Goal: Information Seeking & Learning: Learn about a topic

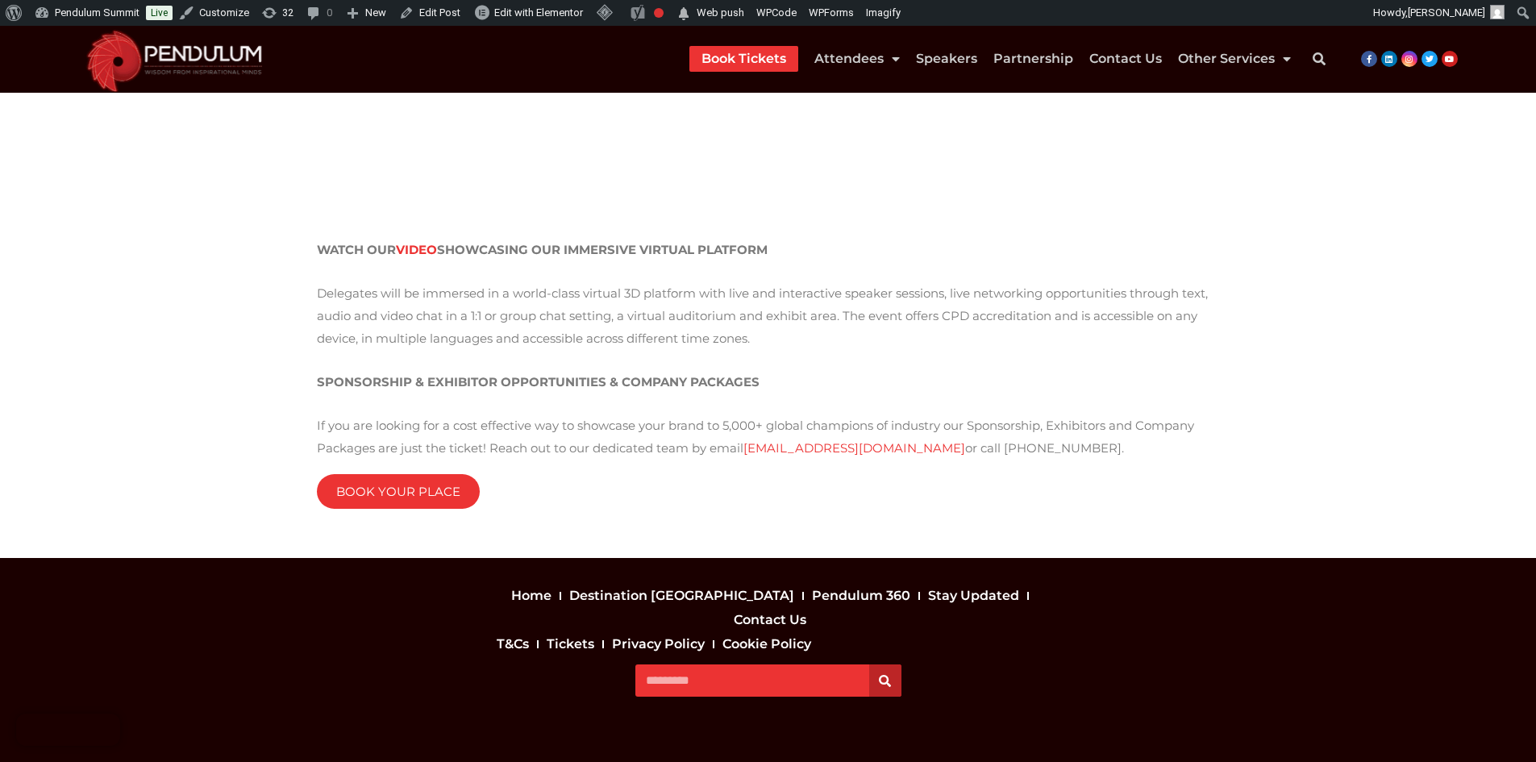
scroll to position [2286, 0]
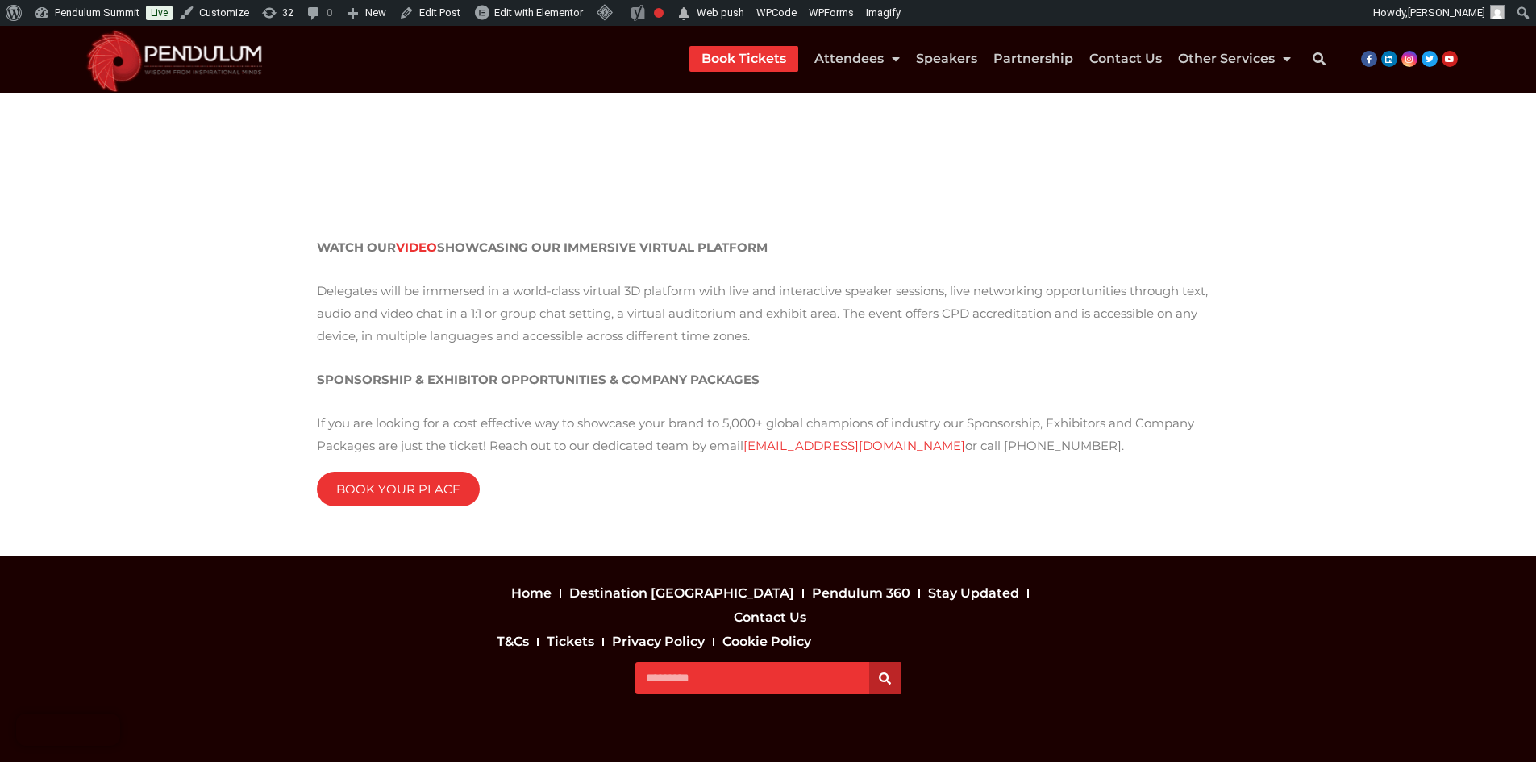
drag, startPoint x: 305, startPoint y: 215, endPoint x: 995, endPoint y: 424, distance: 721.1
click at [995, 424] on p "If you are looking for a cost effective way to showcase your brand to 5,000+ gl…" at bounding box center [768, 434] width 903 height 45
drag, startPoint x: 995, startPoint y: 424, endPoint x: 295, endPoint y: 228, distance: 726.8
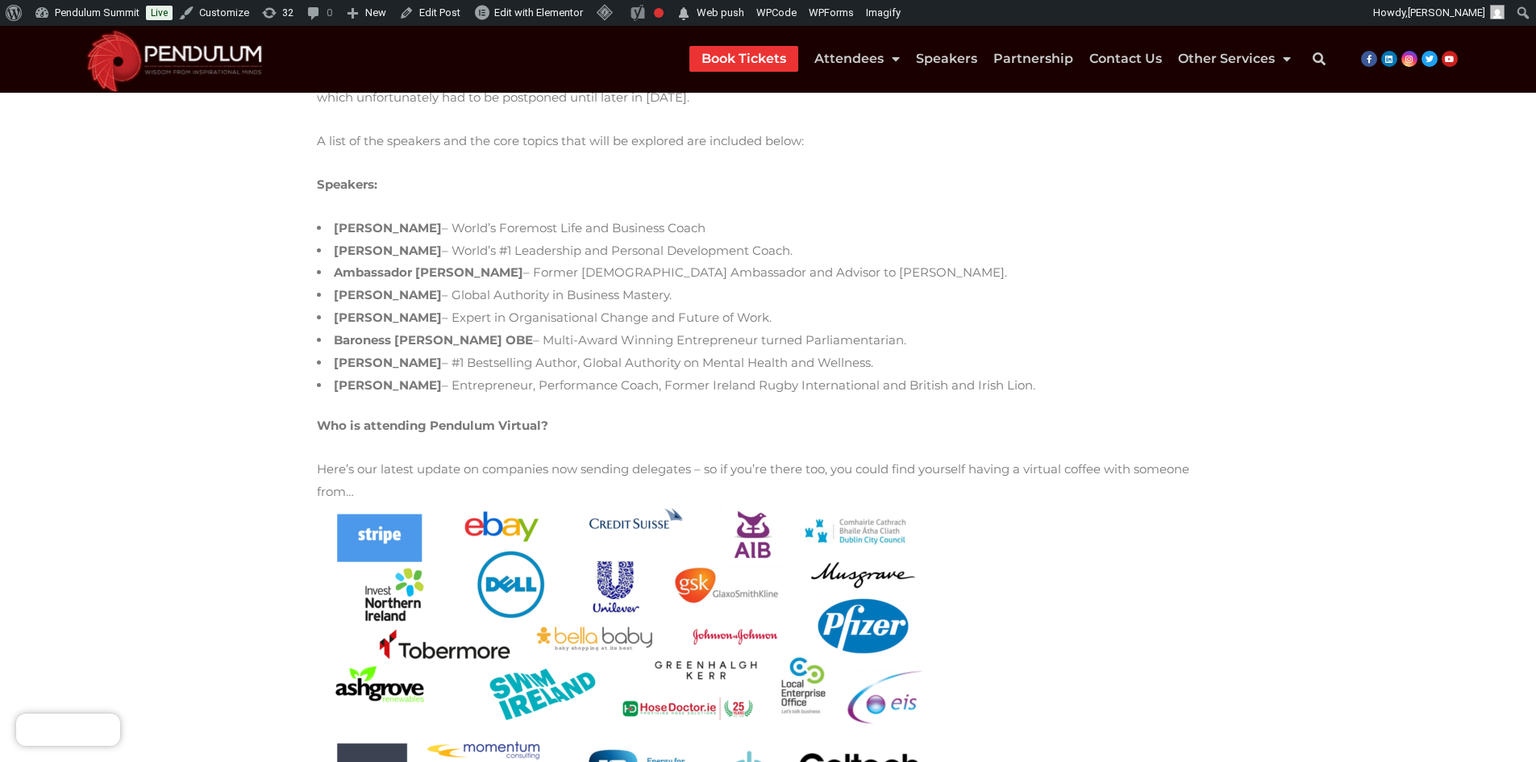
scroll to position [0, 0]
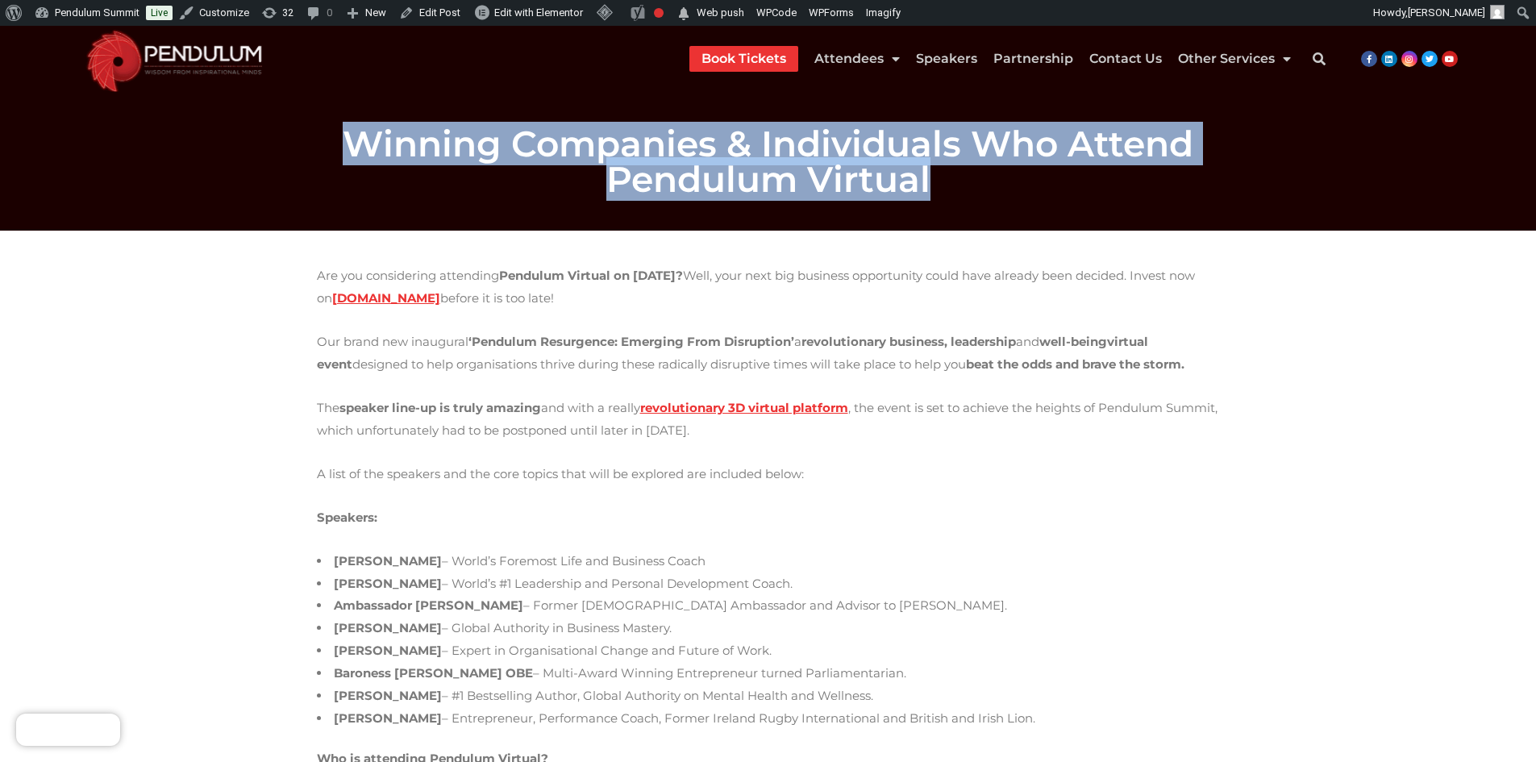
drag, startPoint x: 389, startPoint y: 148, endPoint x: 943, endPoint y: 183, distance: 555.1
click at [943, 183] on h1 "Winning Companies & Individuals Who Attend Pendulum Virtual" at bounding box center [768, 161] width 903 height 71
drag, startPoint x: 943, startPoint y: 183, endPoint x: 48, endPoint y: 140, distance: 896.0
click at [48, 140] on section "Winning Companies & Individuals Who Attend Pendulum Virtual" at bounding box center [768, 162] width 1536 height 138
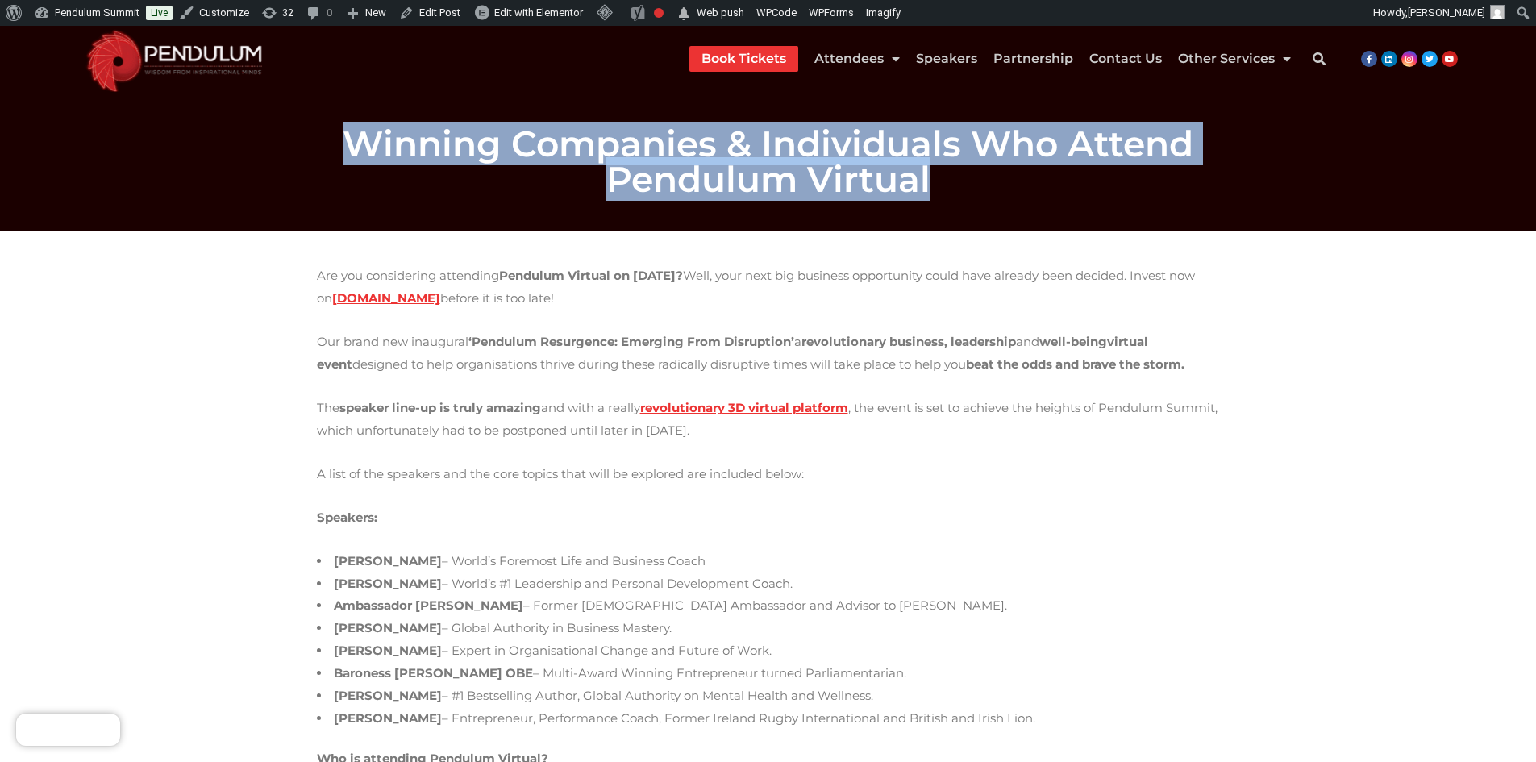
click at [139, 169] on section "Winning Companies & Individuals Who Attend Pendulum Virtual" at bounding box center [768, 162] width 1536 height 138
drag, startPoint x: 379, startPoint y: 139, endPoint x: 928, endPoint y: 174, distance: 550.2
click at [928, 174] on h1 "Winning Companies & Individuals Who Attend Pendulum Virtual" at bounding box center [768, 161] width 903 height 71
drag, startPoint x: 928, startPoint y: 174, endPoint x: 373, endPoint y: 157, distance: 555.8
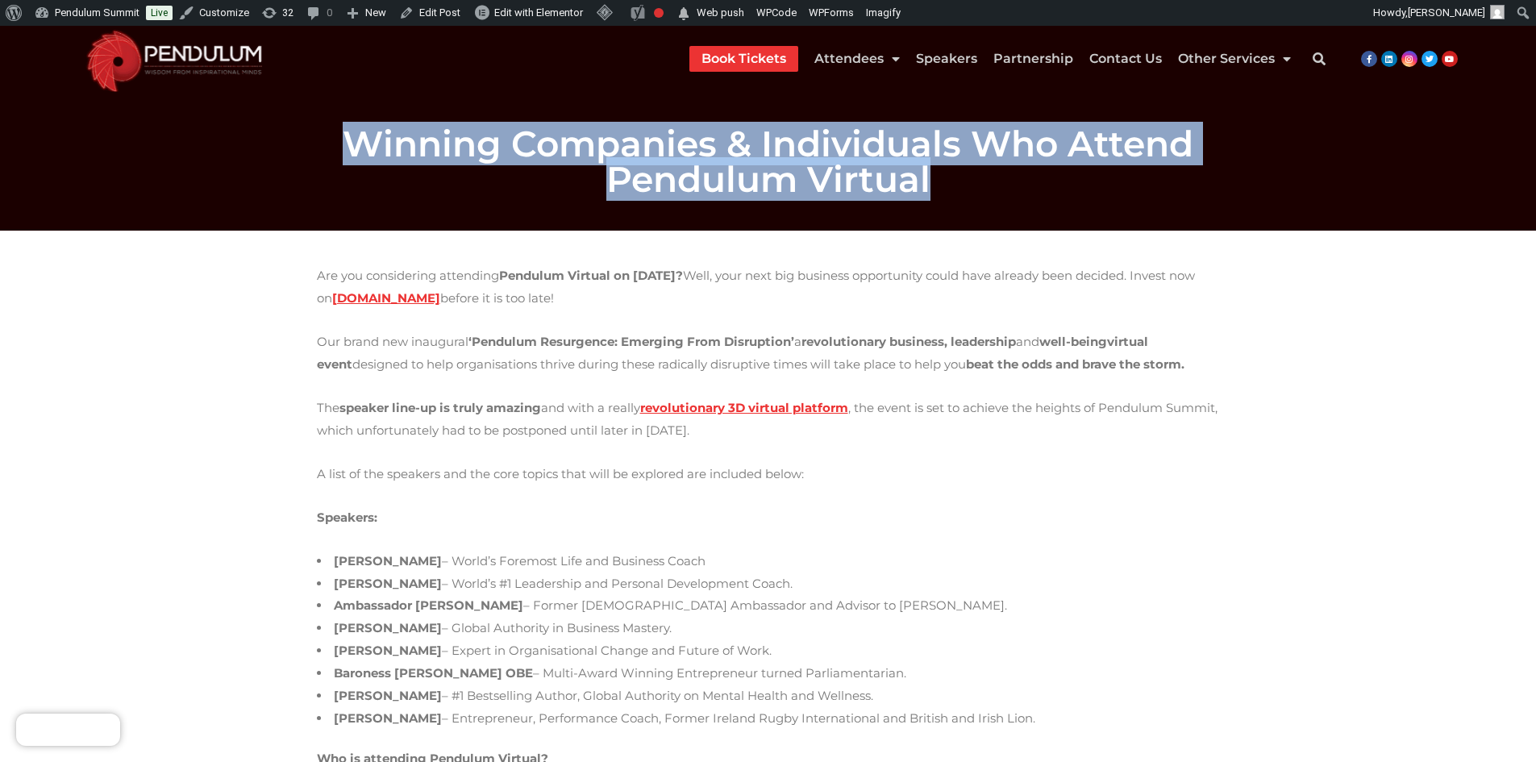
click at [373, 157] on h1 "Winning Companies & Individuals Who Attend Pendulum Virtual" at bounding box center [768, 161] width 903 height 71
drag, startPoint x: 373, startPoint y: 157, endPoint x: 966, endPoint y: 189, distance: 594.3
click at [966, 189] on h1 "Winning Companies & Individuals Who Attend Pendulum Virtual" at bounding box center [768, 161] width 903 height 71
drag, startPoint x: 583, startPoint y: 306, endPoint x: 271, endPoint y: 277, distance: 313.4
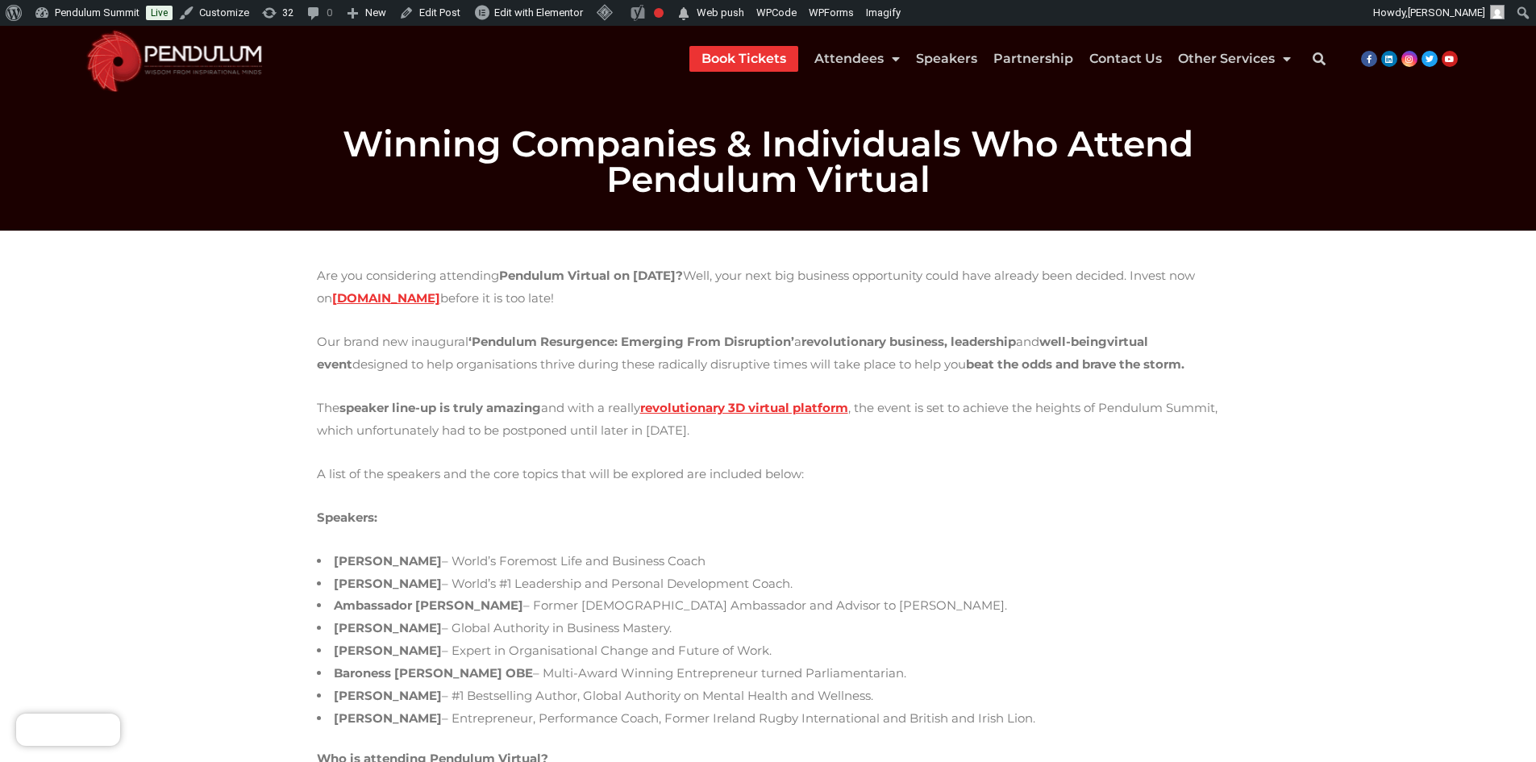
drag, startPoint x: 314, startPoint y: 345, endPoint x: 1050, endPoint y: 357, distance: 736.3
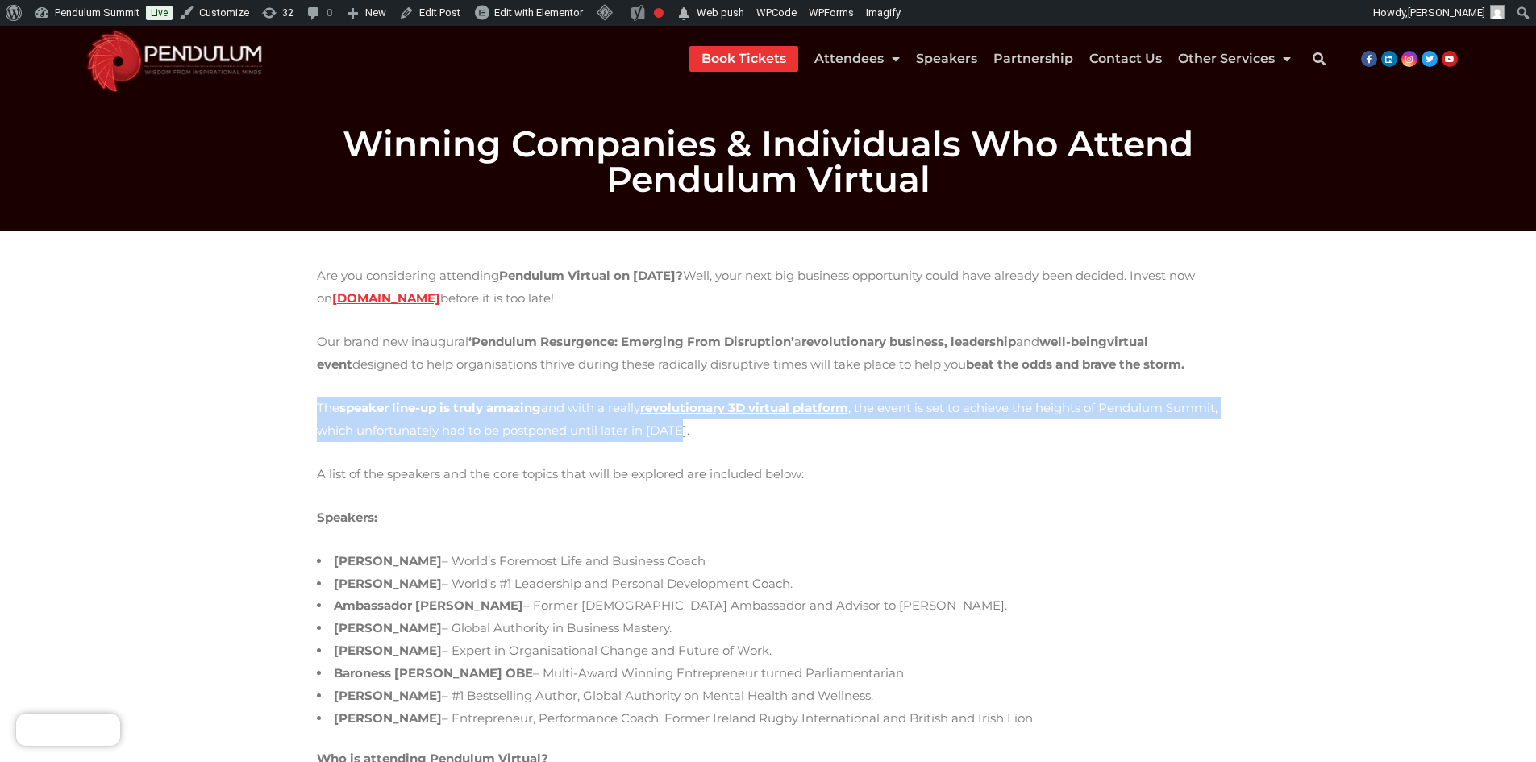
drag, startPoint x: 318, startPoint y: 406, endPoint x: 631, endPoint y: 432, distance: 313.2
click at [631, 432] on p "The speaker line-up is truly amazing and with a really revolutionary 3D virtual…" at bounding box center [768, 419] width 903 height 45
drag, startPoint x: 631, startPoint y: 432, endPoint x: 241, endPoint y: 401, distance: 390.7
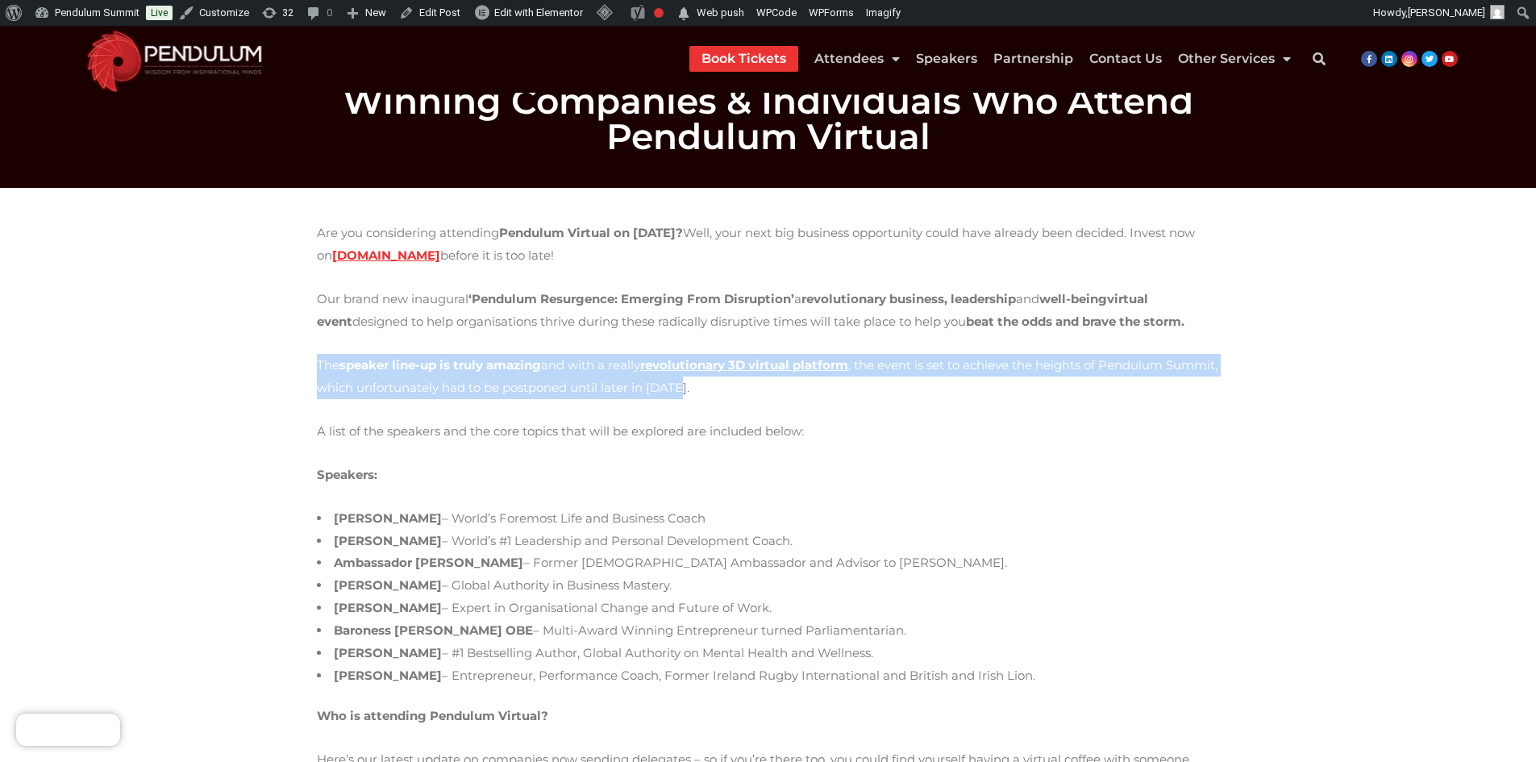
scroll to position [81, 0]
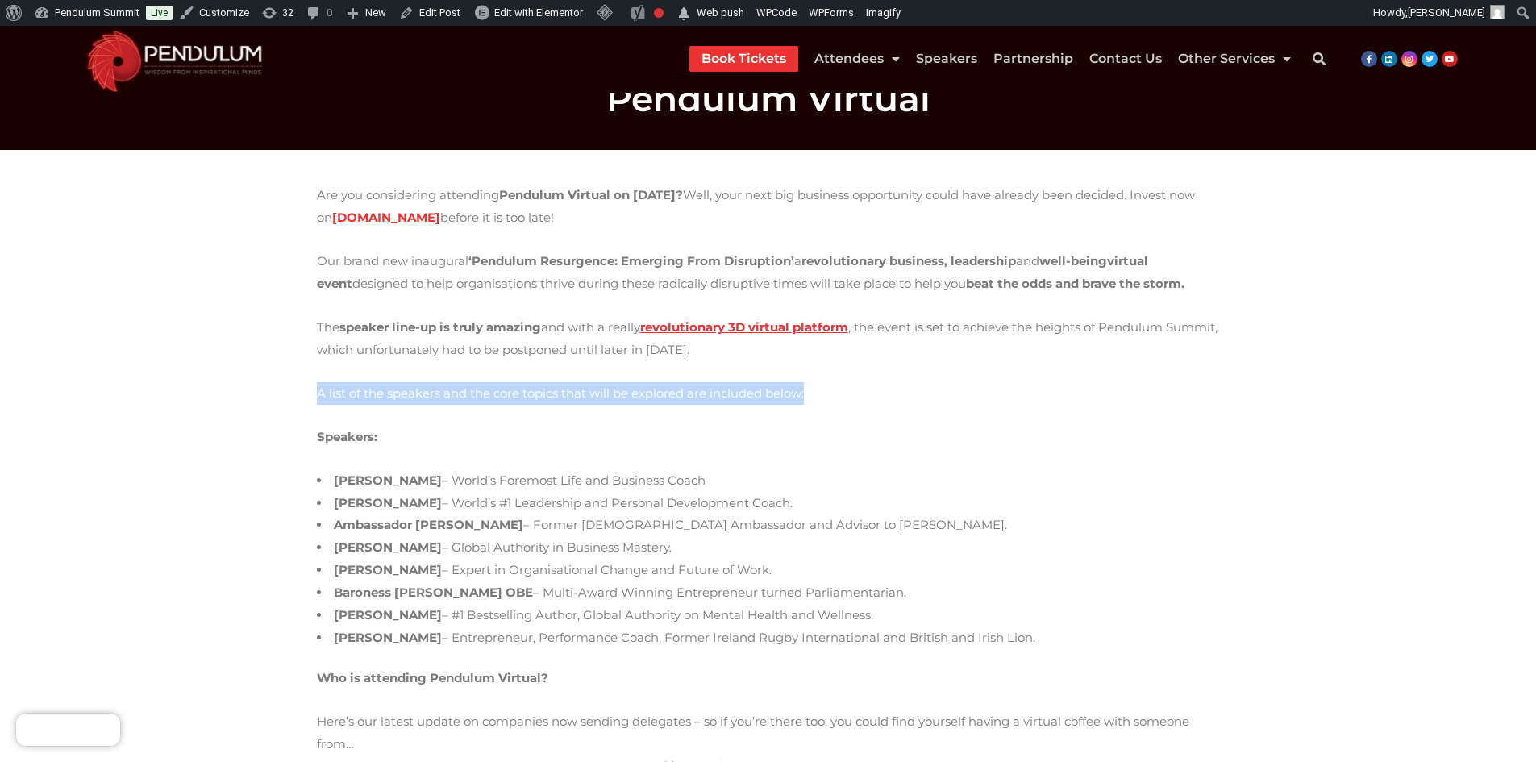
drag, startPoint x: 314, startPoint y: 398, endPoint x: 790, endPoint y: 398, distance: 475.7
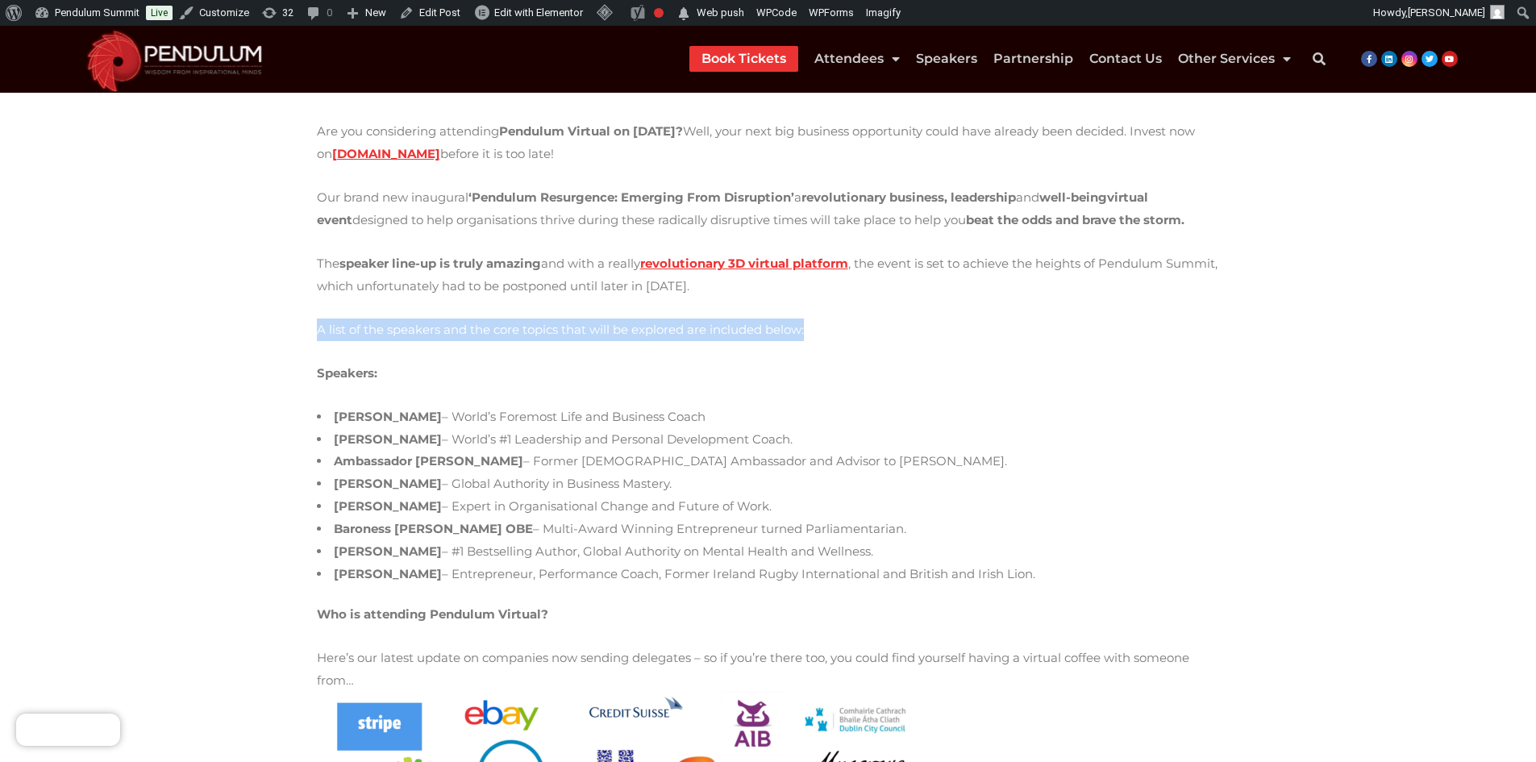
scroll to position [323, 0]
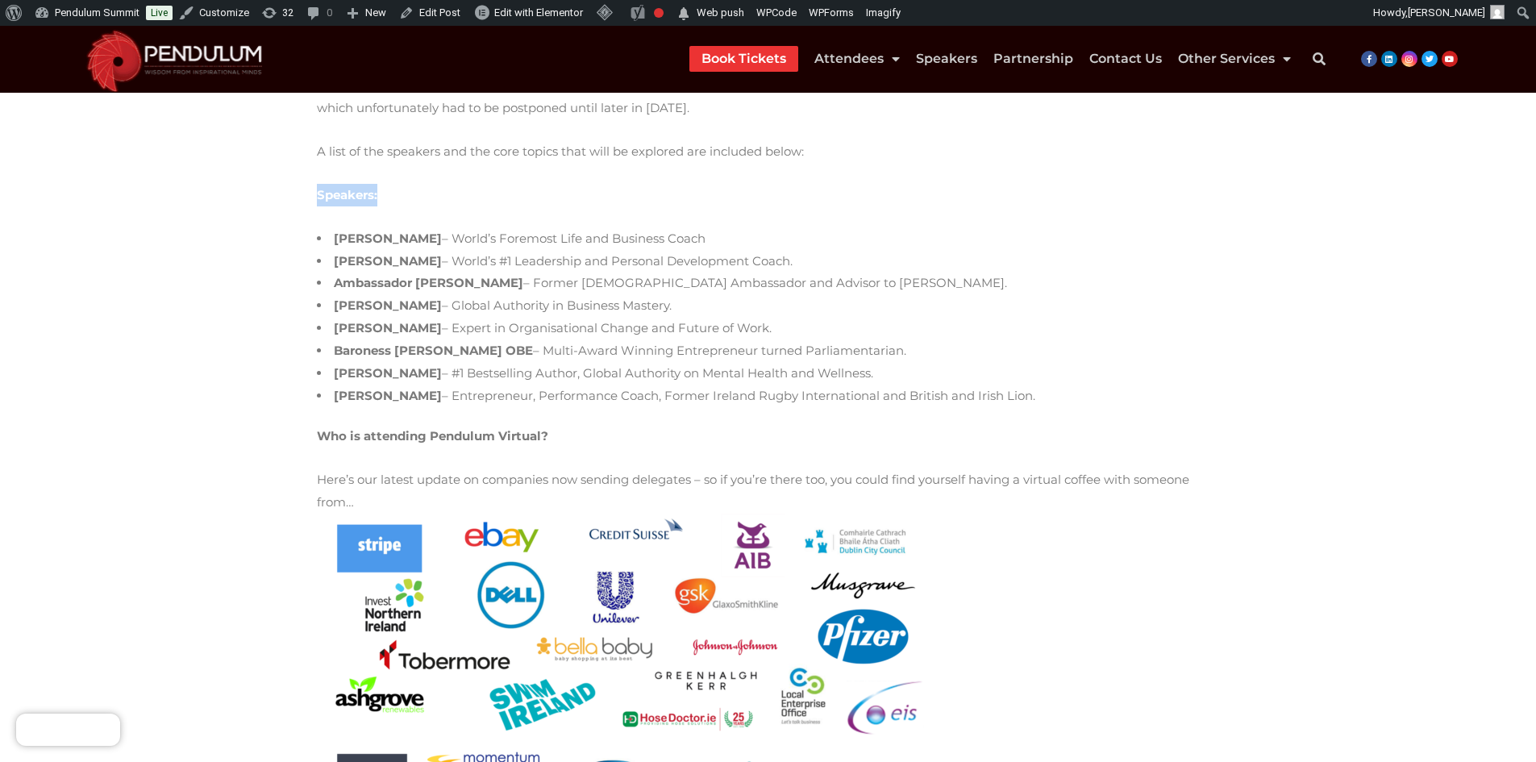
drag, startPoint x: 320, startPoint y: 197, endPoint x: 381, endPoint y: 193, distance: 60.6
click at [381, 193] on p "Speakers:" at bounding box center [768, 195] width 903 height 23
drag, startPoint x: 331, startPoint y: 239, endPoint x: 953, endPoint y: 402, distance: 642.9
click at [953, 402] on ul "Bob Proctor – World’s Foremost Life and Business Coach Jack Canfield – World’s …" at bounding box center [768, 317] width 903 height 180
drag, startPoint x: 304, startPoint y: 446, endPoint x: 587, endPoint y: 443, distance: 283.0
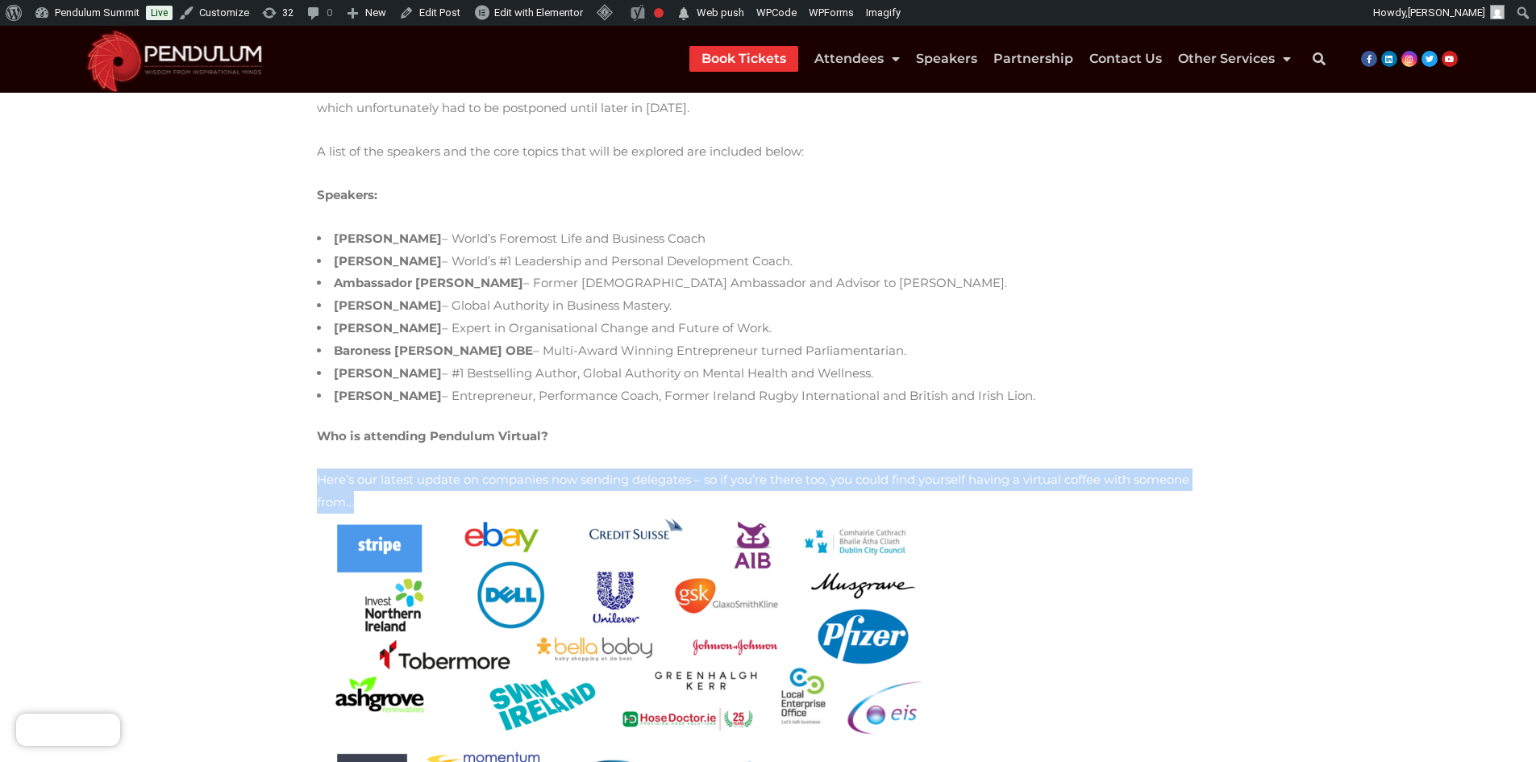
drag, startPoint x: 310, startPoint y: 485, endPoint x: 1158, endPoint y: 487, distance: 848.3
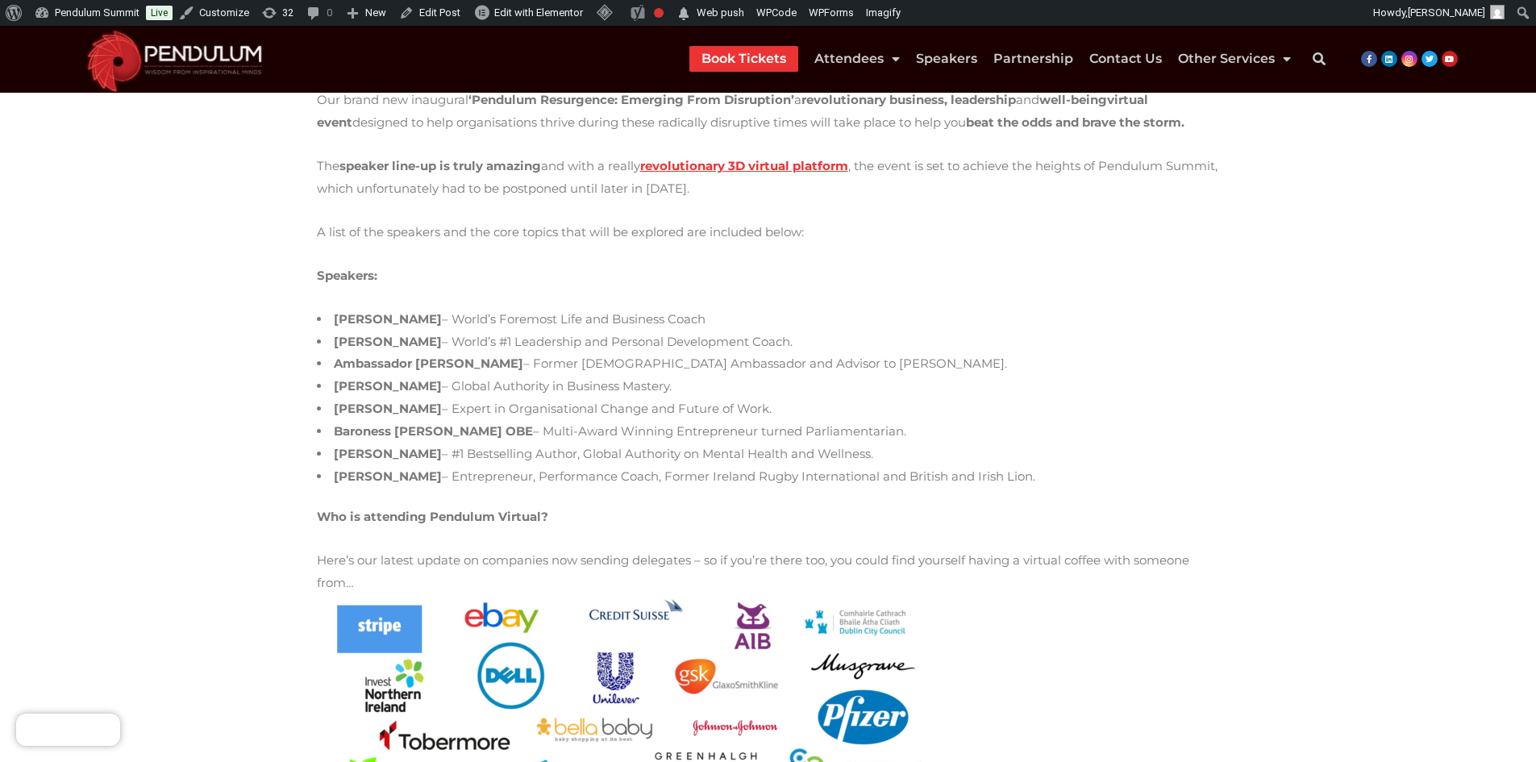
scroll to position [0, 0]
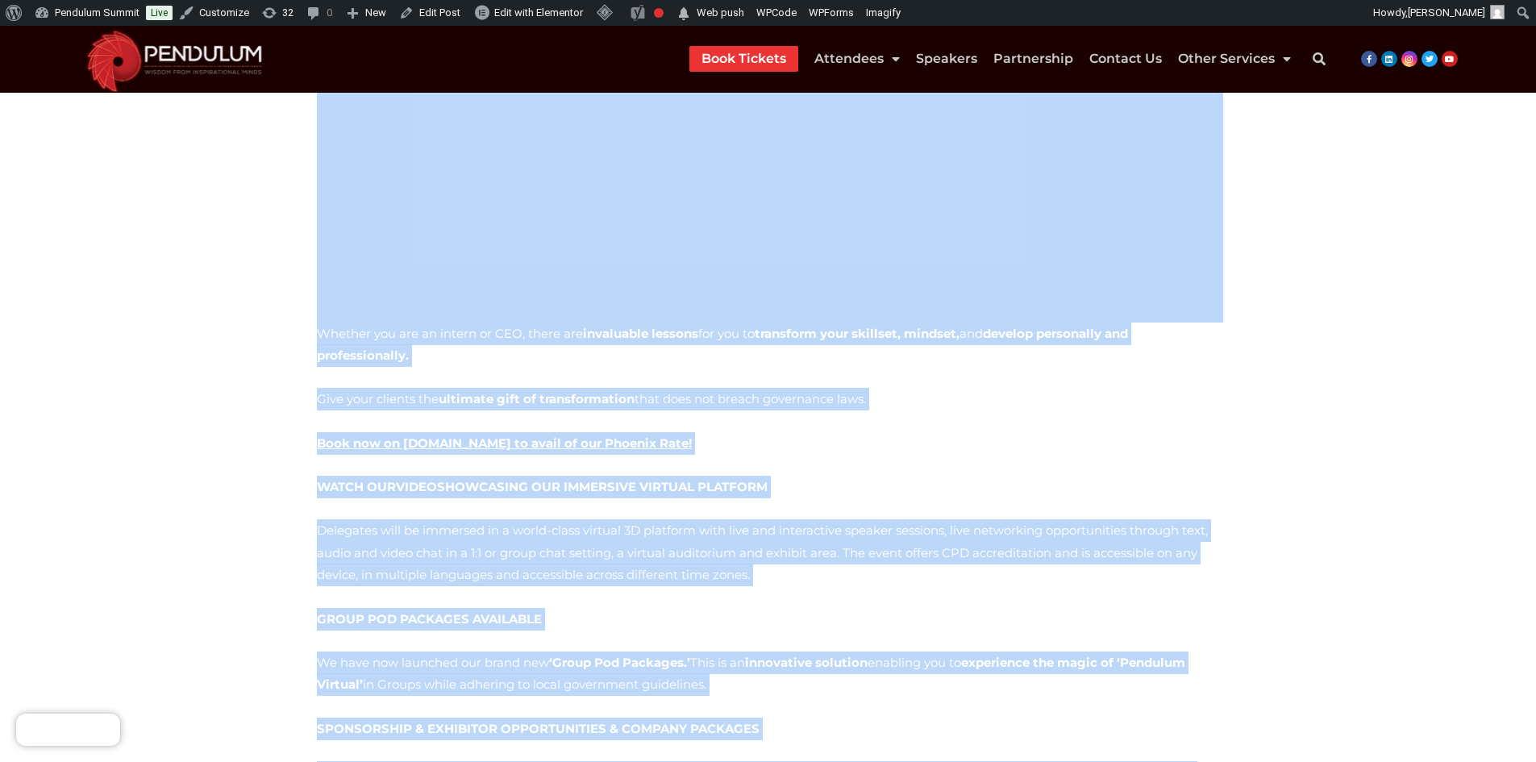
scroll to position [700, 0]
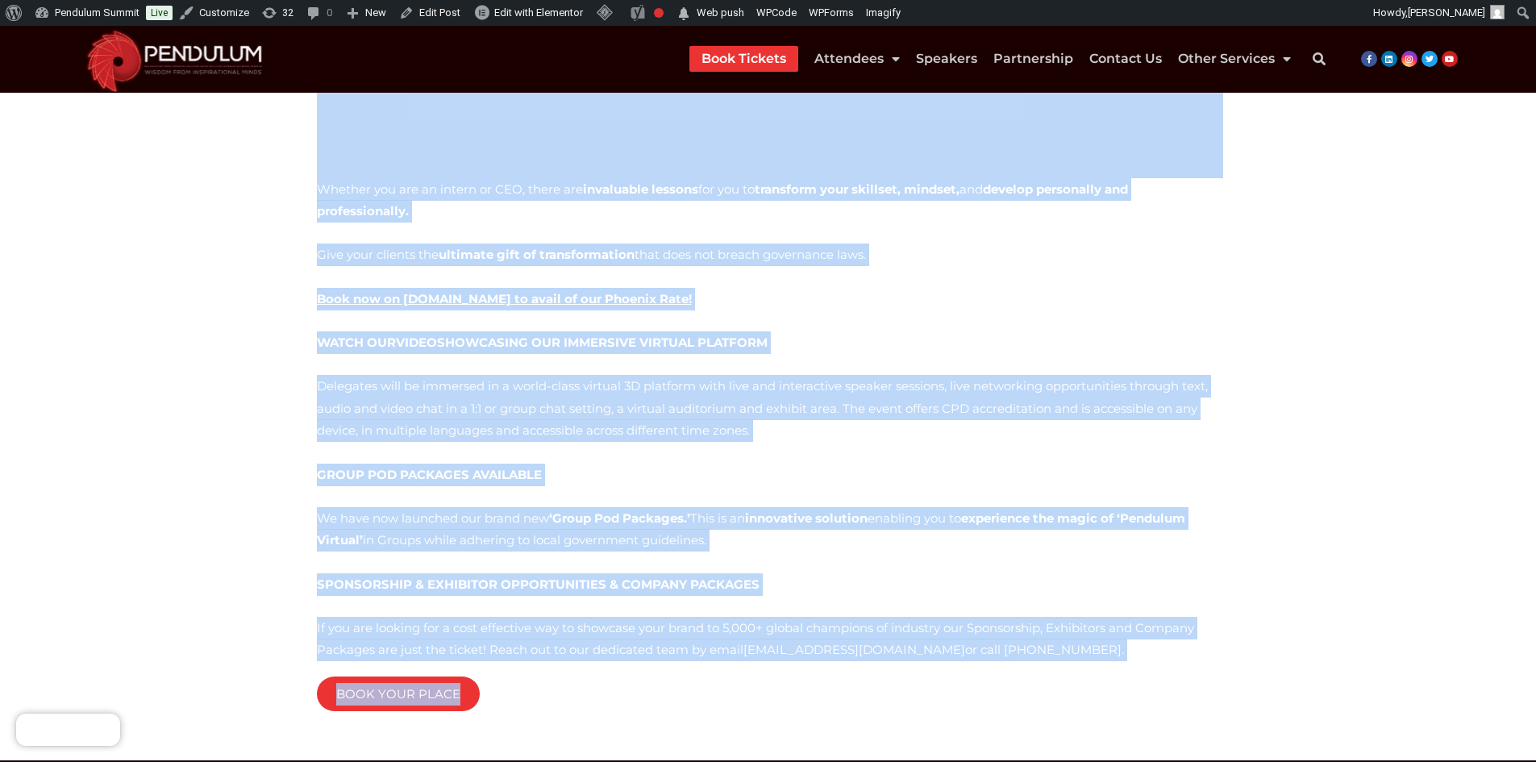
drag, startPoint x: 313, startPoint y: 279, endPoint x: 814, endPoint y: 614, distance: 602.7
click at [814, 614] on div "As a result of the recent unexpected global disruption, experts have warned of …" at bounding box center [768, 163] width 919 height 1141
copy div "As a result of the recent unexpected global disruption, experts have warned of …"
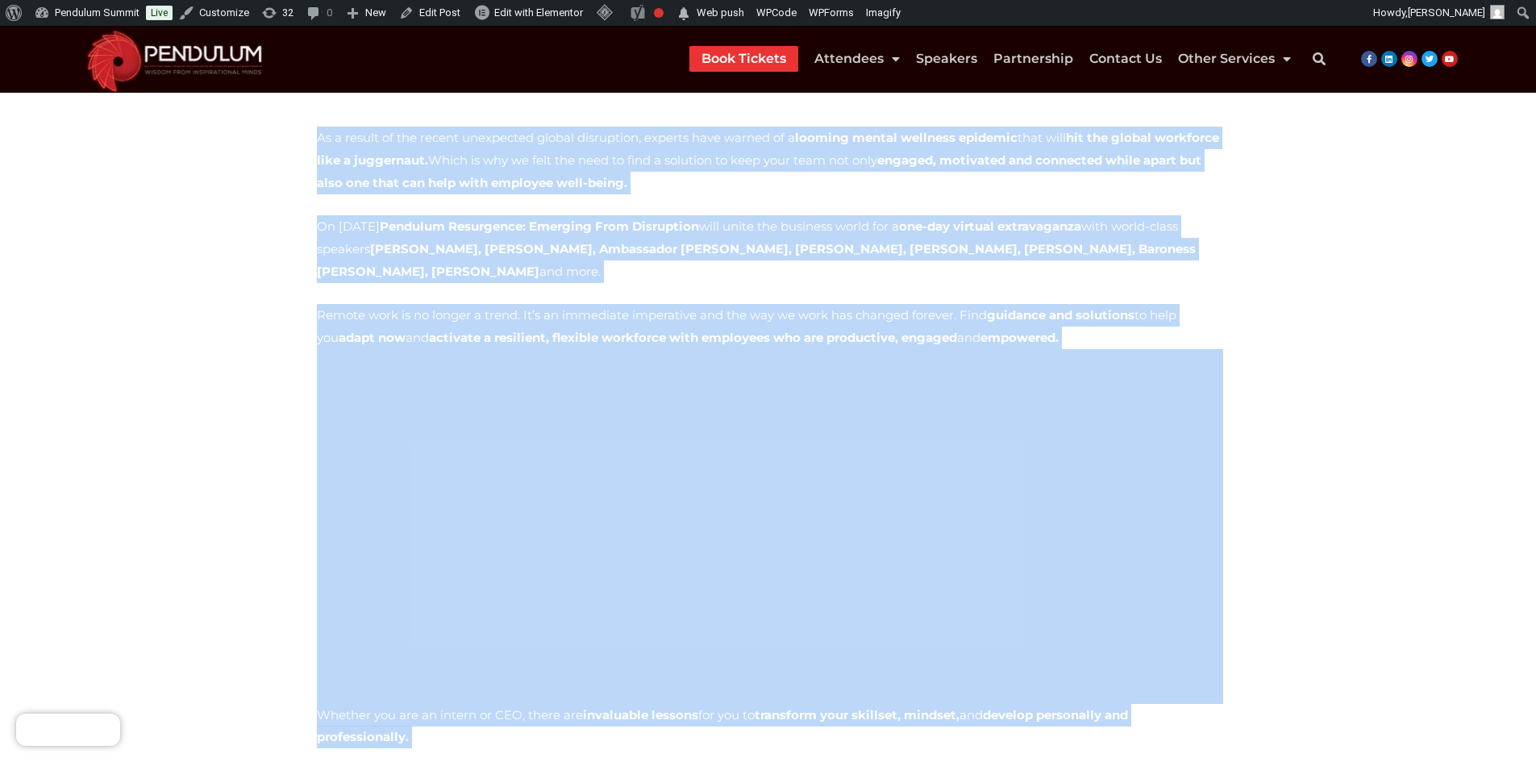
scroll to position [0, 0]
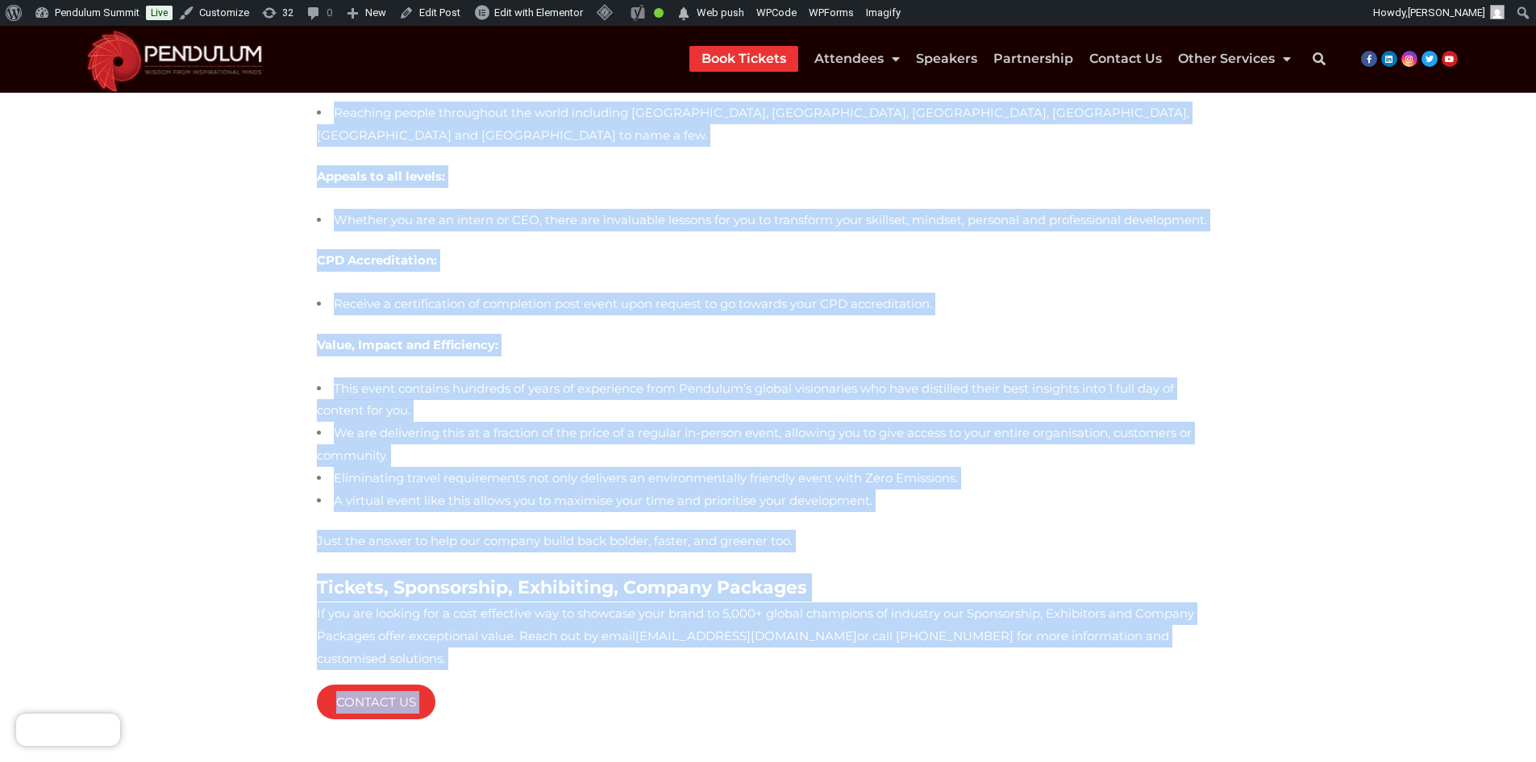
scroll to position [1901, 0]
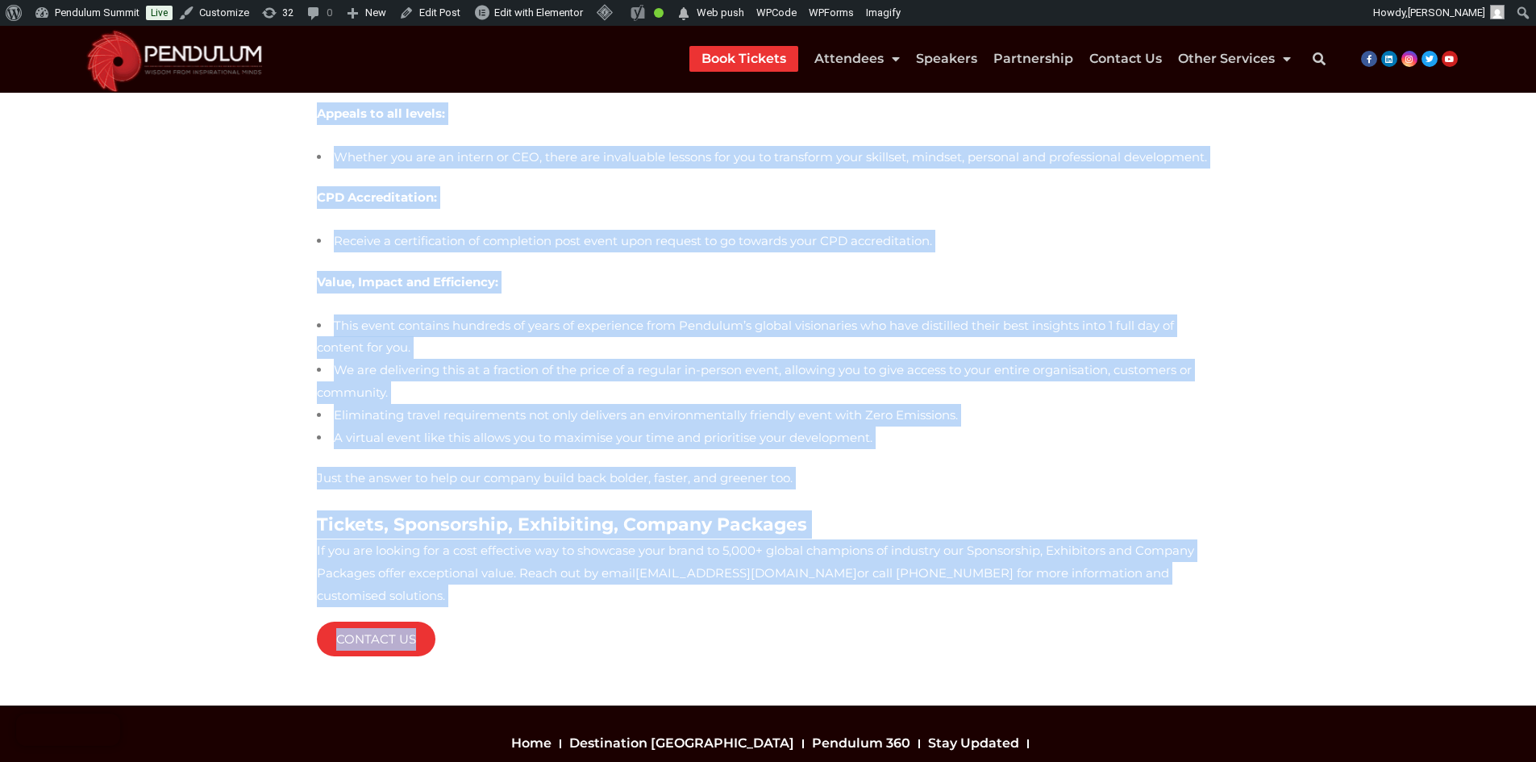
drag, startPoint x: 300, startPoint y: 227, endPoint x: 510, endPoint y: 538, distance: 375.7
copy div "Showcasing Cutting-Edge Technology At Pendulum Virtual Our revolutionary virtua…"
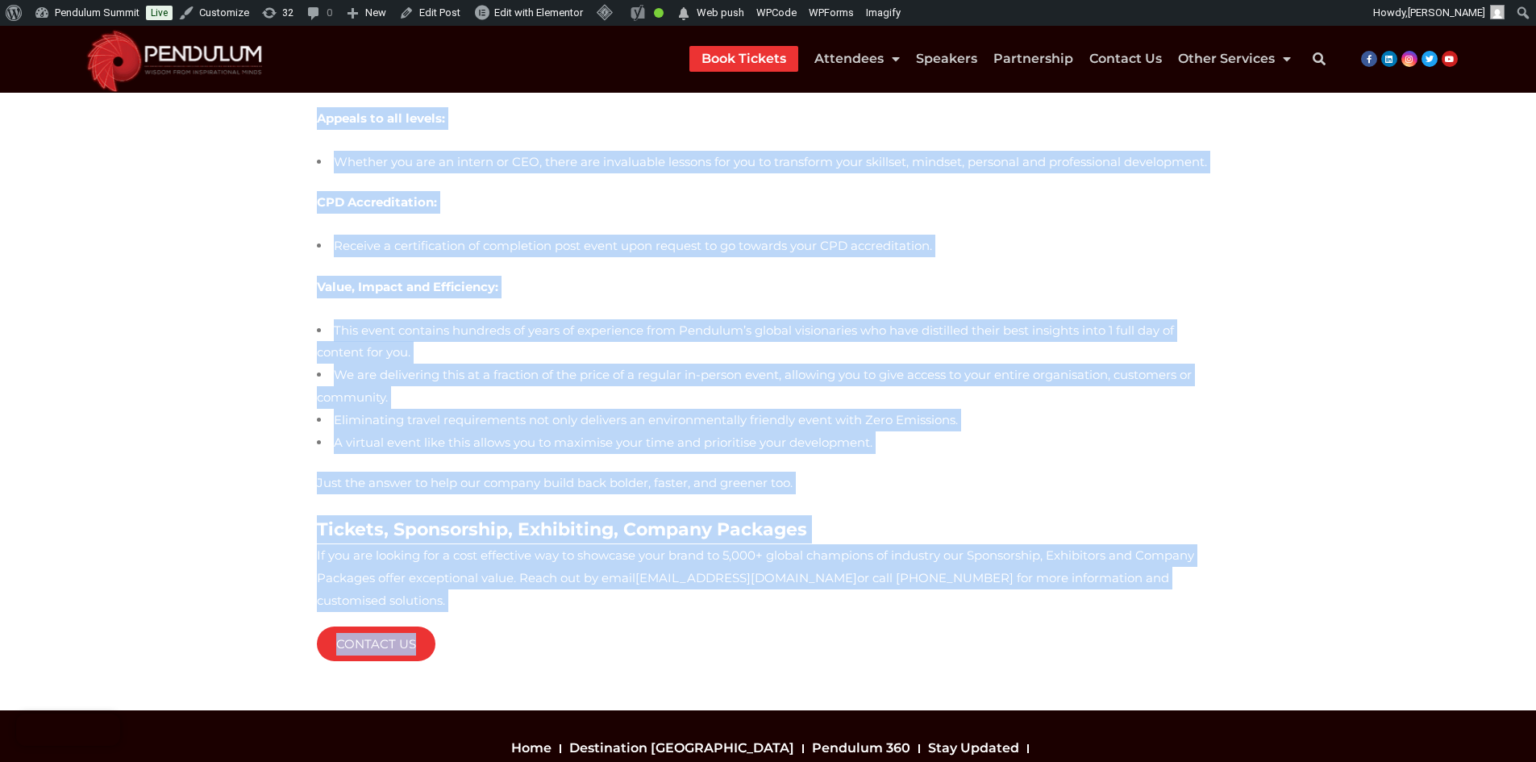
scroll to position [1498, 0]
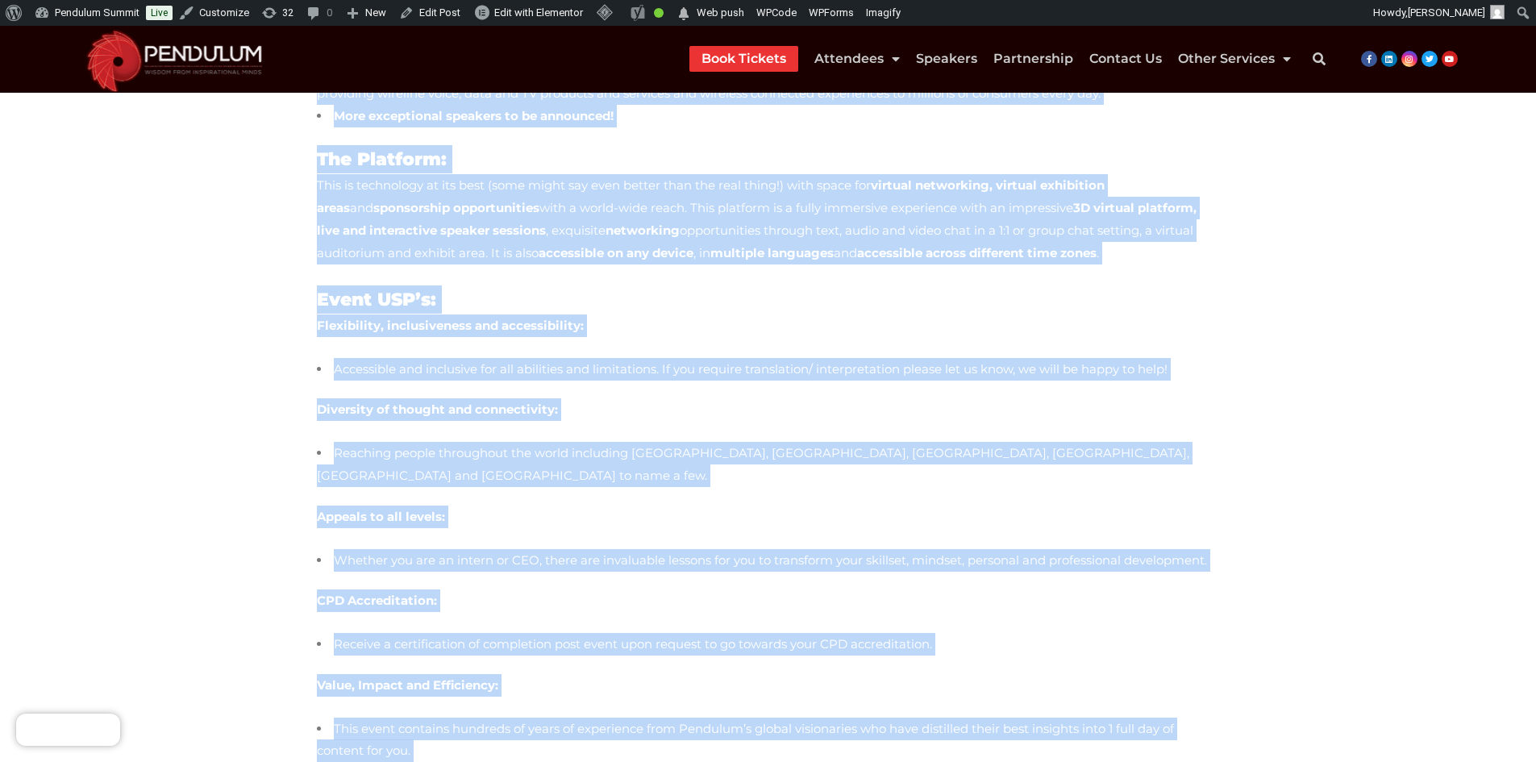
click at [631, 506] on p "Appeals to all levels:" at bounding box center [768, 517] width 903 height 23
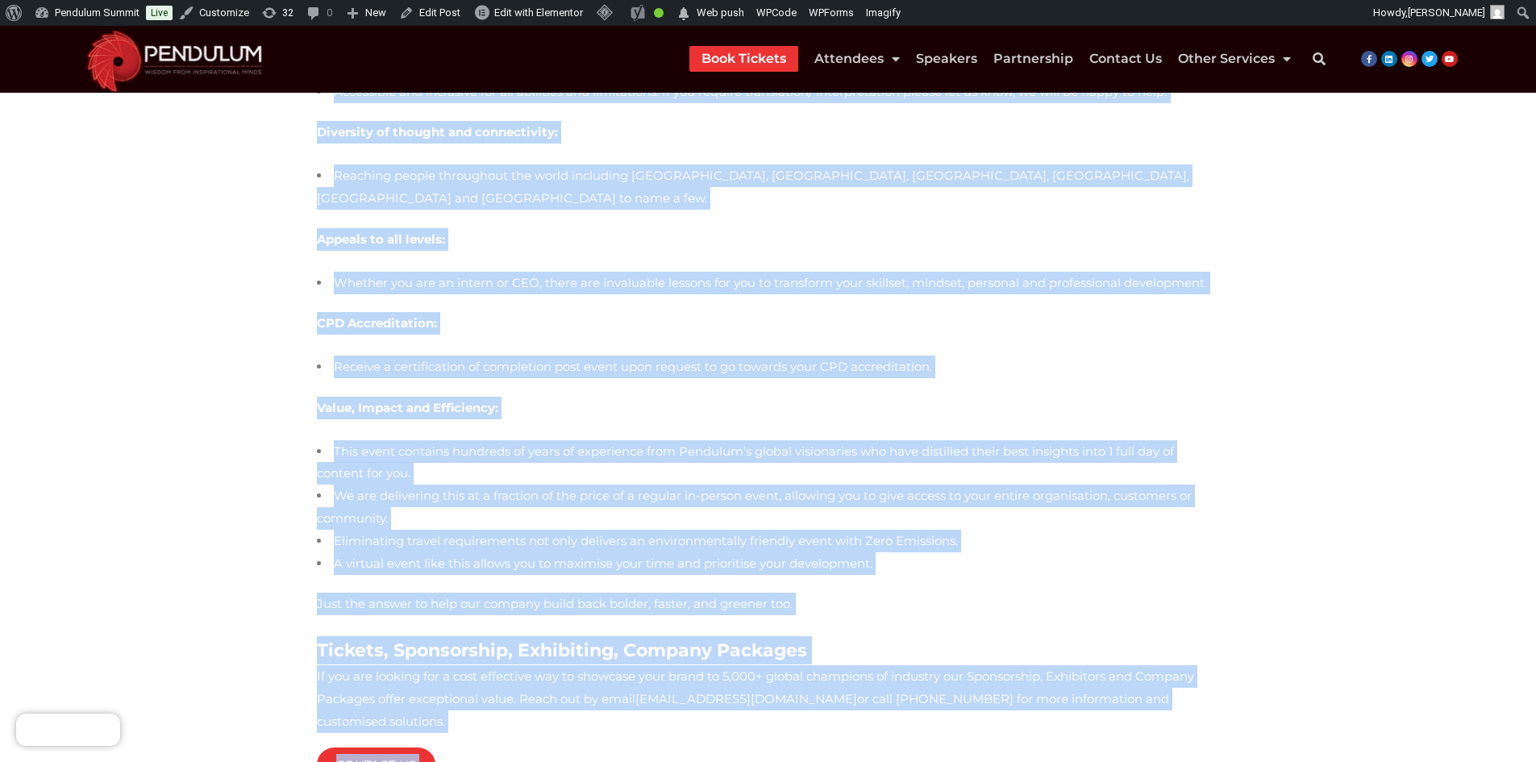
scroll to position [1885, 0]
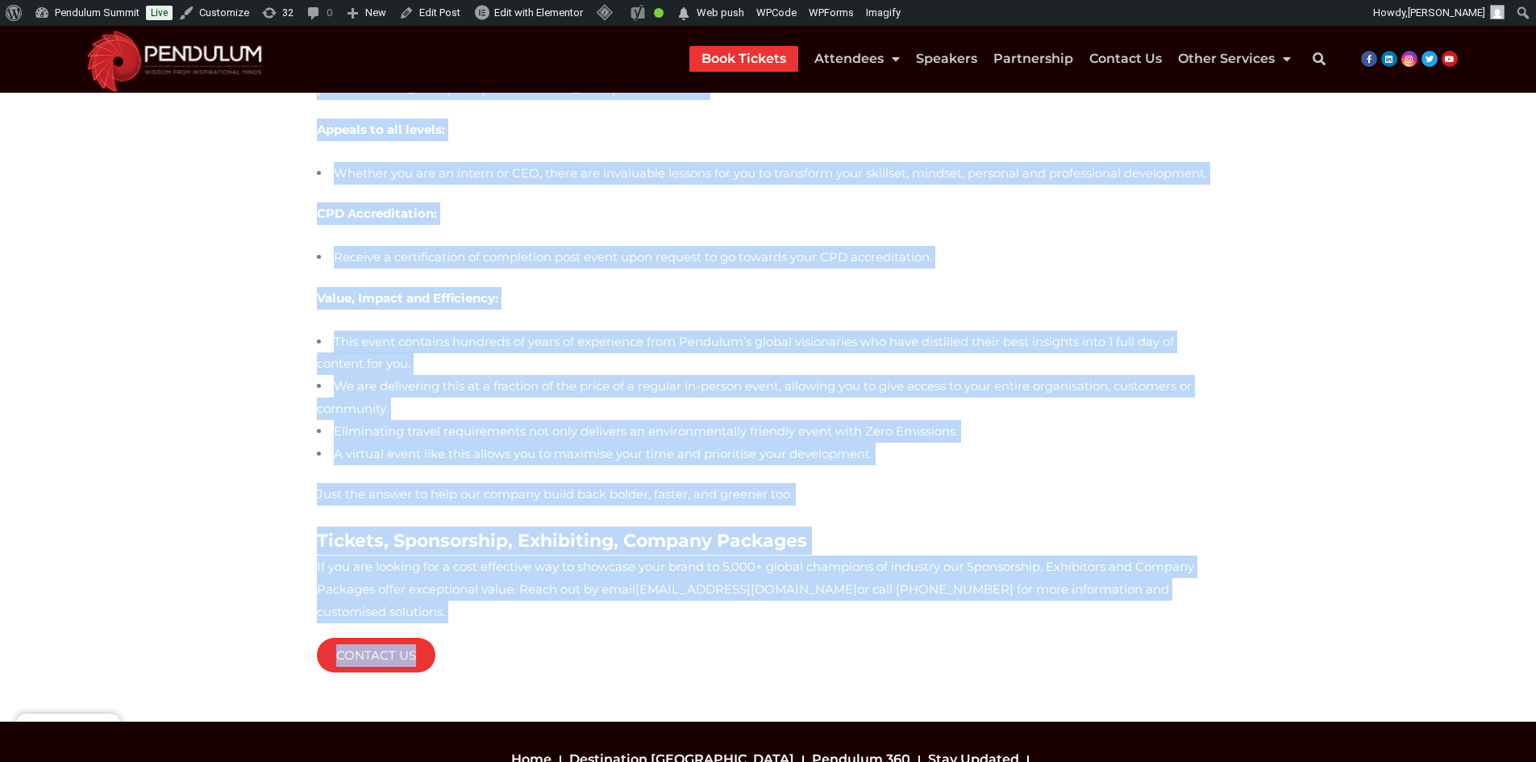
drag, startPoint x: 298, startPoint y: 228, endPoint x: 606, endPoint y: 547, distance: 443.1
copy div "Showcasing Cutting-Edge Technology At Pendulum Virtual Our revolutionary virtua…"
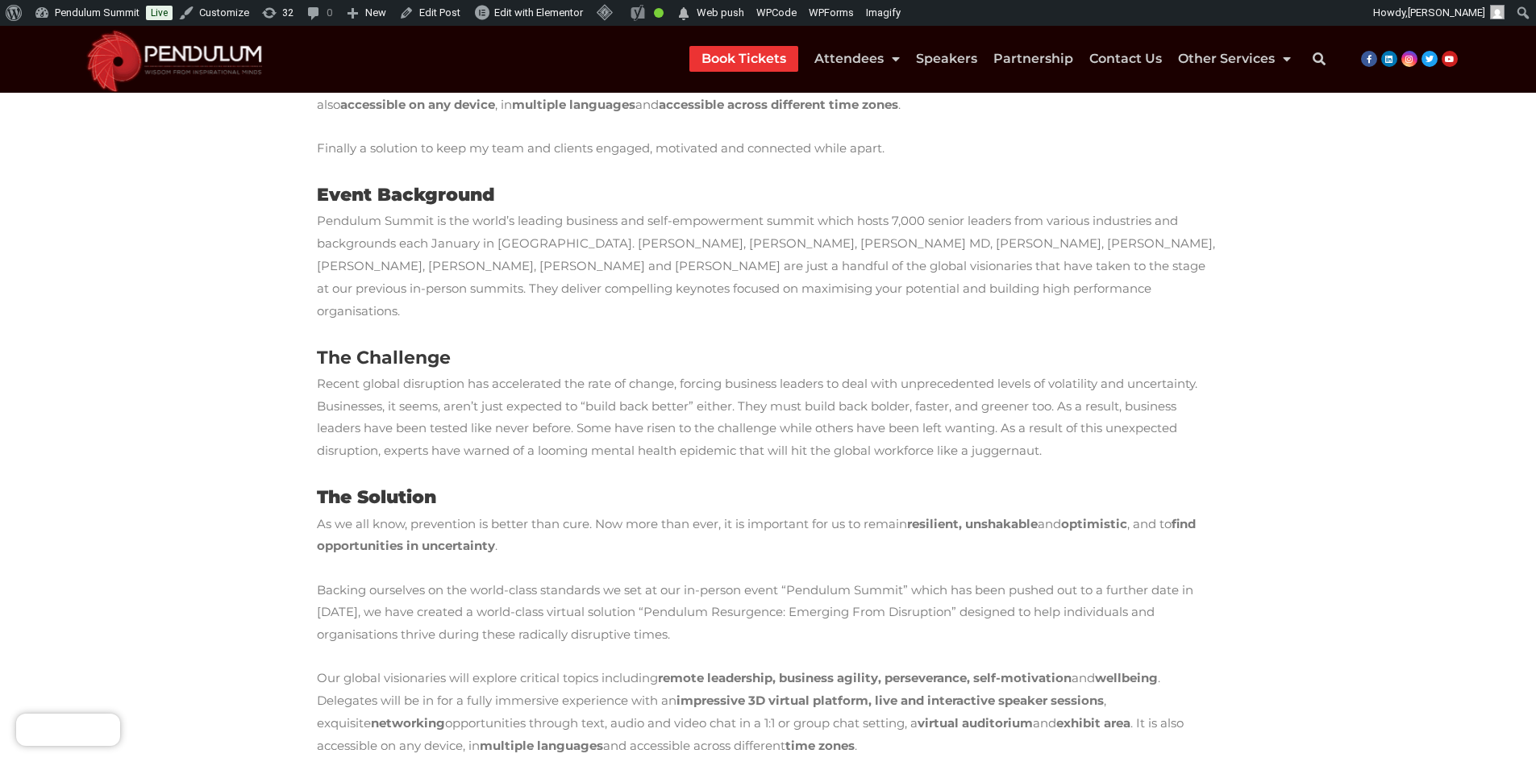
scroll to position [514, 0]
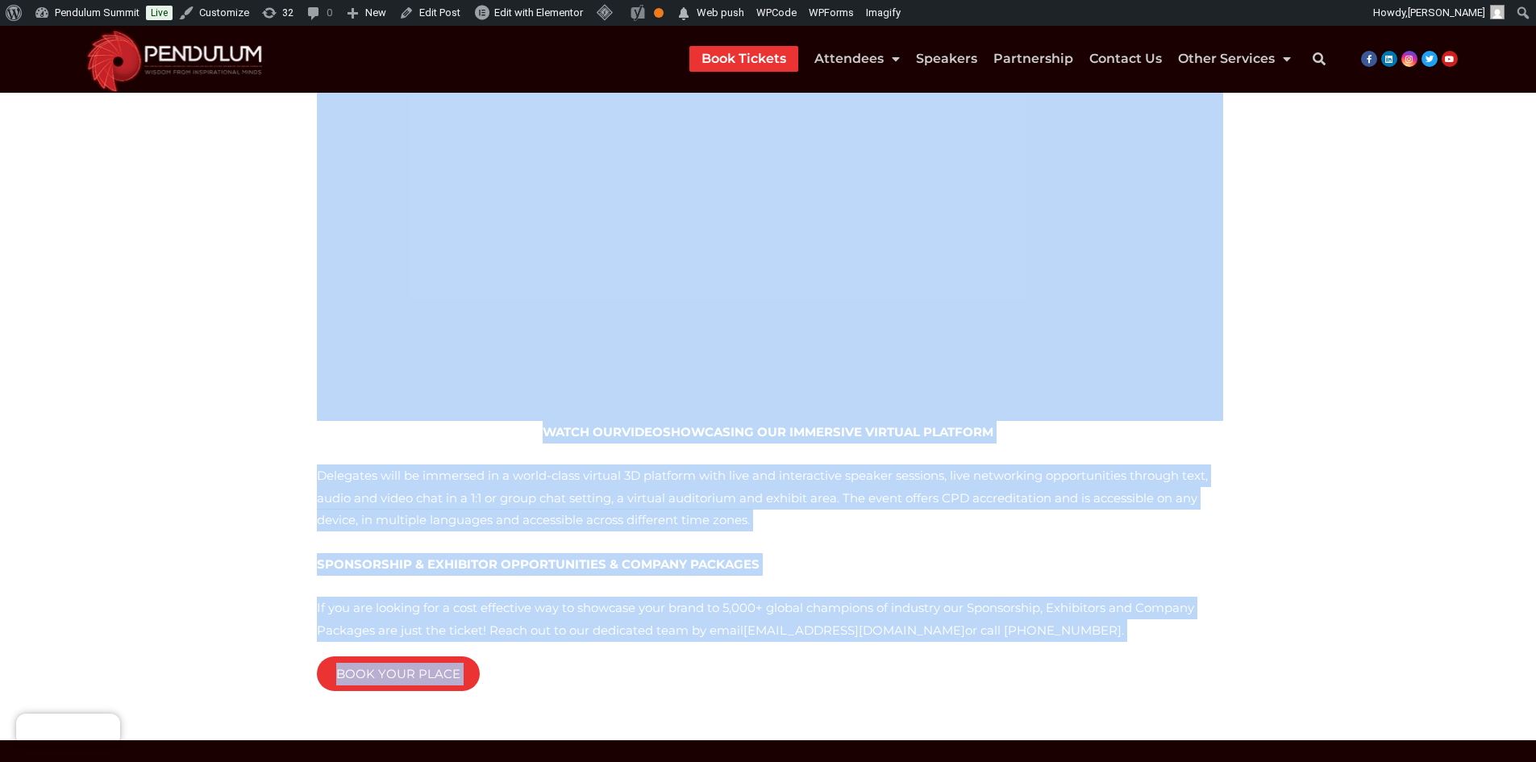
scroll to position [1353, 0]
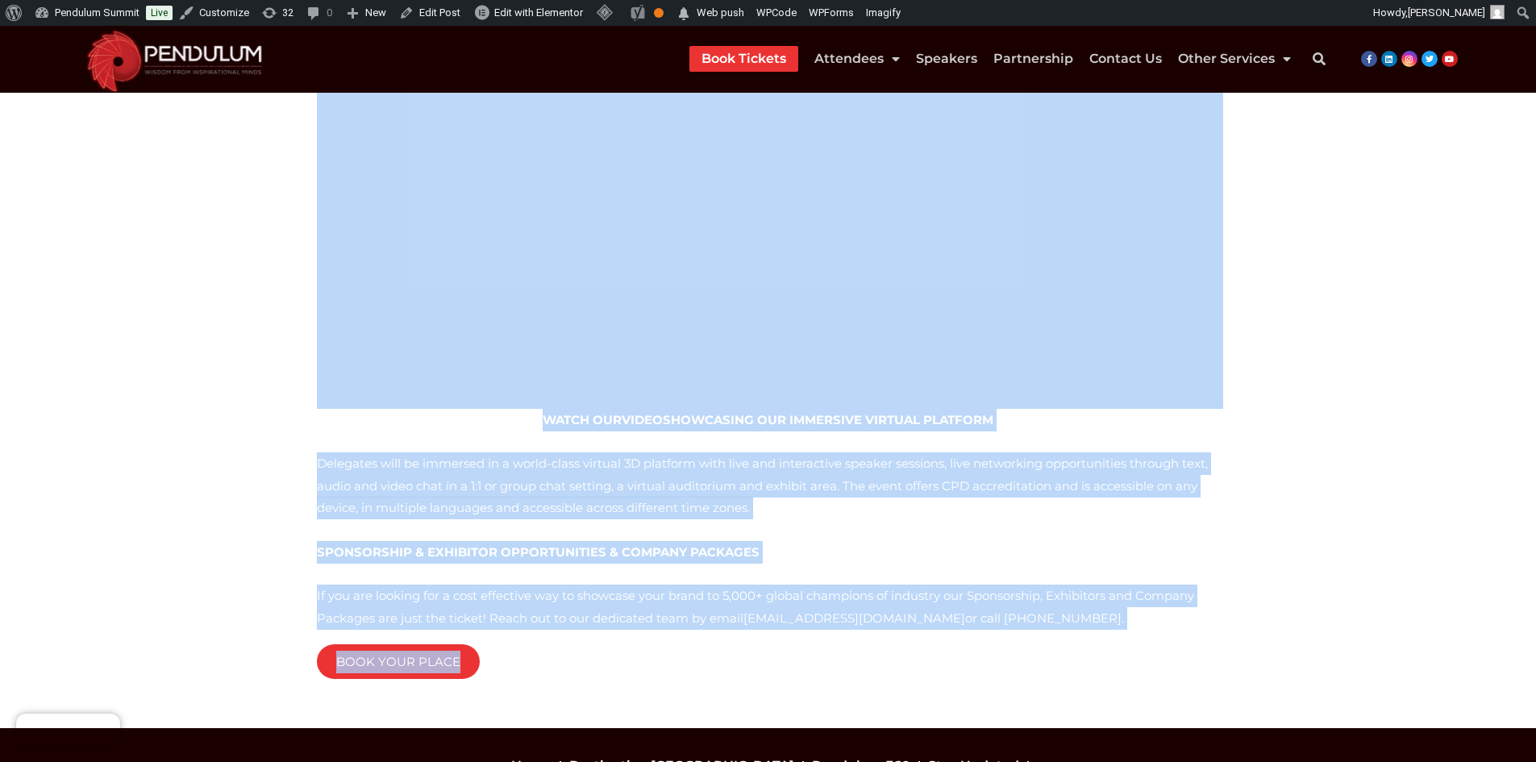
drag, startPoint x: 317, startPoint y: 307, endPoint x: 836, endPoint y: 506, distance: 556.2
copy div "We are thrilled to announce that Baroness Mone of Mayfair OBE (Michelle Mone) w…"
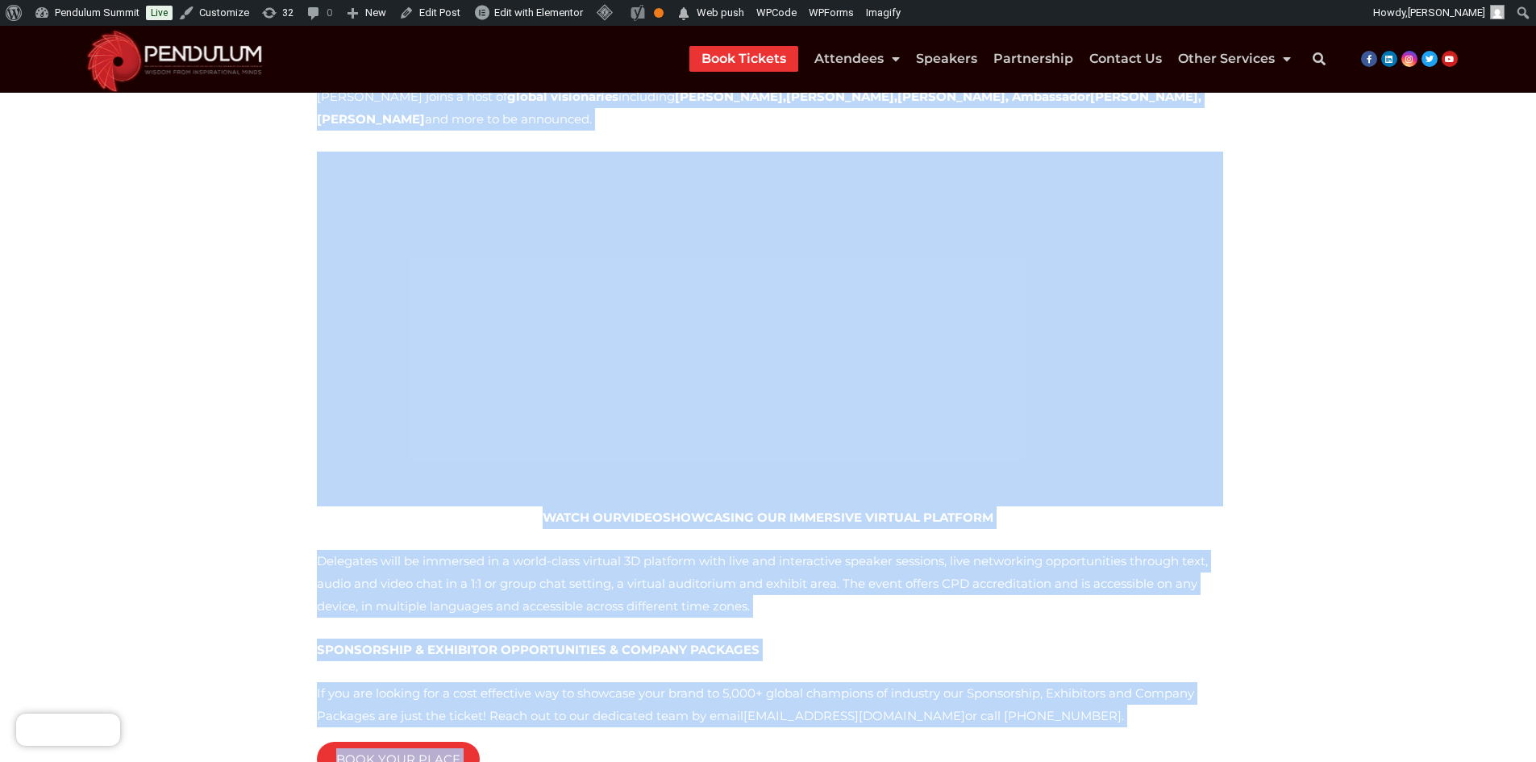
scroll to position [769, 0]
drag, startPoint x: 312, startPoint y: 290, endPoint x: 906, endPoint y: 628, distance: 682.9
click at [906, 628] on div "We are thrilled to announce that Dr. Harry Barry, Best-selling Author and Globa…" at bounding box center [768, 161] width 919 height 1276
copy div "We are thrilled to announce that Dr. Harry Barry, Best-selling Author and Globa…"
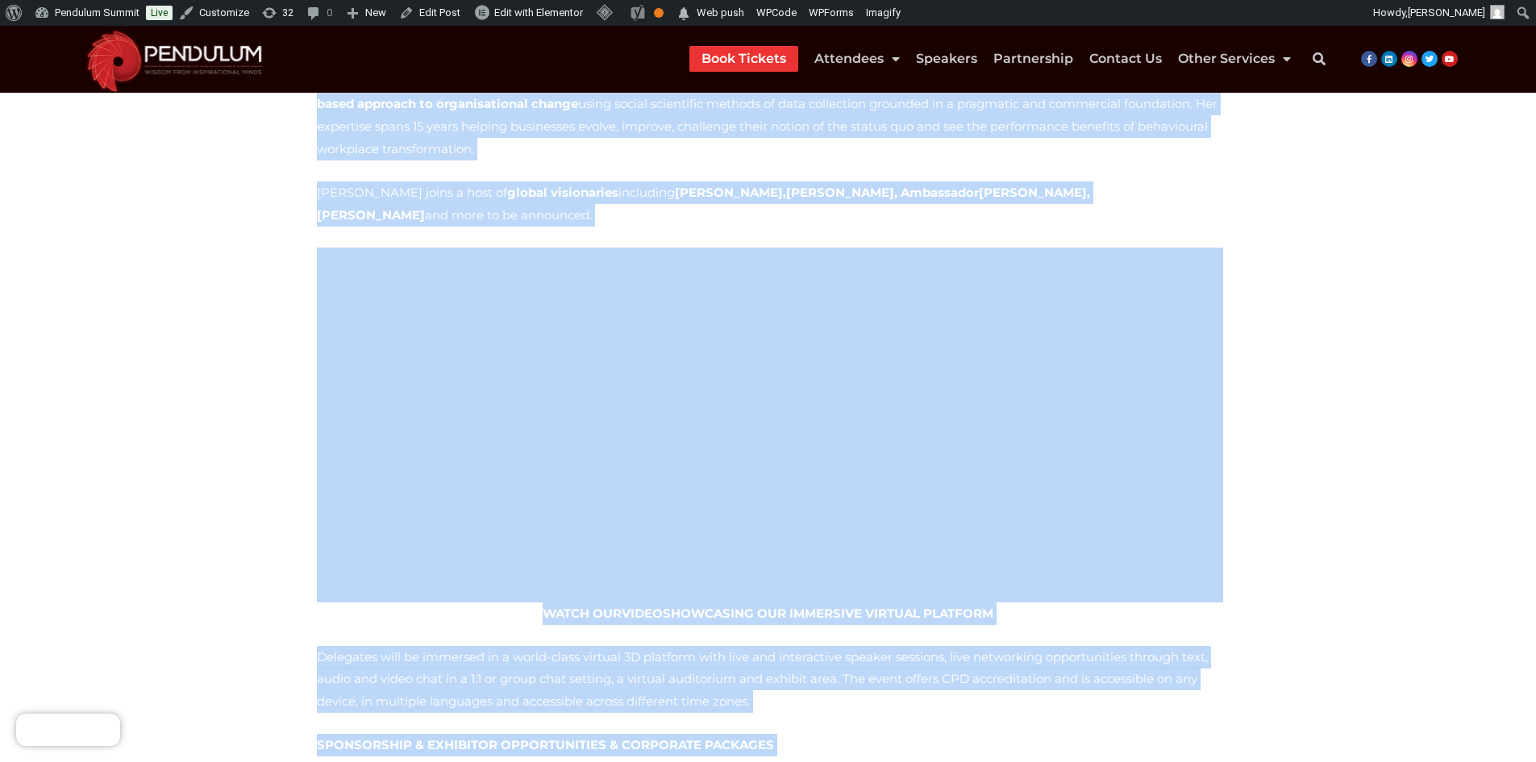
scroll to position [697, 0]
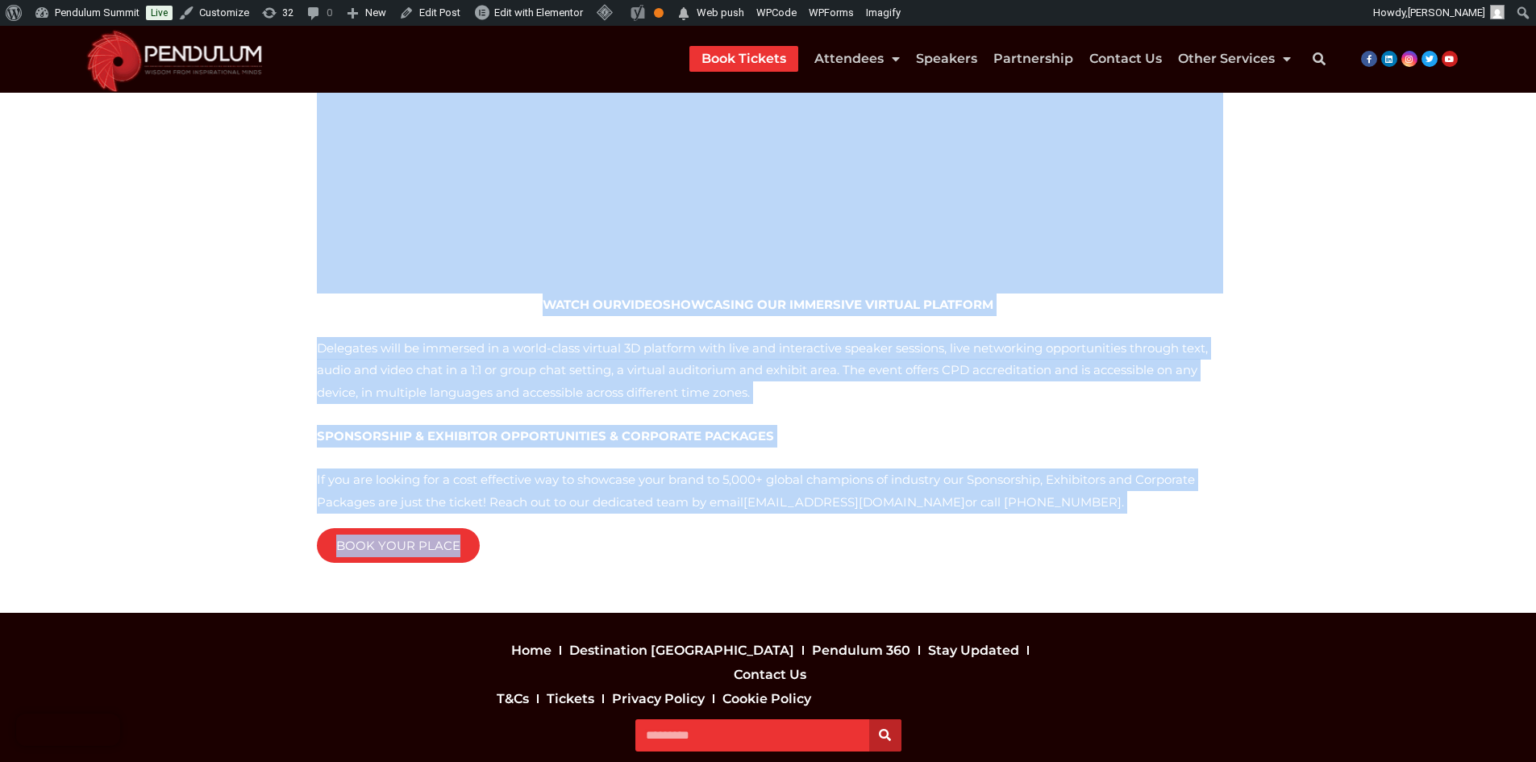
drag, startPoint x: 315, startPoint y: 273, endPoint x: 661, endPoint y: 475, distance: 400.8
click at [661, 475] on div "We are thrilled to announce that Monica Parker , Global Authority on Organisati…" at bounding box center [768, 90] width 919 height 993
copy div "We are thrilled to announce that Monica Parker , Global Authority on Organisati…"
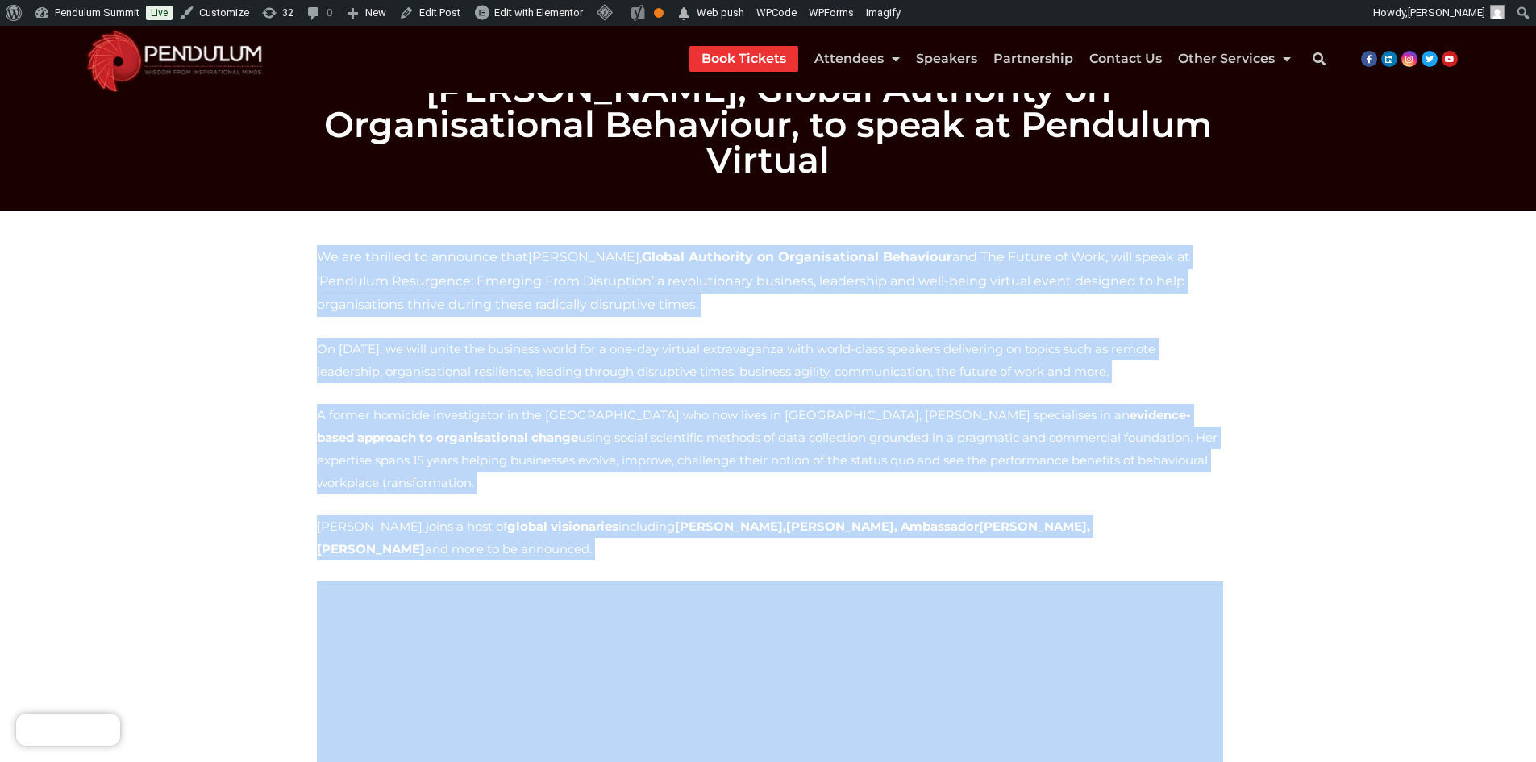
scroll to position [0, 0]
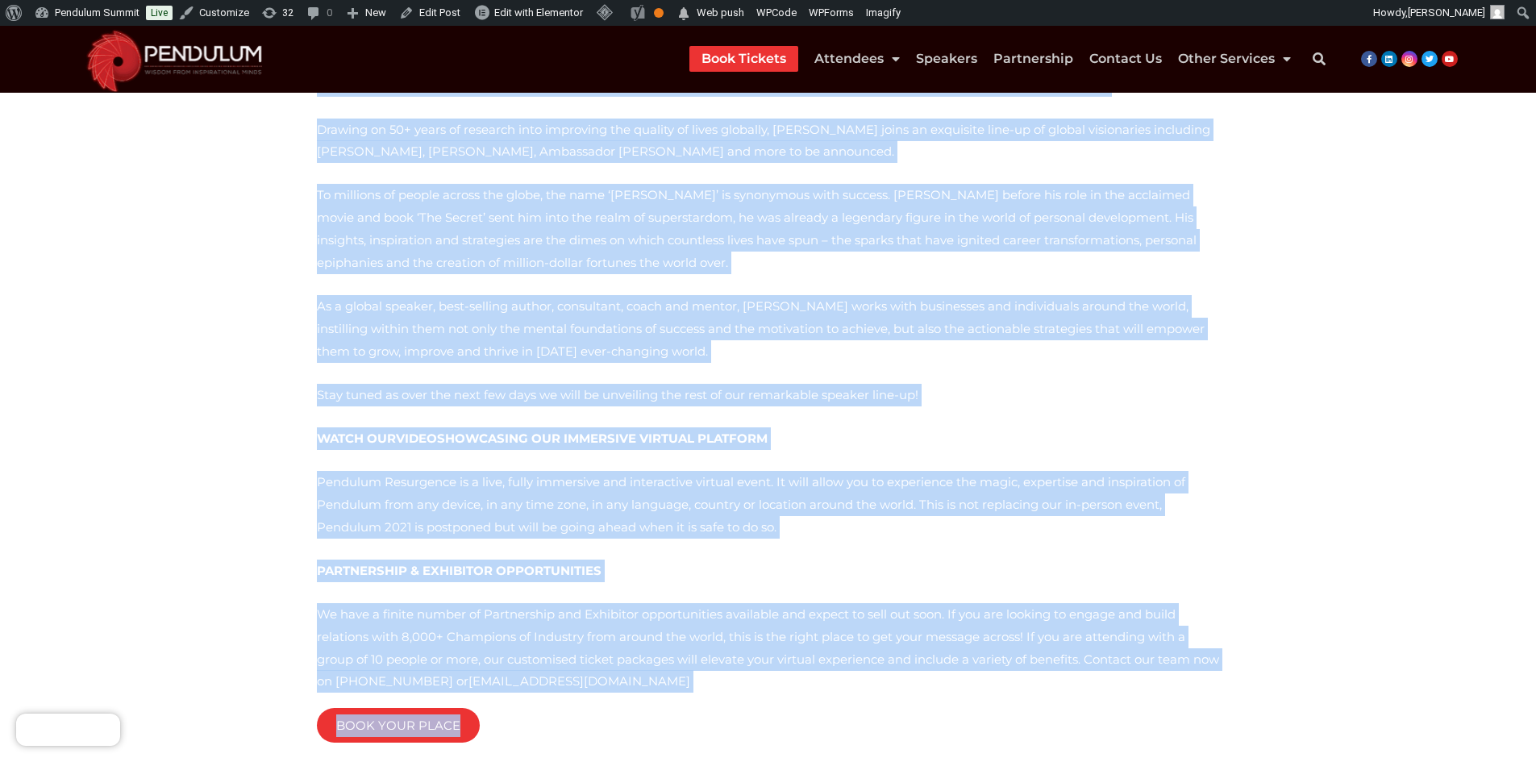
scroll to position [666, 0]
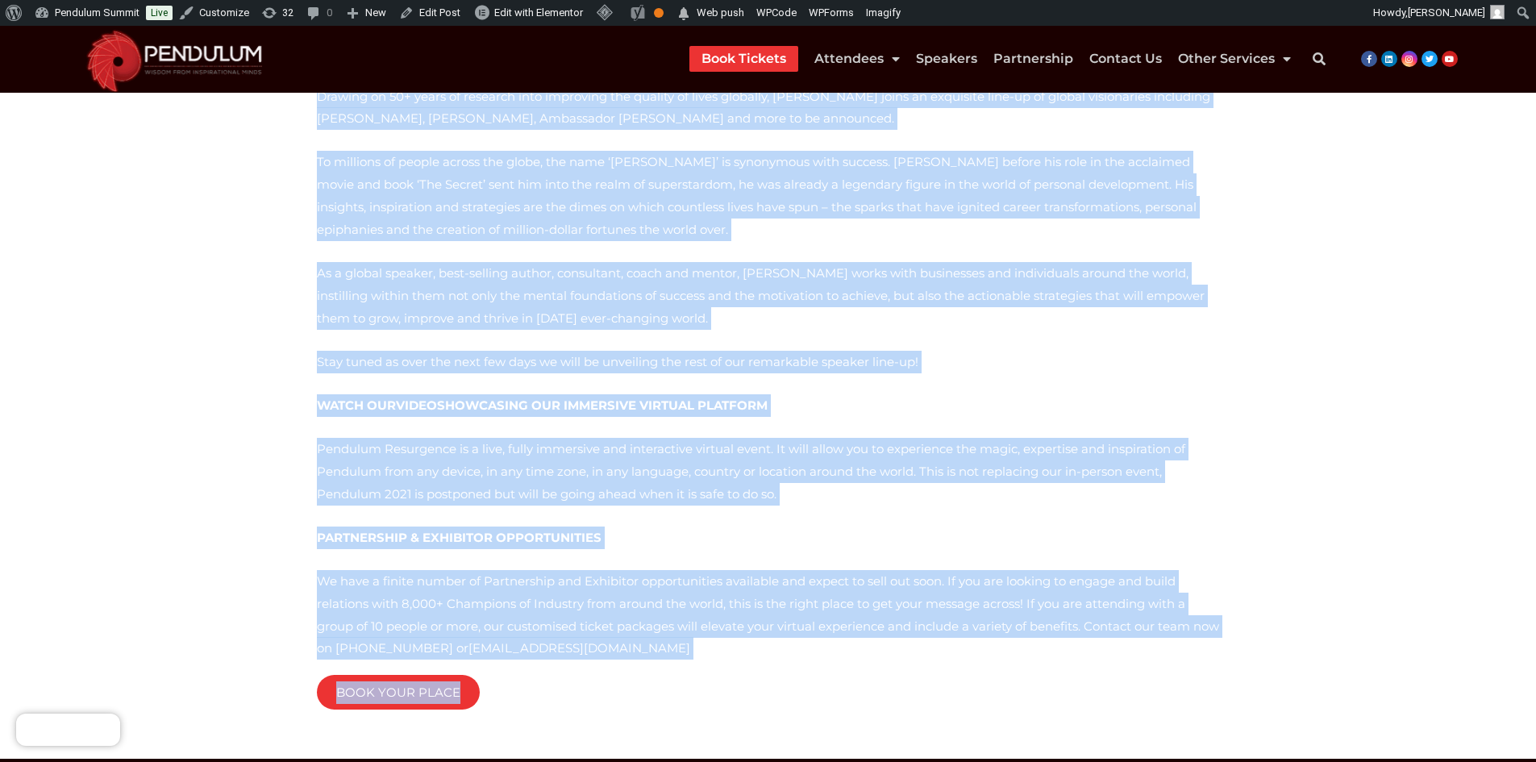
drag, startPoint x: 293, startPoint y: 257, endPoint x: 1118, endPoint y: 623, distance: 903.2
click at [1118, 623] on section "We are thrilled to announce that BOB PROCTOR will headline the revolutionary vi…" at bounding box center [768, 162] width 1536 height 1194
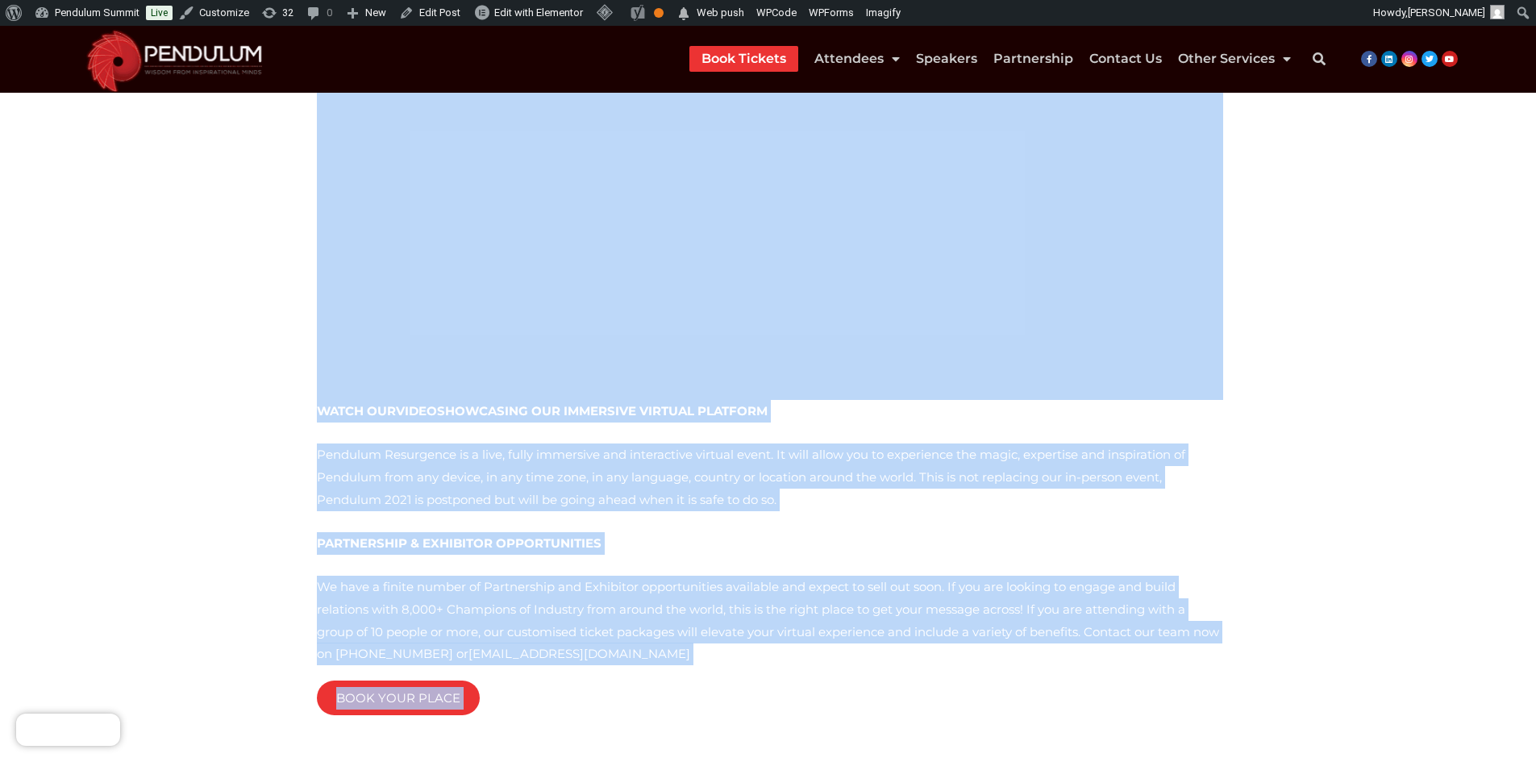
scroll to position [488, 0]
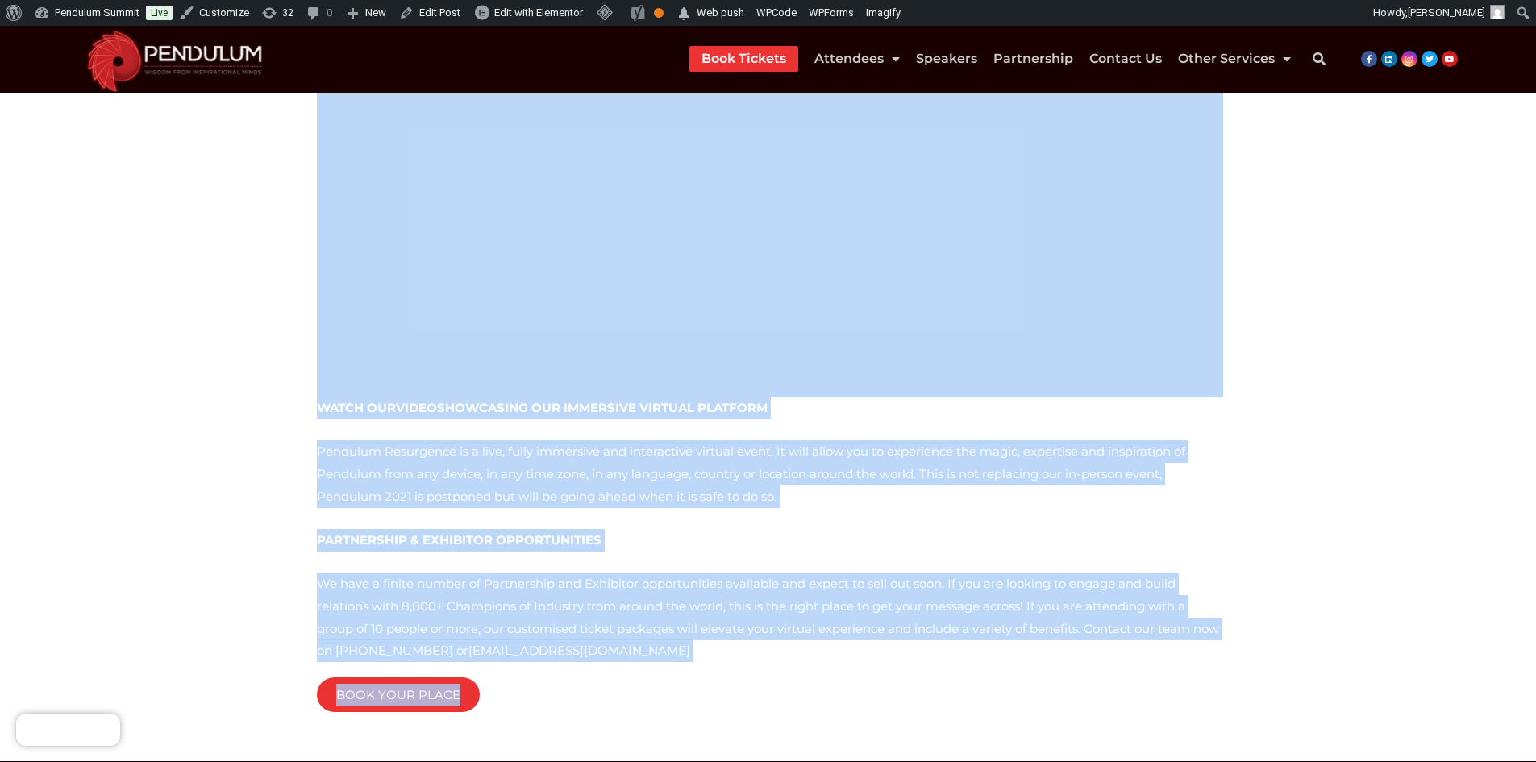
drag, startPoint x: 311, startPoint y: 277, endPoint x: 849, endPoint y: 648, distance: 653.8
click at [849, 648] on div "We are thrilled to announce that [PERSON_NAME] returns to Pendulum for our revo…" at bounding box center [768, 252] width 919 height 967
copy div "Lo ips dolorsit am consecte adip Elits Doeiusmodt incidid ut Laboreet dol mag a…"
click at [33, 313] on section "We are thrilled to announce that [PERSON_NAME] returns to Pendulum for our revo…" at bounding box center [768, 252] width 1536 height 1018
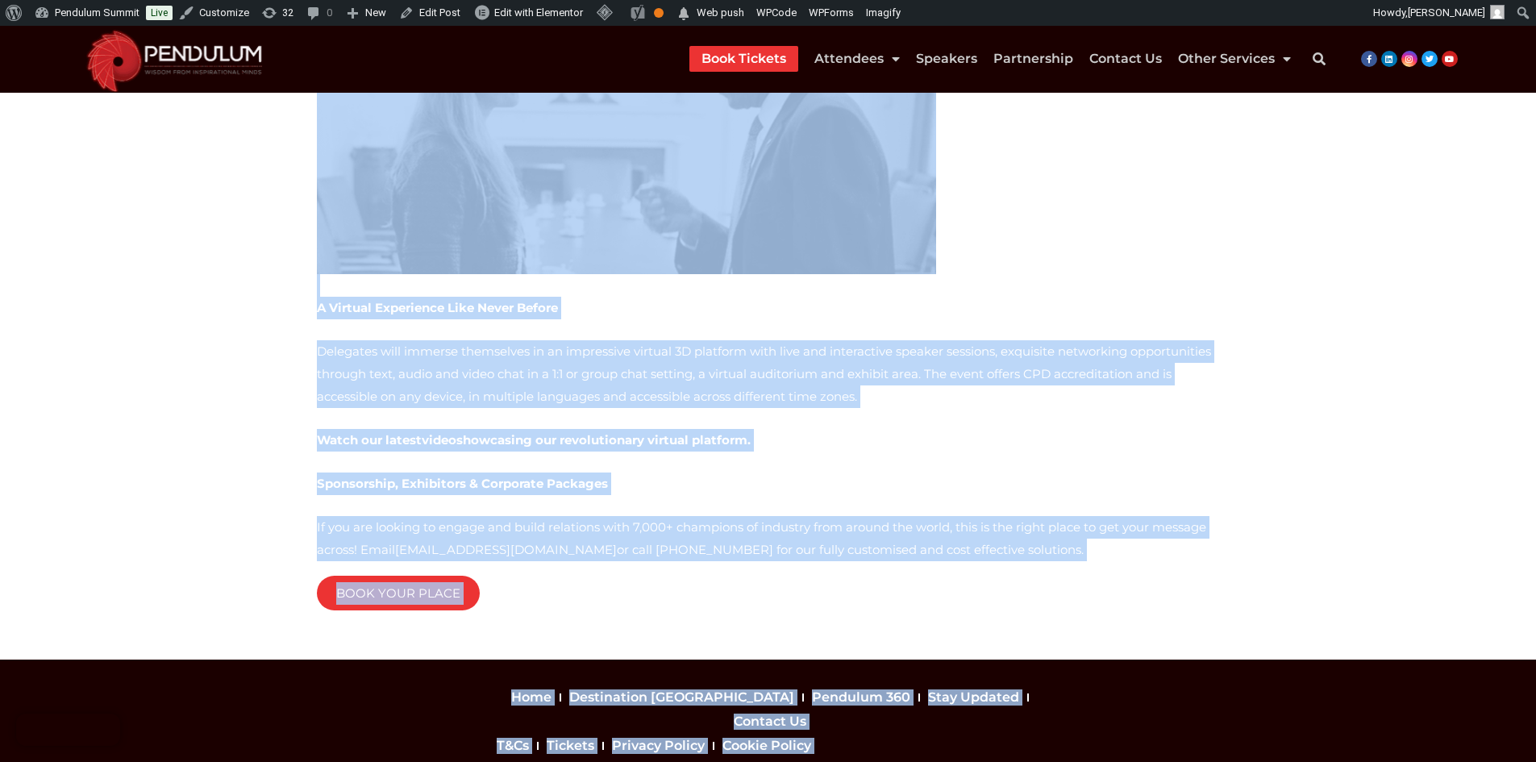
scroll to position [827, 0]
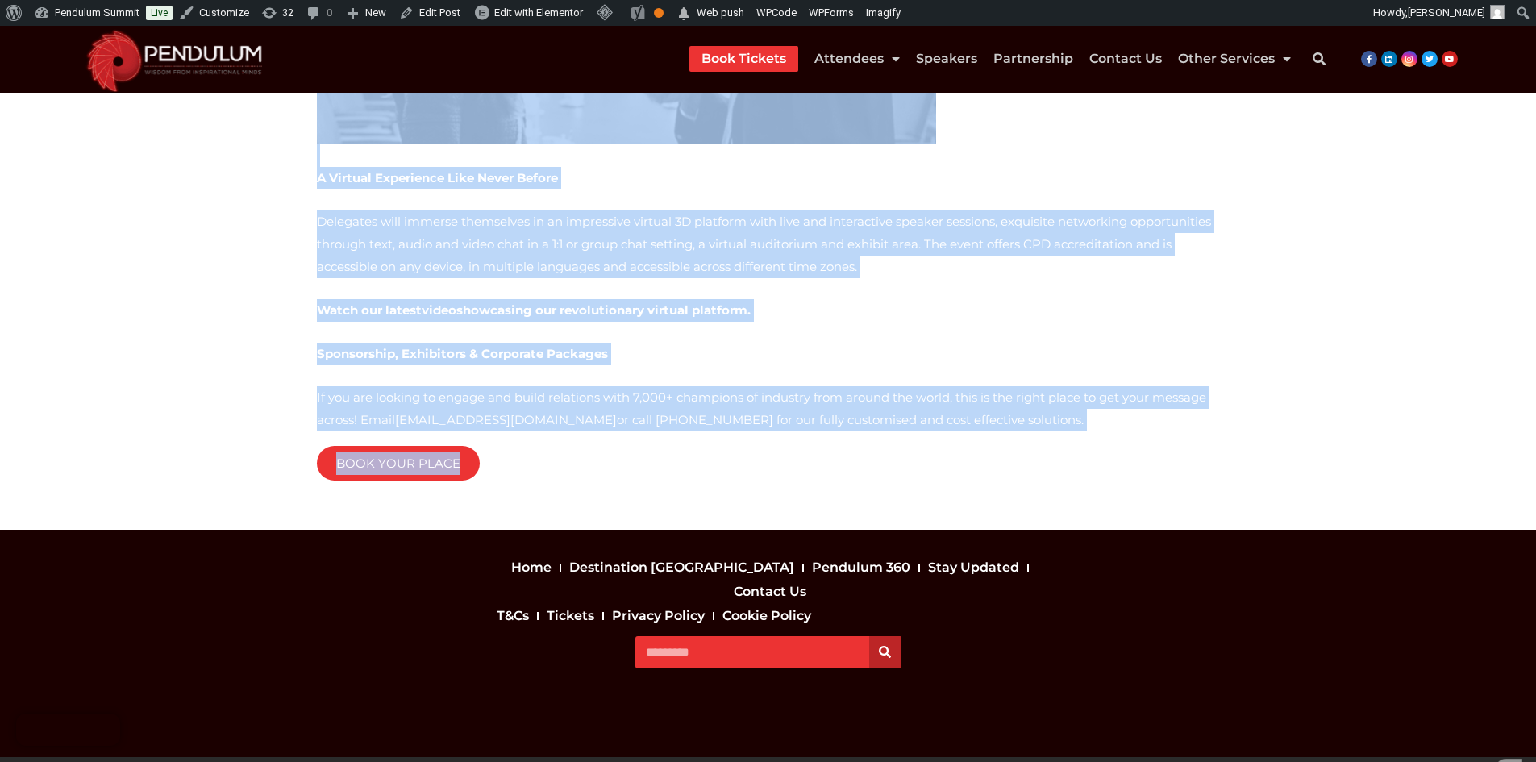
drag, startPoint x: 312, startPoint y: 277, endPoint x: 669, endPoint y: 460, distance: 401.7
copy div "We are thrilled to announce that Ambassador Samantha Power will be speaking at …"
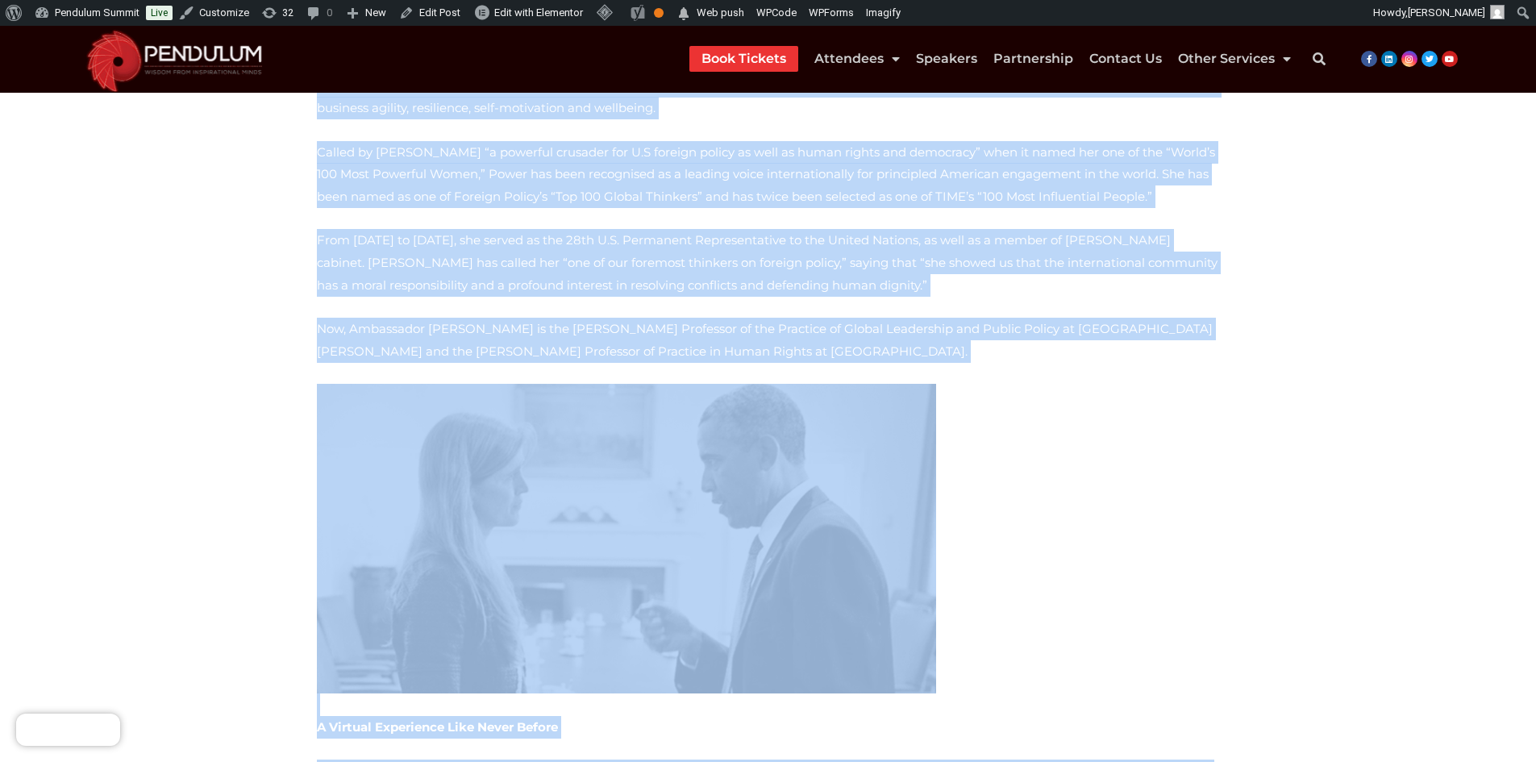
scroll to position [263, 0]
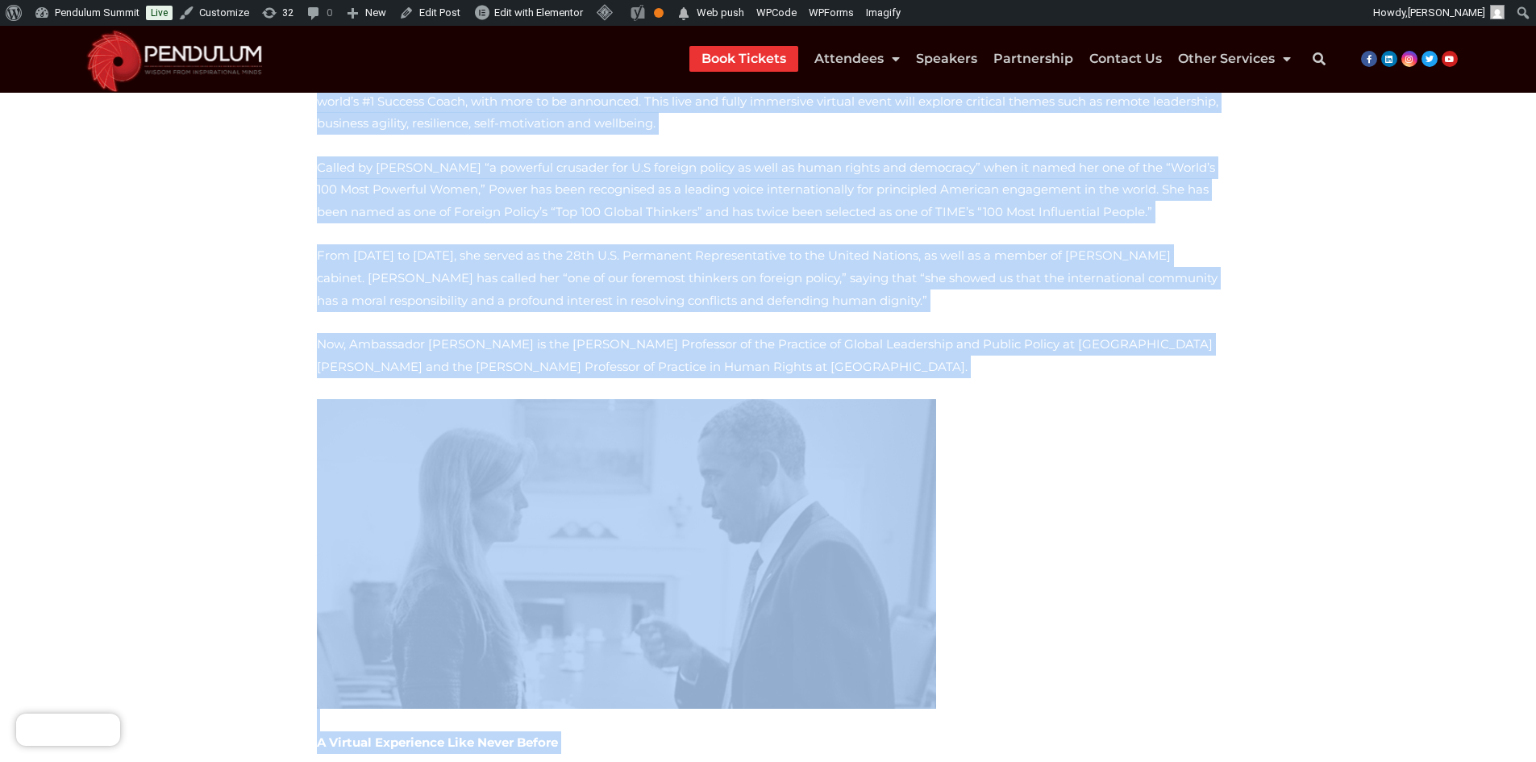
click at [263, 473] on section "We are thrilled to announce that Ambassador Samantha Power will be speaking at …" at bounding box center [768, 531] width 1536 height 1126
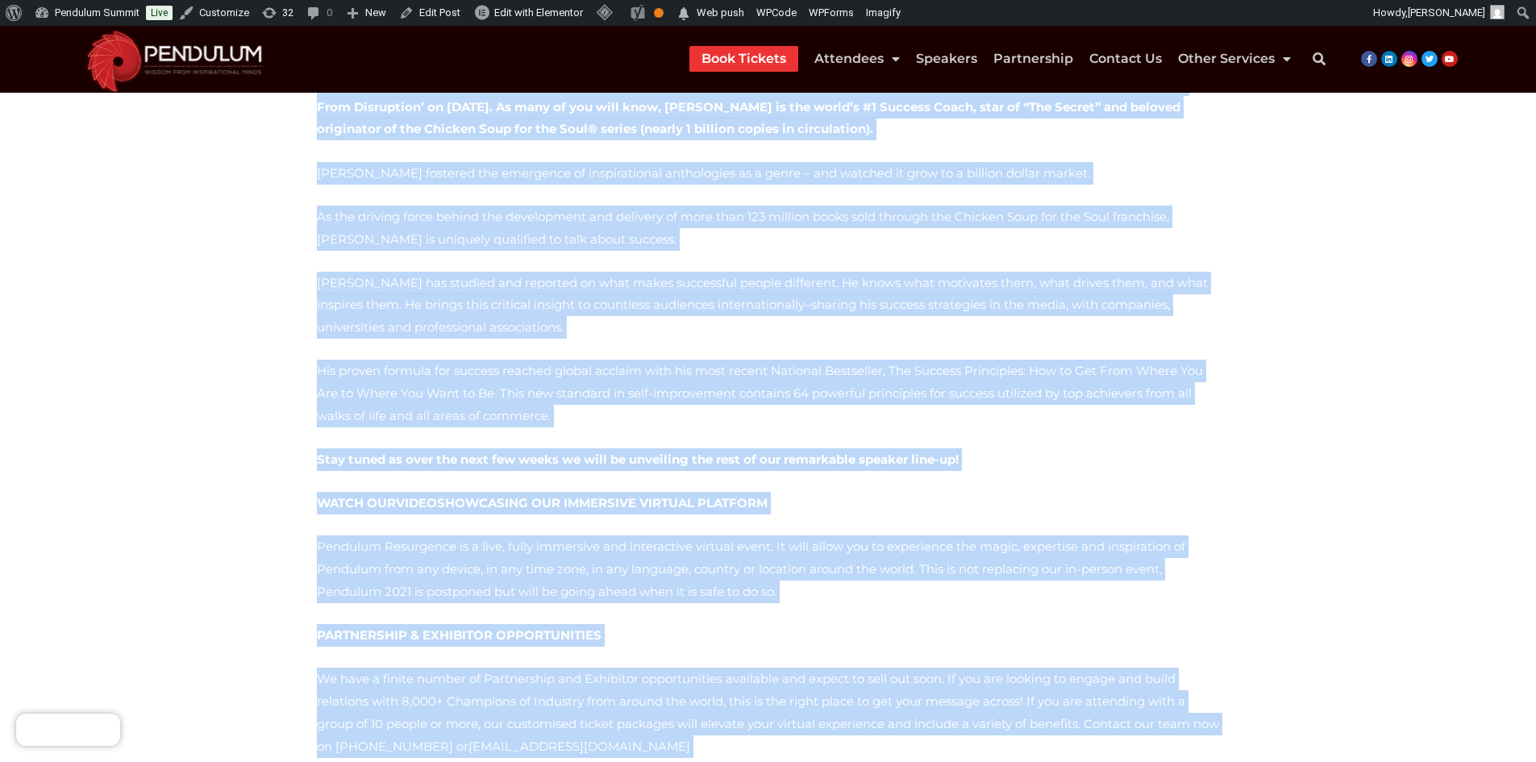
scroll to position [450, 0]
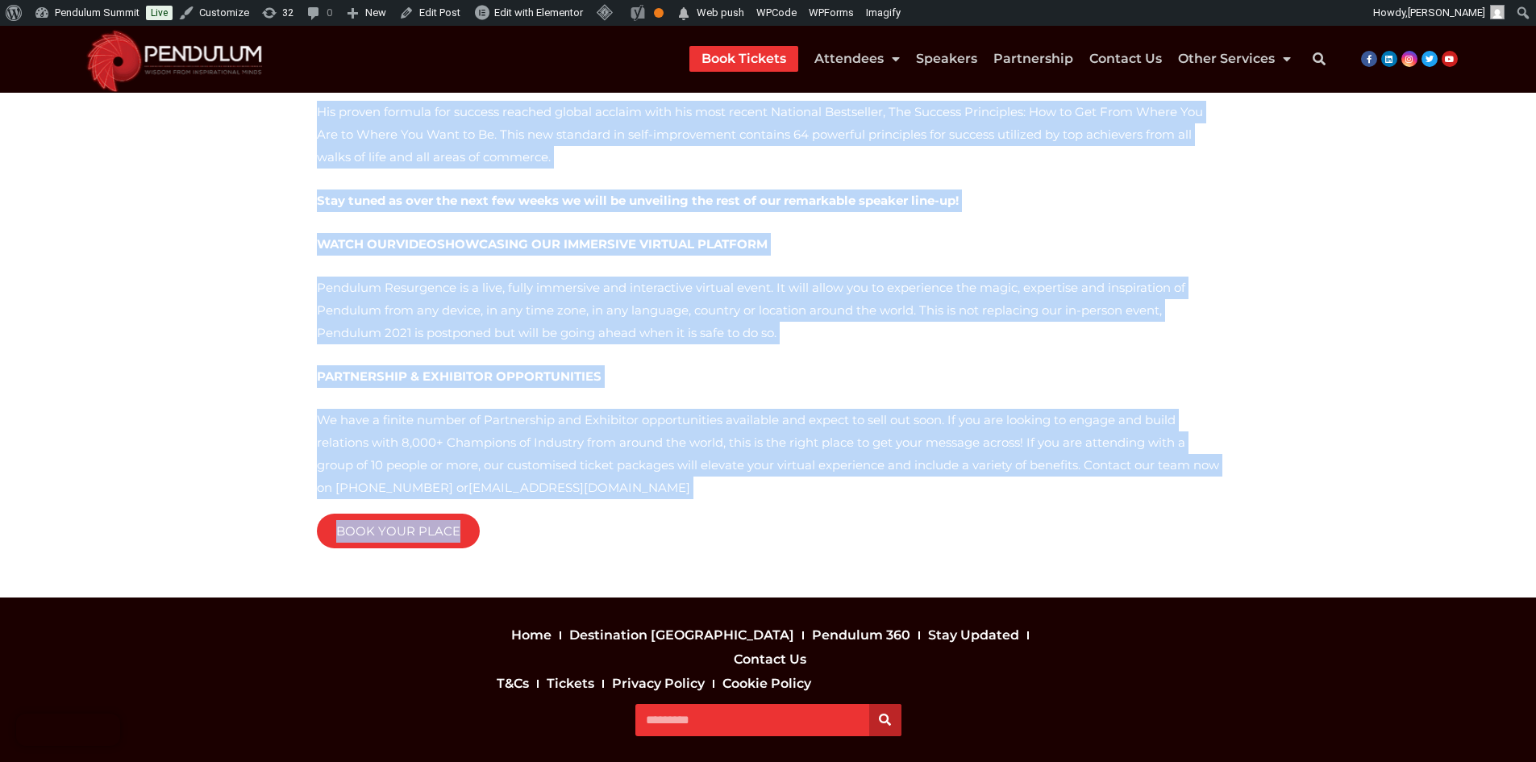
drag, startPoint x: 317, startPoint y: 280, endPoint x: 474, endPoint y: 464, distance: 242.5
click at [474, 464] on div "We are thrilled to announce our first keynote speaker [PERSON_NAME] for the ina…" at bounding box center [768, 179] width 903 height 728
copy div "Lo ips dolorsit am consecte adi elits doeiusm tempori Utla Etdolore mag ali eni…"
drag, startPoint x: 872, startPoint y: 330, endPoint x: 871, endPoint y: 310, distance: 19.4
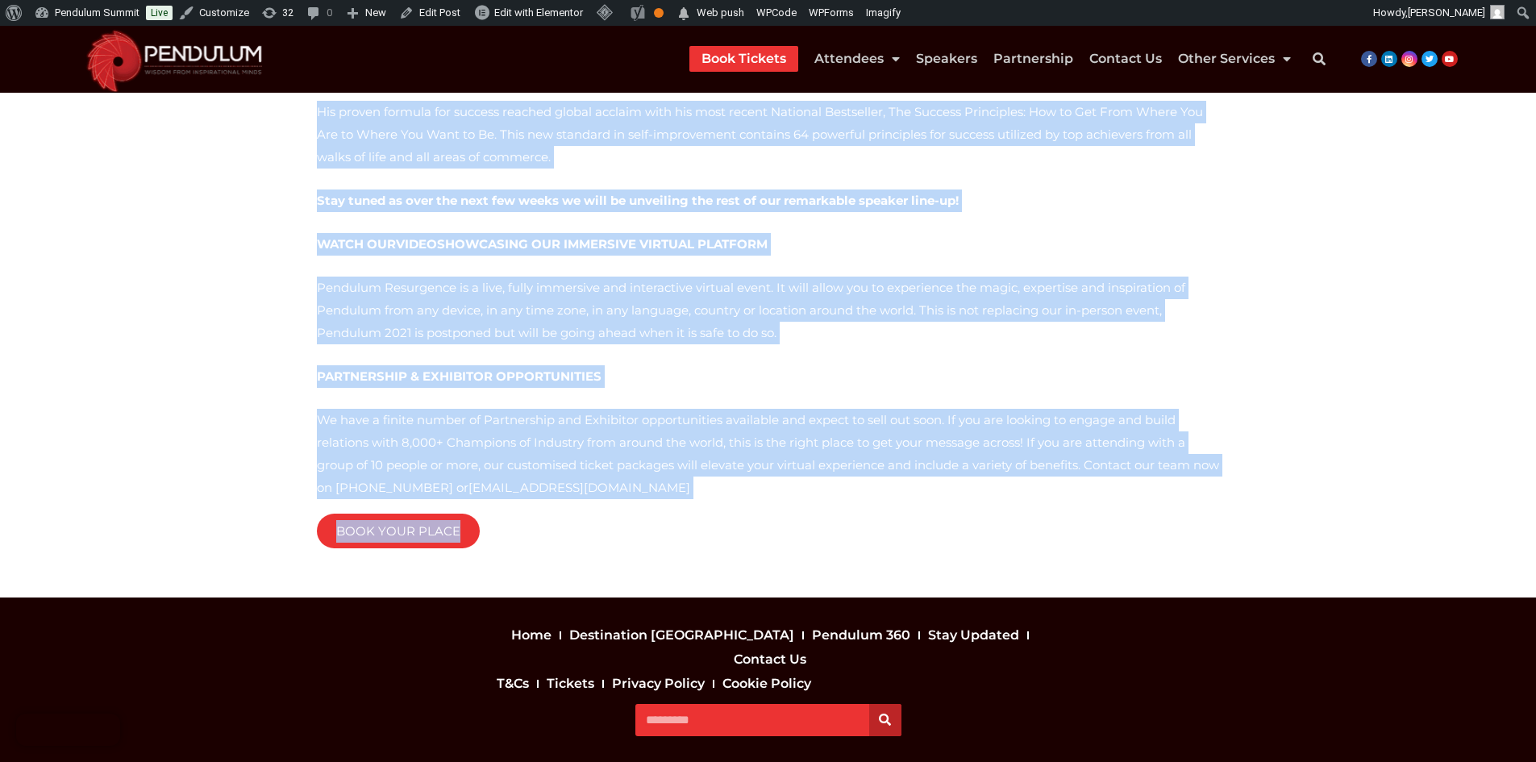
click at [872, 365] on p "PARTNERSHIP & EXHIBITOR OPPORTUNITIES" at bounding box center [768, 376] width 903 height 23
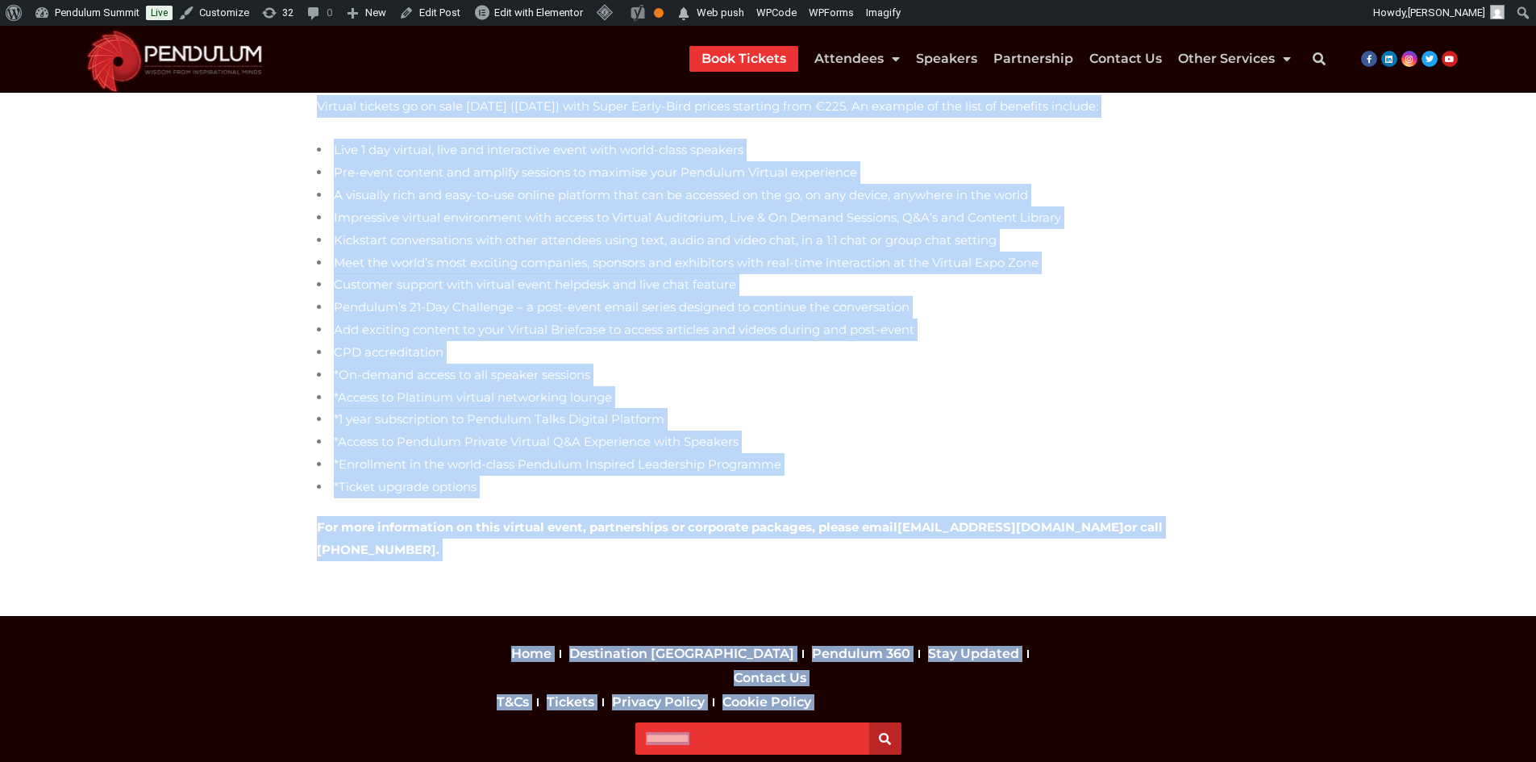
scroll to position [1369, 0]
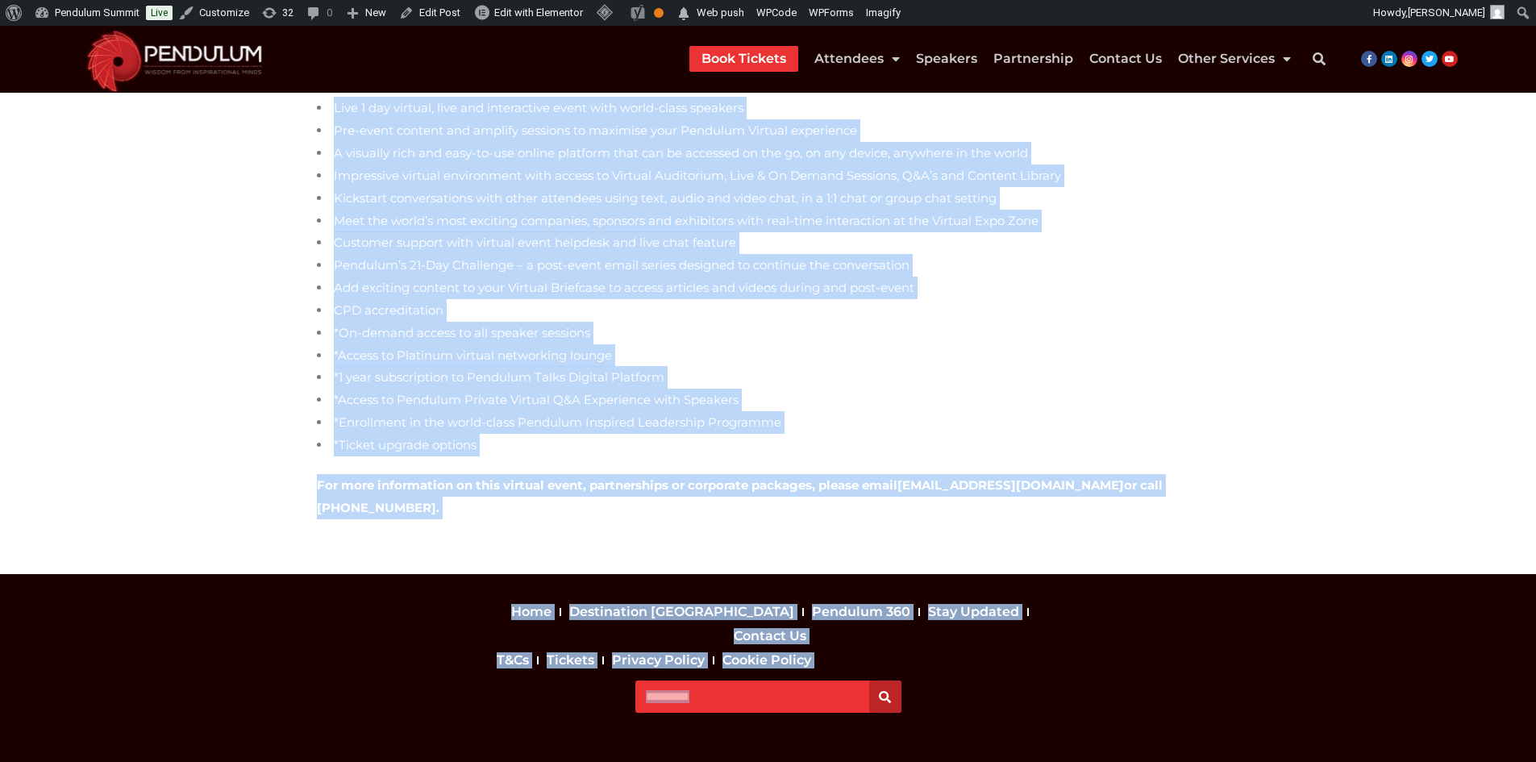
drag, startPoint x: 306, startPoint y: 235, endPoint x: 1246, endPoint y: 473, distance: 969.0
copy div "The creators of Pendulum Summit, the world’s leading business and self-empowerm…"
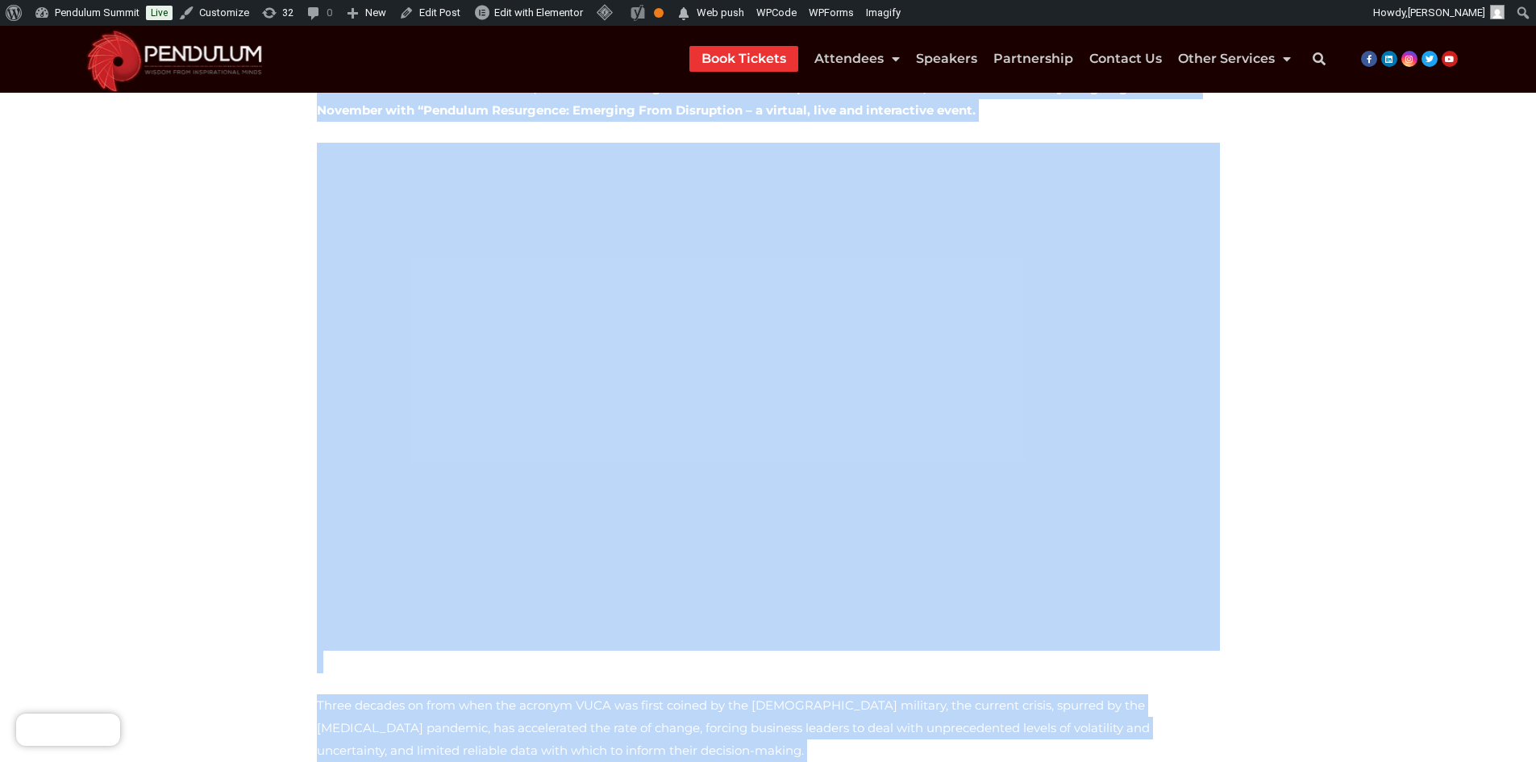
scroll to position [0, 0]
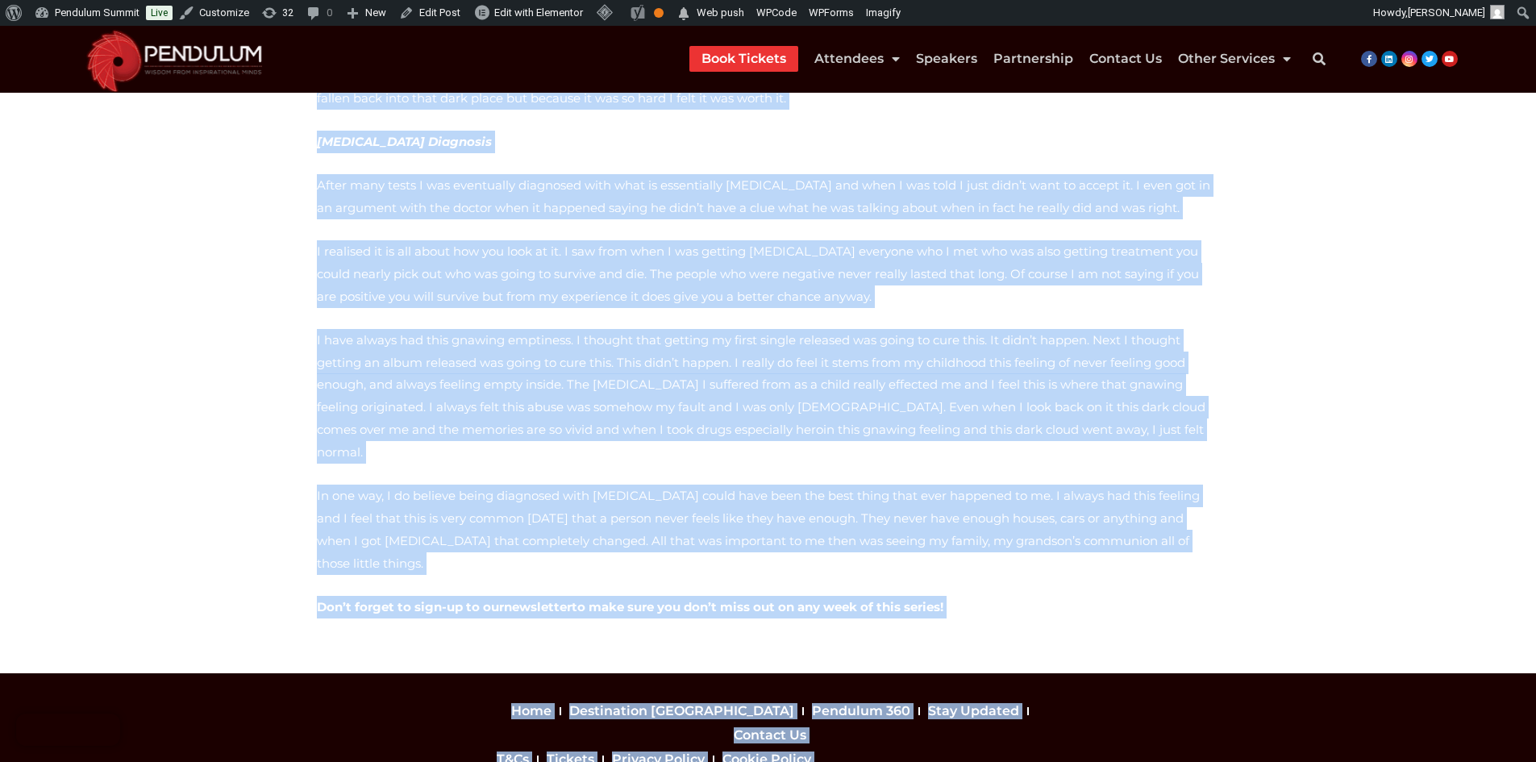
scroll to position [1584, 0]
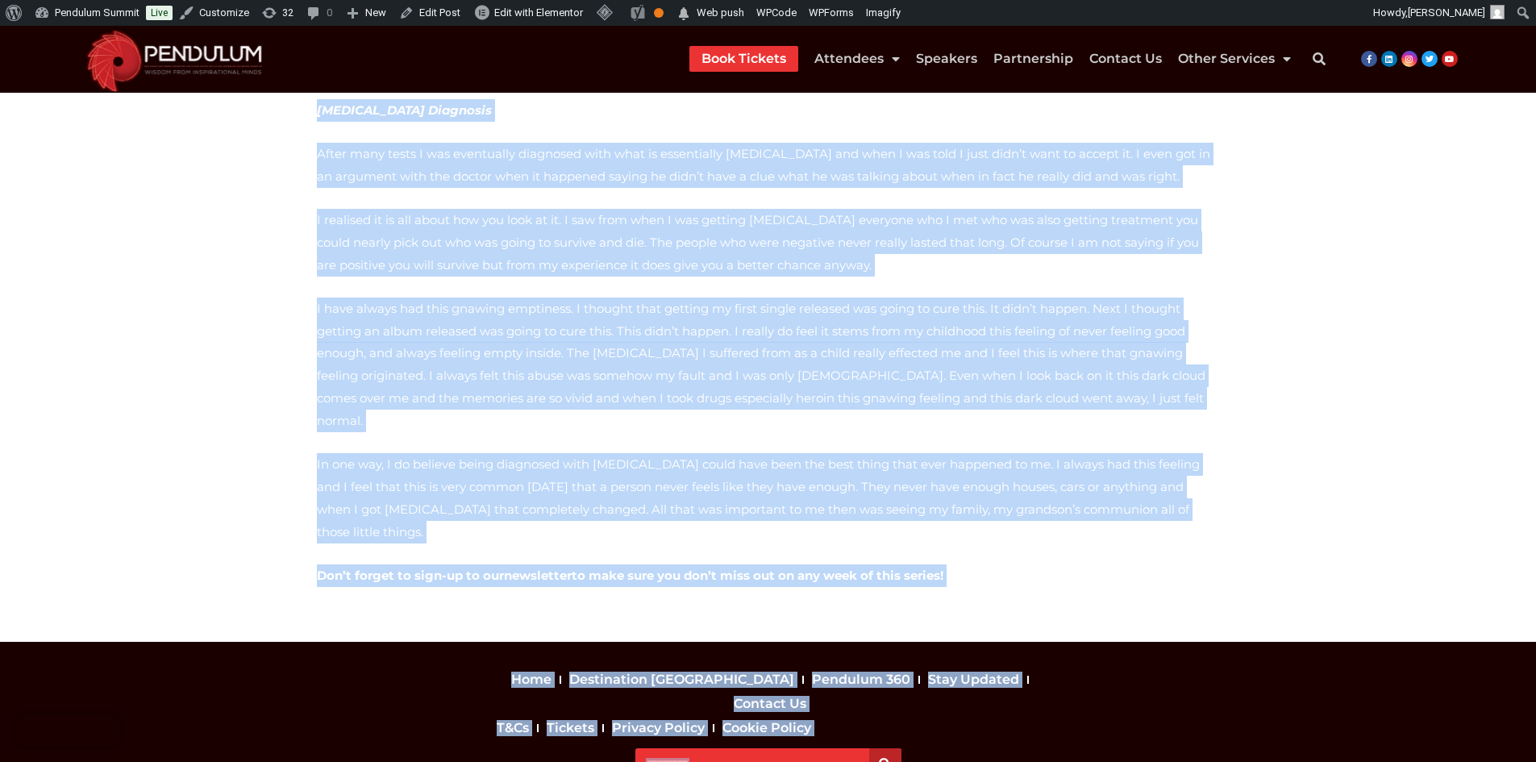
drag, startPoint x: 313, startPoint y: 239, endPoint x: 975, endPoint y: 485, distance: 706.2
copy div "Lore ipsu do sit ametc adip el sed doeiusmodte 74 inci utlabor etdolo. Magn ali…"
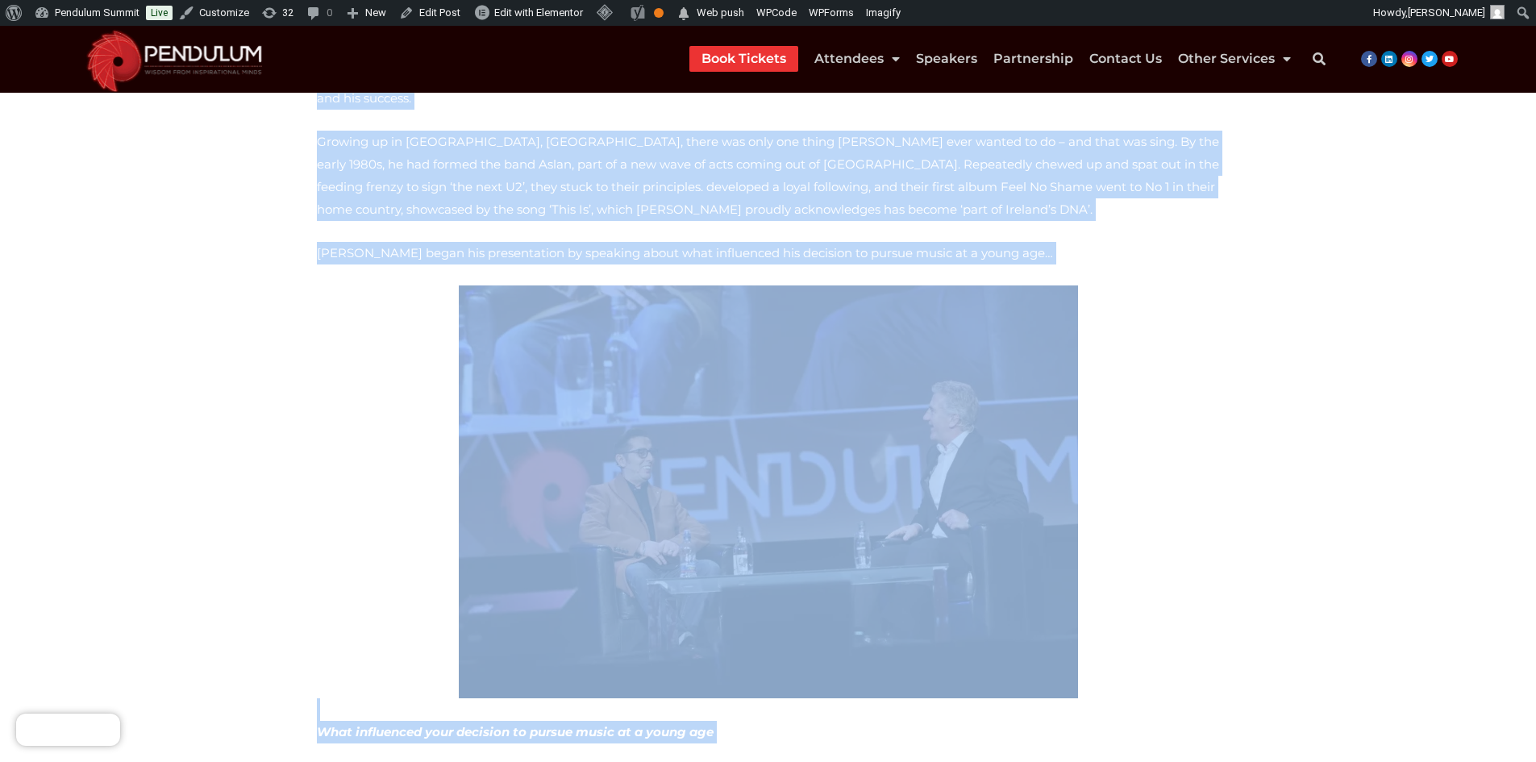
scroll to position [0, 0]
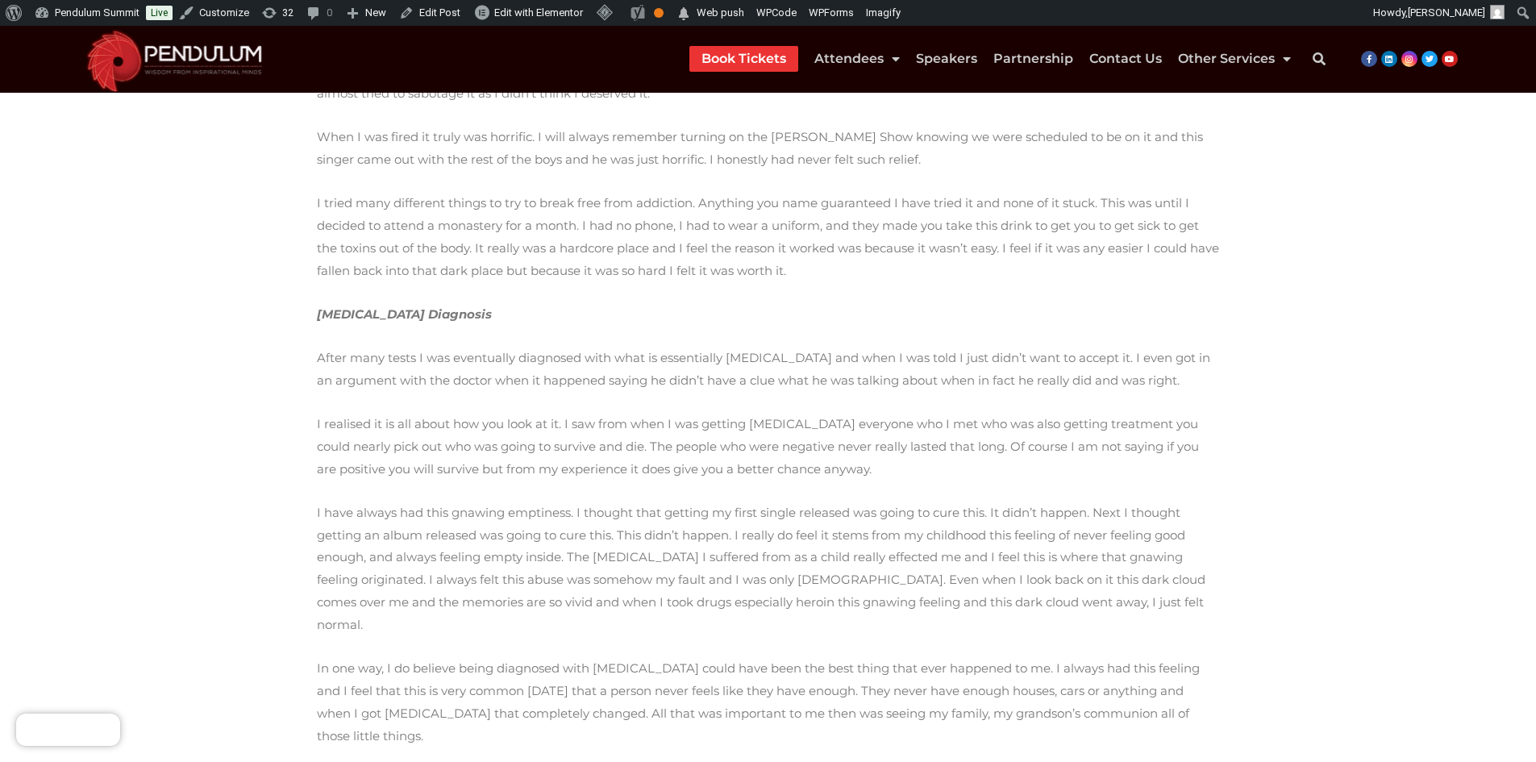
scroll to position [1532, 0]
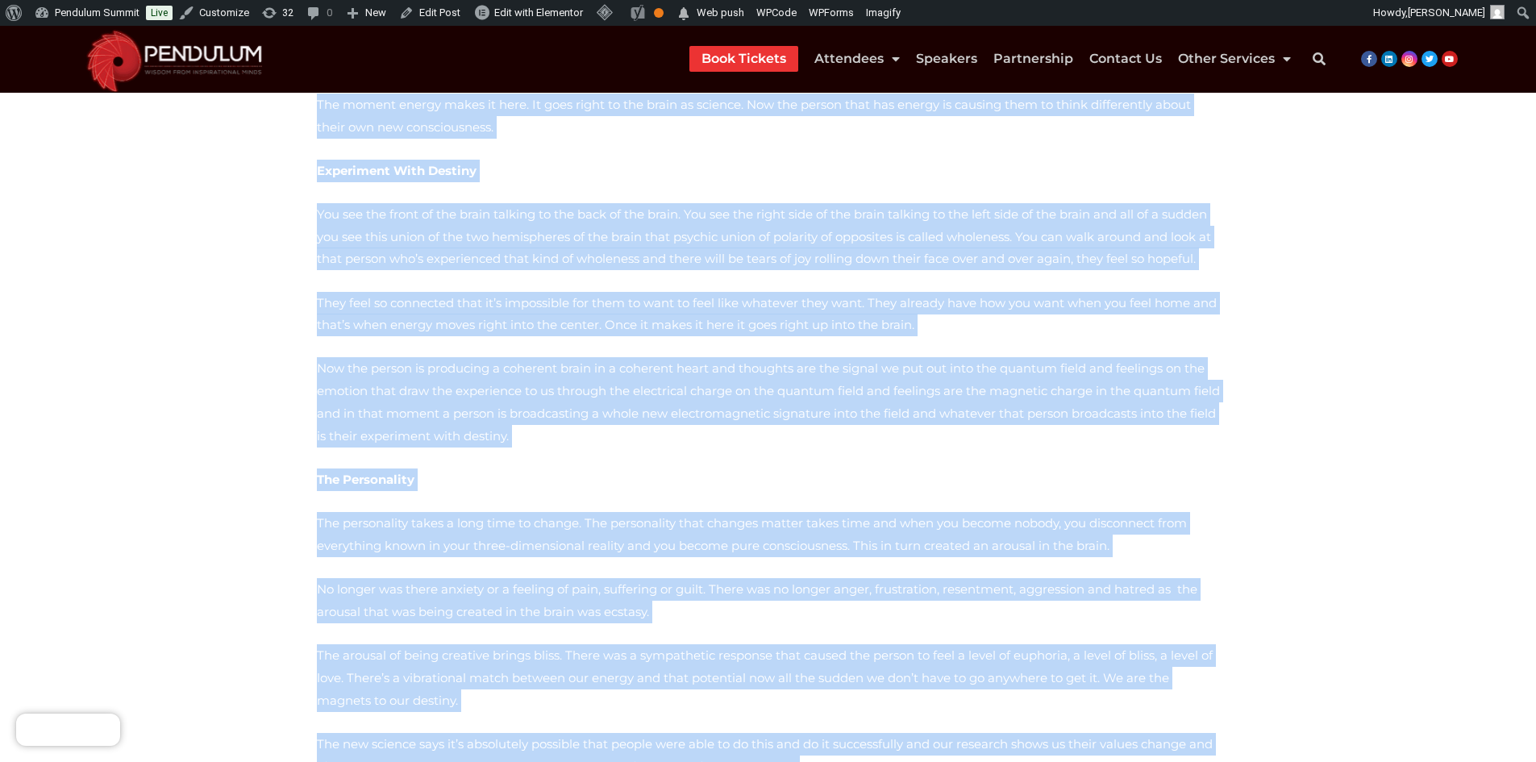
scroll to position [7567, 0]
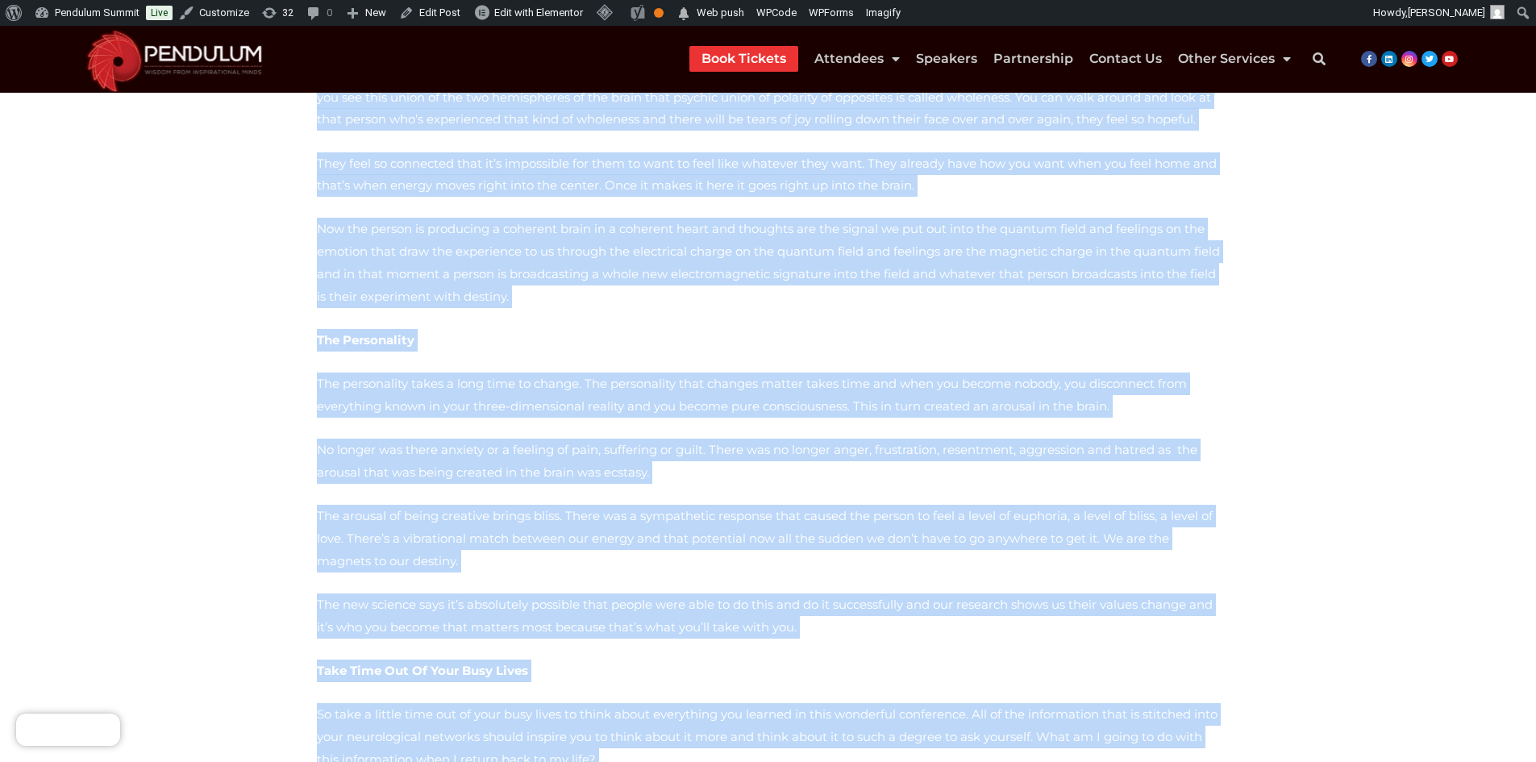
drag, startPoint x: 314, startPoint y: 238, endPoint x: 954, endPoint y: 475, distance: 682.7
copy div "NY Times best-selling author and one of the most-sought after speakers in the w…"
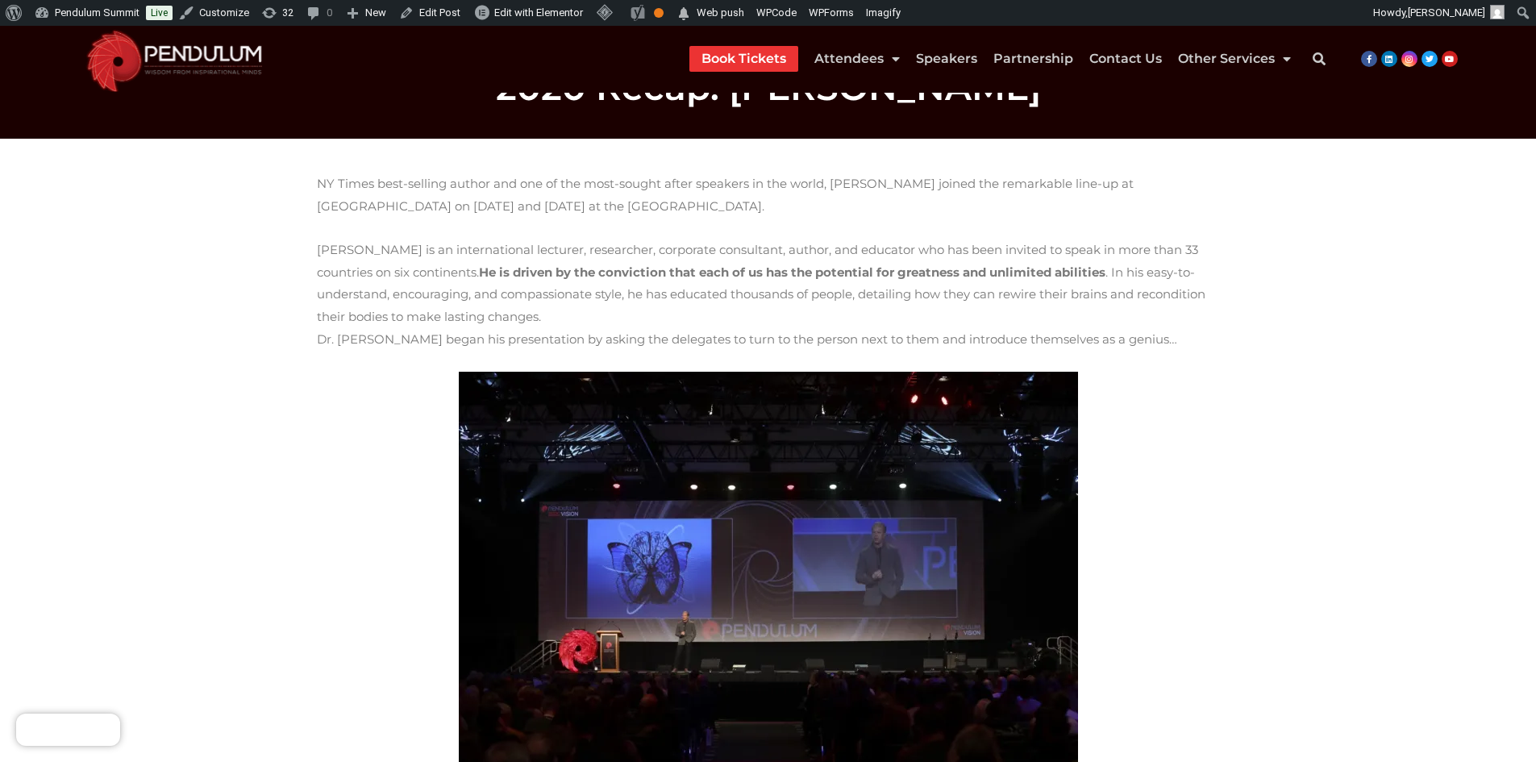
scroll to position [81, 0]
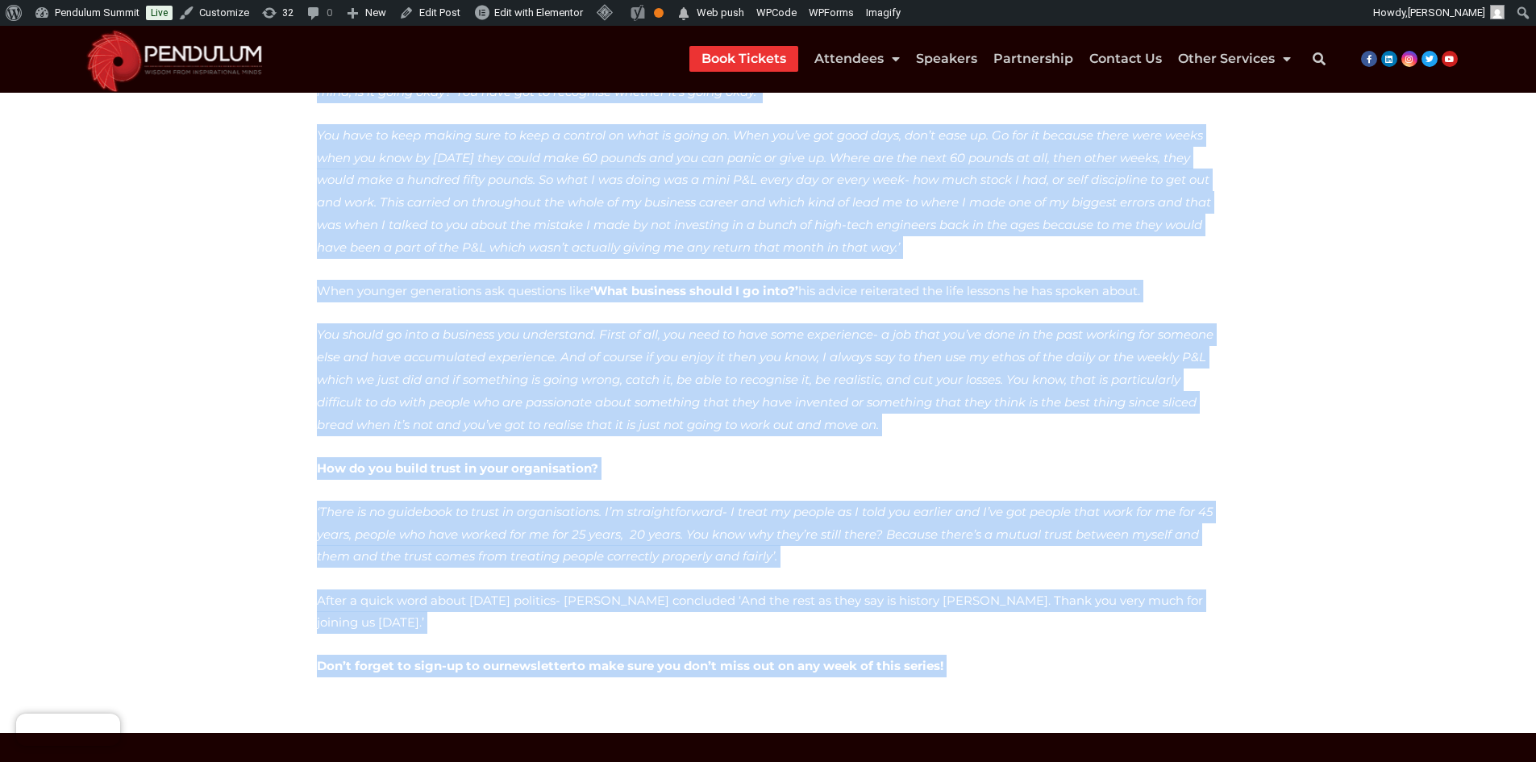
scroll to position [1877, 0]
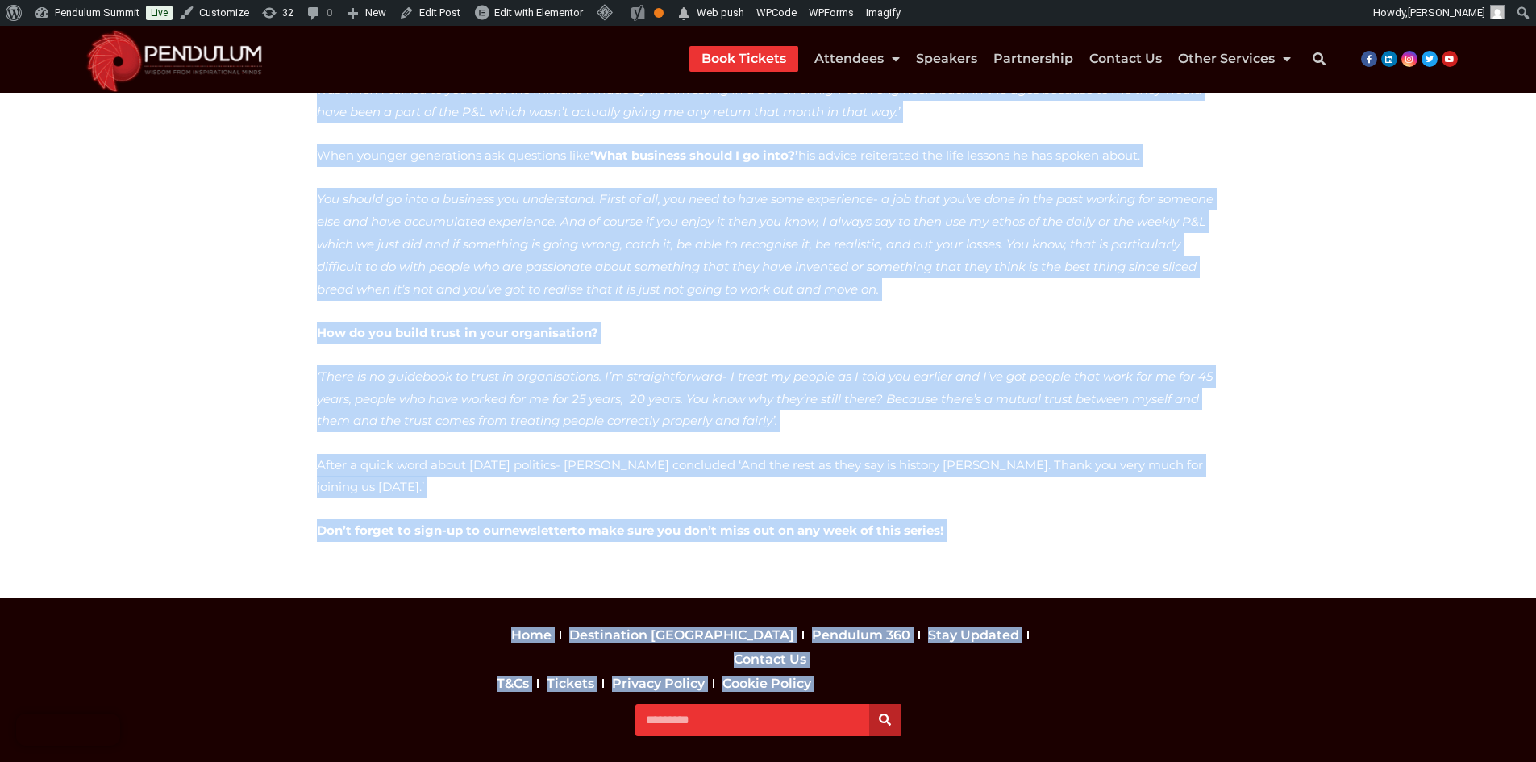
drag, startPoint x: 314, startPoint y: 251, endPoint x: 911, endPoint y: 475, distance: 637.4
copy div "Lore ipsu do sit ametconse ad eli se doe temp incididunt utlaboreetdol ma ali e…"
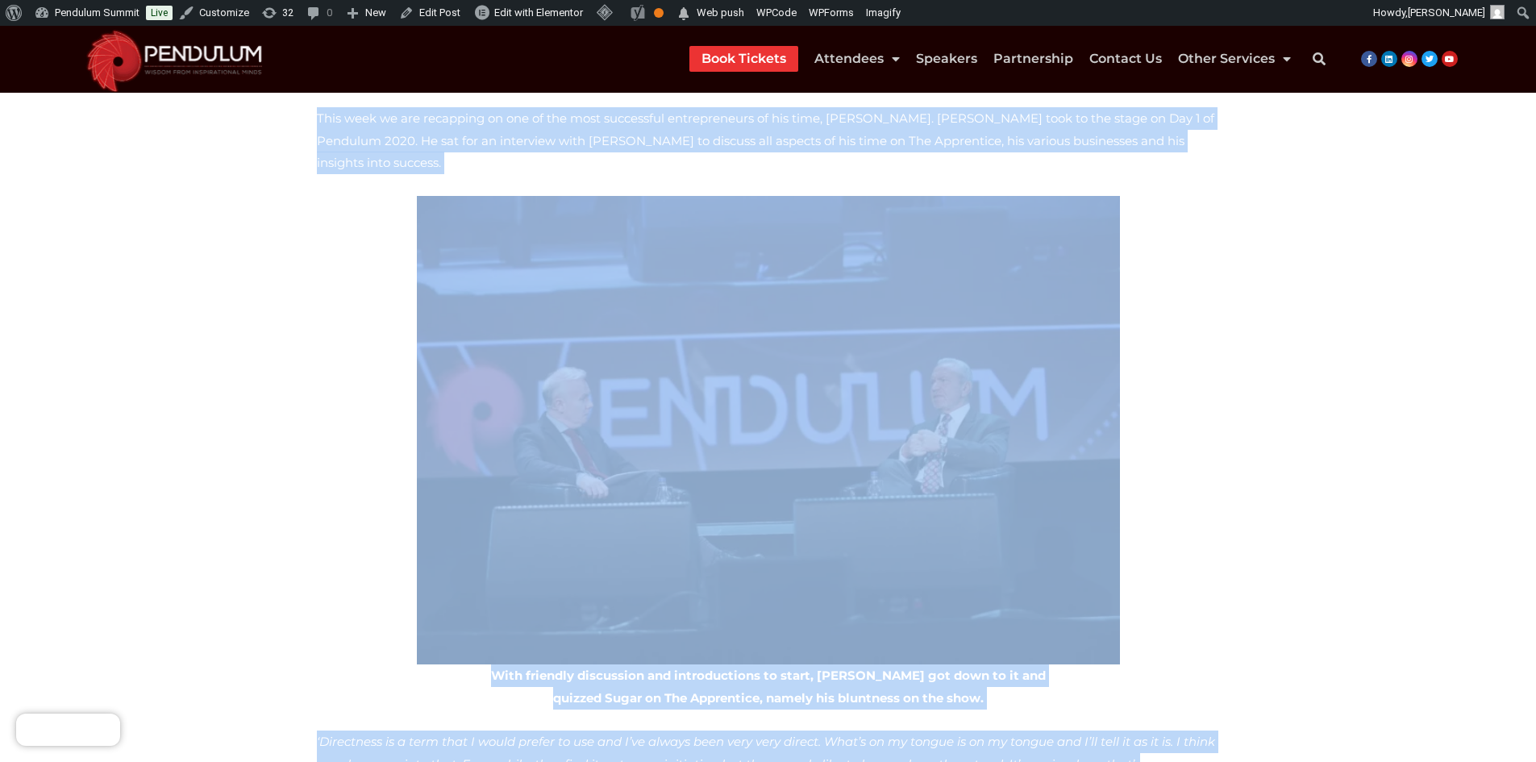
scroll to position [484, 0]
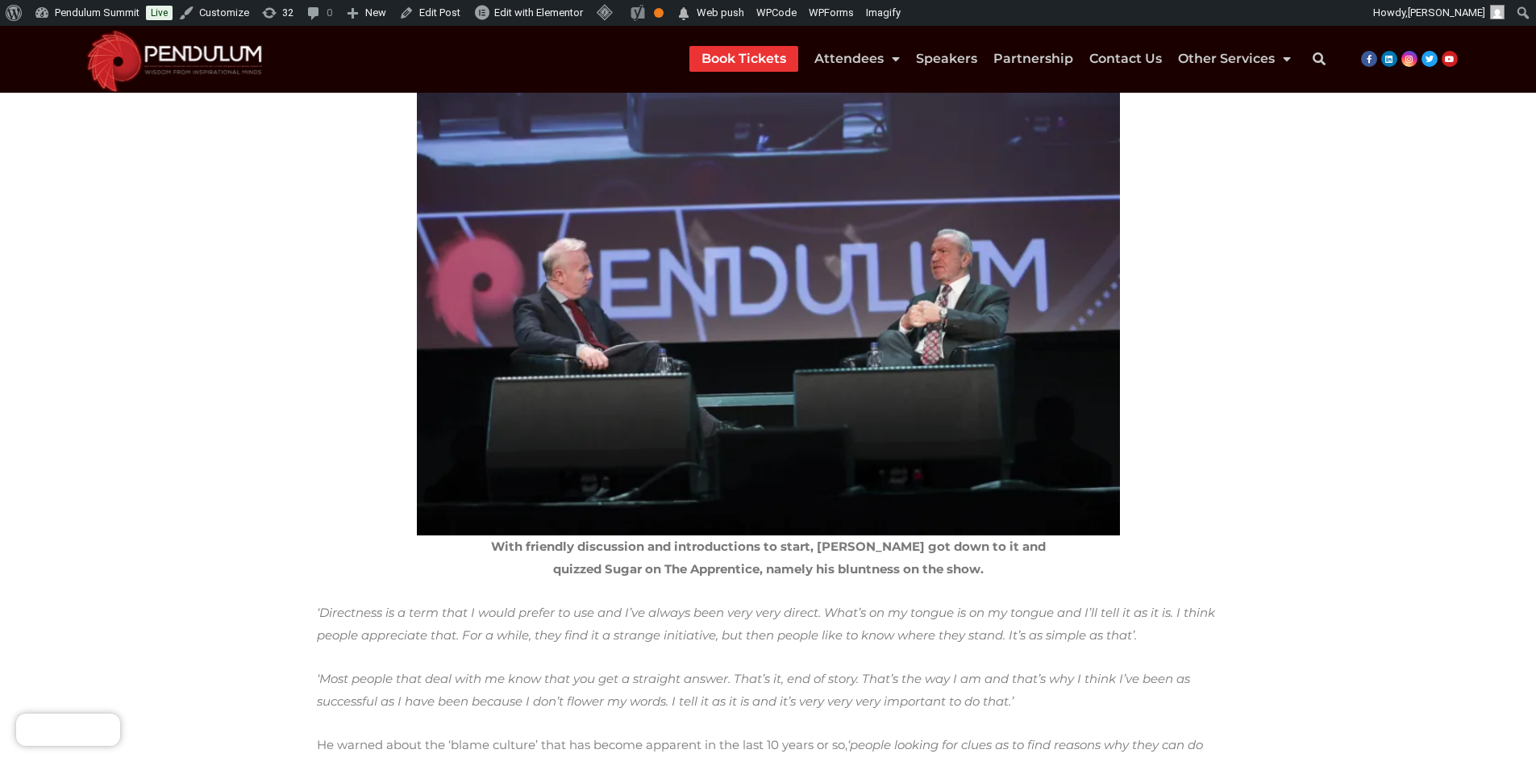
scroll to position [323, 0]
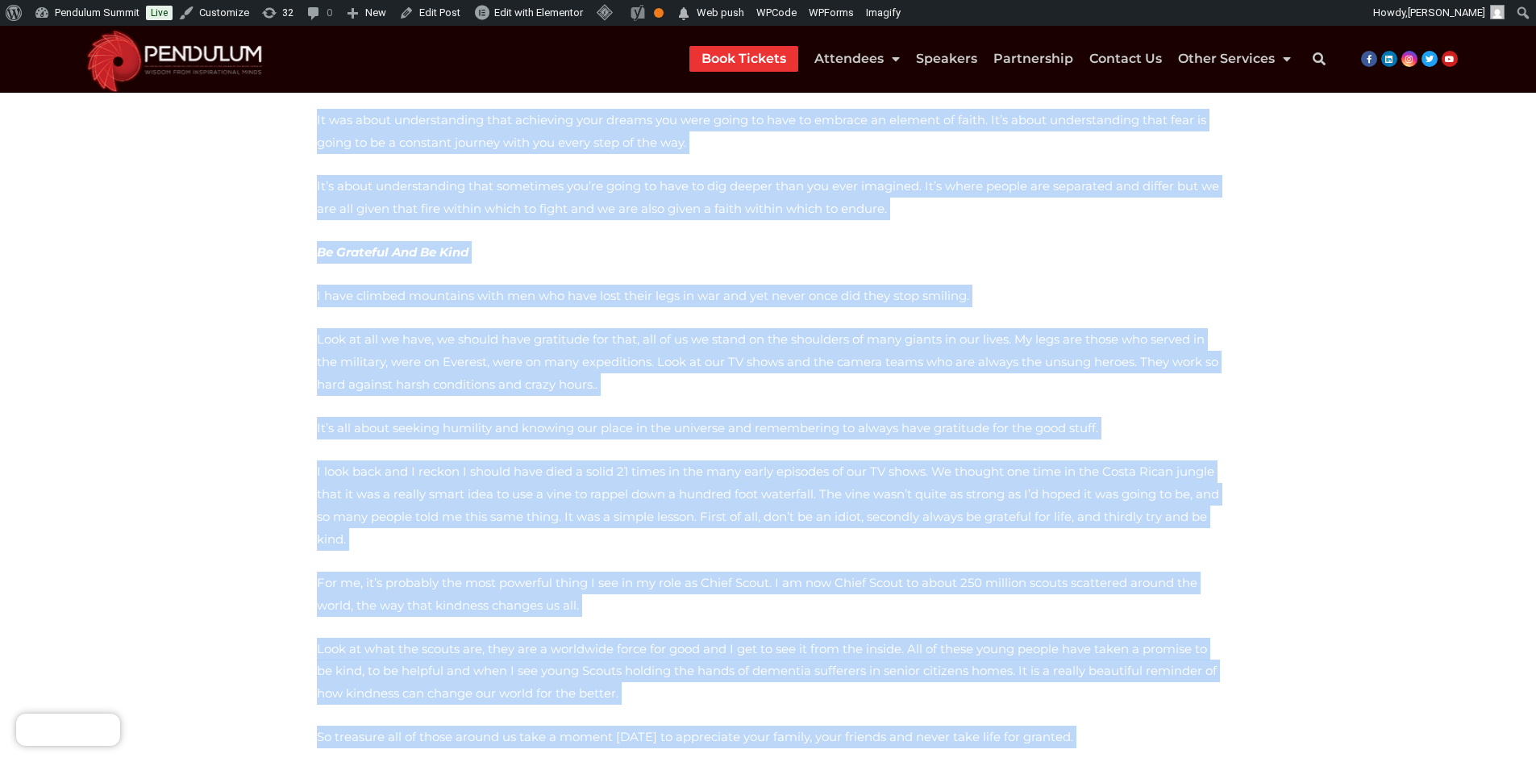
scroll to position [5952, 0]
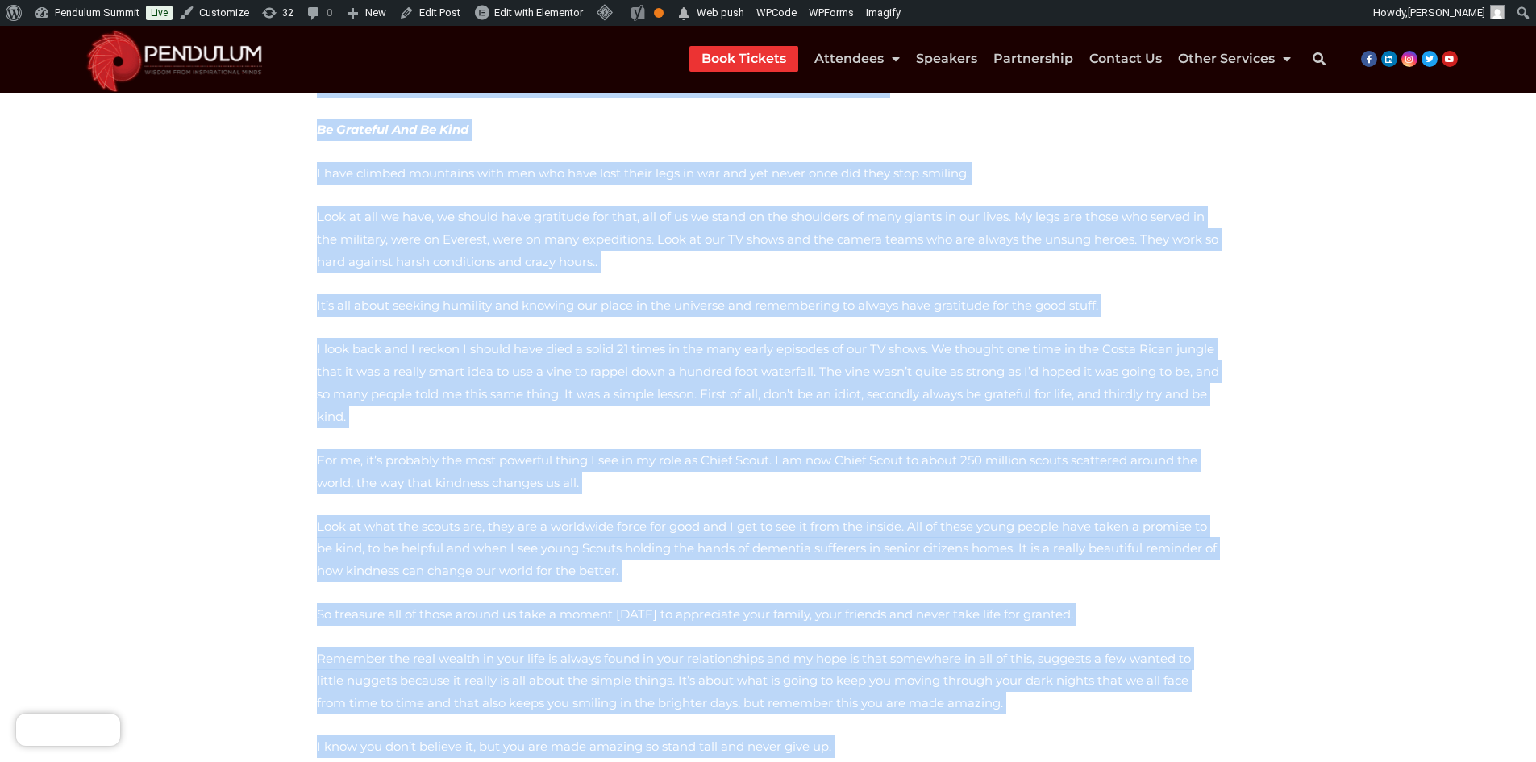
drag, startPoint x: 320, startPoint y: 253, endPoint x: 922, endPoint y: 503, distance: 651.4
copy div "Lore ipsu do sita co adipiscin el Seddoe Temporinci utl Etdolo ma Aliquaenim Ad…"
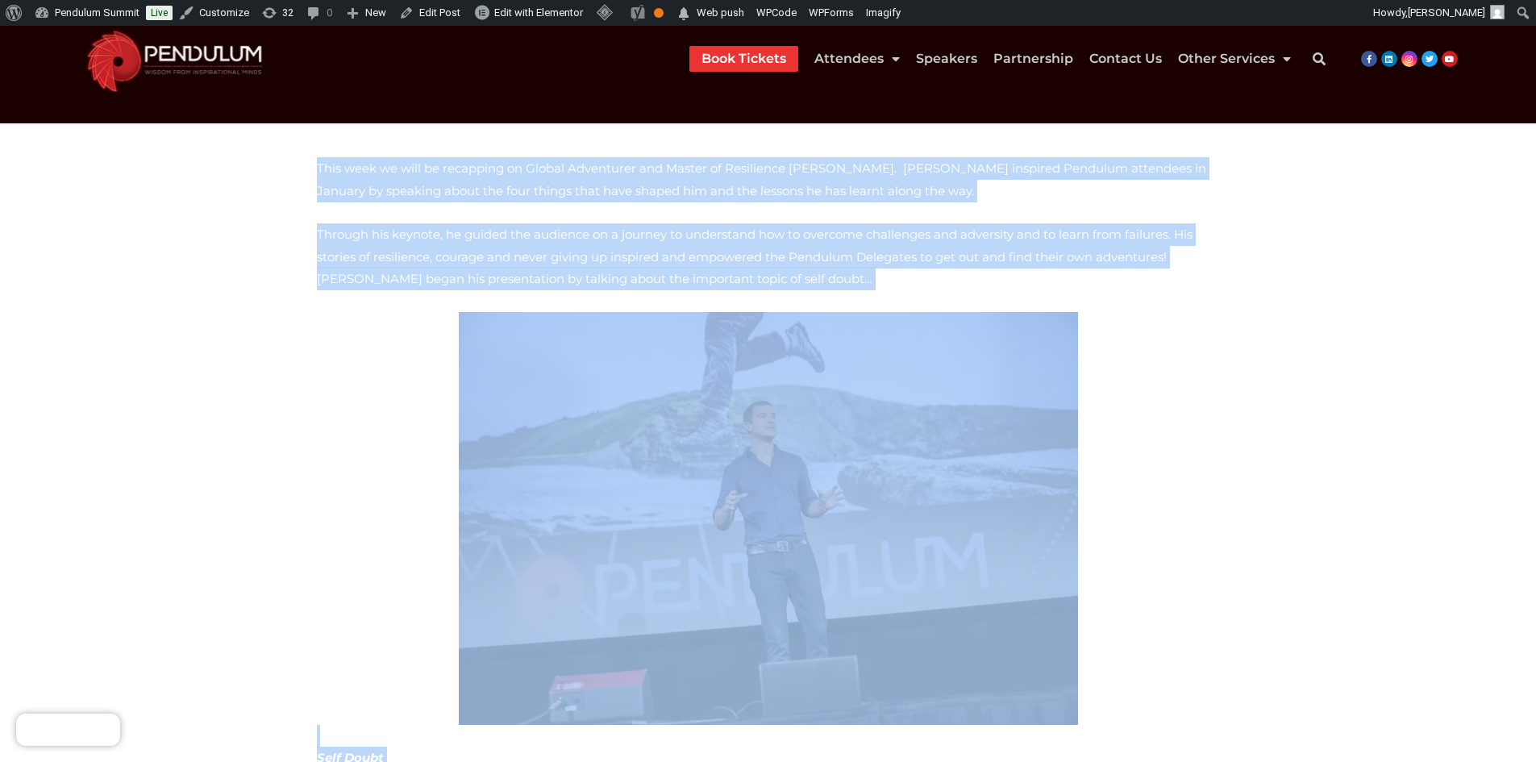
scroll to position [0, 0]
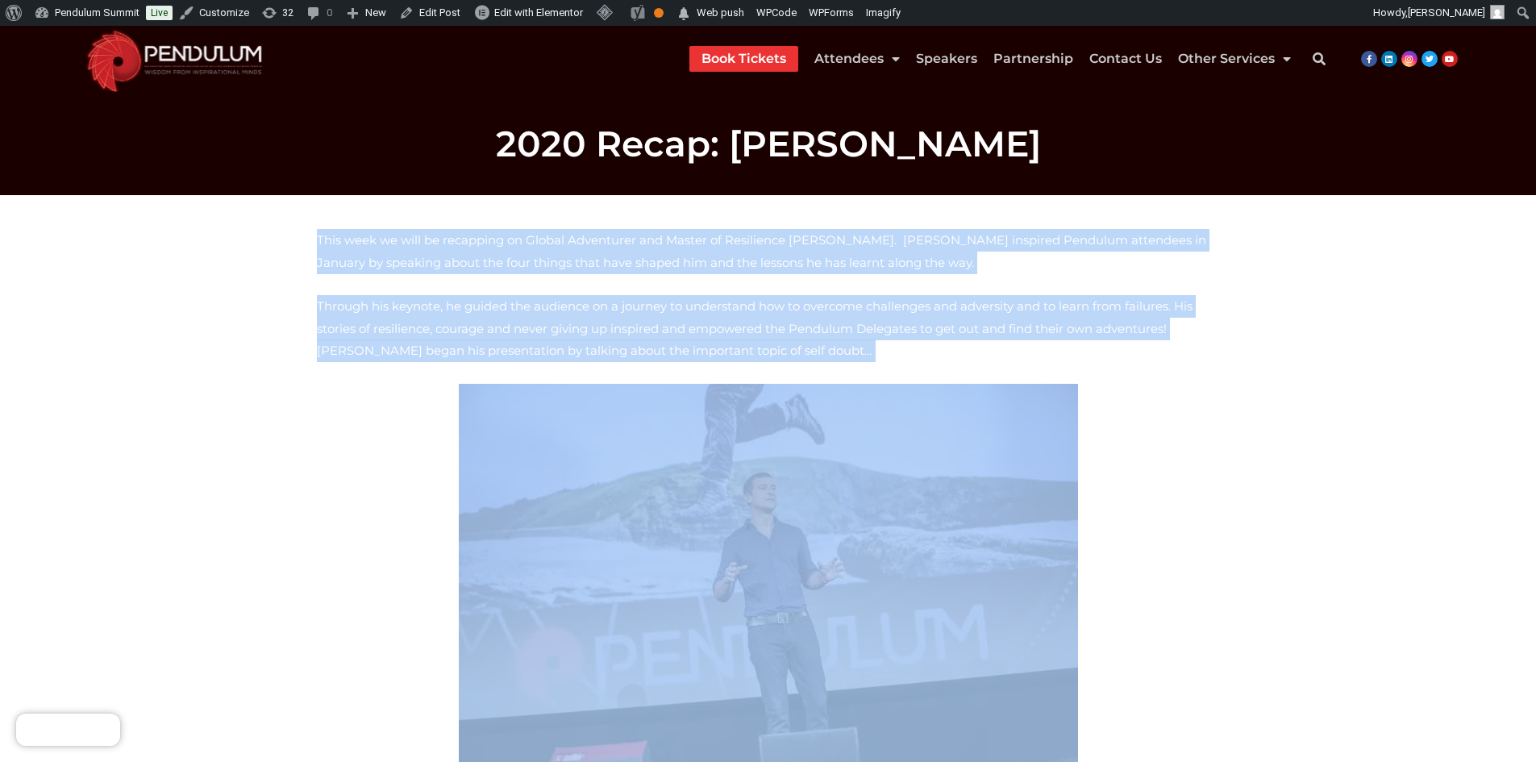
click at [339, 518] on p "Self Doubt" at bounding box center [768, 613] width 903 height 458
click at [1177, 449] on p "Self Doubt" at bounding box center [768, 613] width 903 height 458
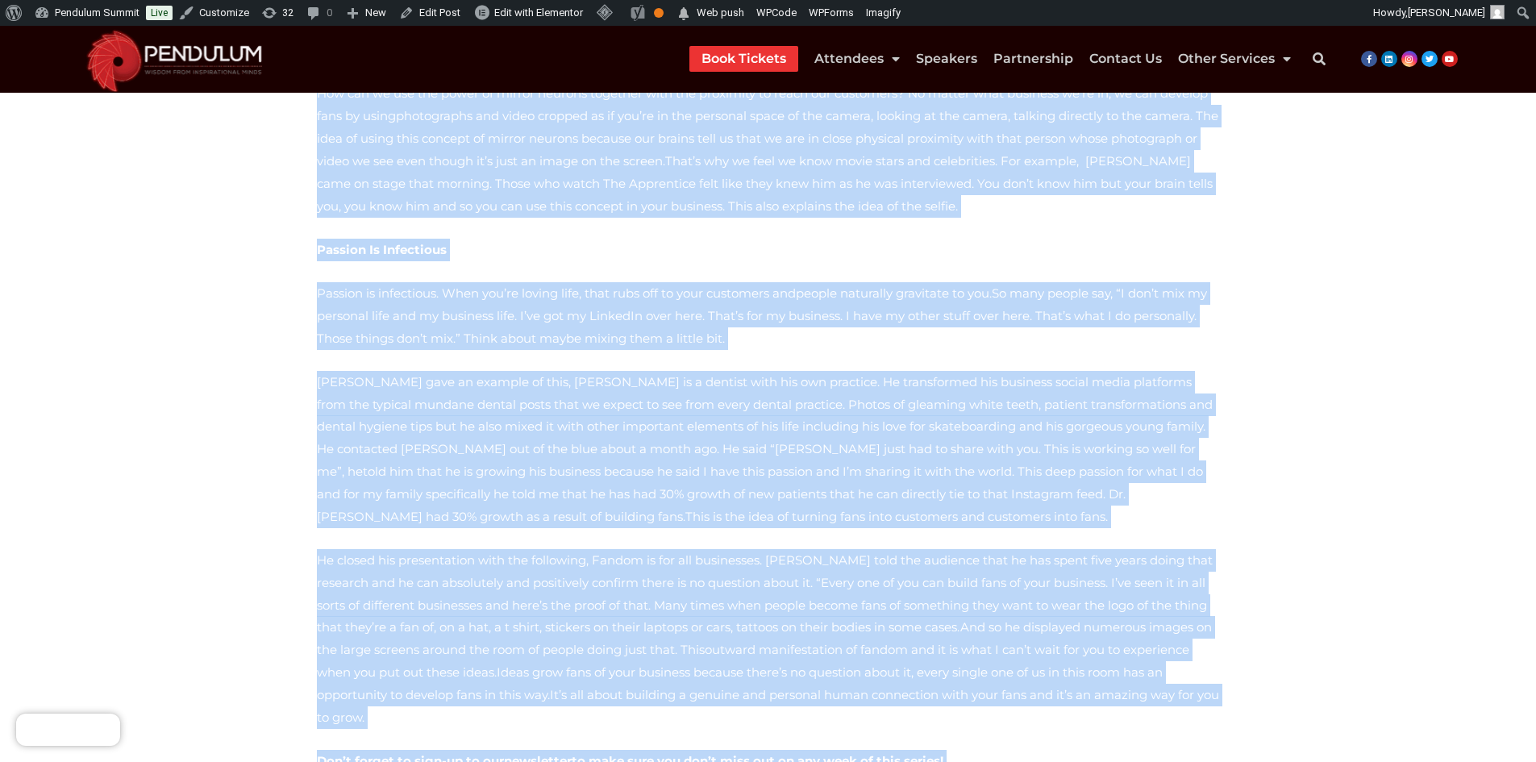
scroll to position [4036, 0]
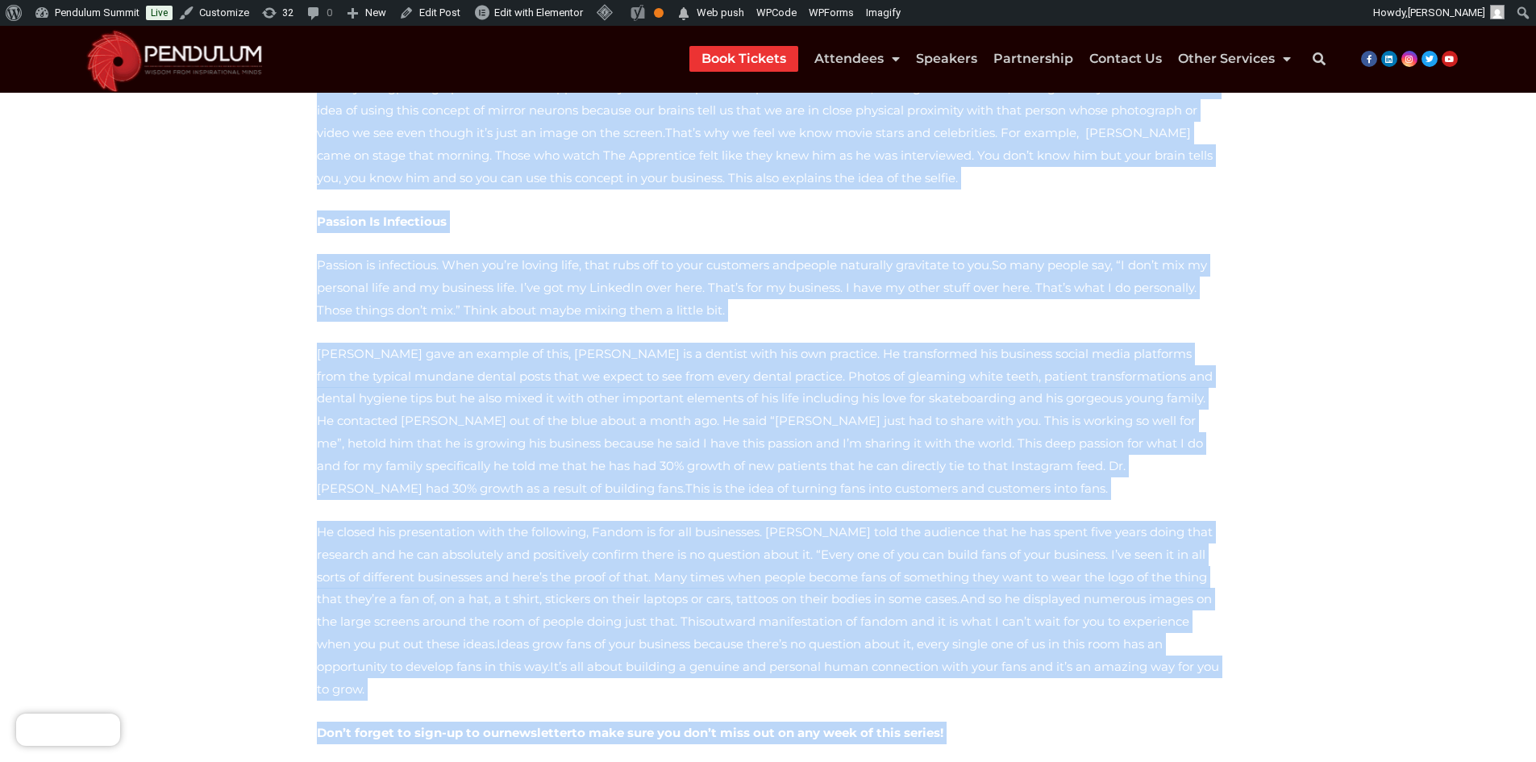
drag, startPoint x: 313, startPoint y: 240, endPoint x: 985, endPoint y: 520, distance: 728.4
copy div "Lore ipsu do sit ametconse ad Elitseddo eiu Tempo Incididun Utlab Etdolor Magna…"
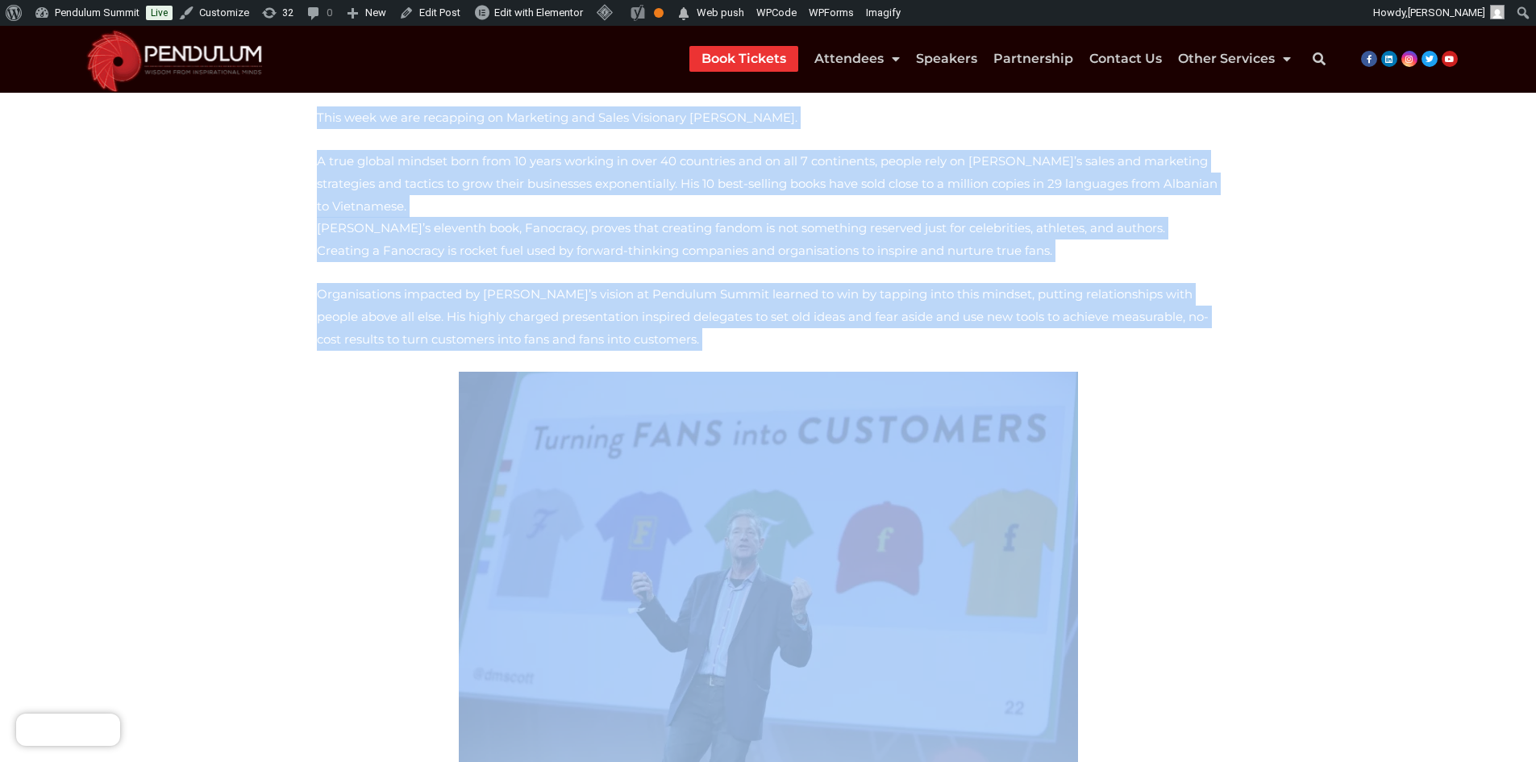
scroll to position [0, 0]
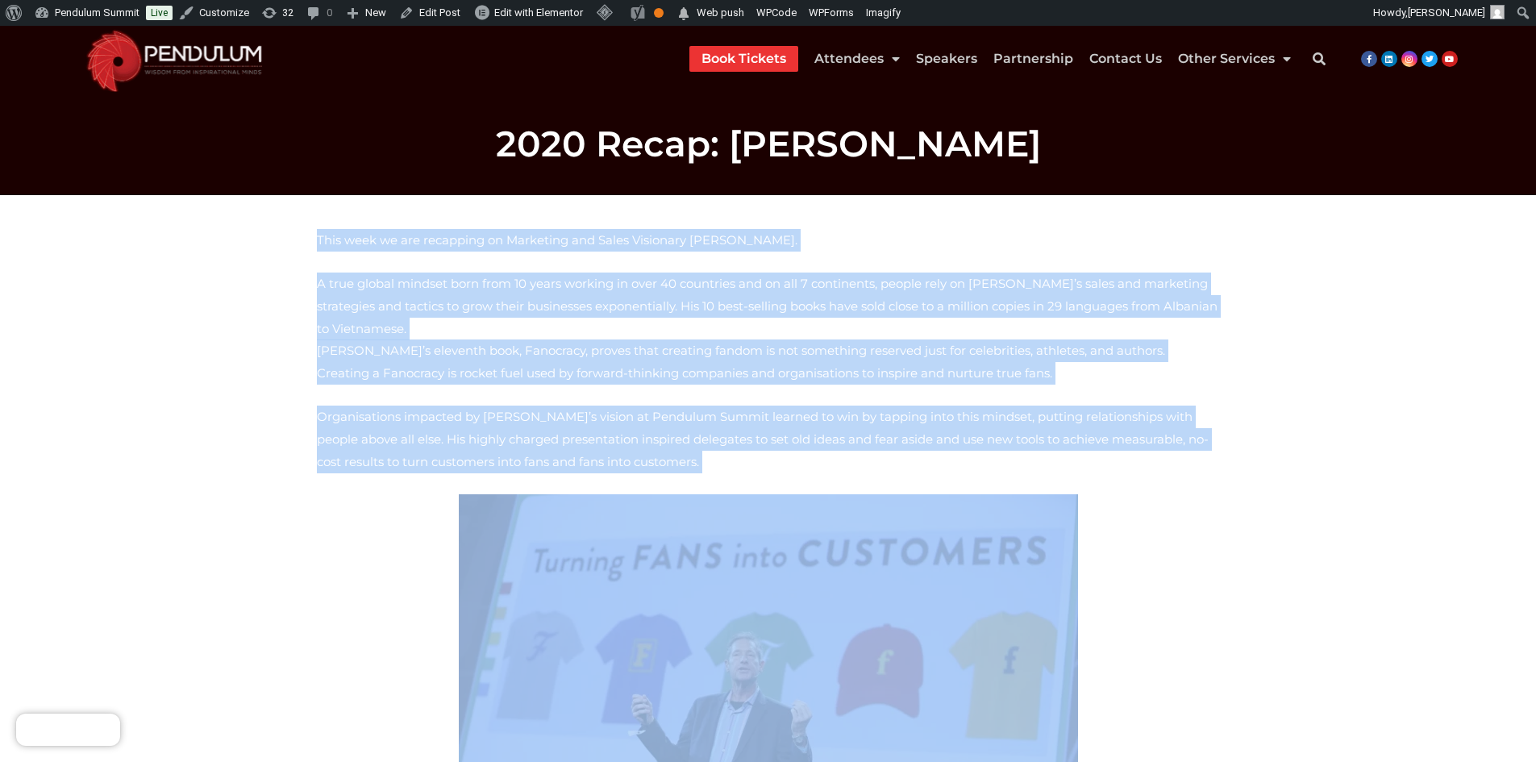
click at [393, 602] on p "Meerman Scott closed Day 1 of Pendulum 2020, bouncing on to the stage re-energi…" at bounding box center [768, 745] width 903 height 502
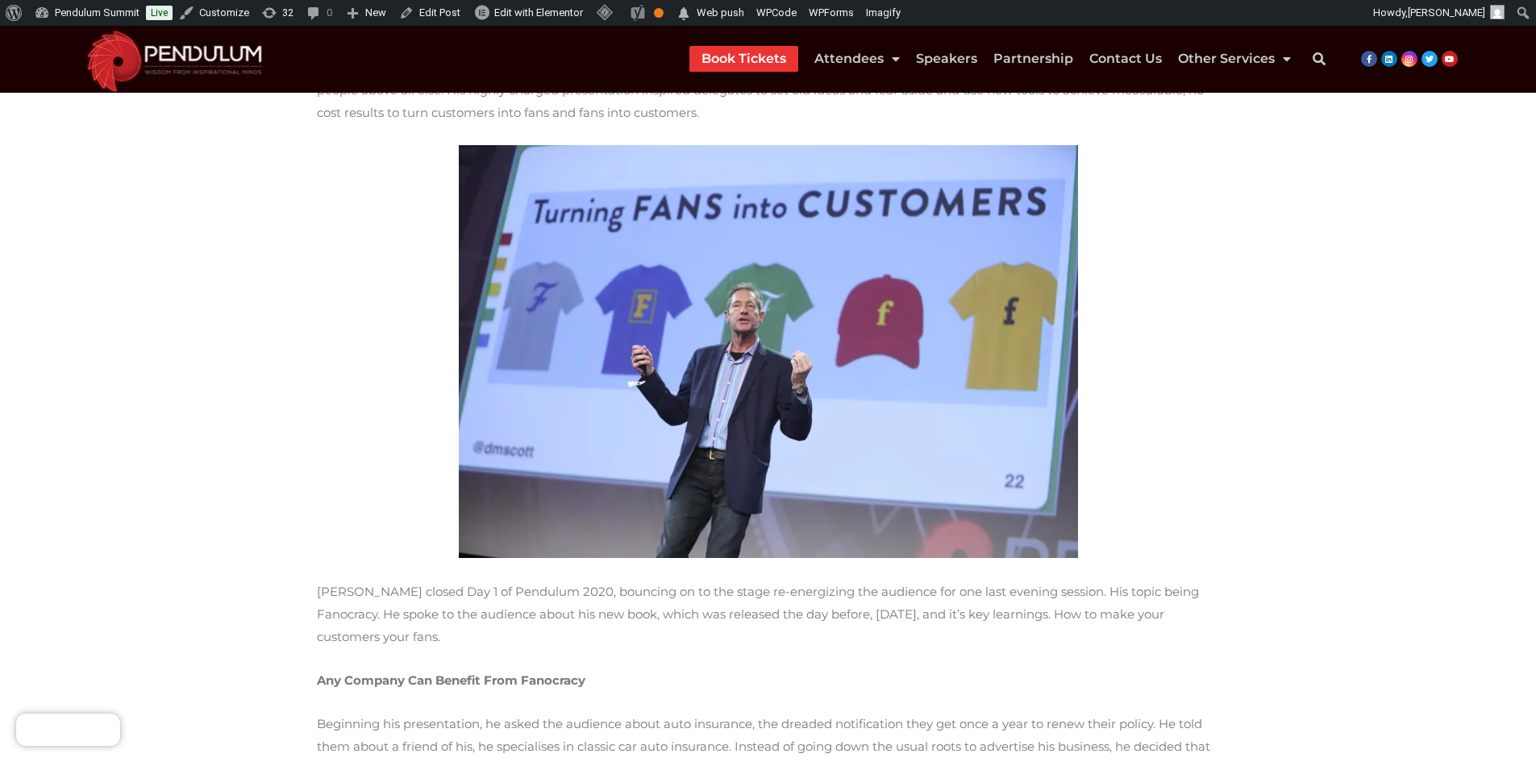
scroll to position [323, 0]
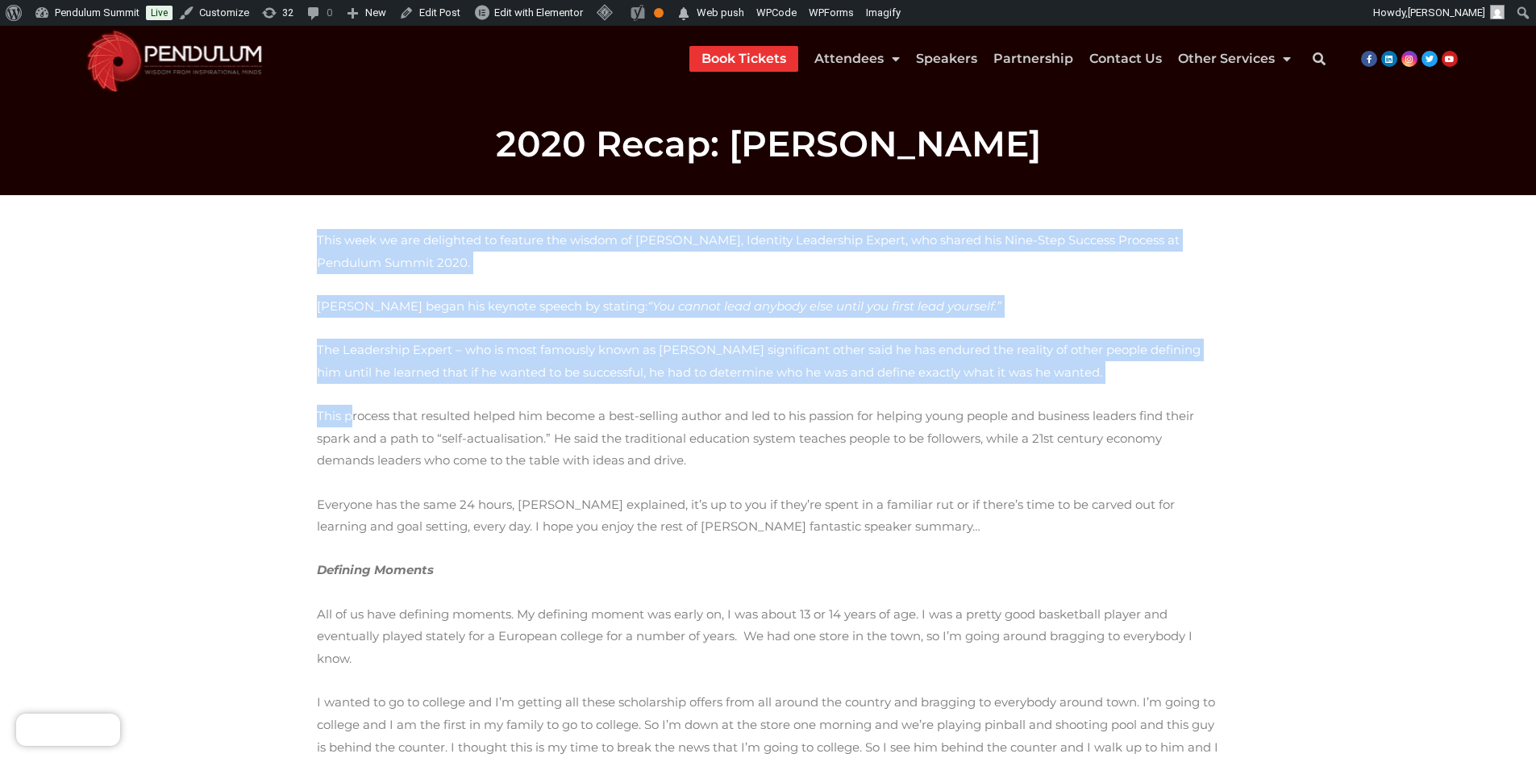
drag, startPoint x: 316, startPoint y: 248, endPoint x: 348, endPoint y: 402, distance: 158.1
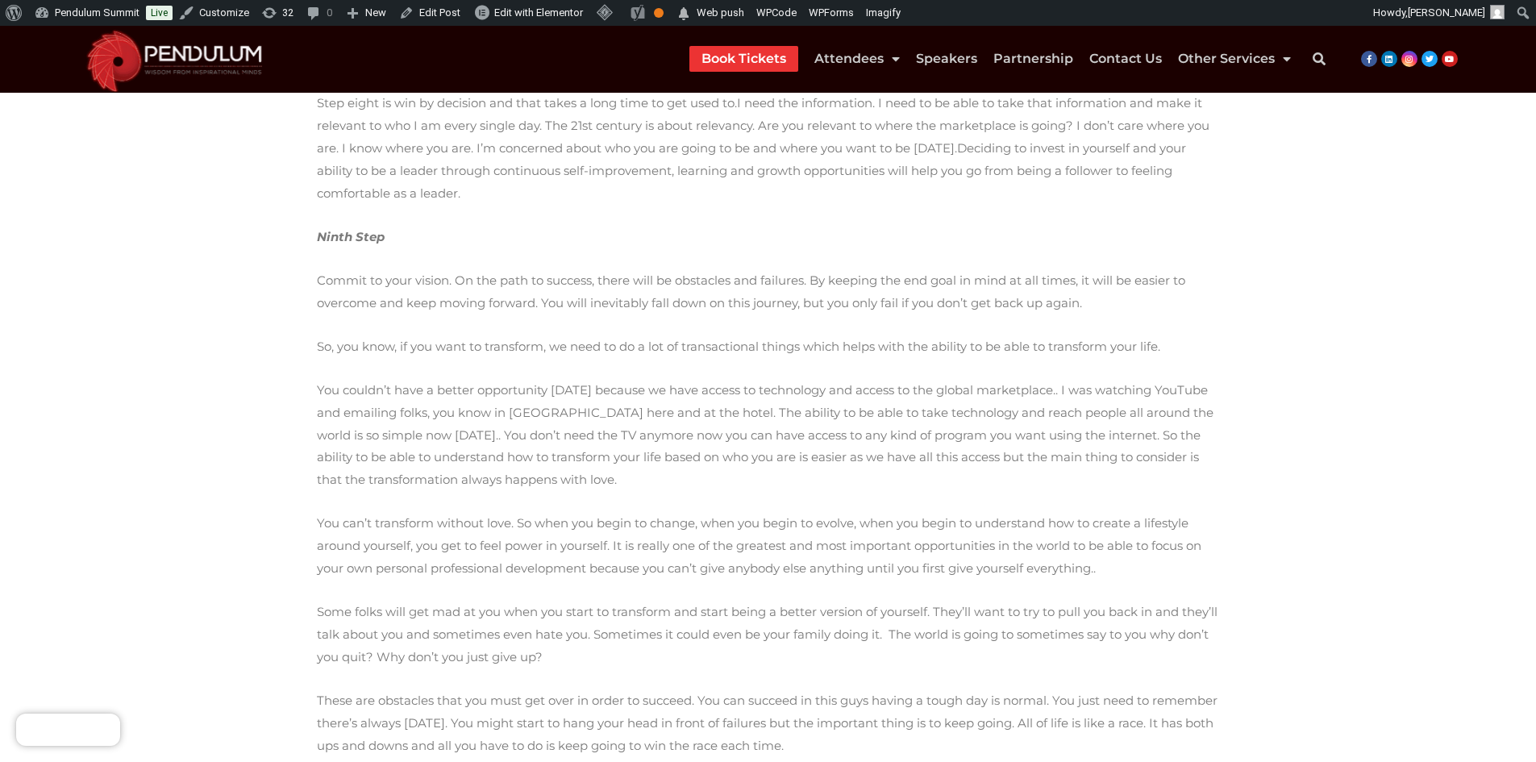
scroll to position [3418, 0]
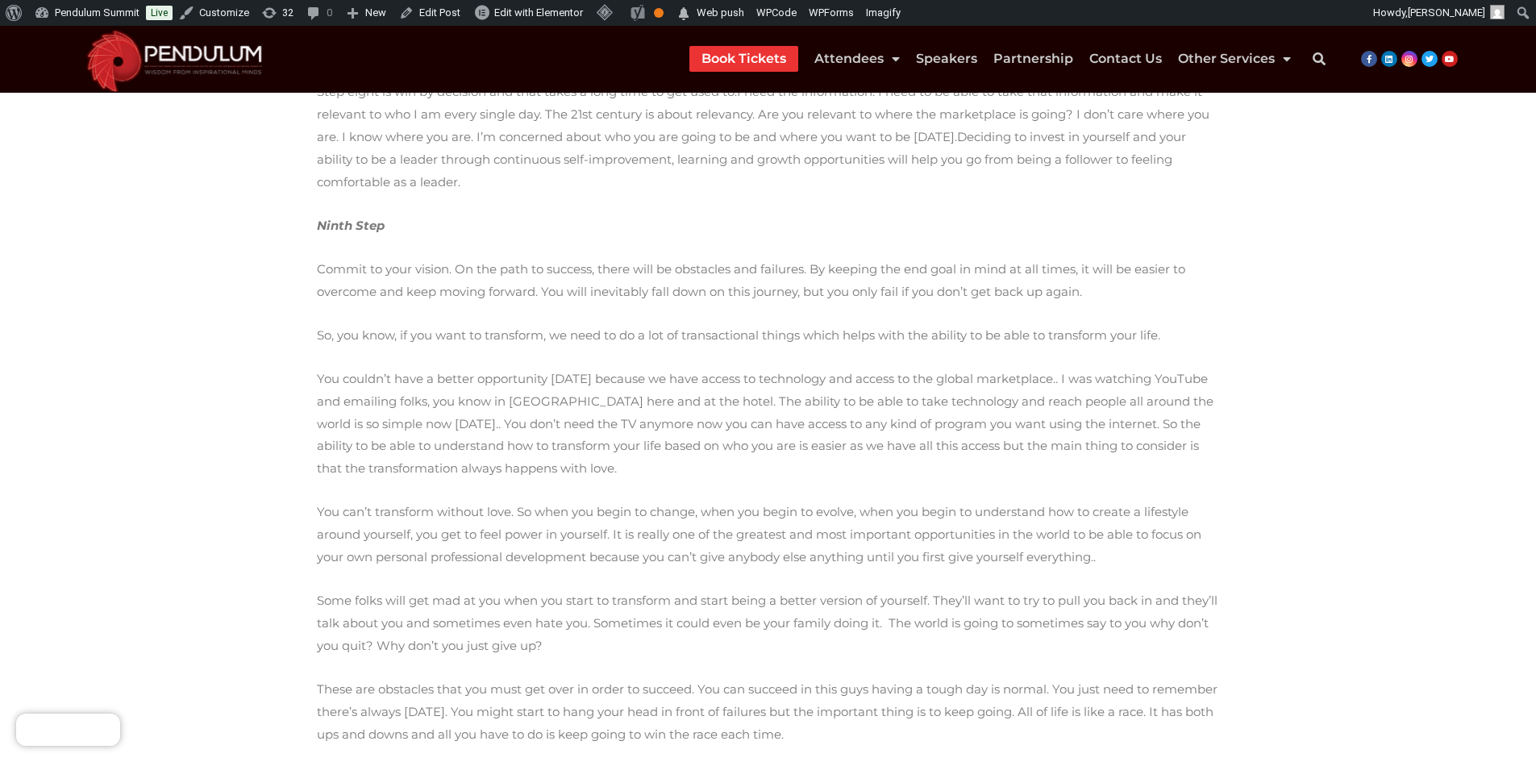
copy div "This week we are delighted to feature the wisdom of Stedman Graham, Identity Le…"
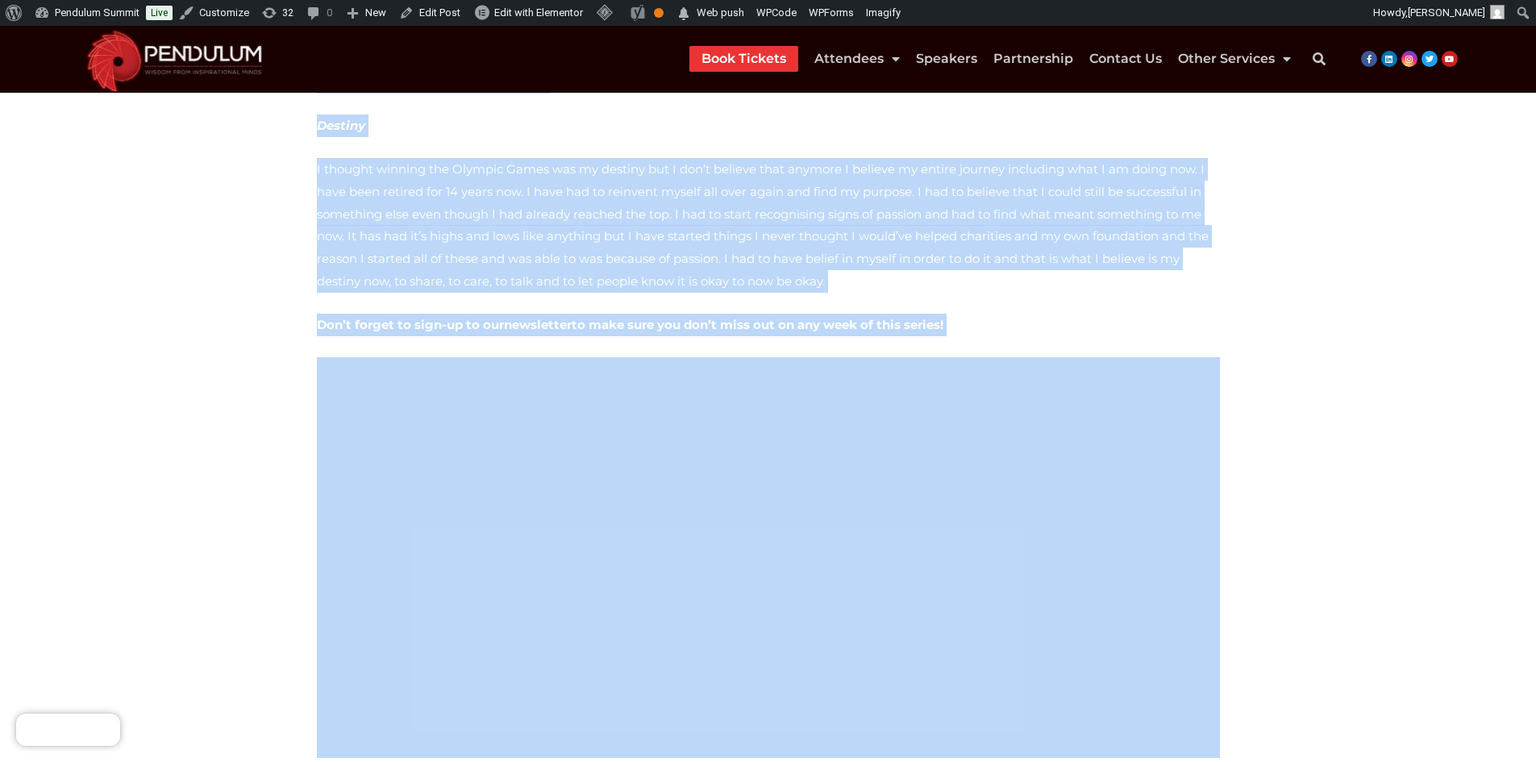
scroll to position [3654, 0]
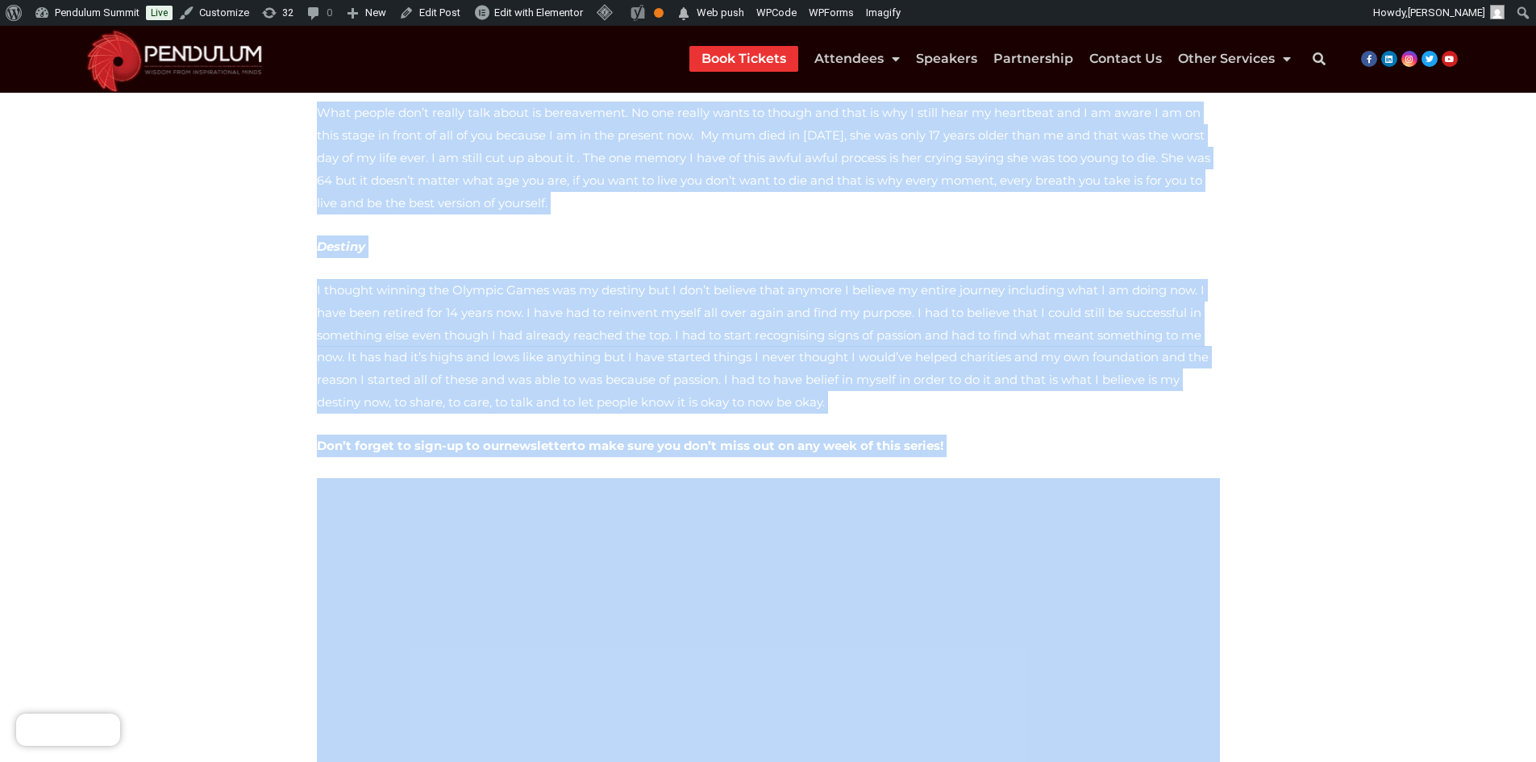
drag, startPoint x: 316, startPoint y: 254, endPoint x: 1258, endPoint y: 426, distance: 957.3
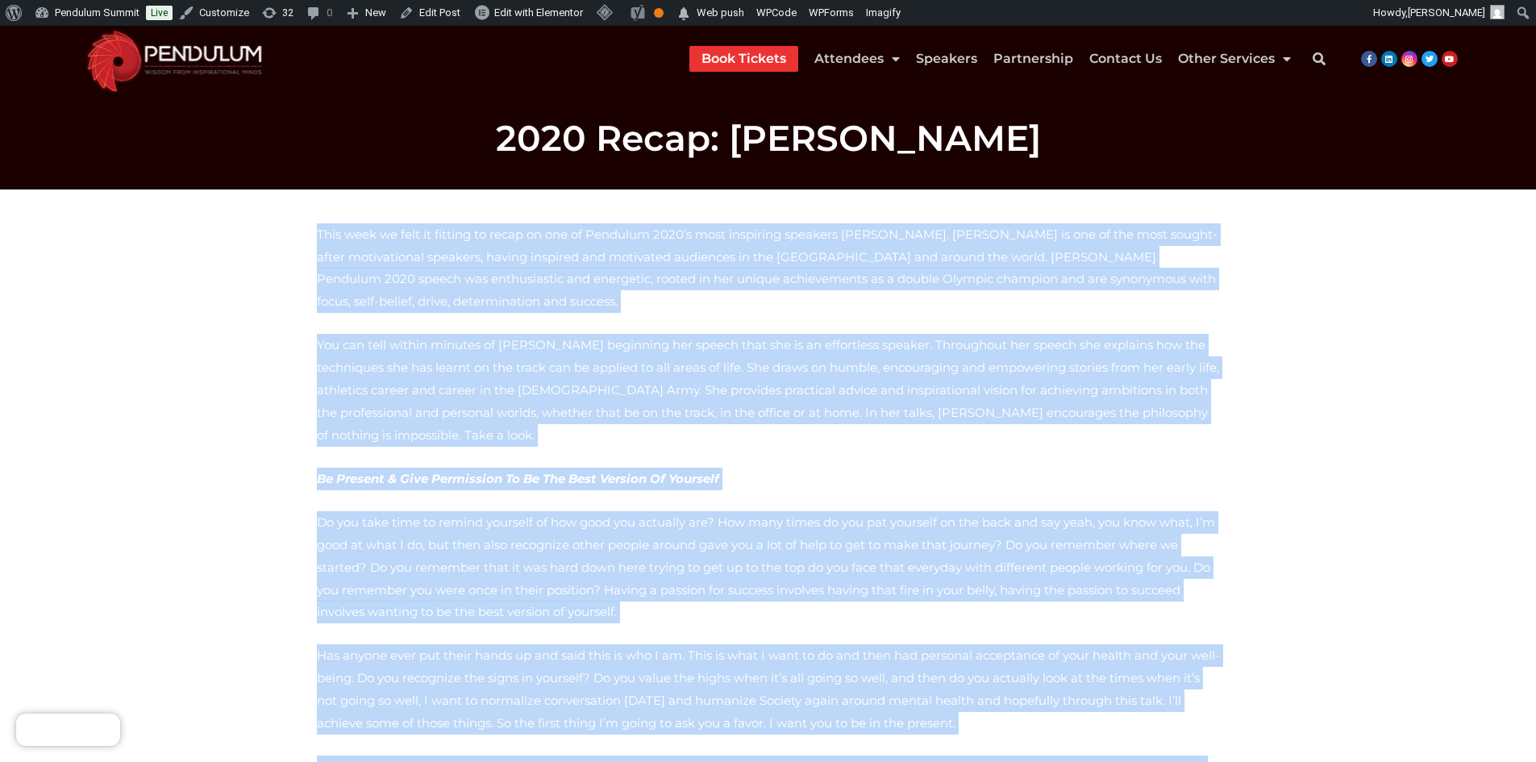
scroll to position [0, 0]
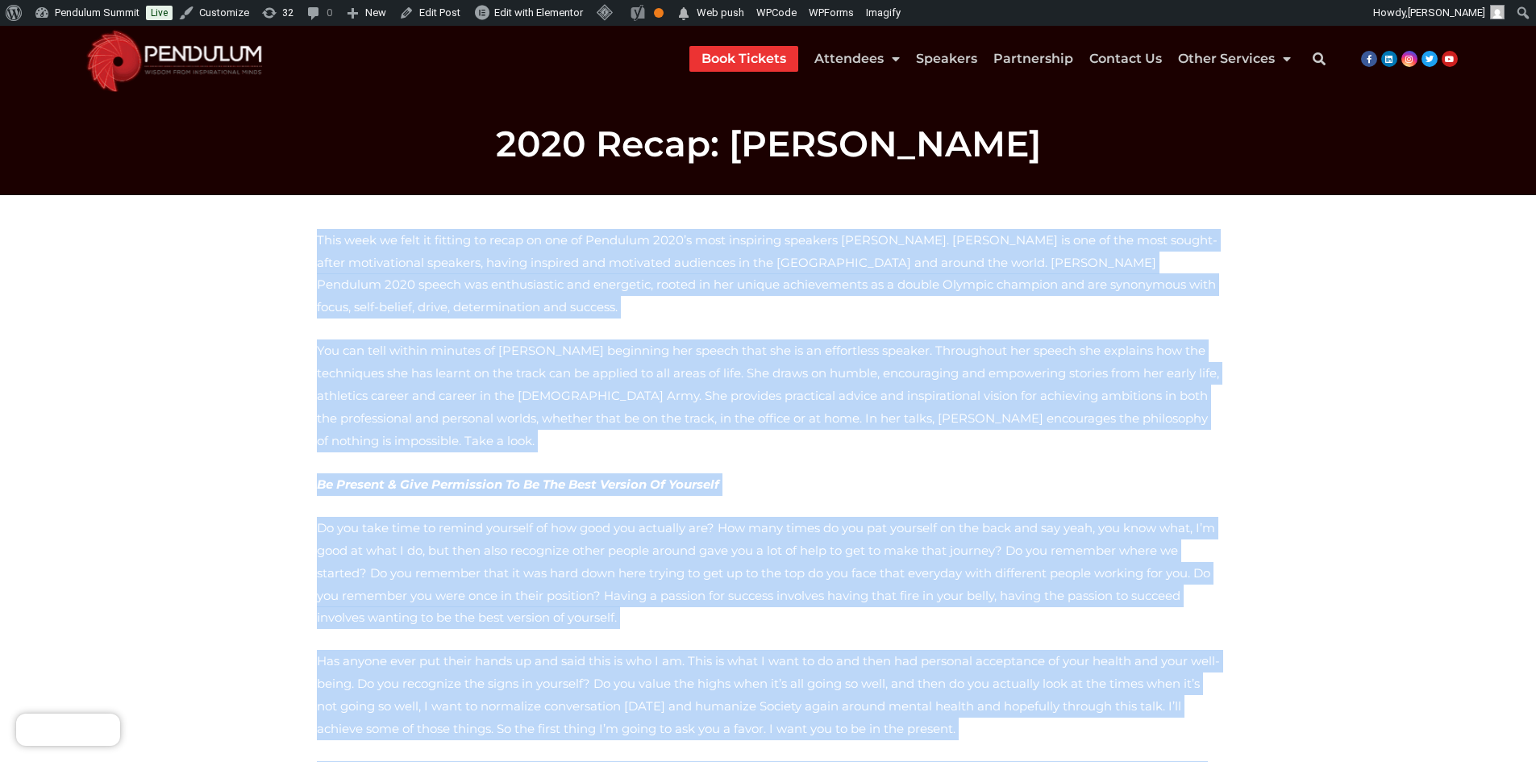
copy div "This week we felt it fitting to recap on one of Pendulum 2020’s most inspiring …"
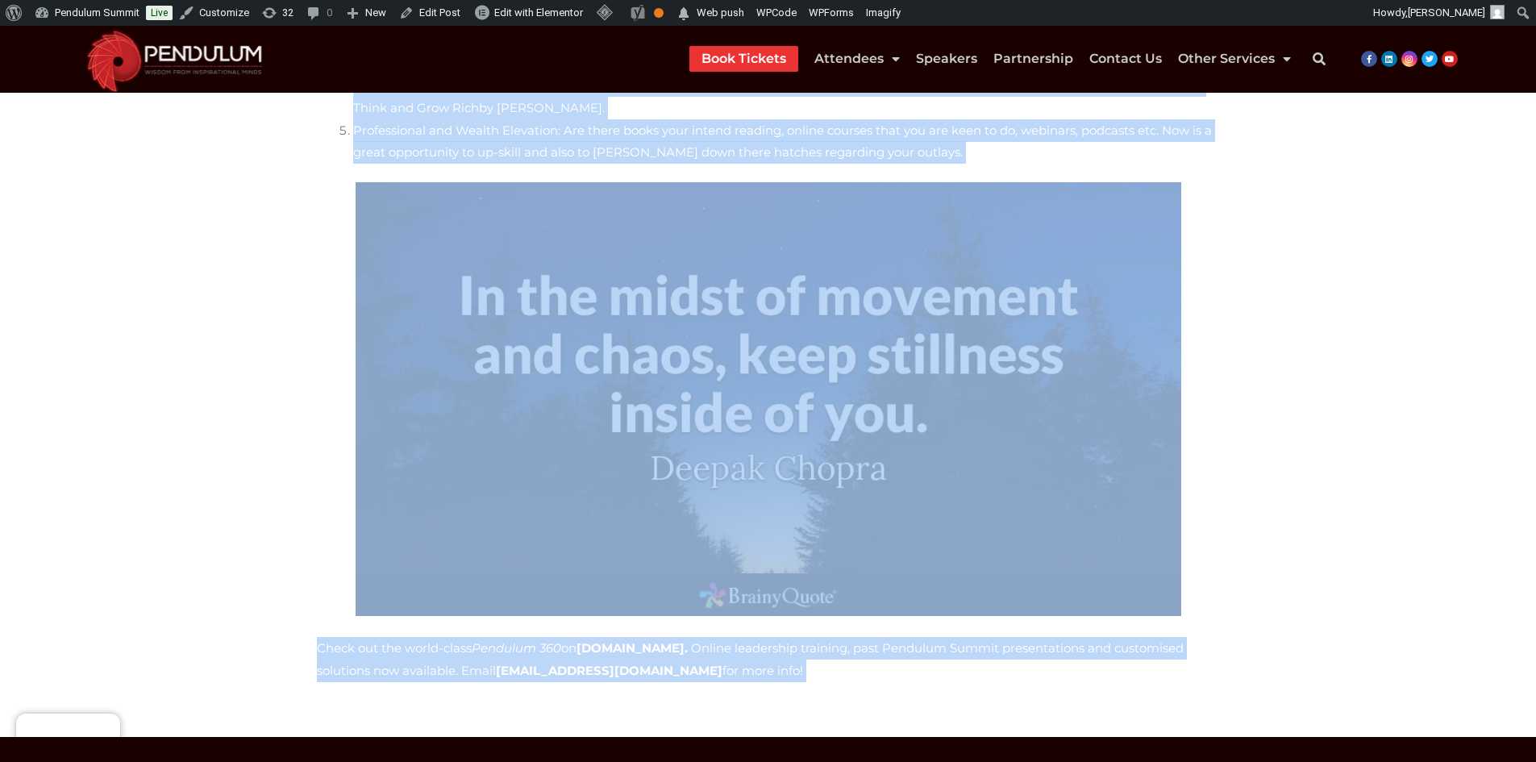
scroll to position [2384, 0]
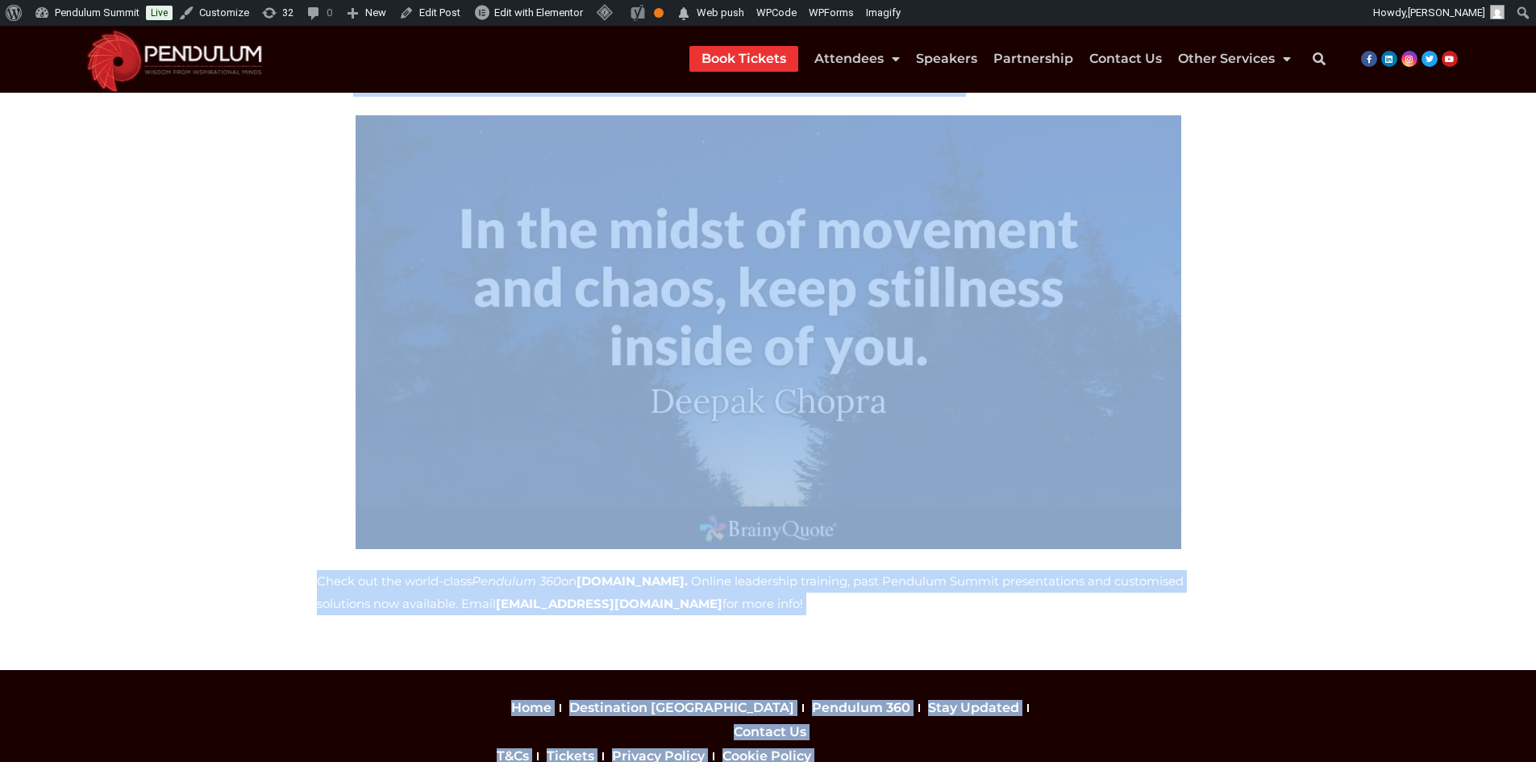
drag, startPoint x: 310, startPoint y: 298, endPoint x: 1074, endPoint y: 566, distance: 809.2
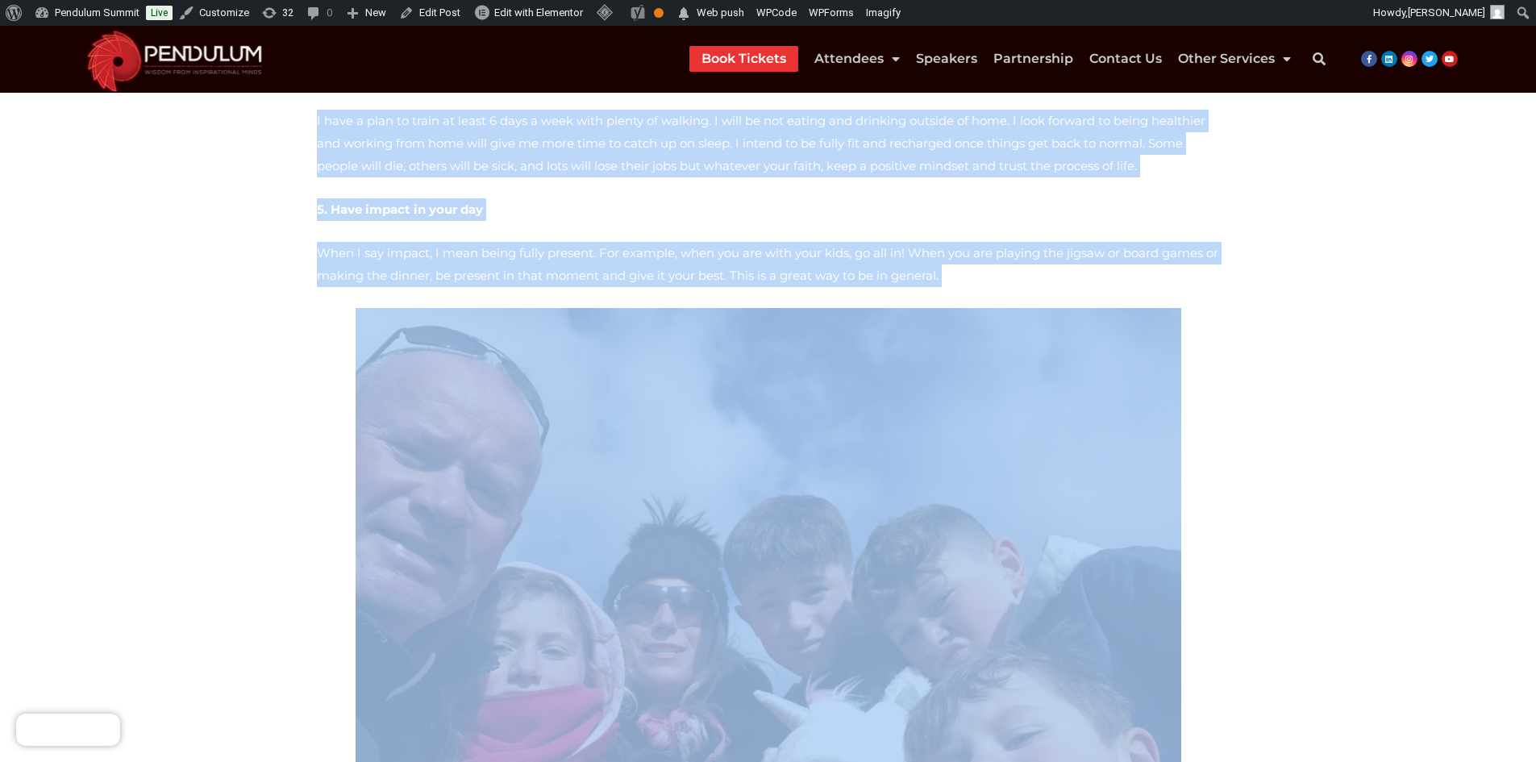
scroll to position [1175, 0]
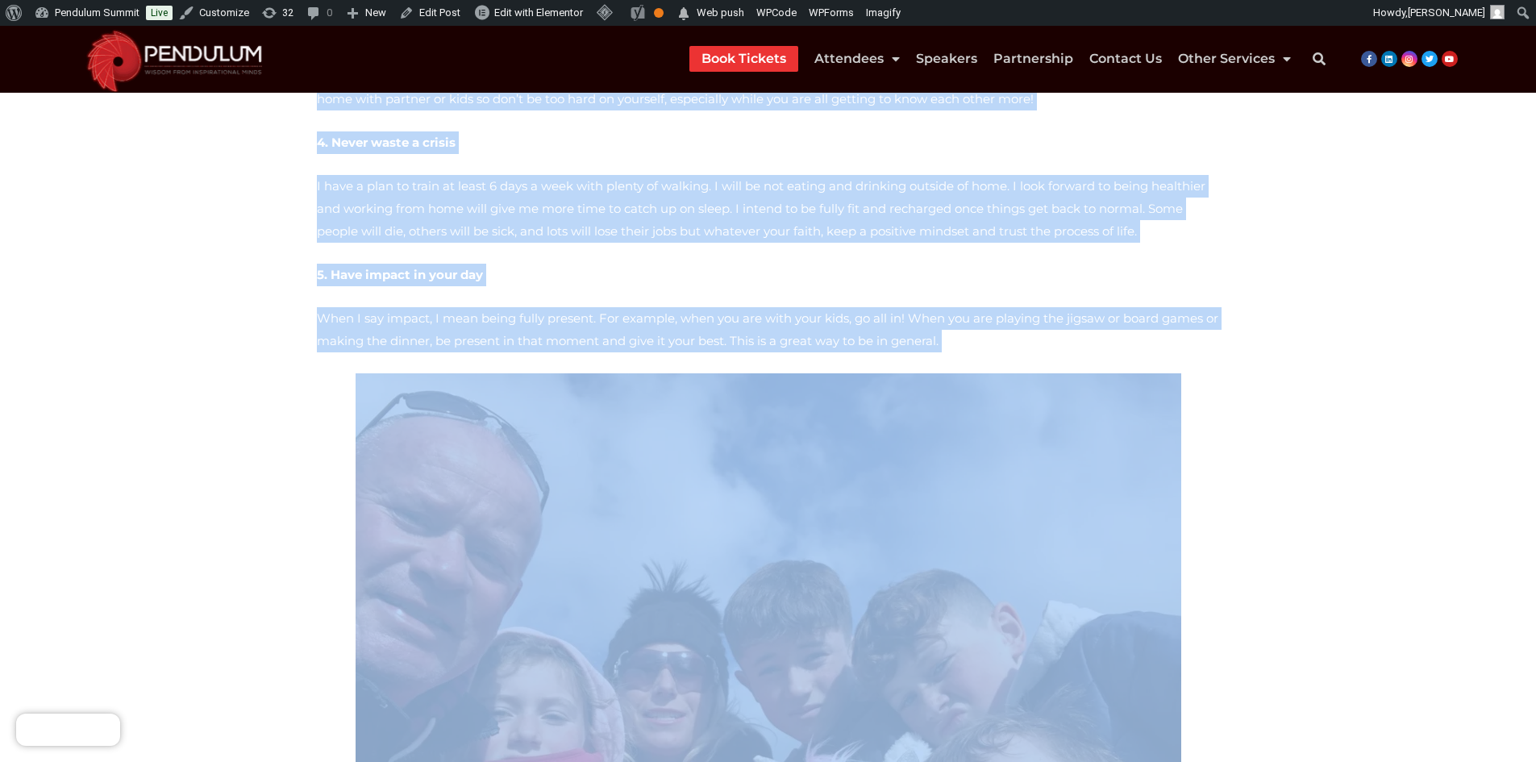
copy div "Lore ips dolo sitametco adip elits do eiu tempor inci utl etdo Magnaali enimadm…"
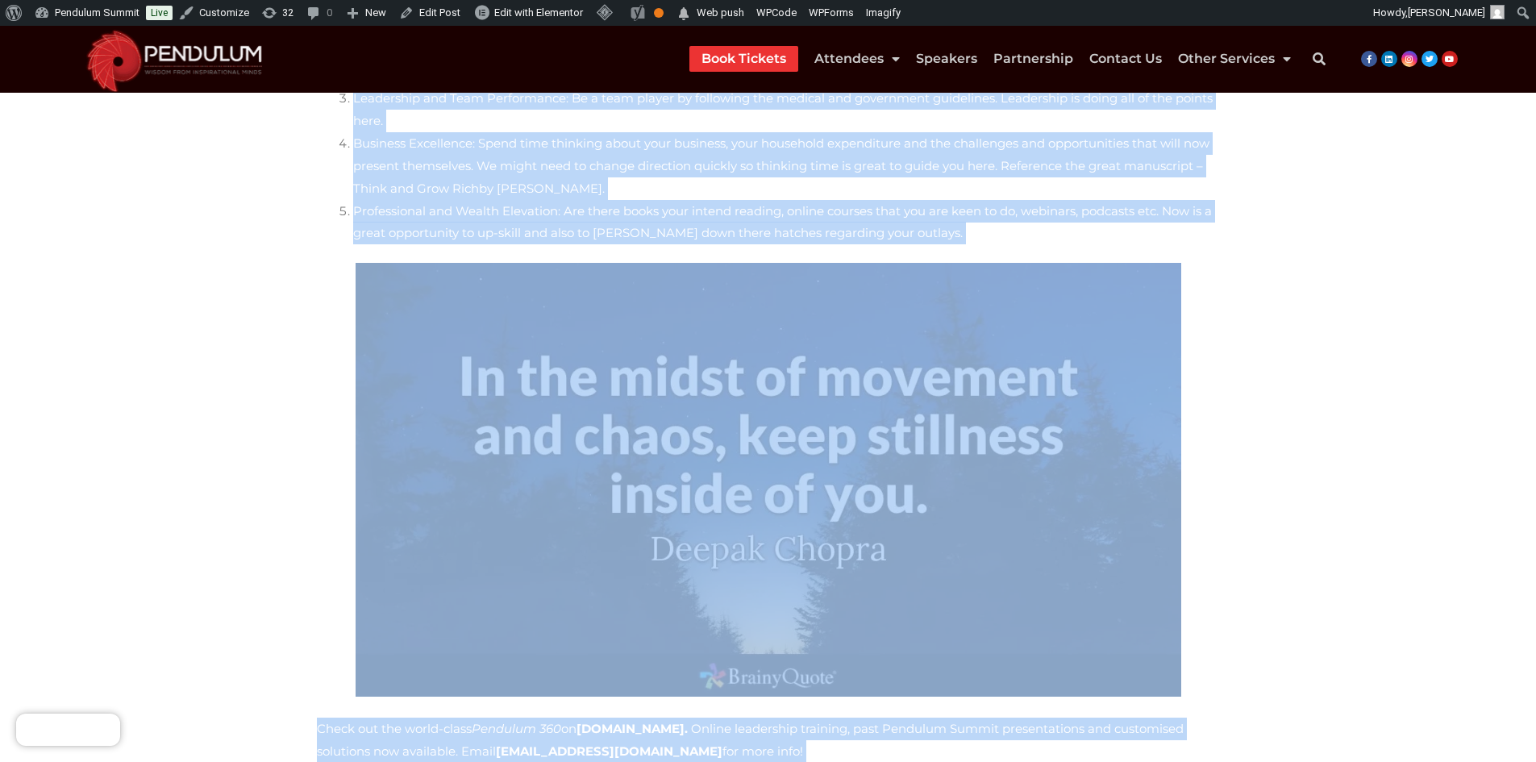
scroll to position [2215, 0]
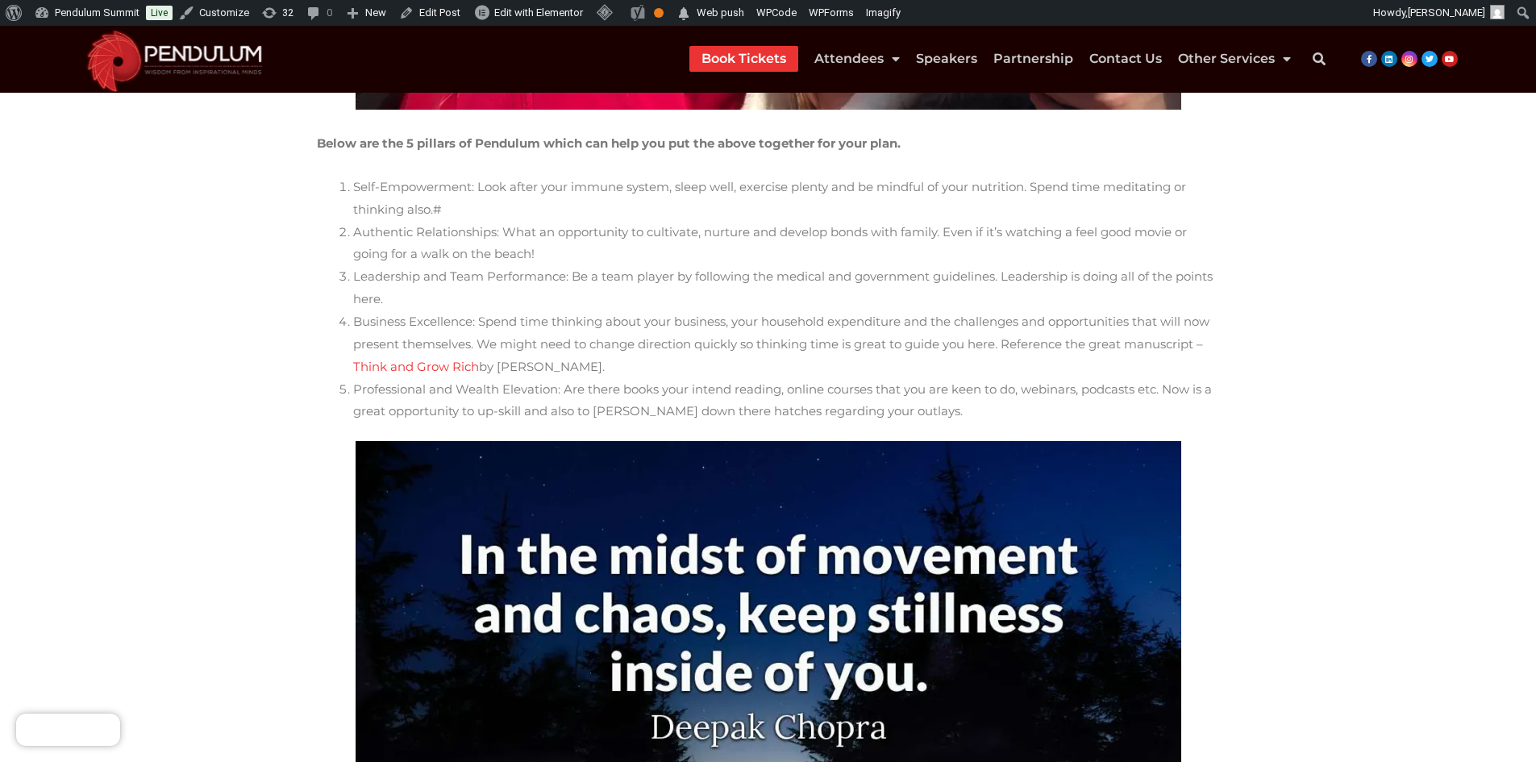
scroll to position [2134, 0]
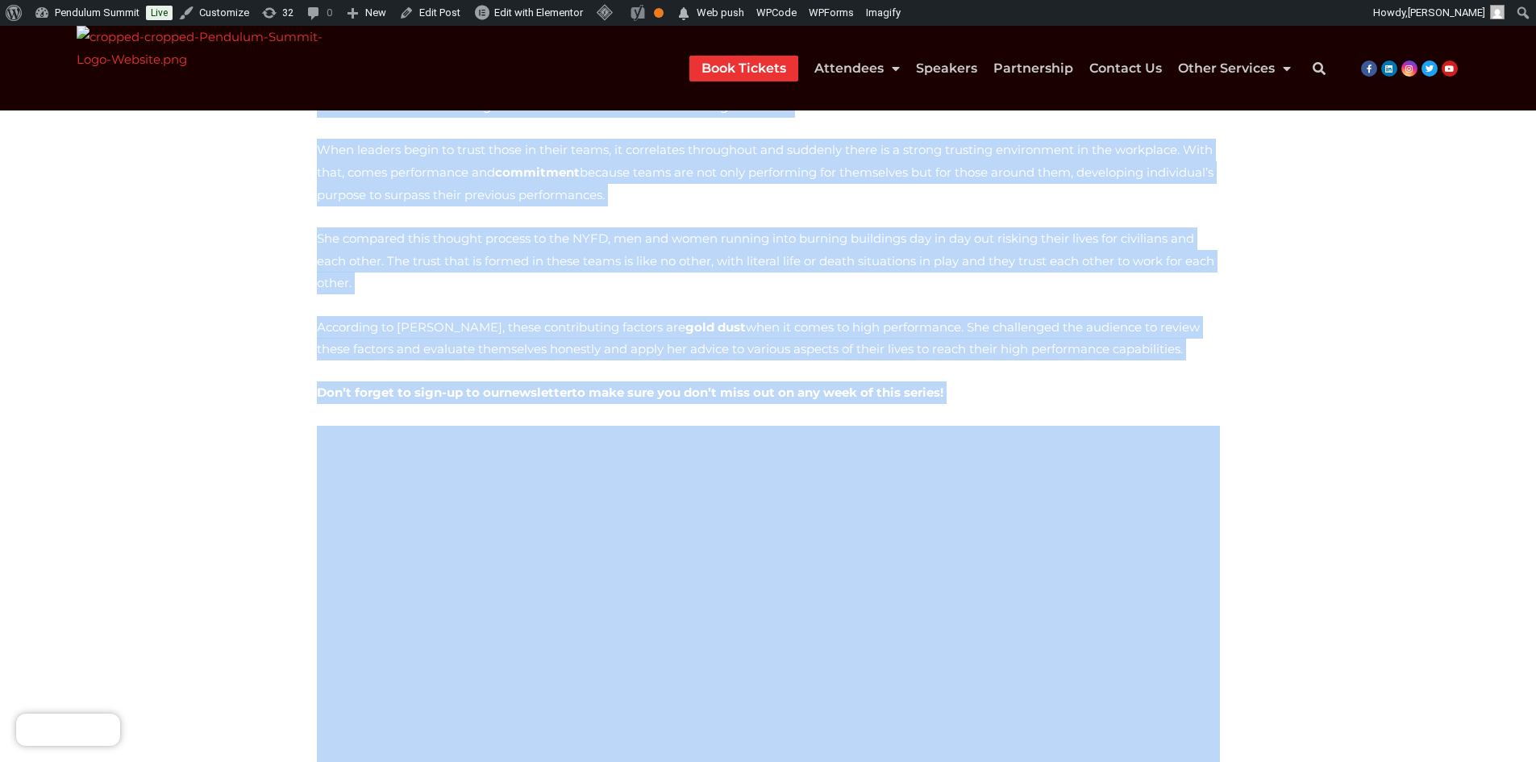
scroll to position [3230, 0]
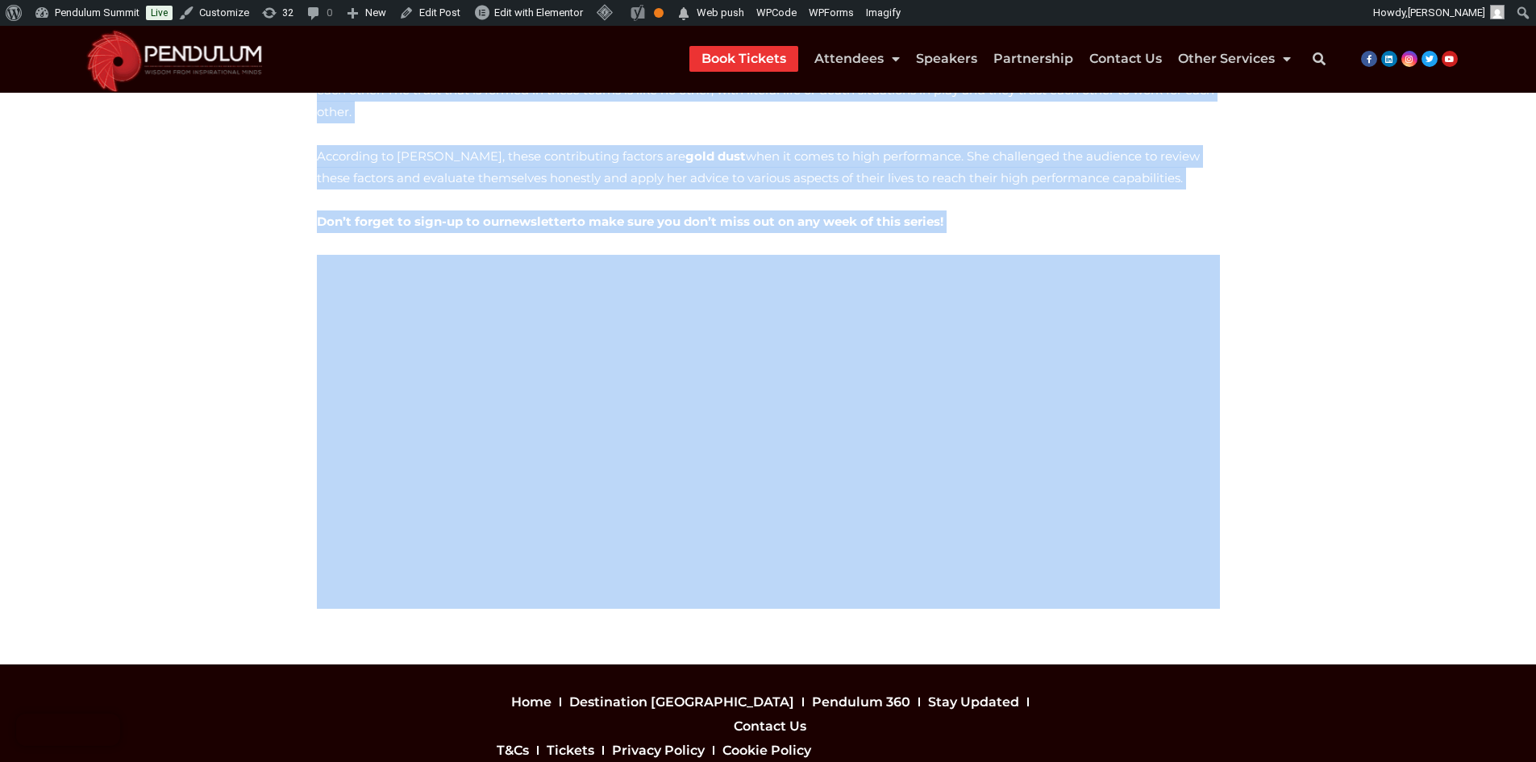
drag, startPoint x: 303, startPoint y: 256, endPoint x: 1193, endPoint y: 473, distance: 915.6
copy div "In a time of widespread uncertainty and anxiety we have decided to recap on one…"
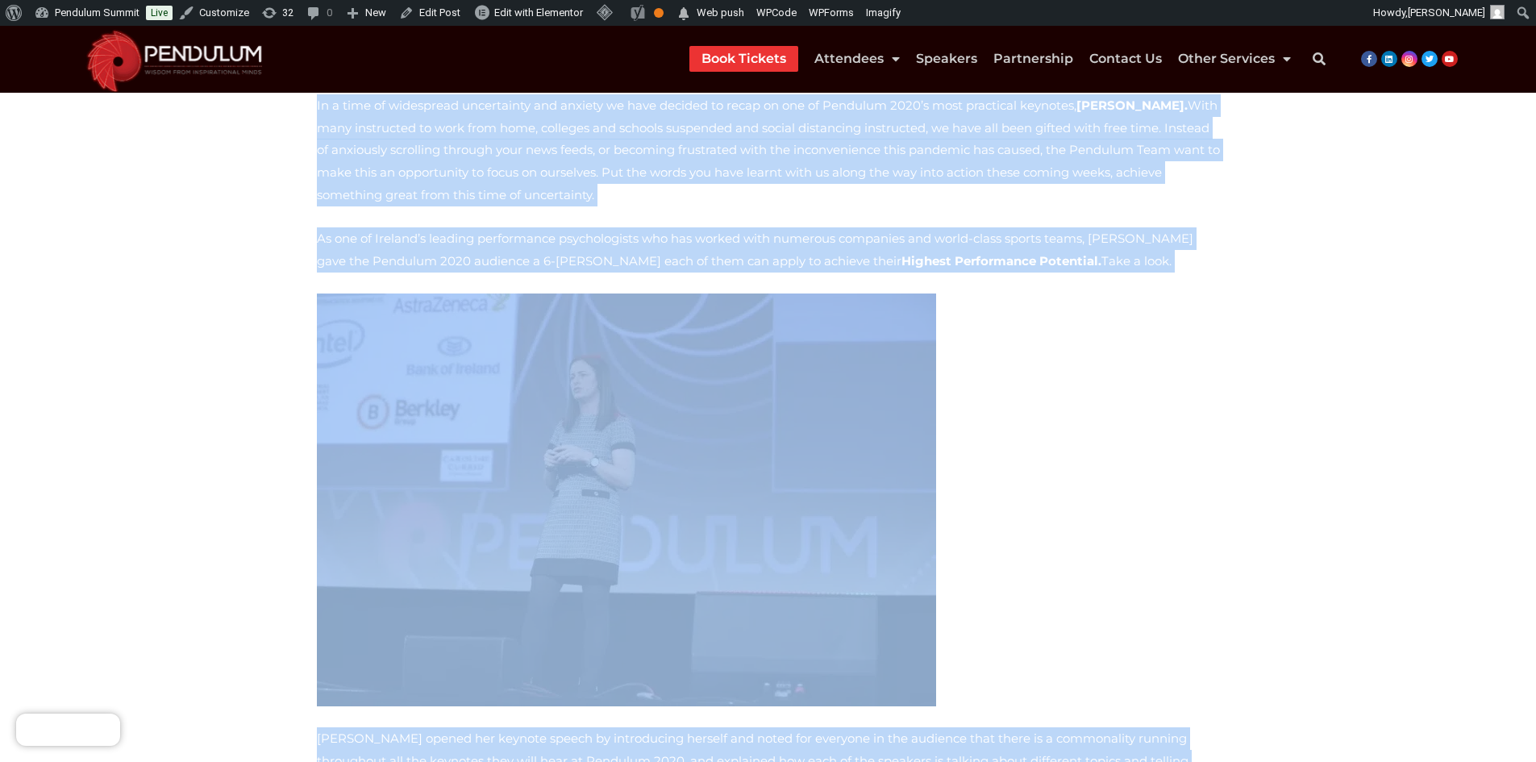
scroll to position [0, 0]
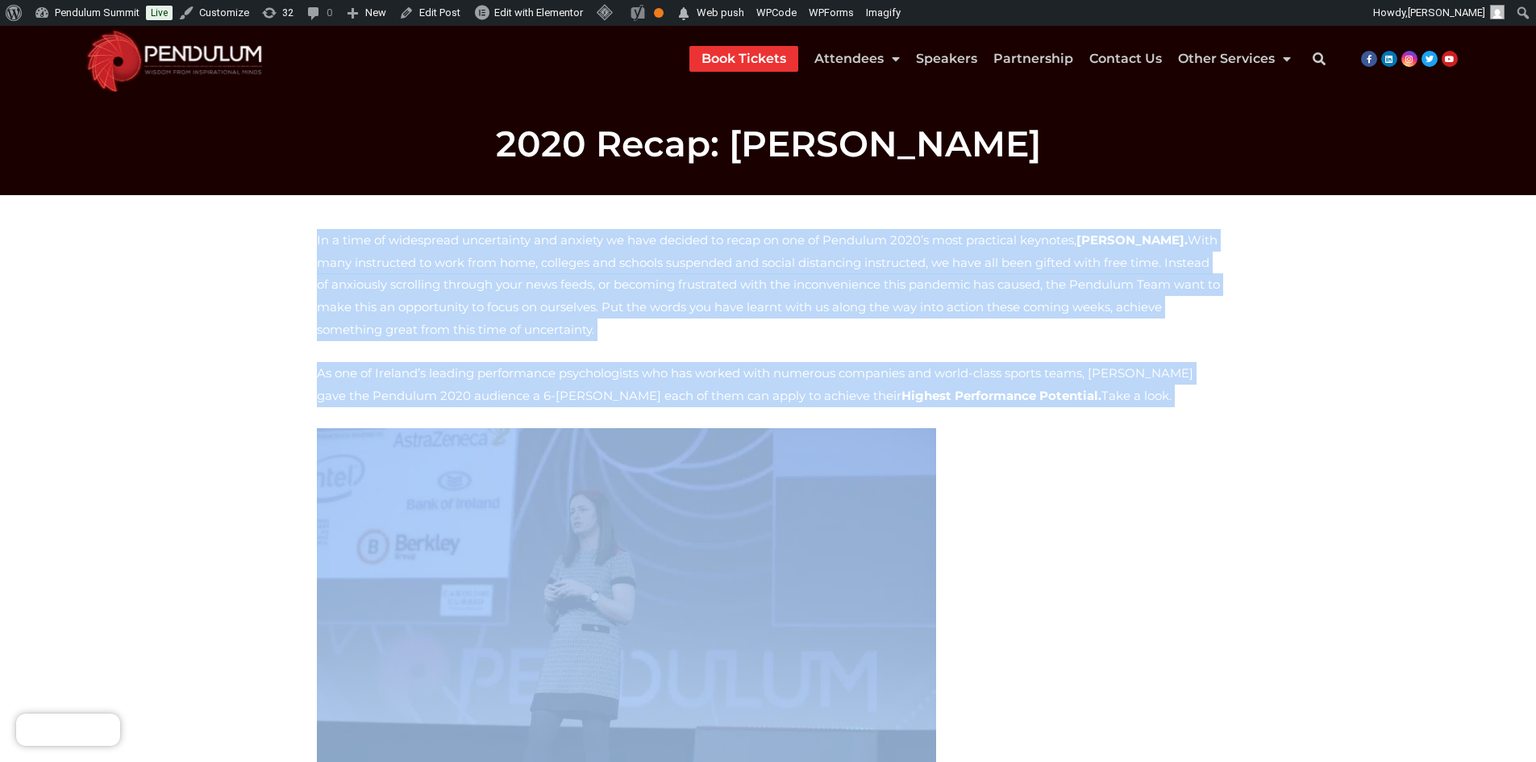
click at [1086, 499] on p at bounding box center [768, 634] width 903 height 413
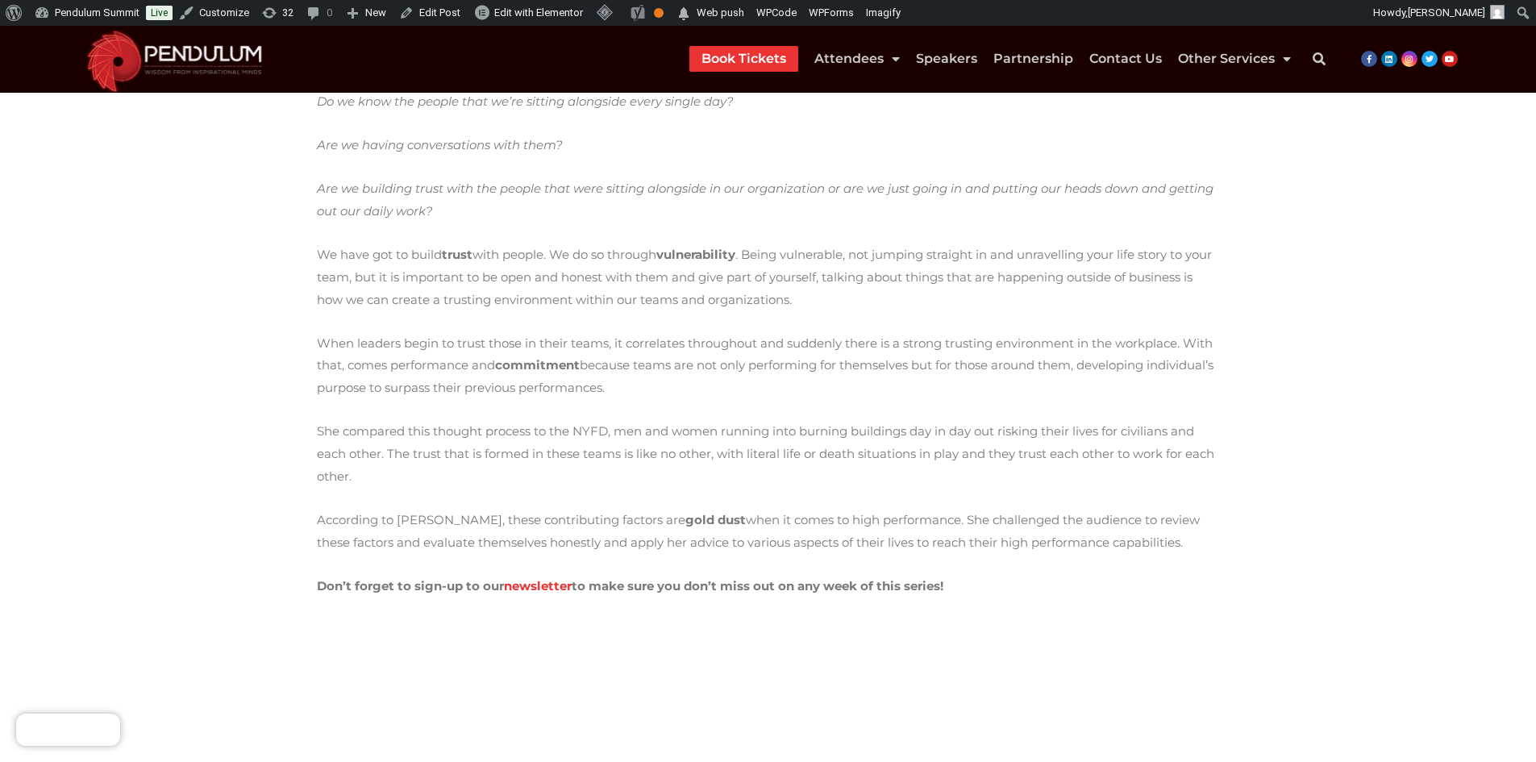
scroll to position [2808, 0]
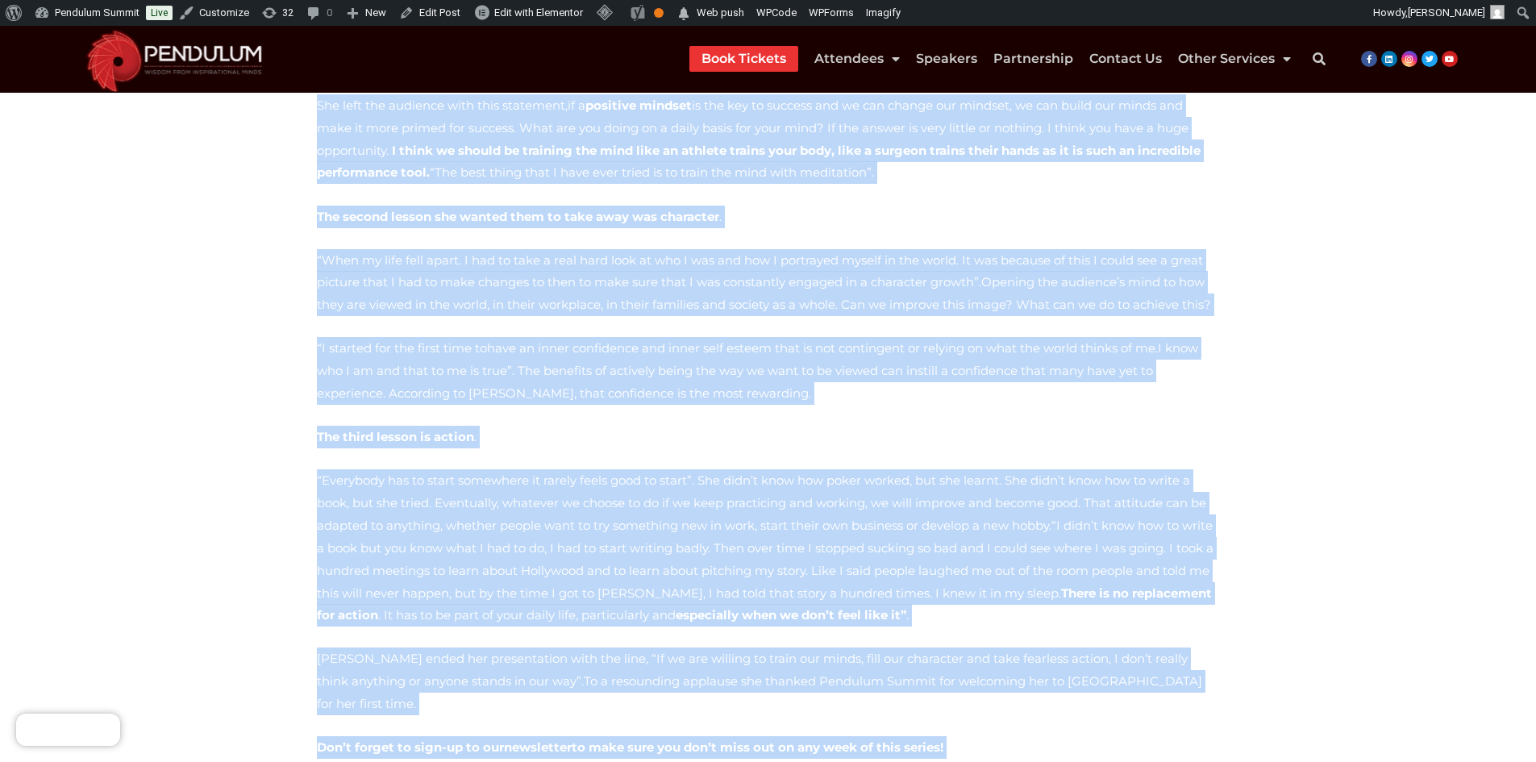
scroll to position [2512, 0]
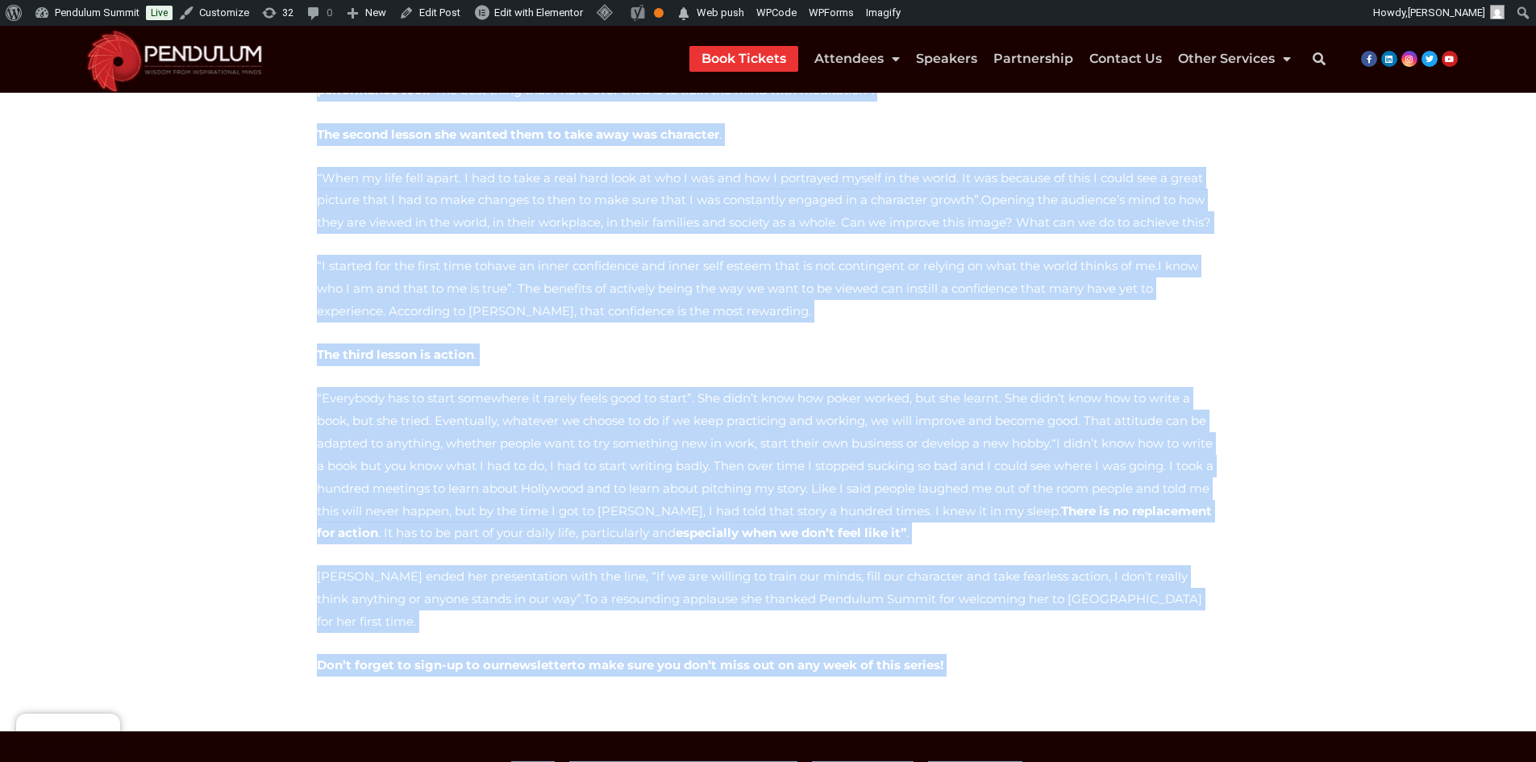
drag, startPoint x: 315, startPoint y: 259, endPoint x: 971, endPoint y: 488, distance: 694.4
copy div "In honour of International Women’s Day, it is only fitting we recap on one of P…"
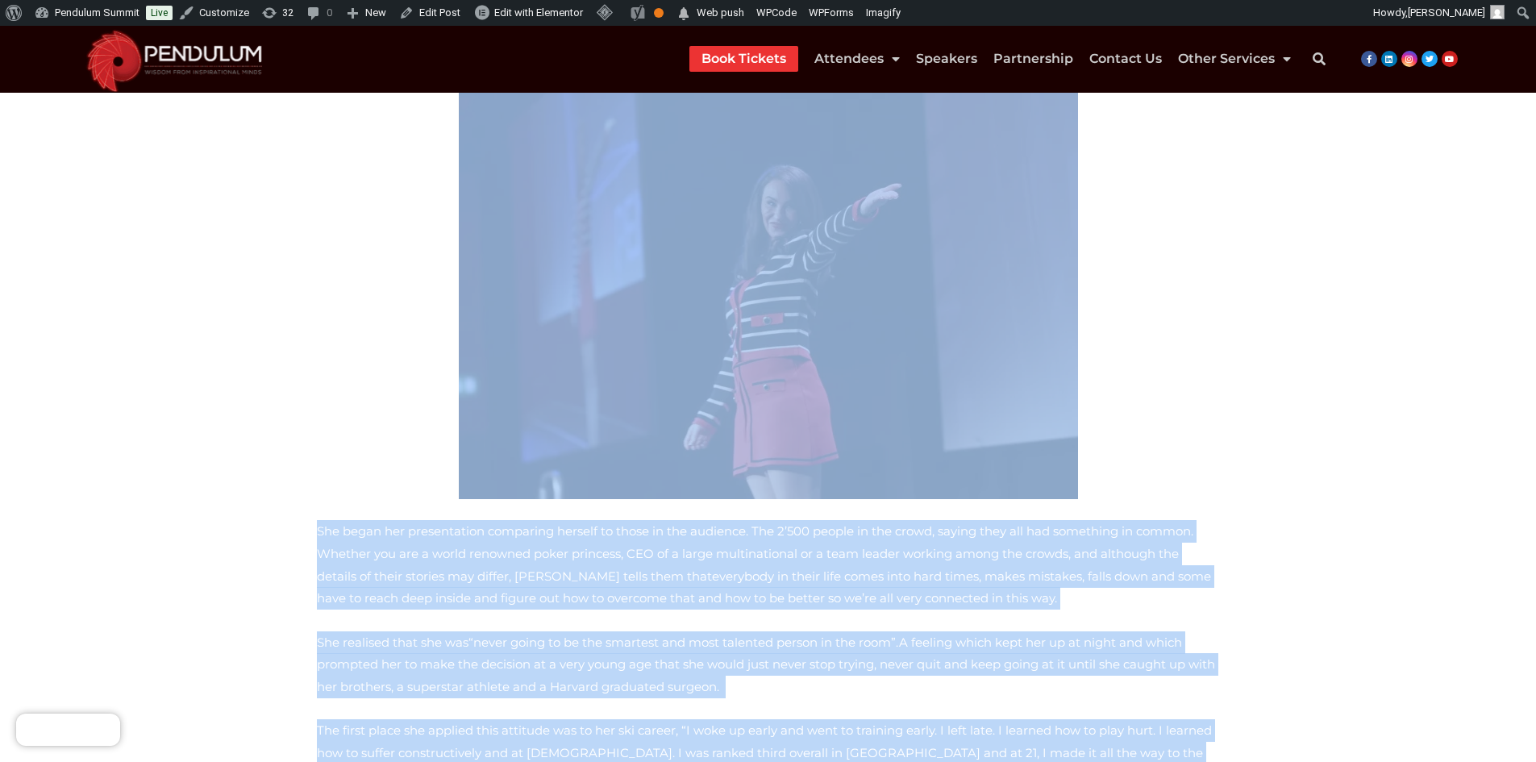
scroll to position [0, 0]
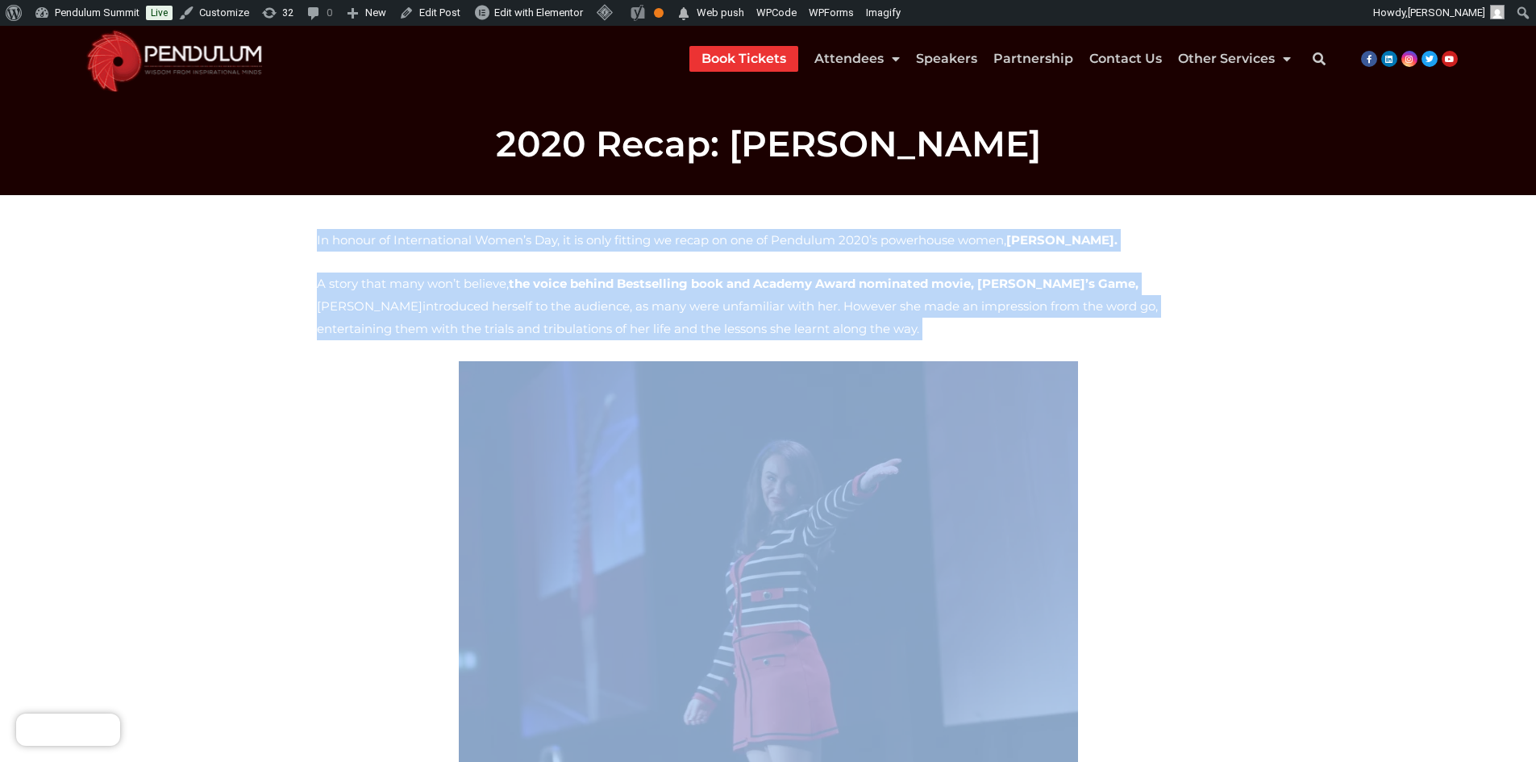
click at [689, 507] on img at bounding box center [768, 567] width 619 height 413
drag, startPoint x: 689, startPoint y: 507, endPoint x: 269, endPoint y: 461, distance: 423.4
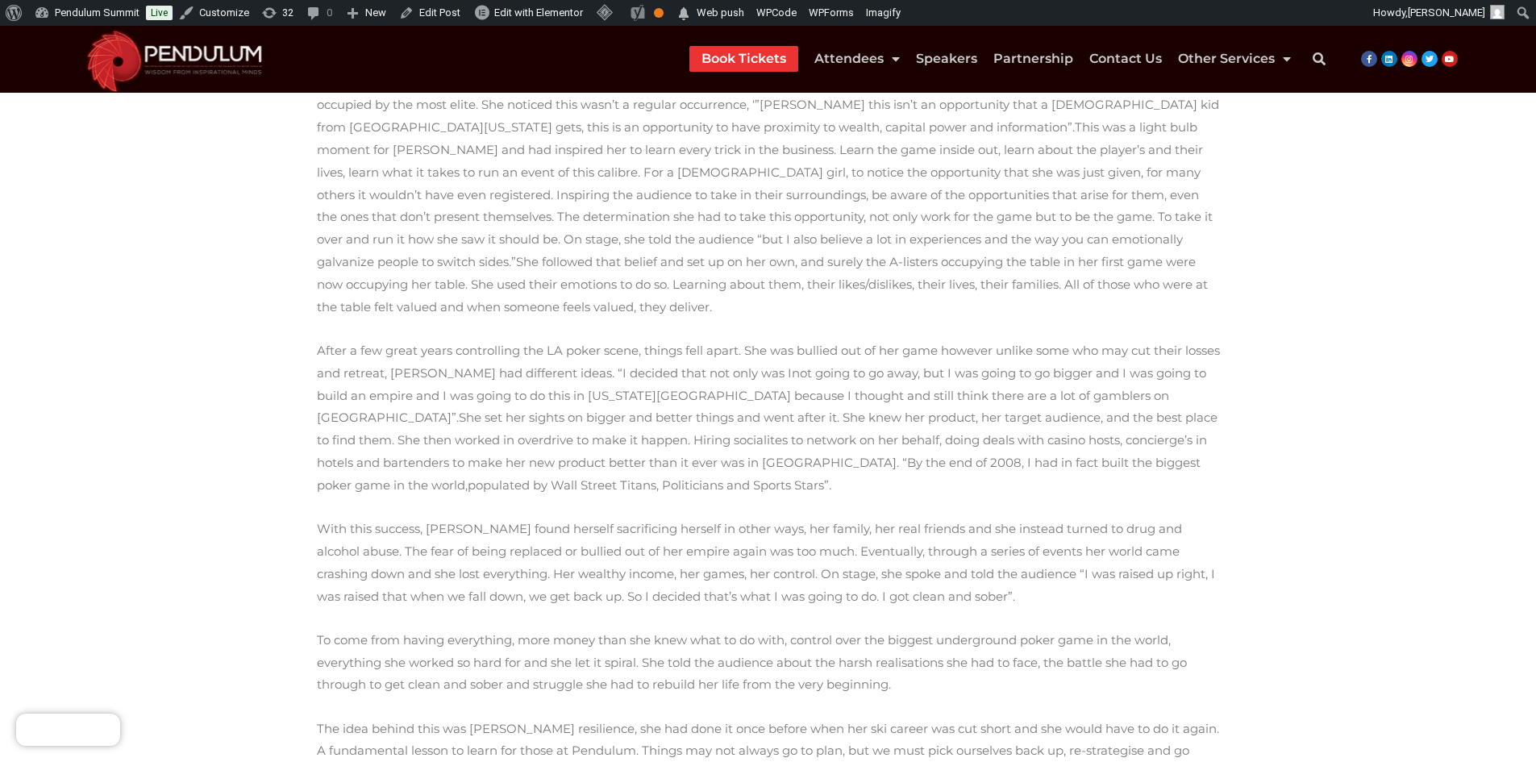
scroll to position [961, 0]
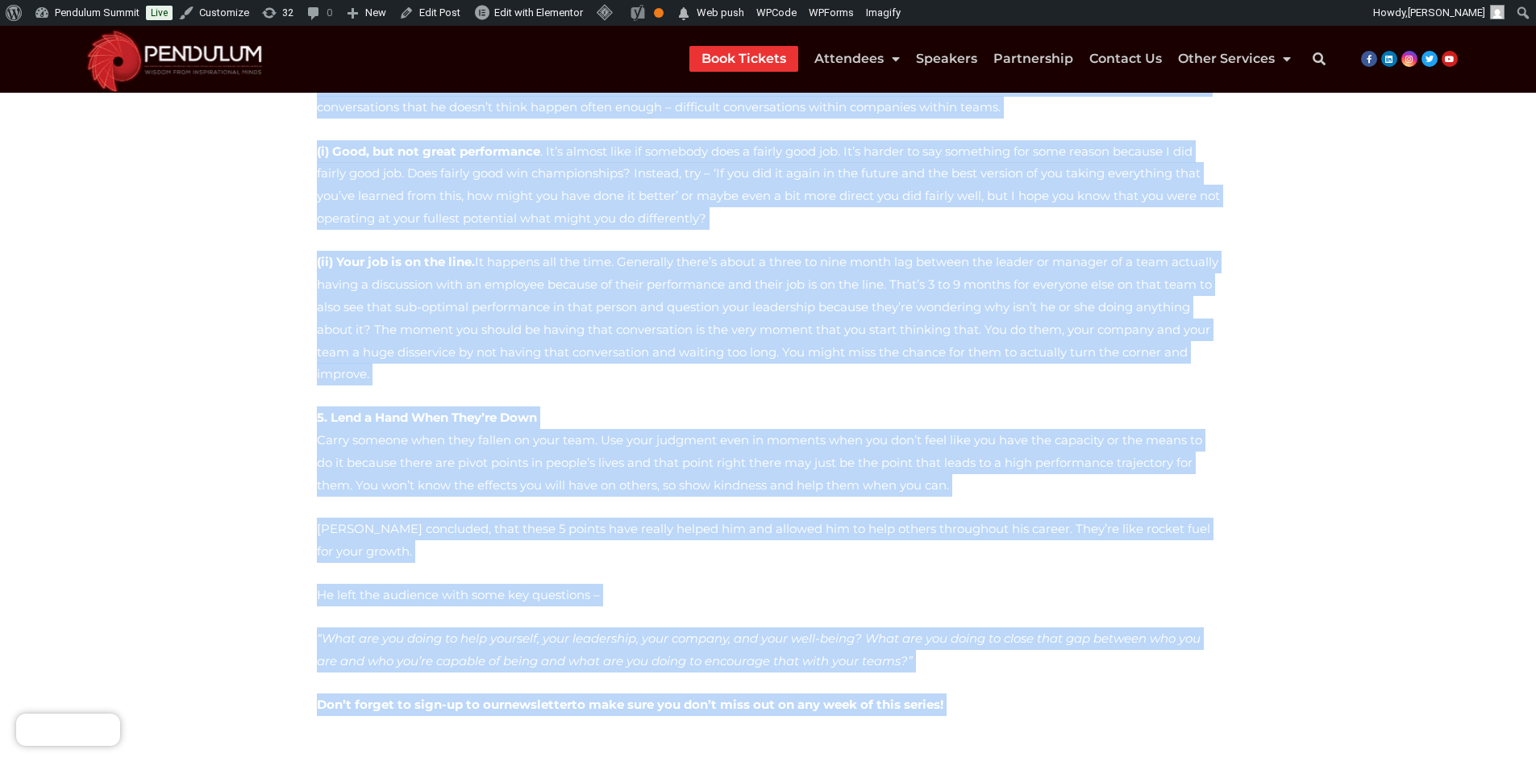
scroll to position [3011, 0]
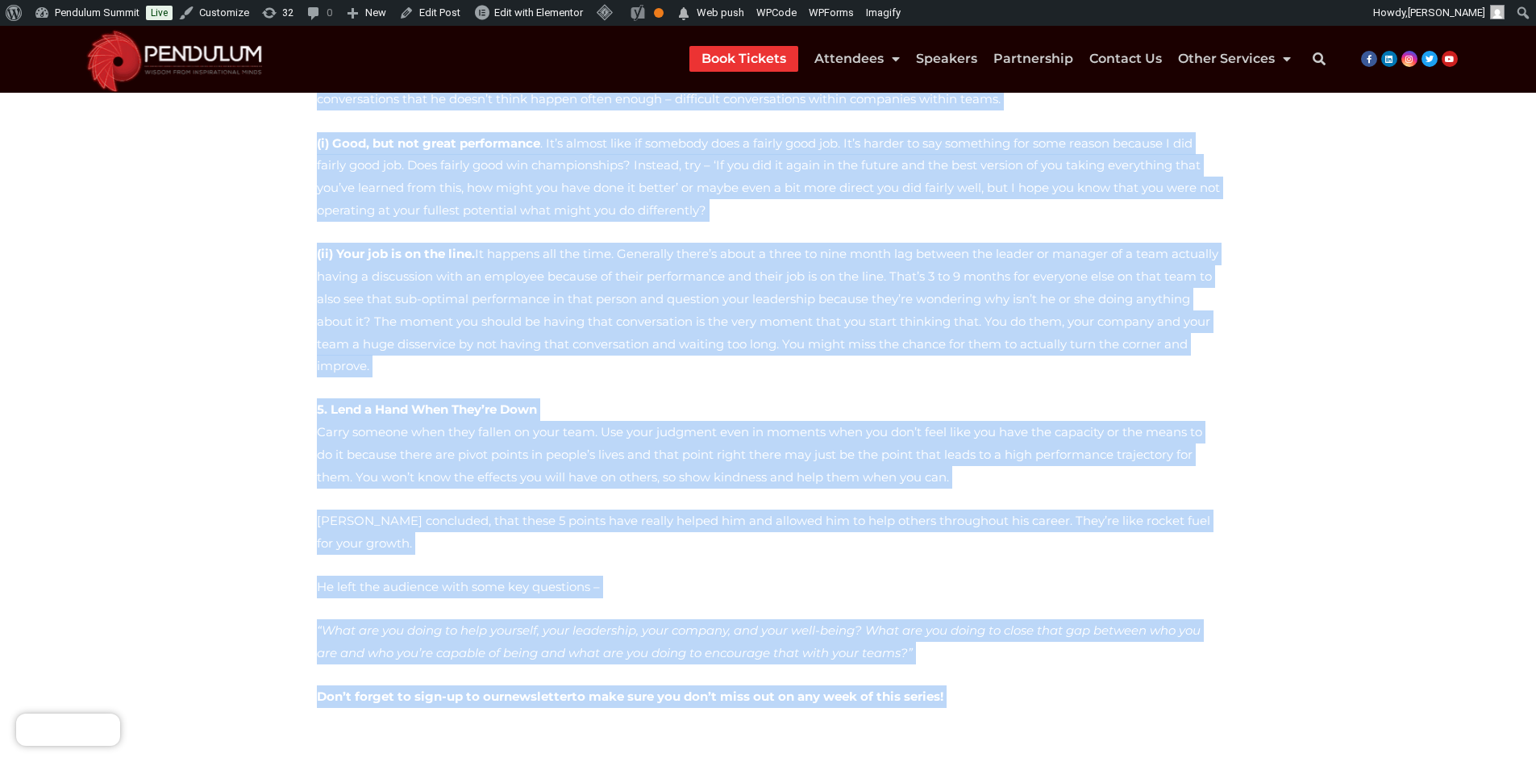
drag, startPoint x: 318, startPoint y: 236, endPoint x: 932, endPoint y: 534, distance: 682.7
copy div "Lore ipsu, do sit ametconse ad eli seddoeiusm, temporinc utlabo etdol ma ali En…"
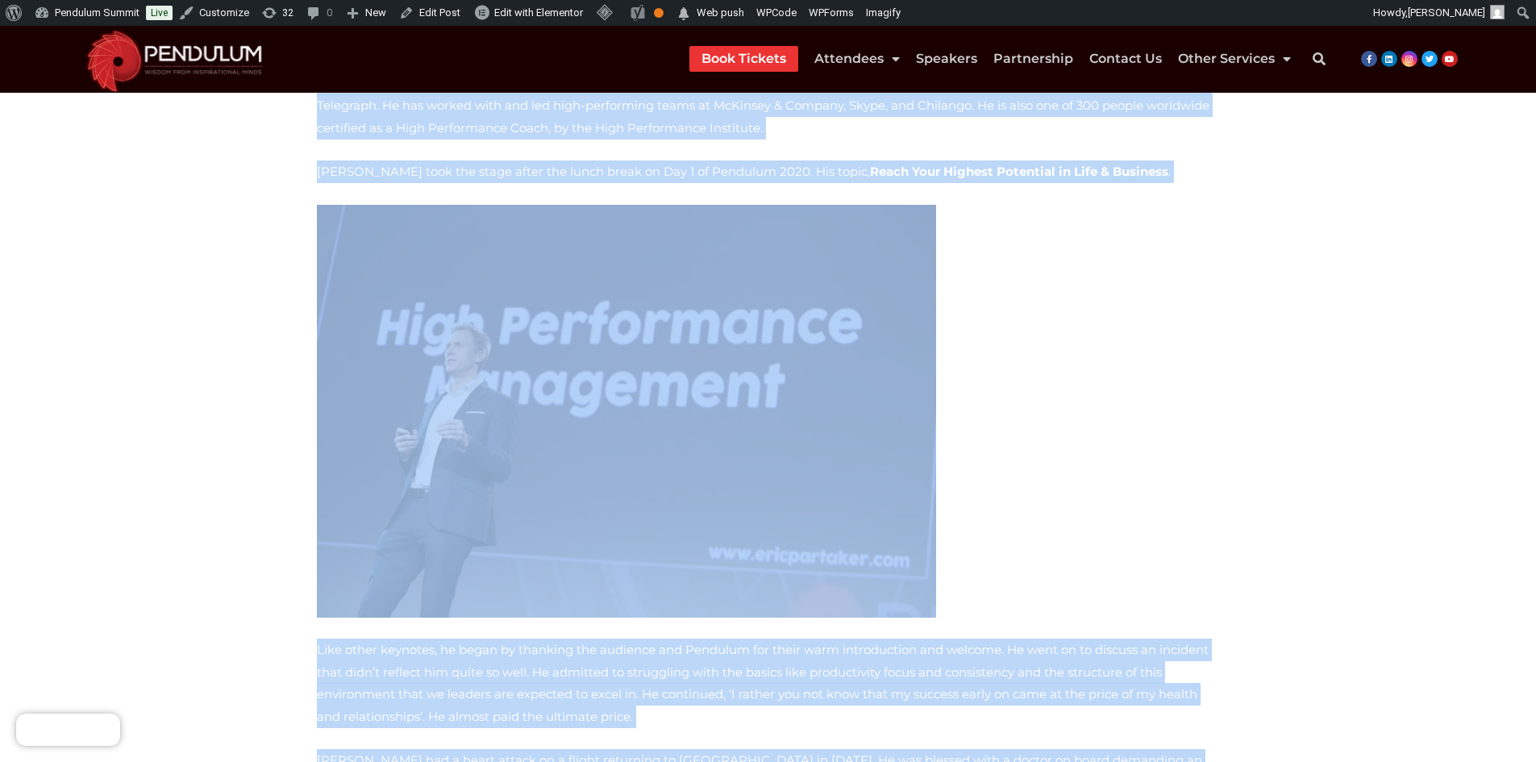
scroll to position [27, 0]
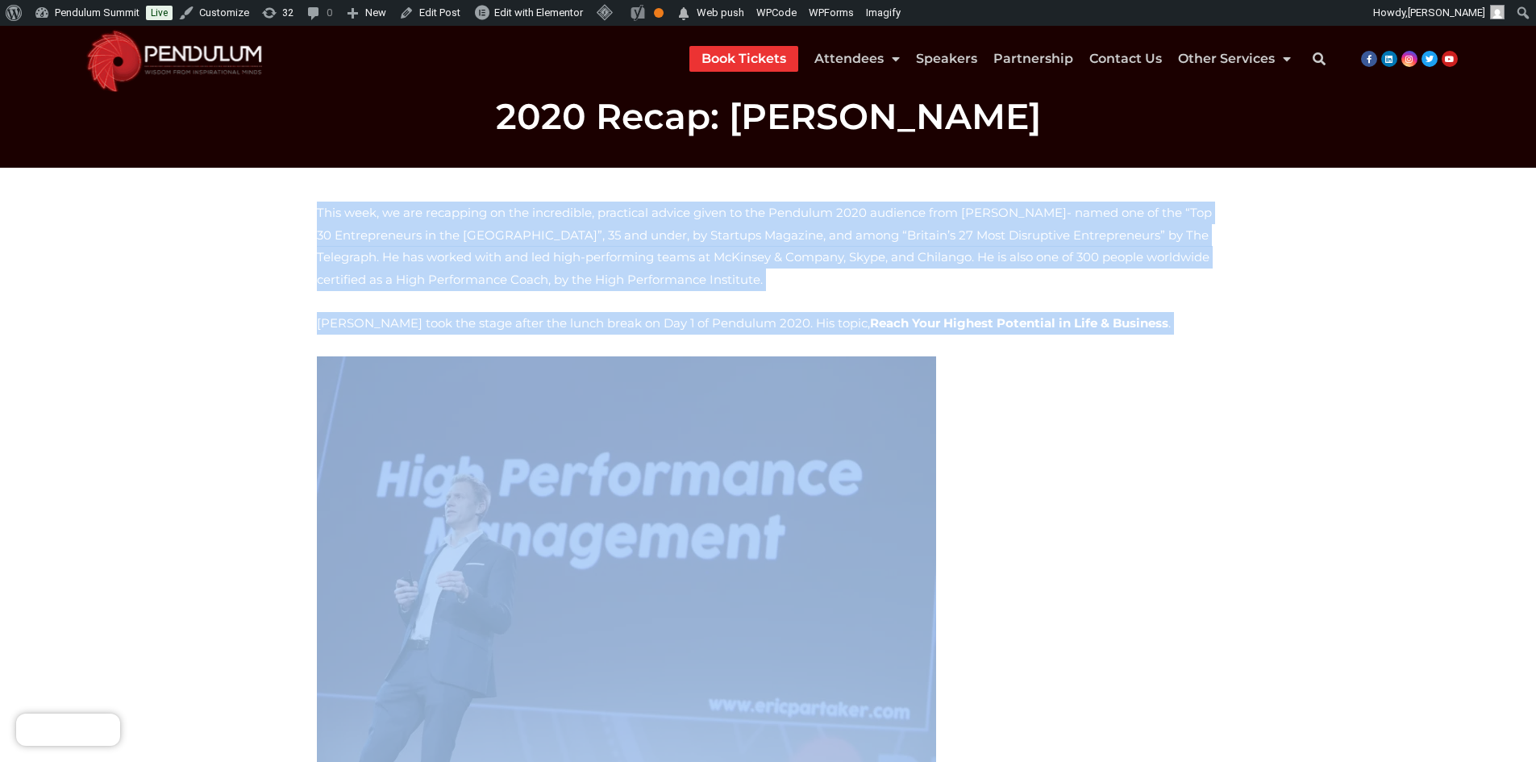
click at [658, 470] on img at bounding box center [626, 562] width 619 height 413
click at [1055, 407] on p at bounding box center [768, 562] width 903 height 413
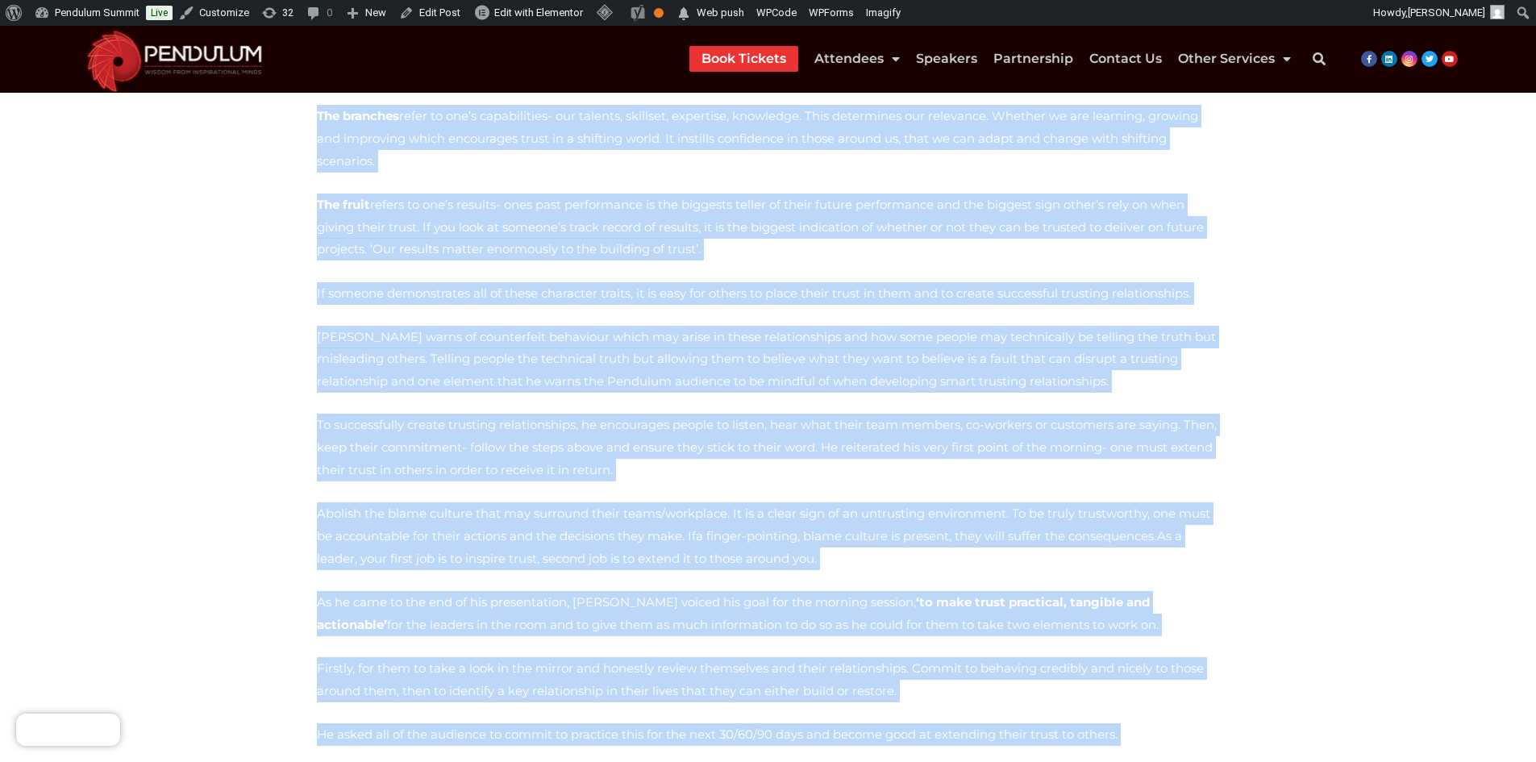
scroll to position [2799, 0]
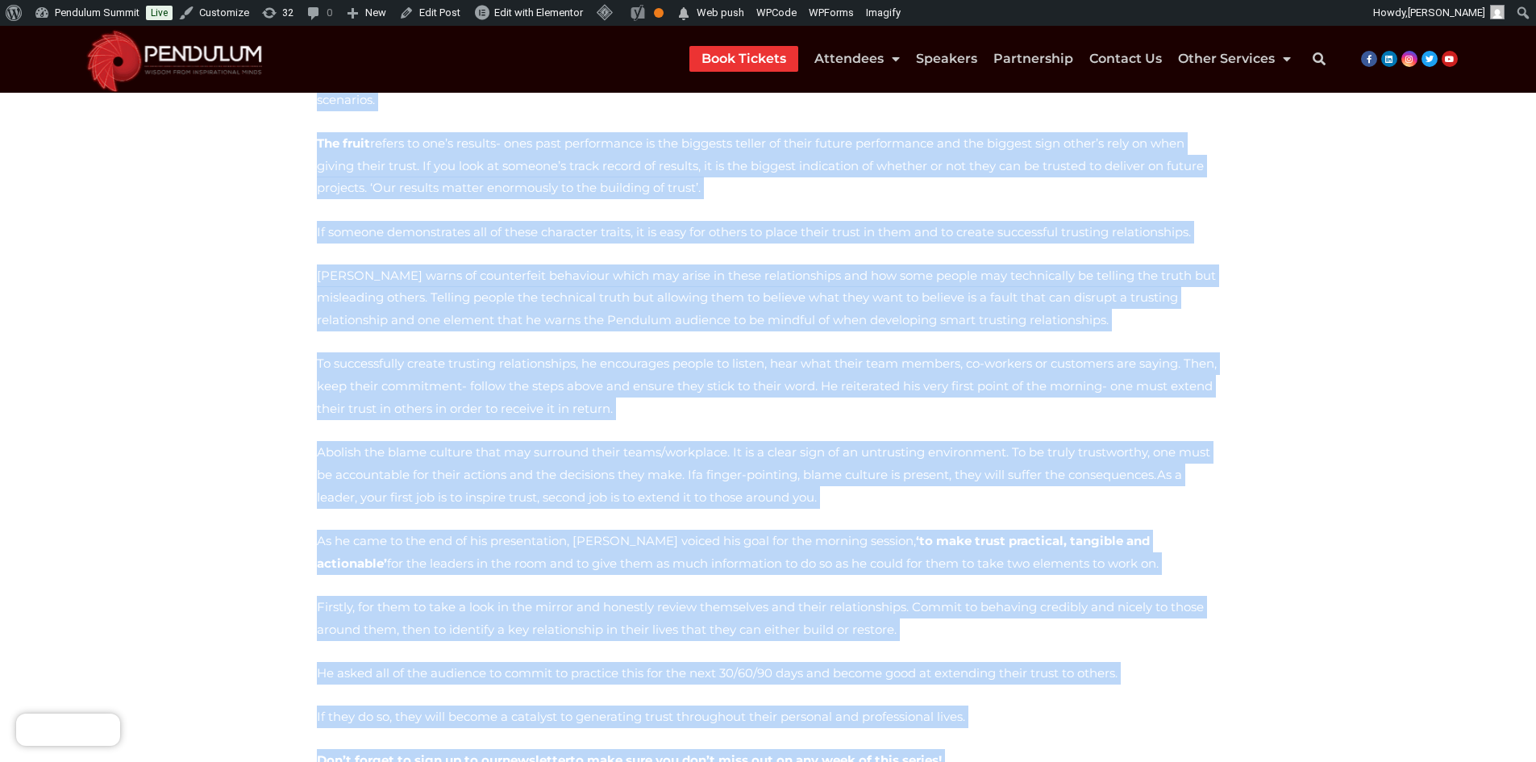
drag, startPoint x: 493, startPoint y: 239, endPoint x: 1118, endPoint y: 549, distance: 697.4
copy div "Welcome to Week 2 of Pendulum’s 2020 Recap. This week, we are reviewing the inc…"
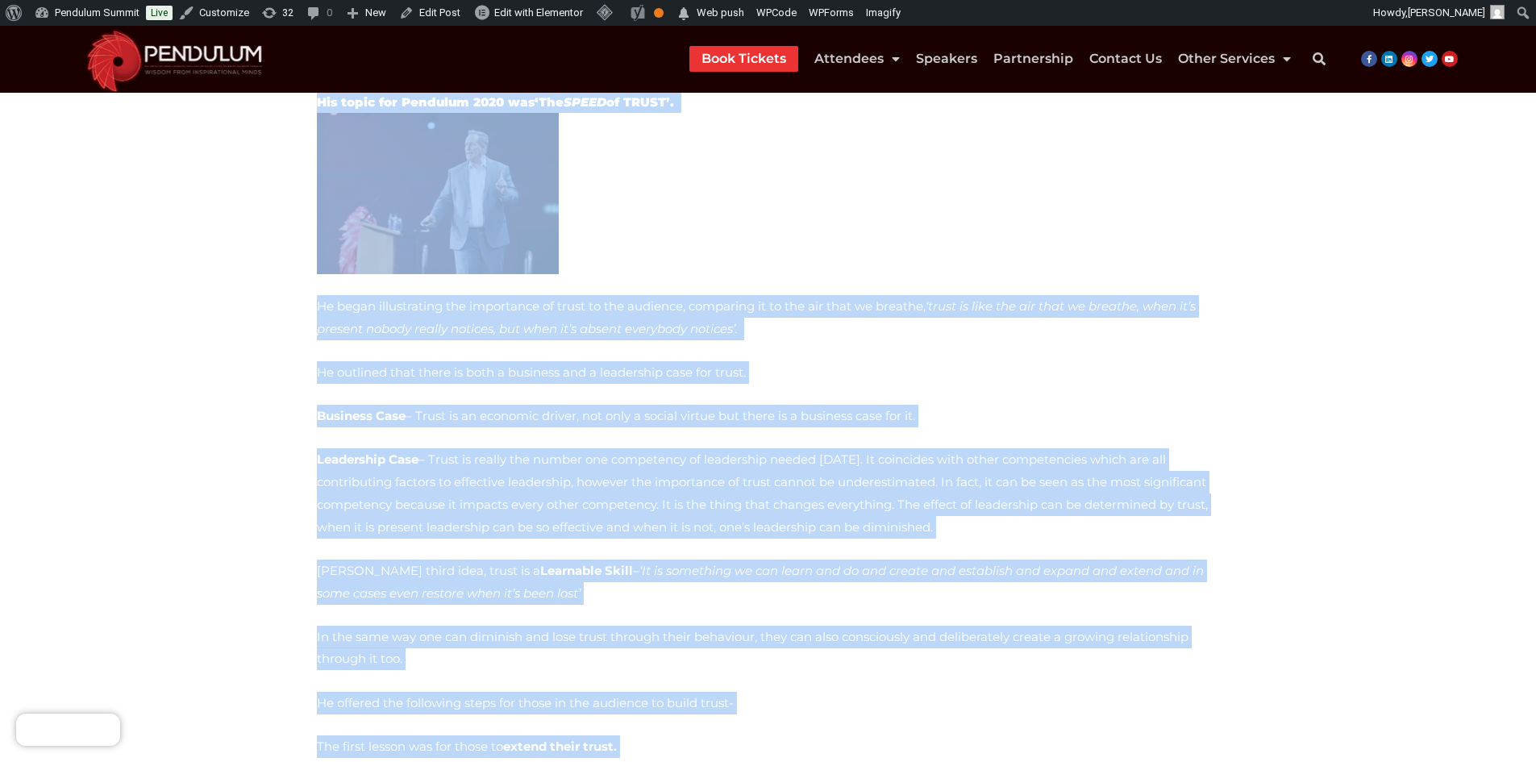
scroll to position [0, 0]
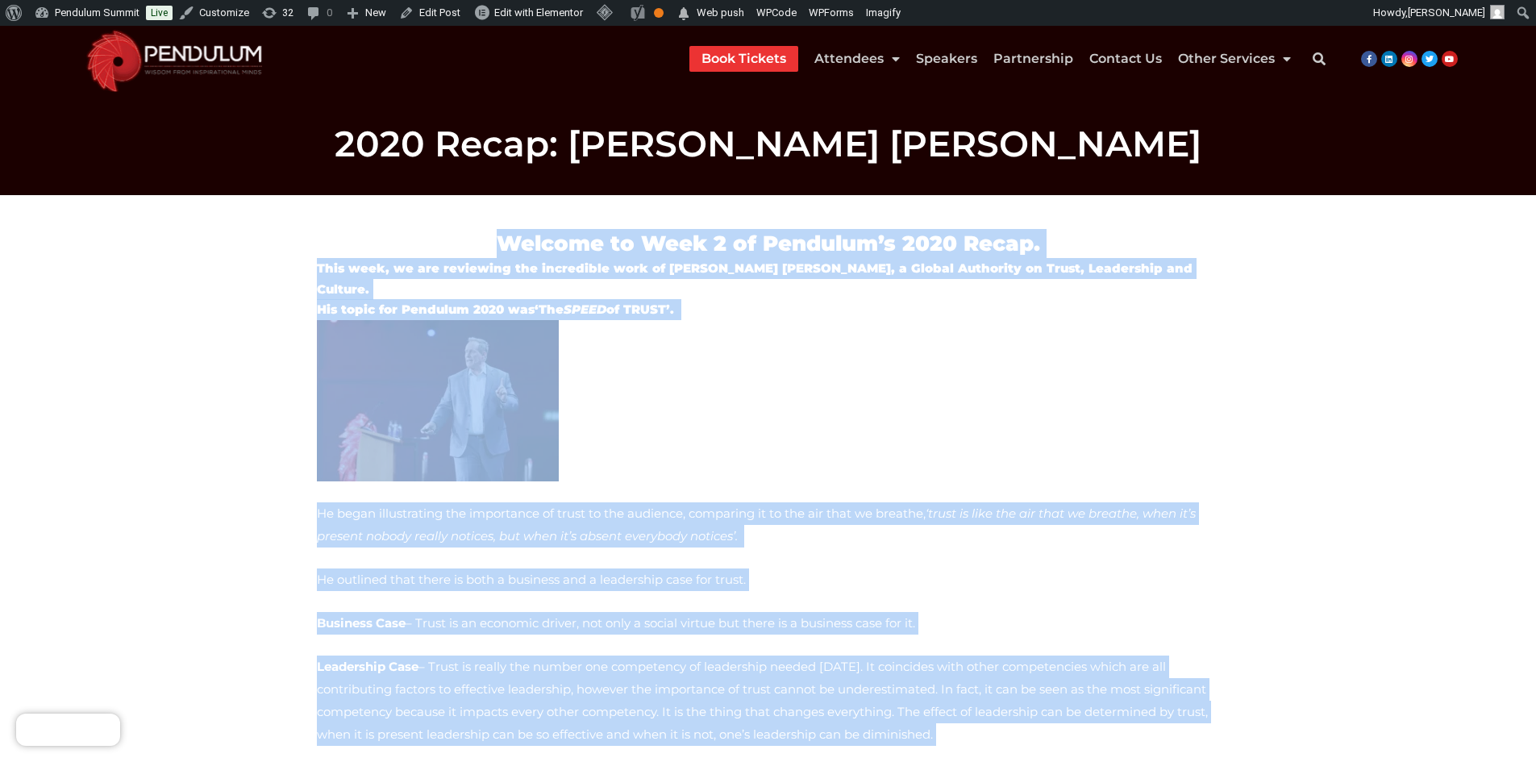
click at [676, 449] on p at bounding box center [768, 400] width 903 height 161
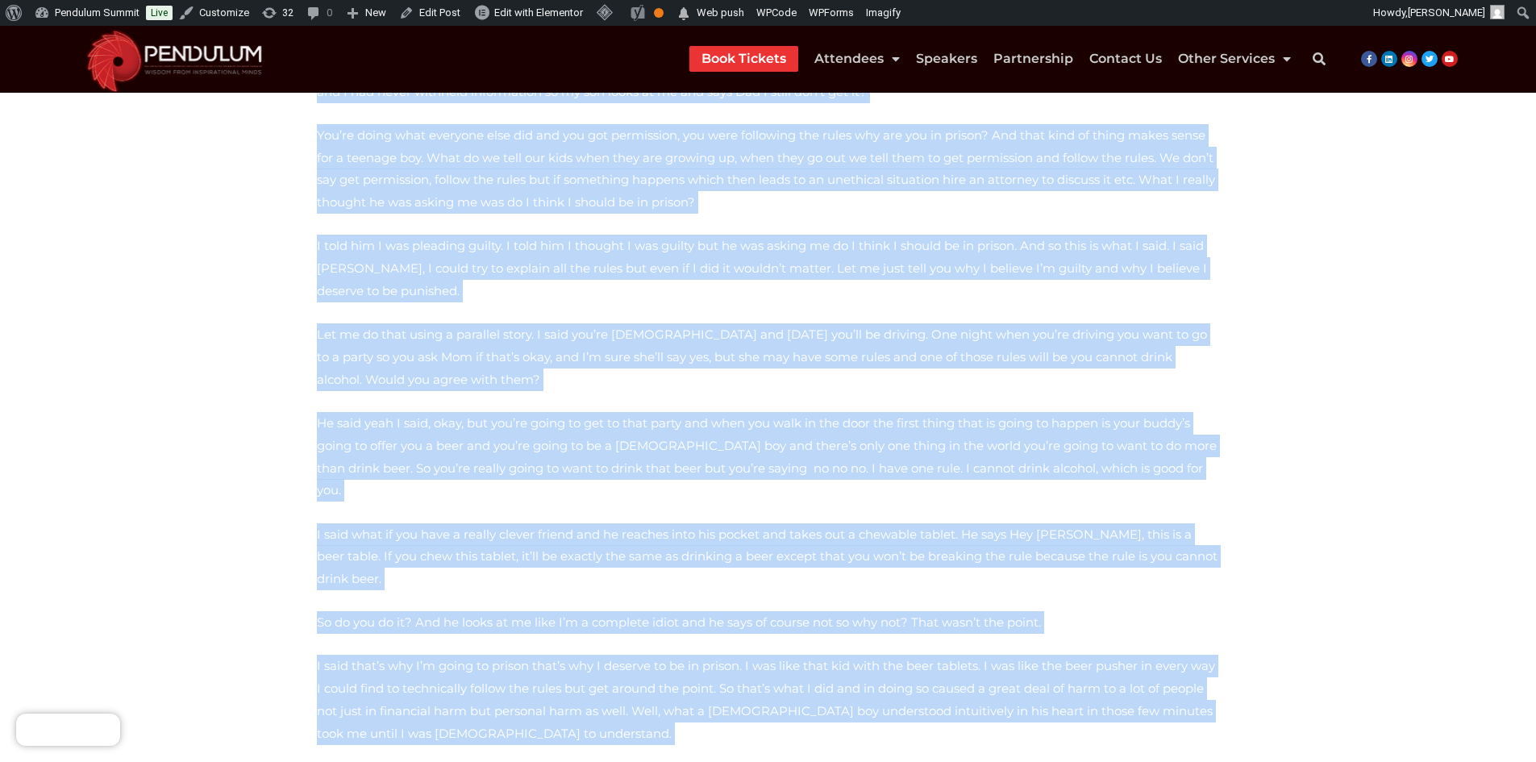
scroll to position [3304, 0]
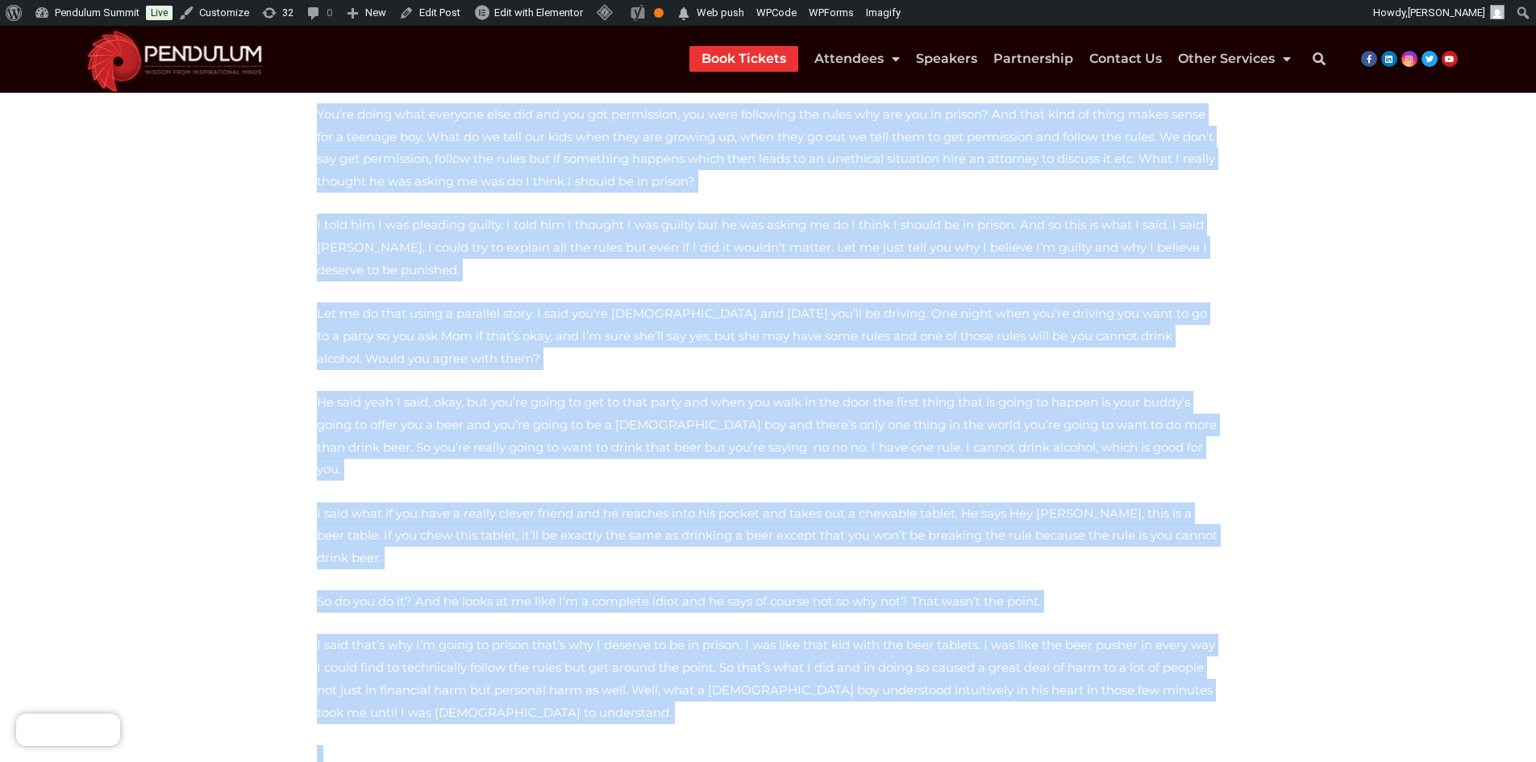
drag, startPoint x: 314, startPoint y: 242, endPoint x: 1077, endPoint y: 468, distance: 795.7
copy div "Lore Ipsumd sita co adi elits do Eiu 2 te Incididu Utlabo 3609. Etdolorema al e…"
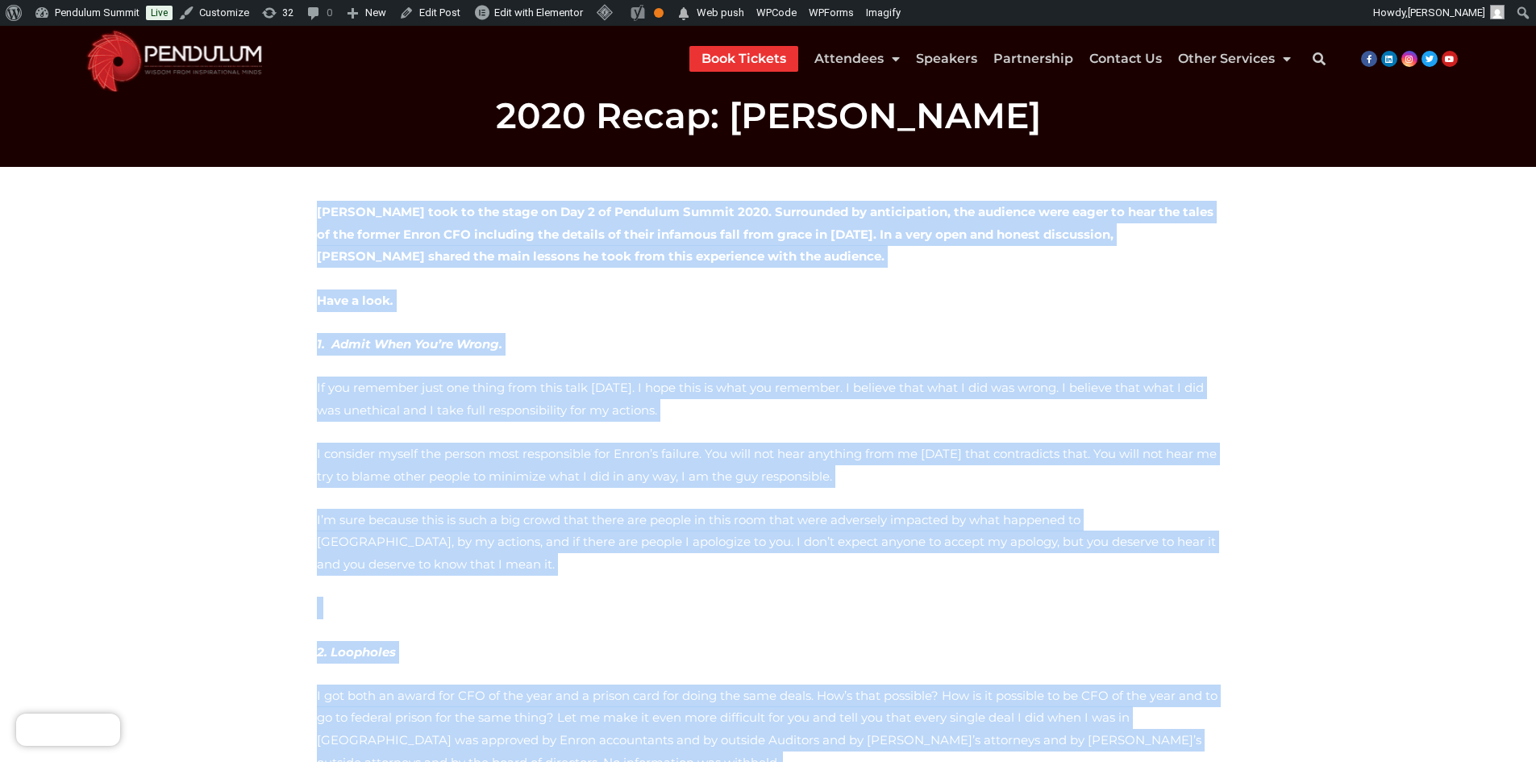
scroll to position [0, 0]
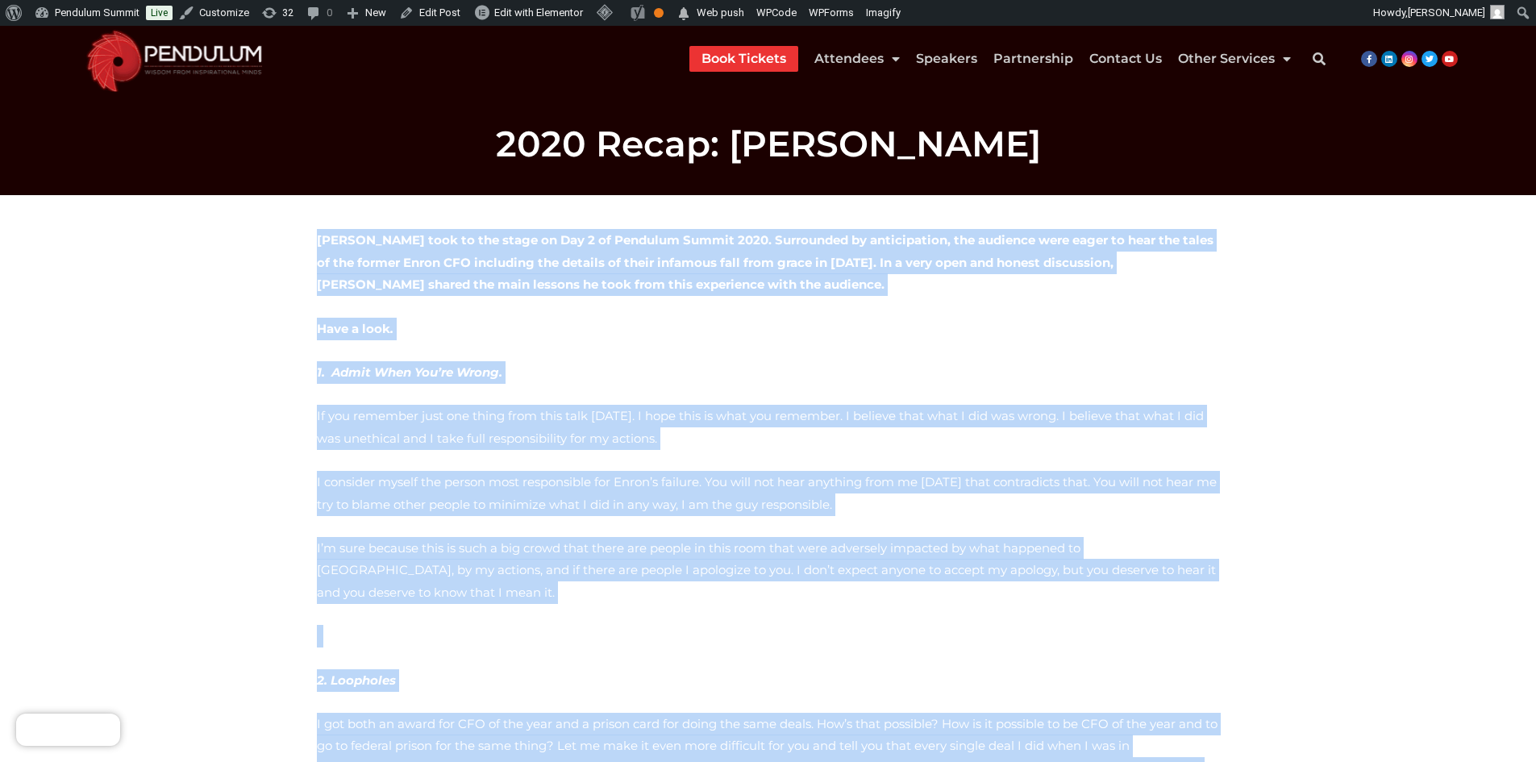
click at [765, 320] on p "Have a look ." at bounding box center [768, 329] width 903 height 23
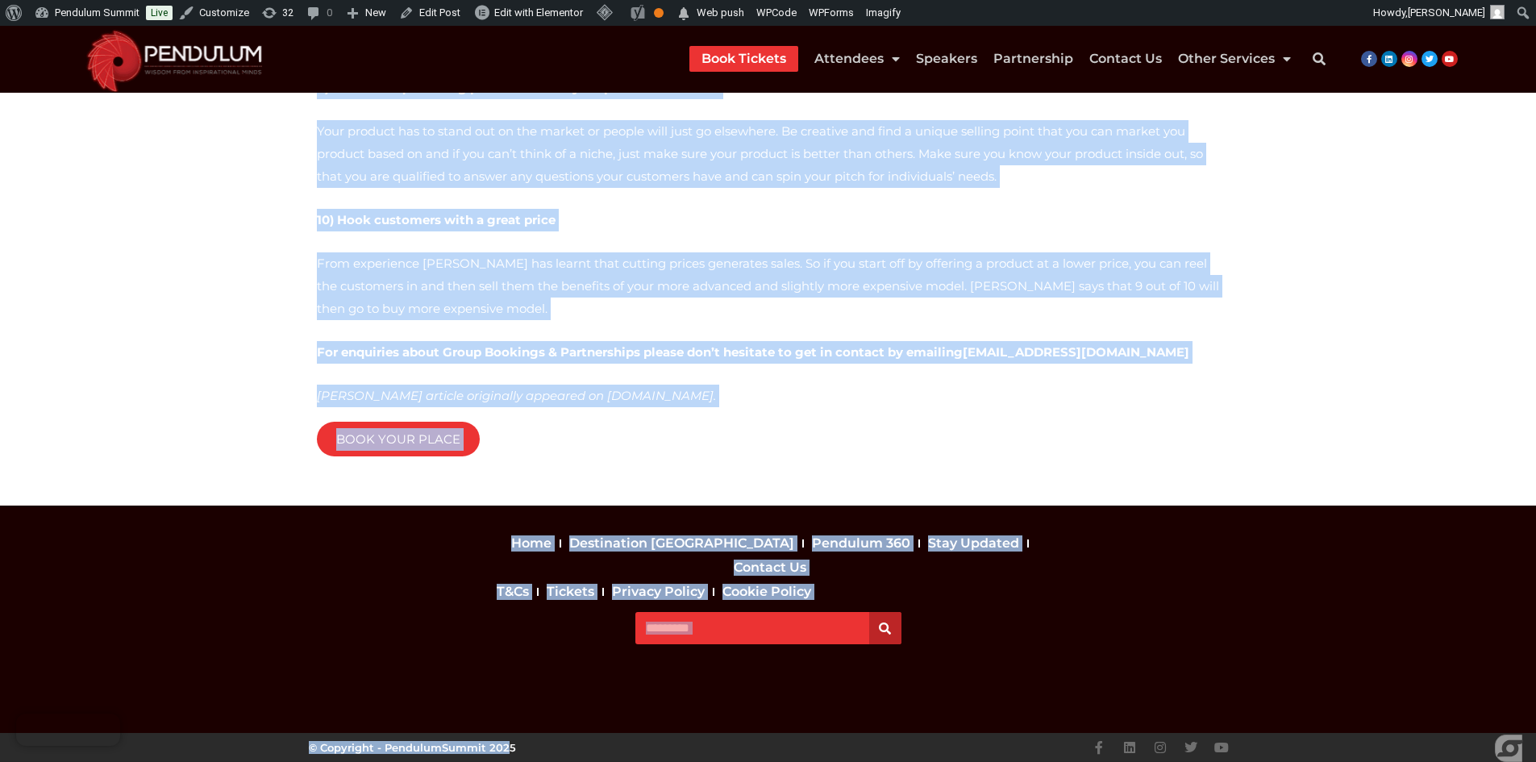
scroll to position [1263, 0]
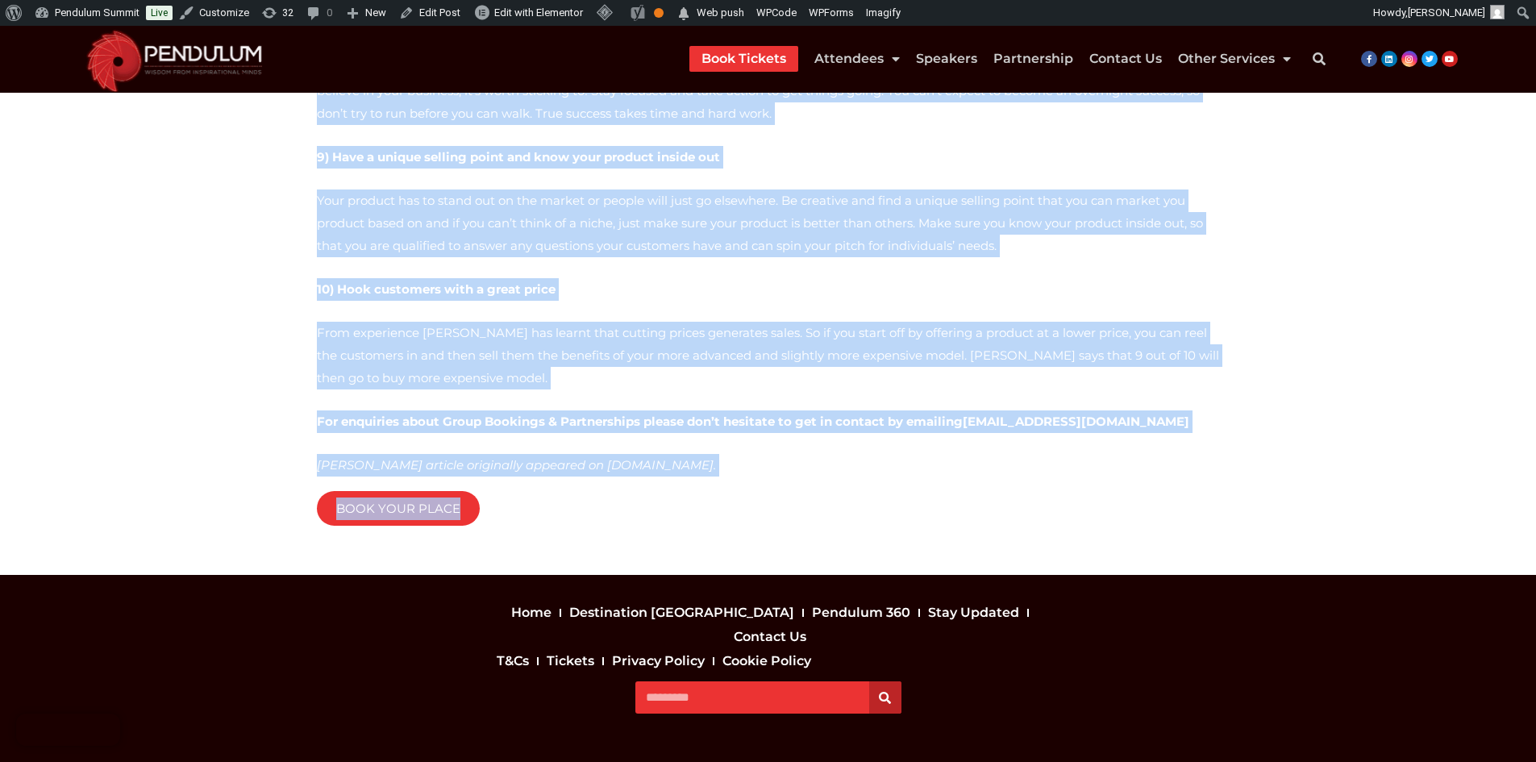
drag, startPoint x: 319, startPoint y: 277, endPoint x: 476, endPoint y: 481, distance: 256.4
copy div "Lore Ipsum do sit am con adip elitseddoe temporincidid ut lab etdo, ma aliqu en…"
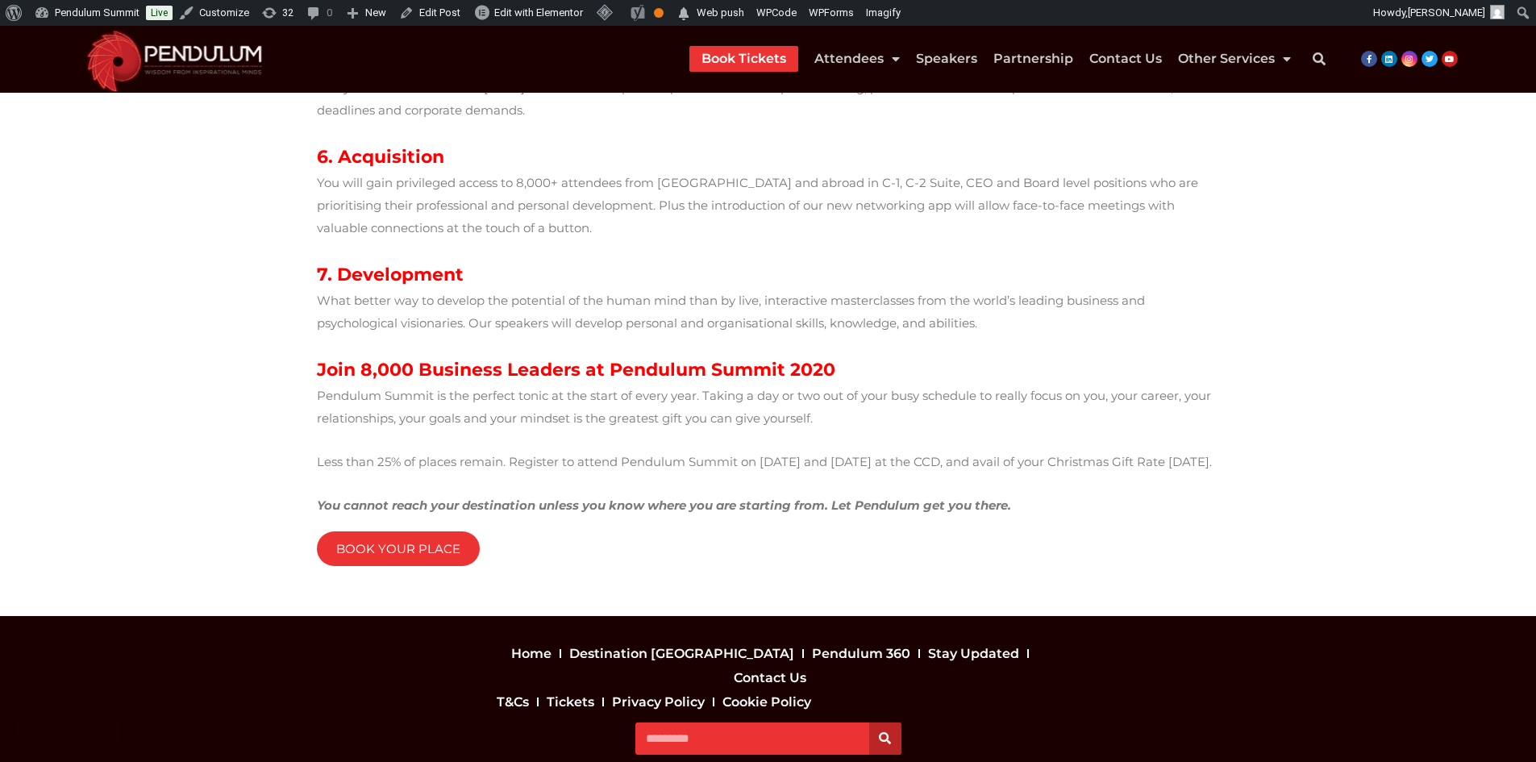
scroll to position [842, 0]
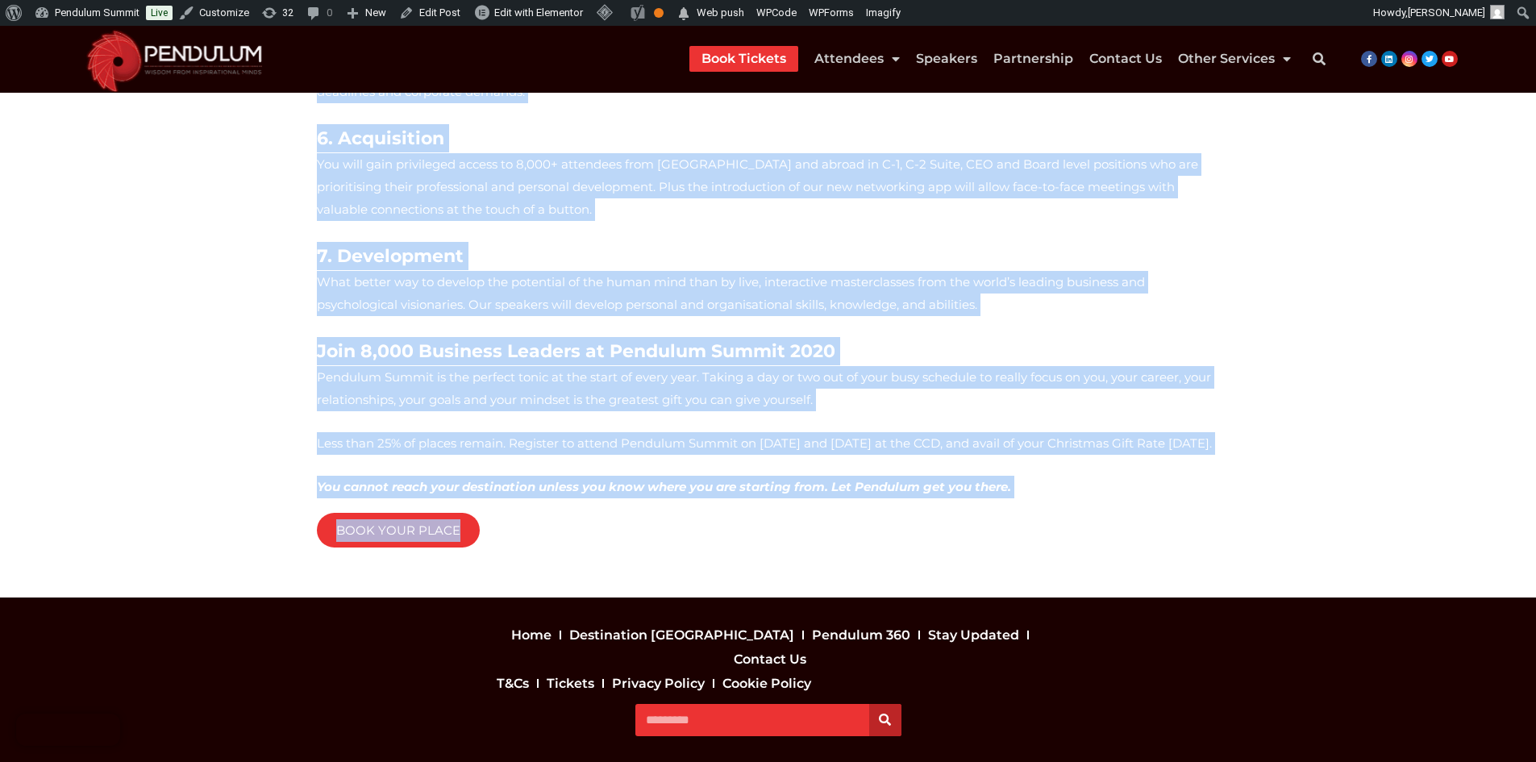
drag, startPoint x: 317, startPoint y: 260, endPoint x: 592, endPoint y: 433, distance: 324.6
copy div "You are the best at what you do. You have spent years learning the intricacies …"
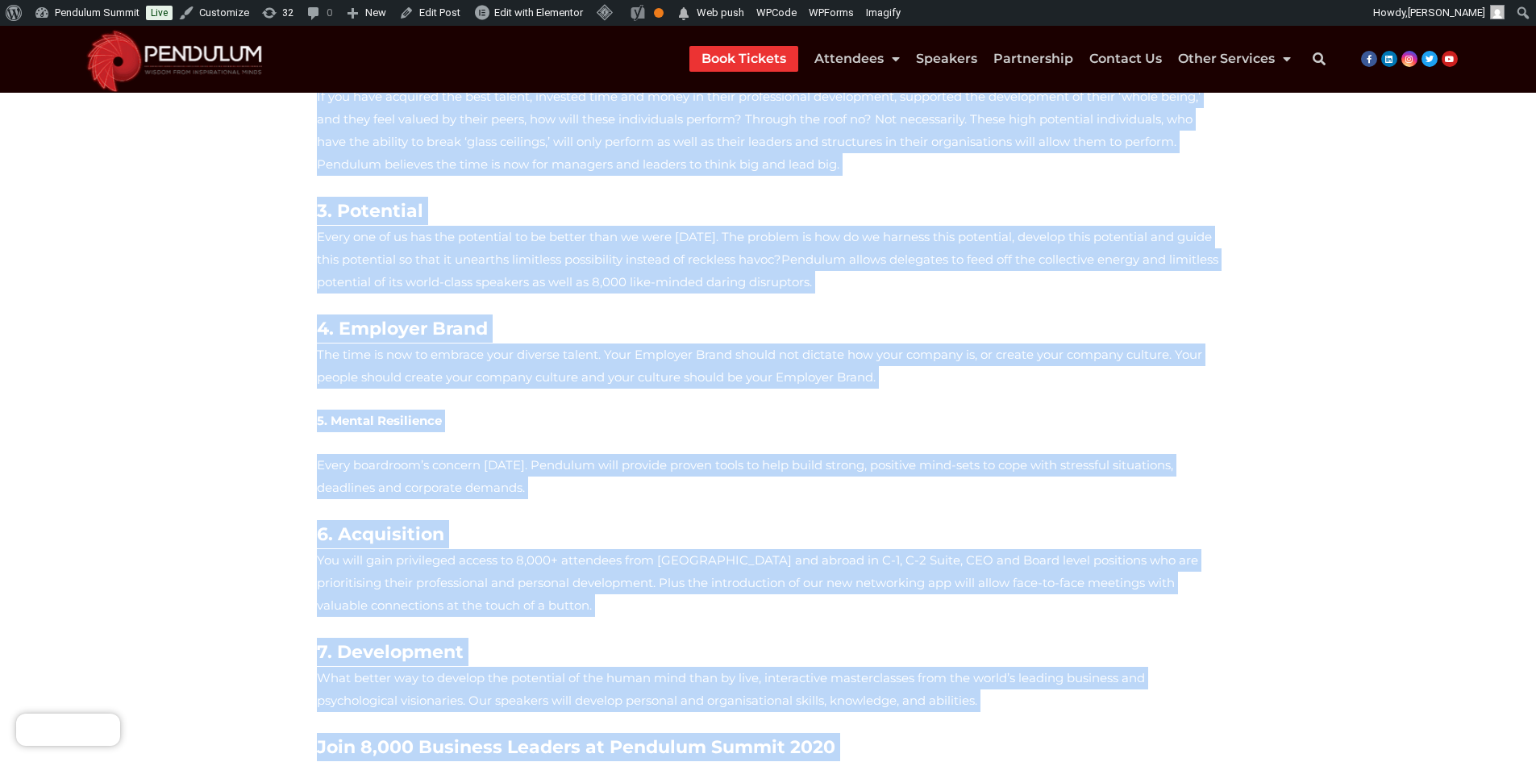
scroll to position [514, 0]
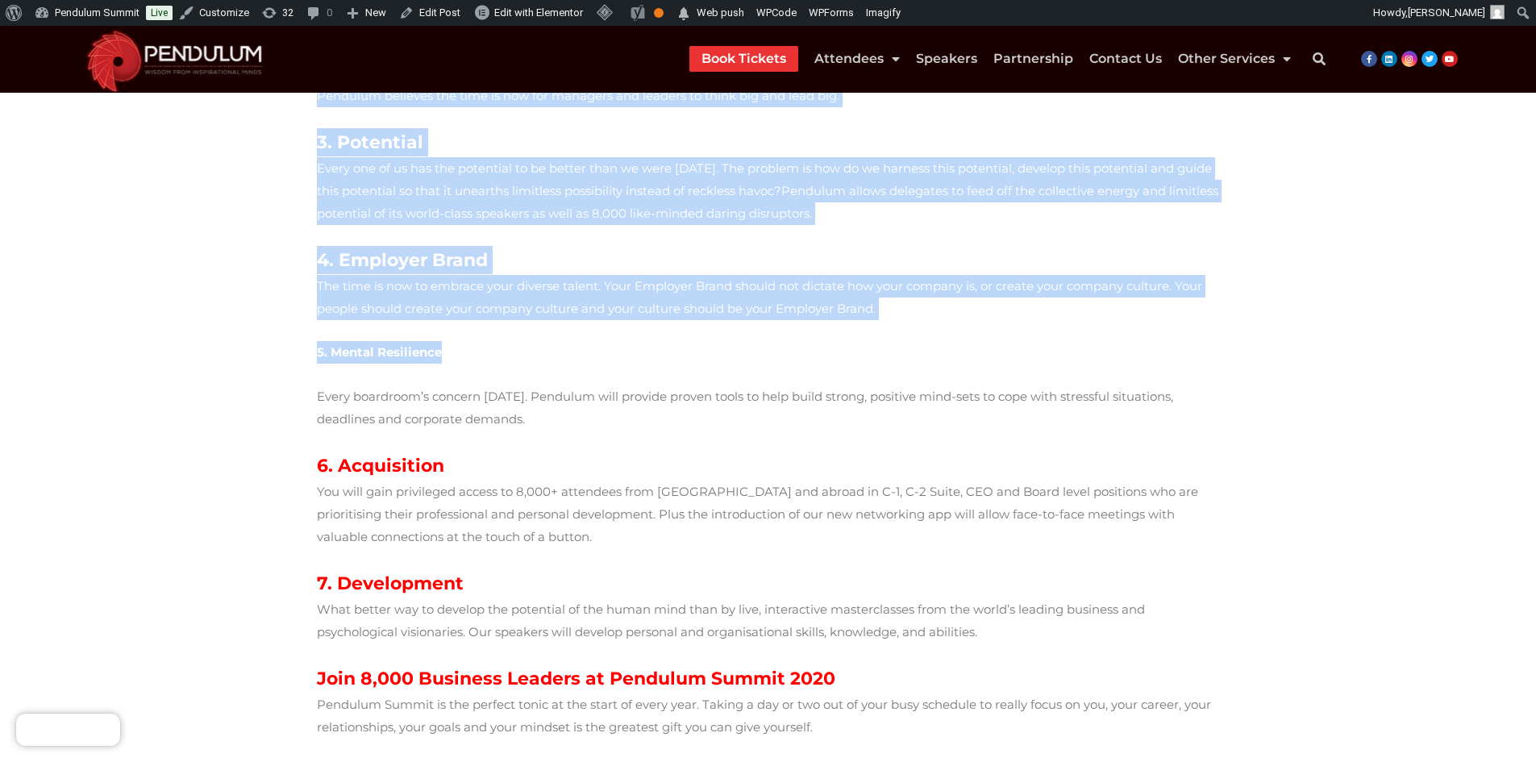
drag, startPoint x: 318, startPoint y: 240, endPoint x: 460, endPoint y: 314, distance: 160.1
click at [460, 314] on div "You are the best at what you do. You have spent years learning the intricacies …" at bounding box center [768, 292] width 903 height 1155
click at [144, 309] on section "You are the best at what you do. You have spent years learning the intricacies …" at bounding box center [768, 303] width 1536 height 1244
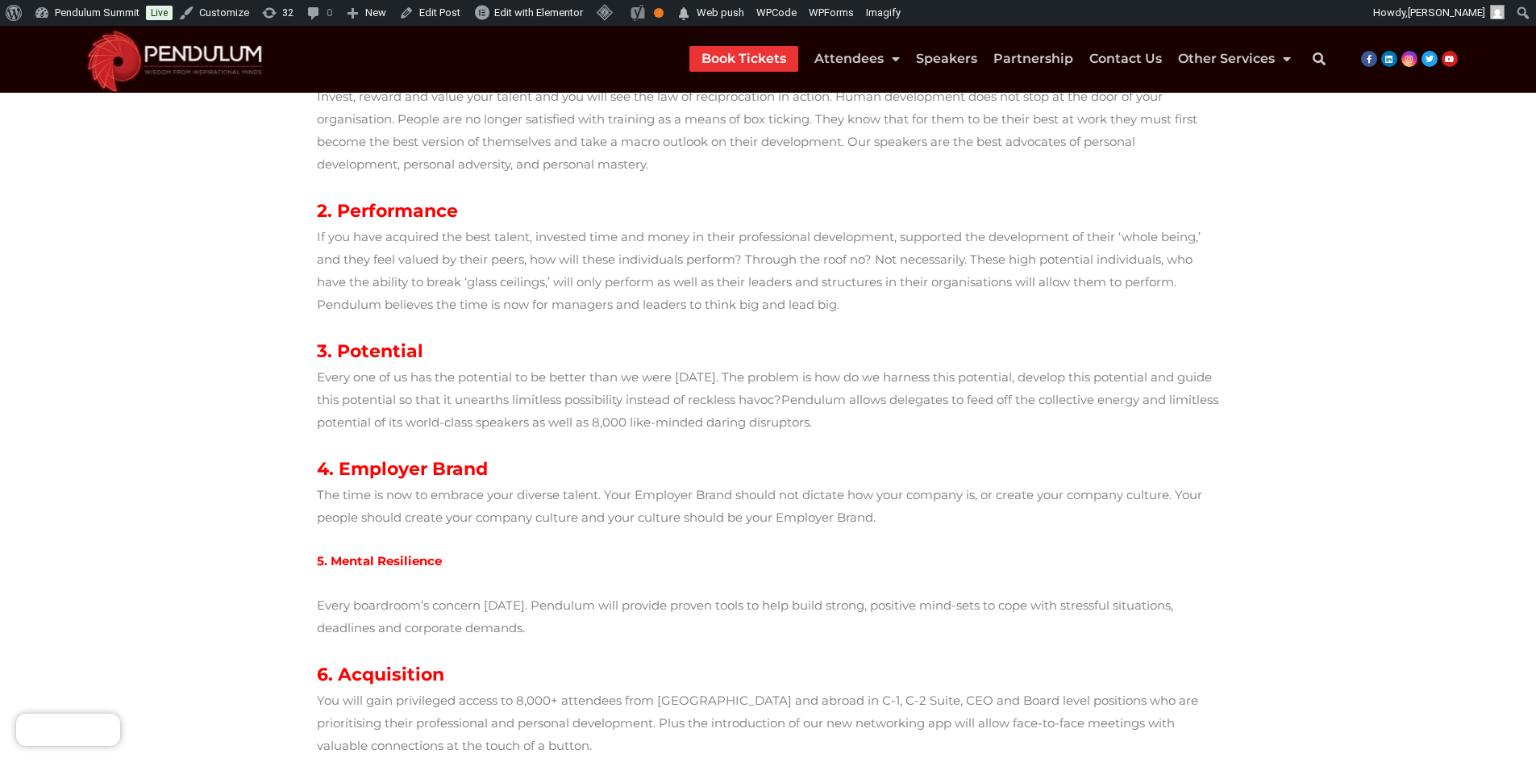
scroll to position [277, 0]
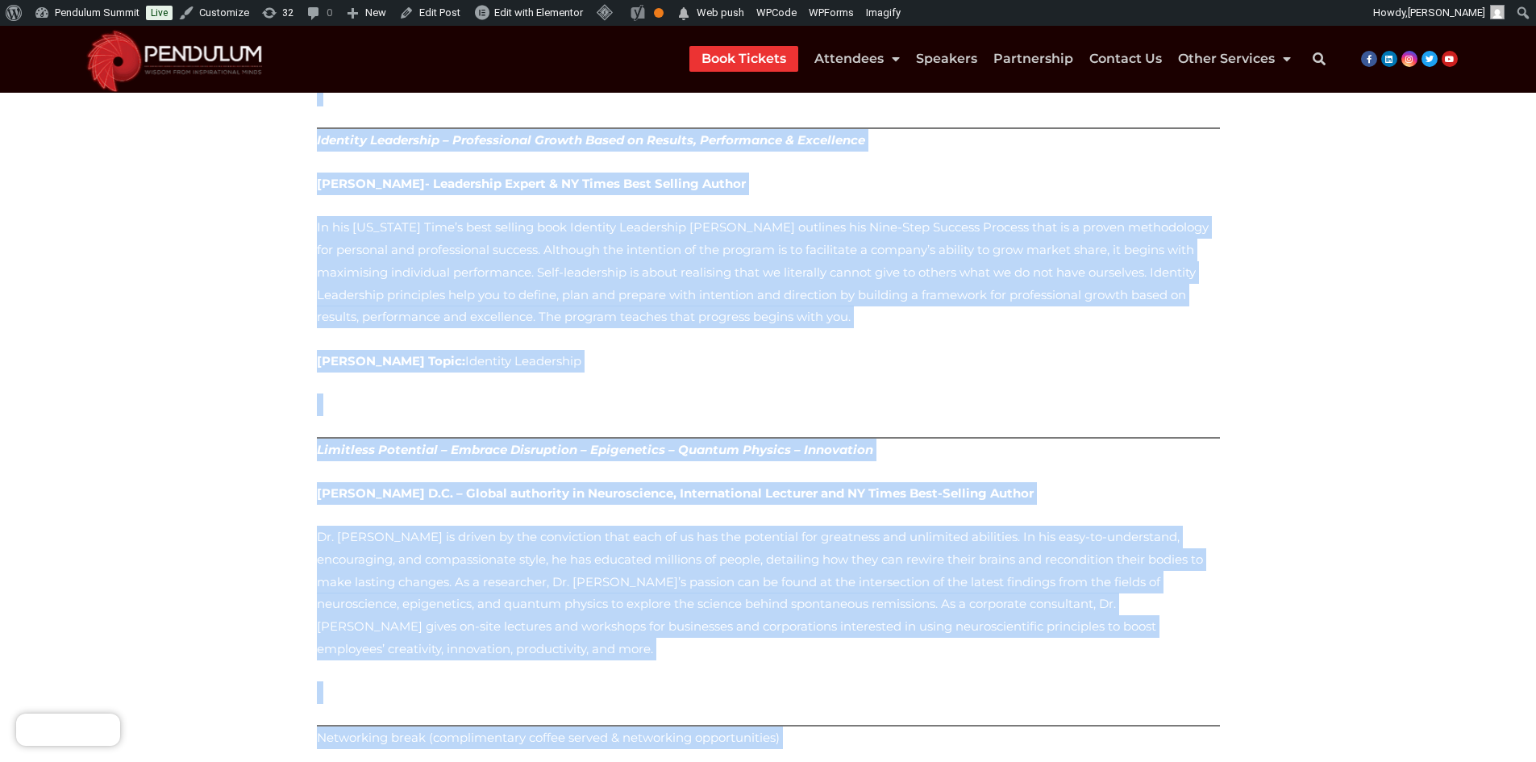
scroll to position [4128, 0]
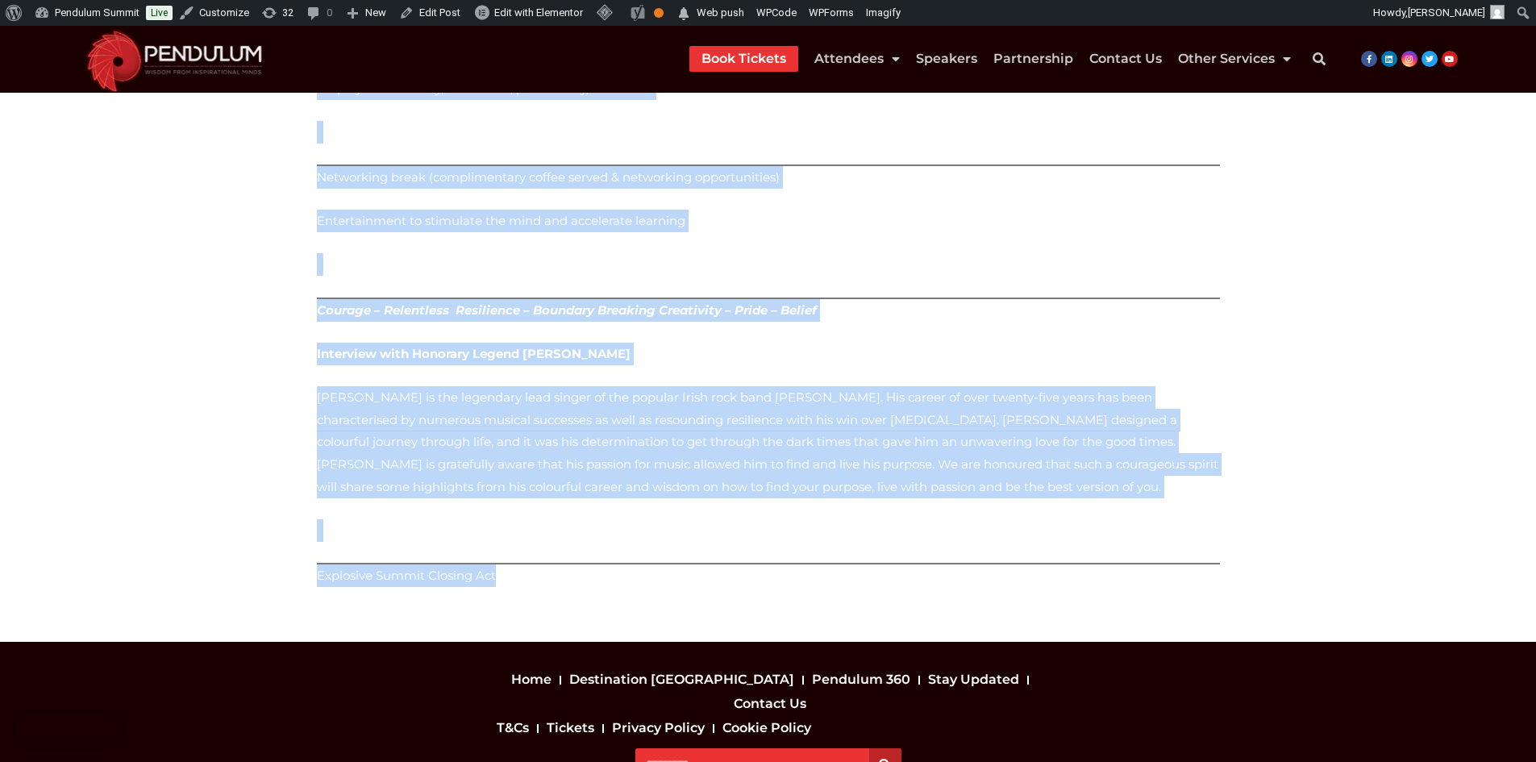
drag, startPoint x: 311, startPoint y: 239, endPoint x: 681, endPoint y: 500, distance: 452.6
copy div "WEDNESDAY, JANUARY 8TH, 2020 Registration, complimentary breakfast bites, world…"
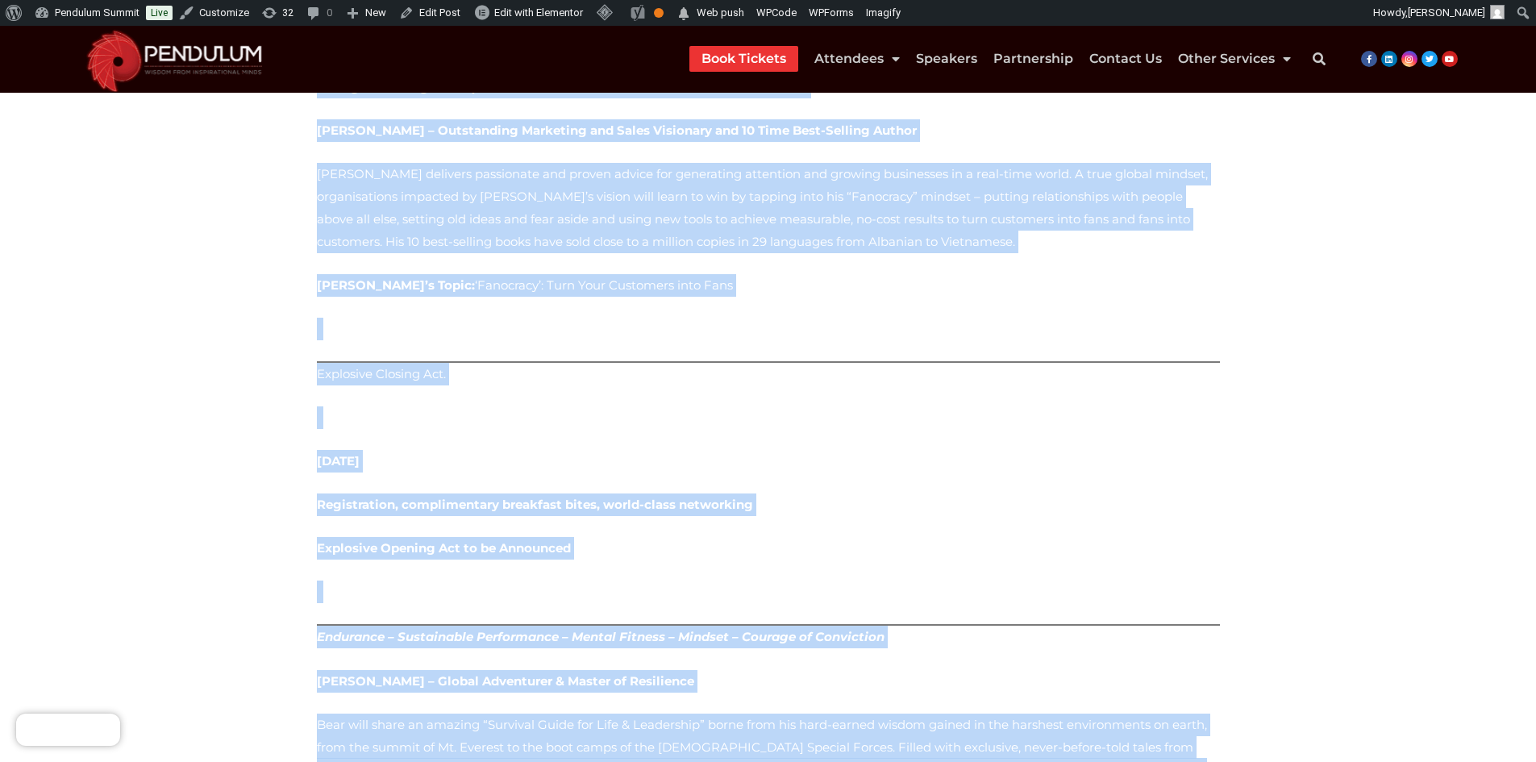
scroll to position [1629, 0]
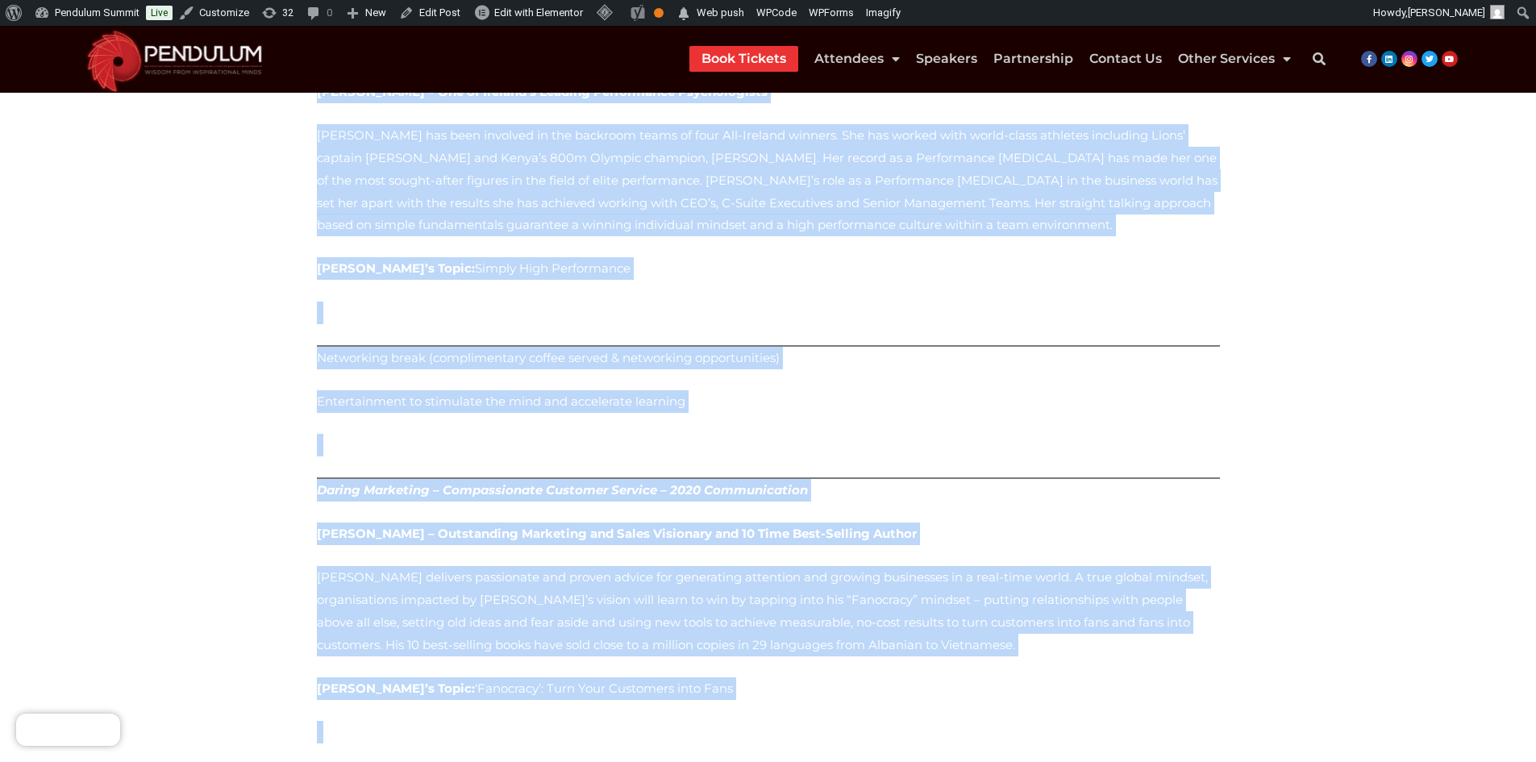
click at [955, 390] on p "Entertainment to stimulate the mind and accelerate learning" at bounding box center [768, 401] width 903 height 23
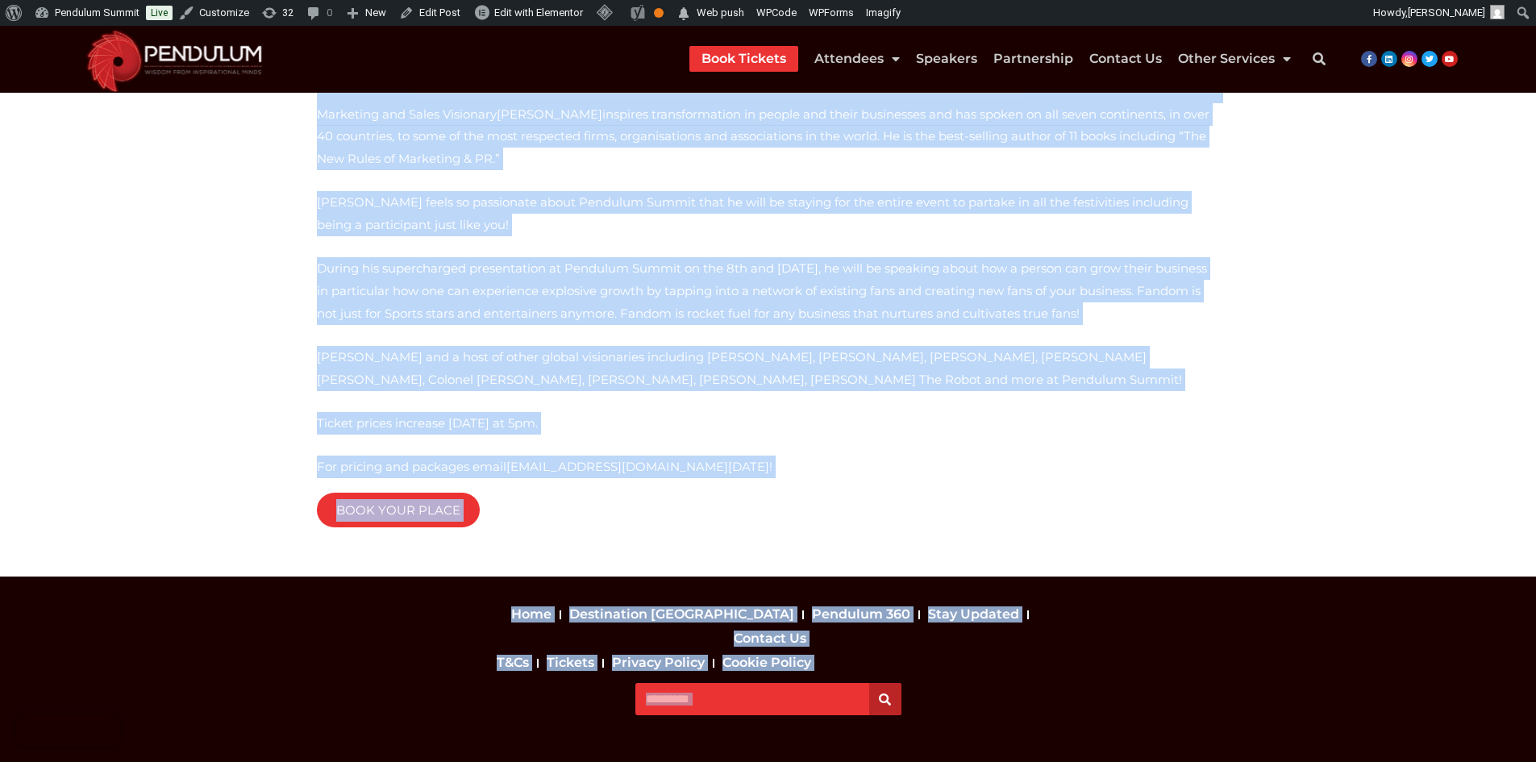
scroll to position [541, 0]
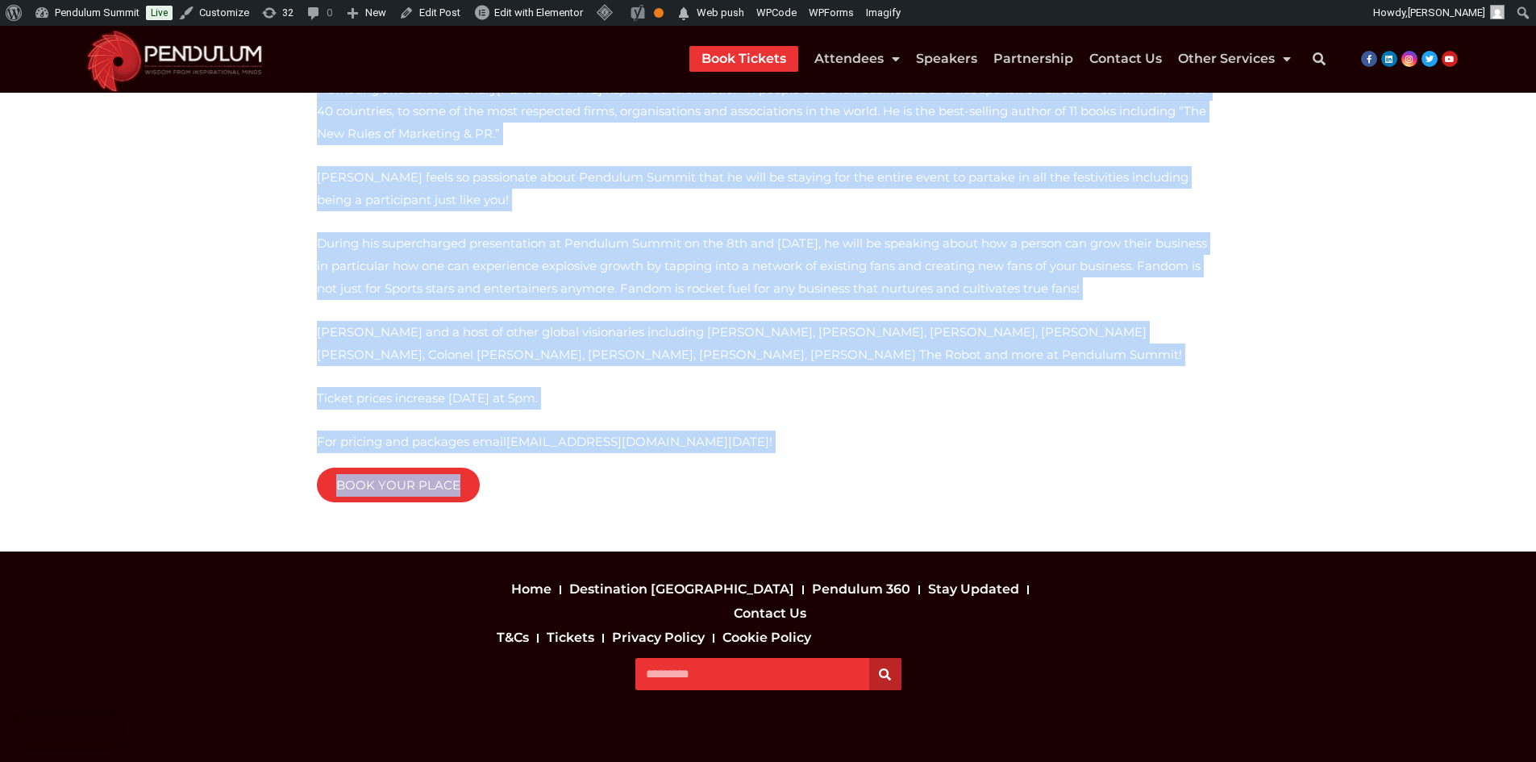
drag, startPoint x: 296, startPoint y: 258, endPoint x: 770, endPoint y: 500, distance: 532.3
click at [770, 500] on section "Marketing and Sales Visionary [PERSON_NAME] inspires transformation in people a…" at bounding box center [768, 121] width 1536 height 863
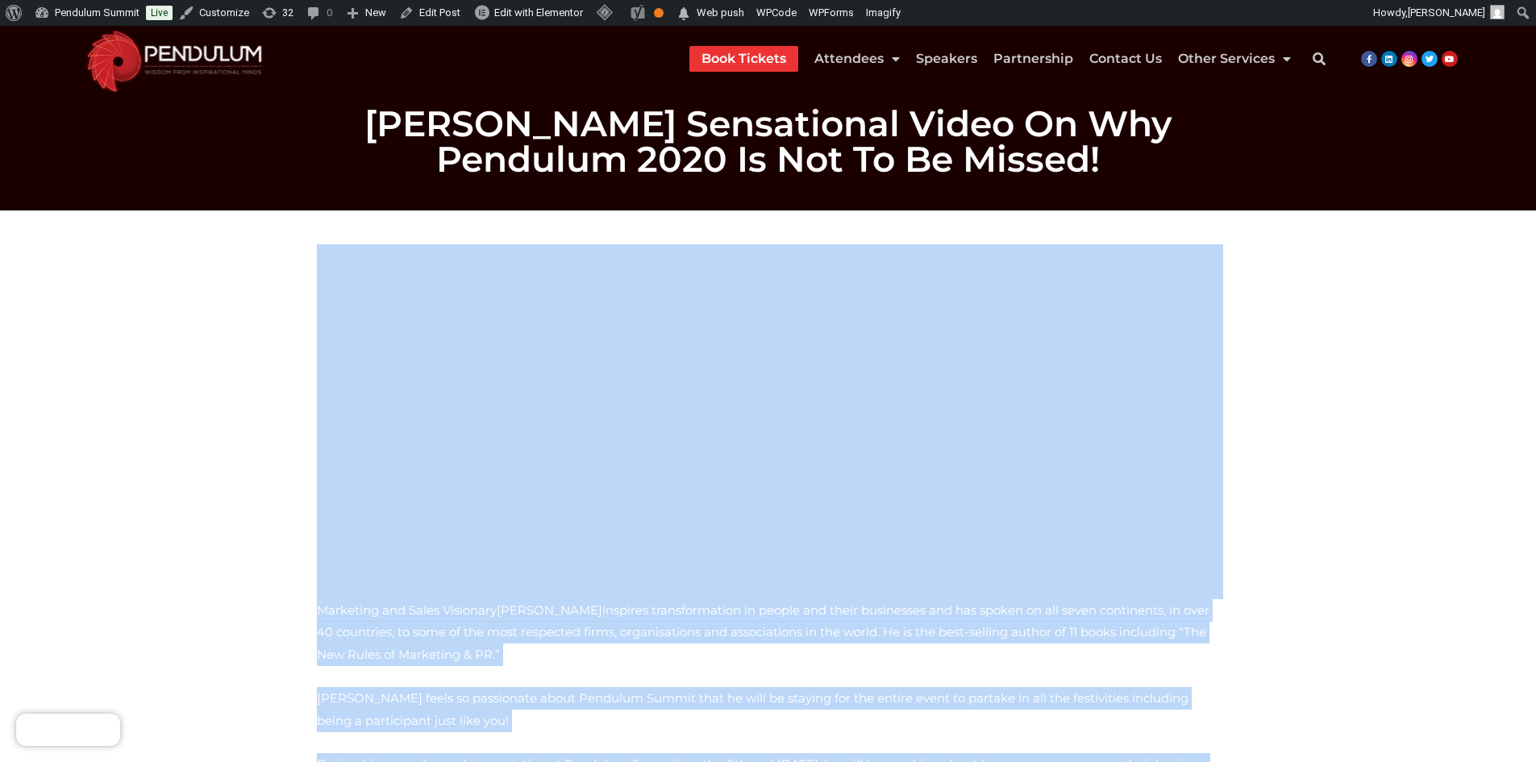
scroll to position [0, 0]
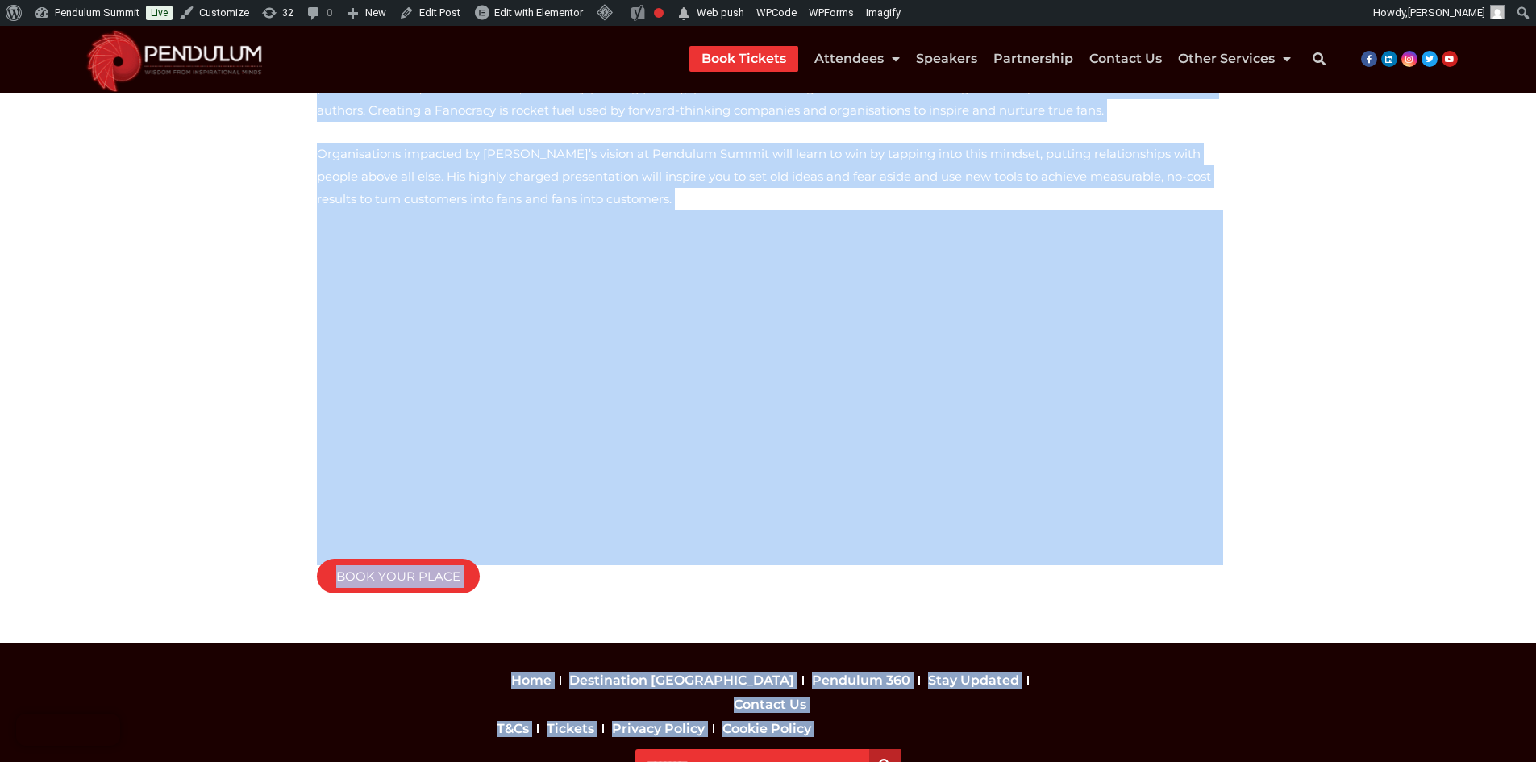
scroll to position [657, 0]
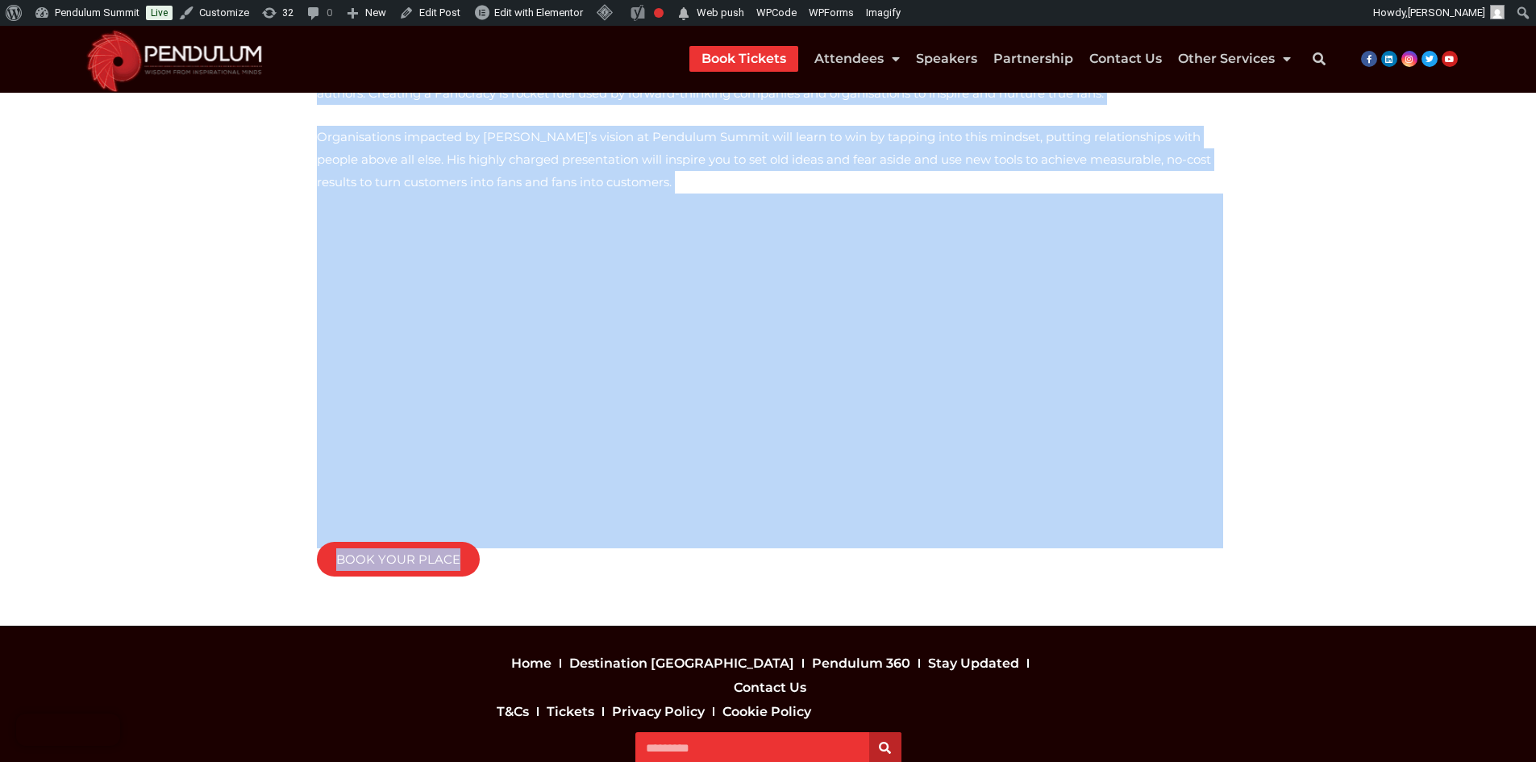
drag, startPoint x: 315, startPoint y: 334, endPoint x: 527, endPoint y: 543, distance: 297.1
click at [527, 543] on div "Business Growth Strategist, Entrepreneur, VC Strategic Partner WSJ Bestselling …" at bounding box center [768, 99] width 919 height 1001
copy div "Loremips Dolors Ametconsec, Adipiscingel, SE Doeiusmod Tempori UTL Etdoloremag …"
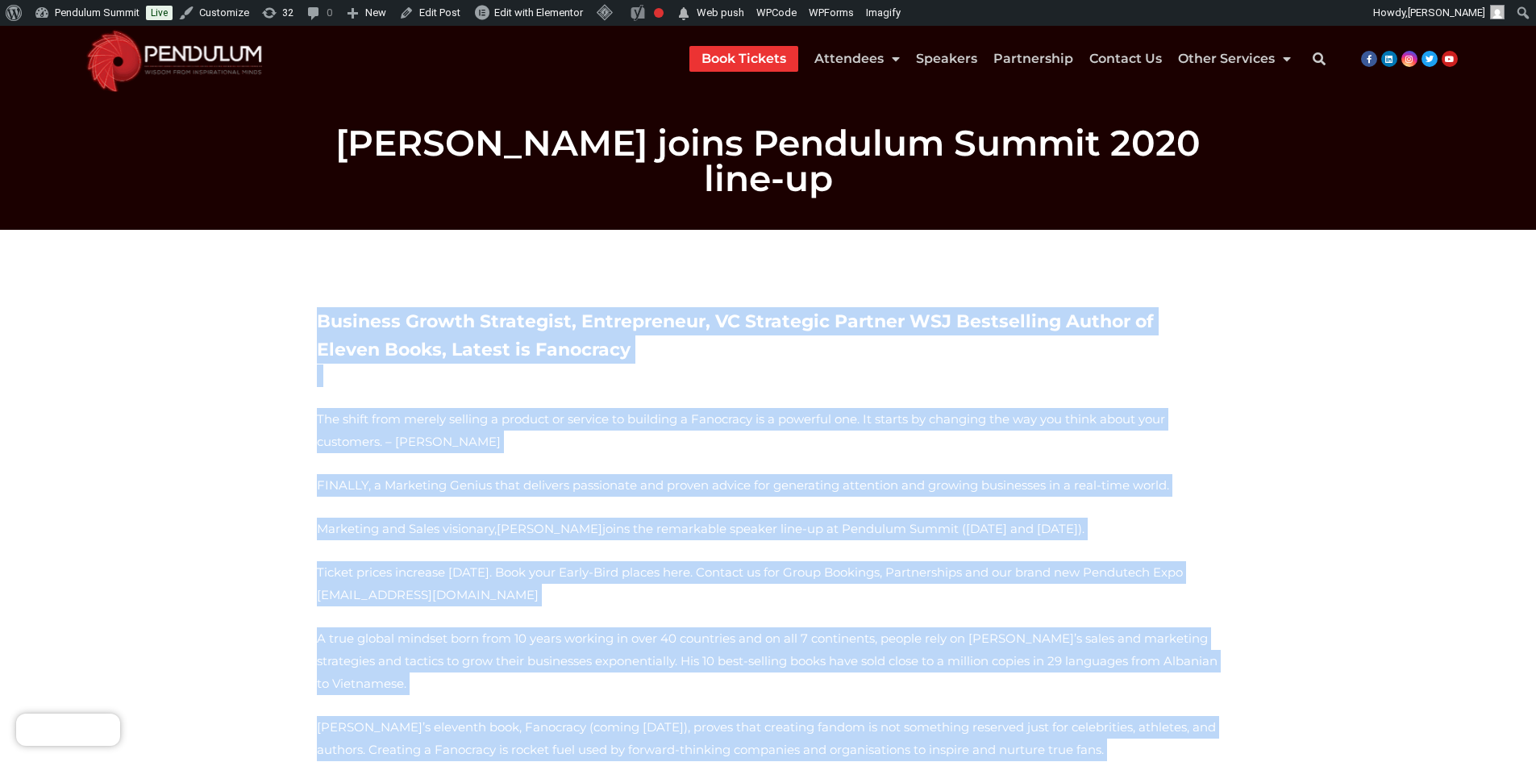
scroll to position [0, 0]
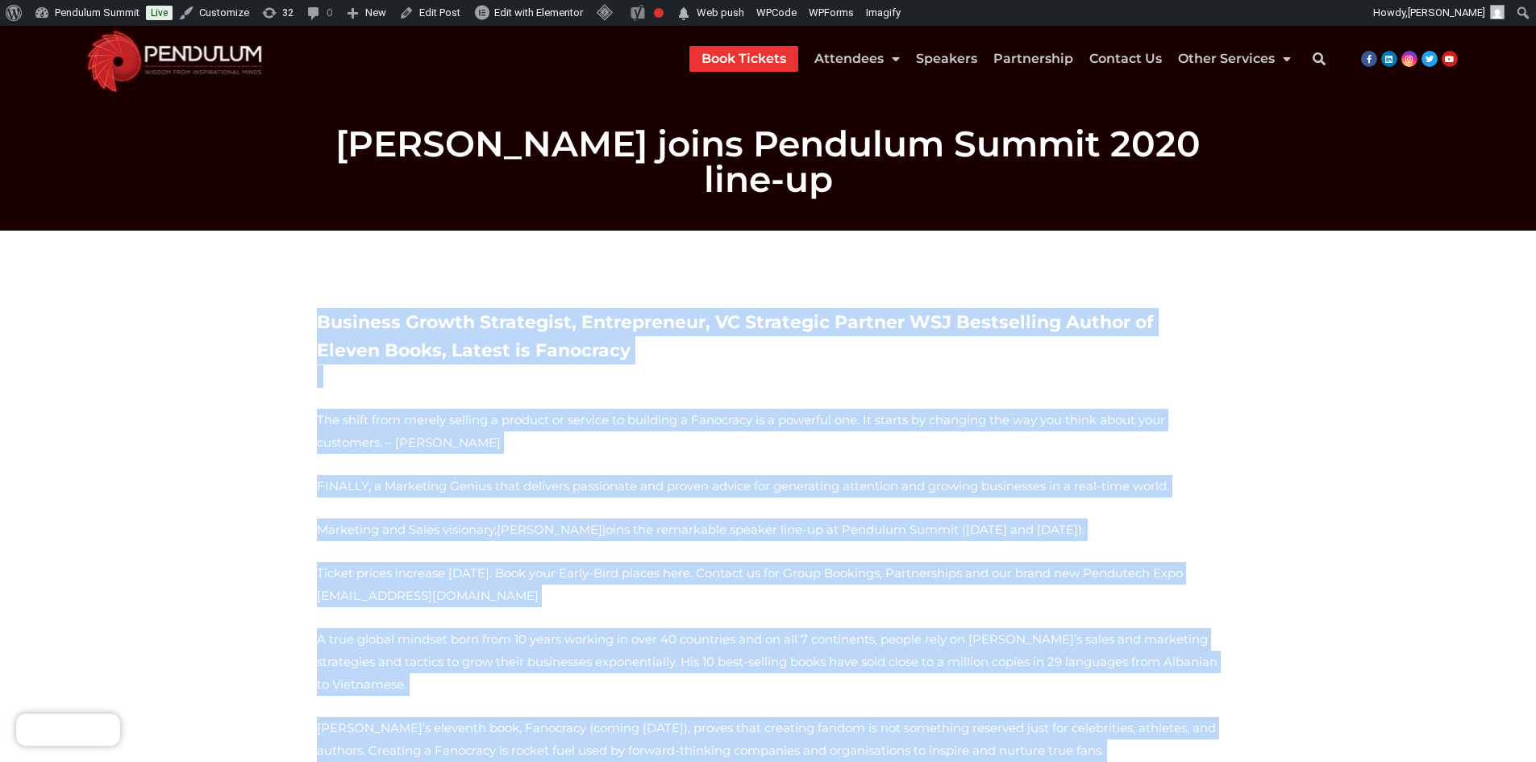
click at [281, 490] on section "Business Growth Strategist, Entrepreneur, VC Strategic Partner WSJ Bestselling …" at bounding box center [768, 757] width 1536 height 1052
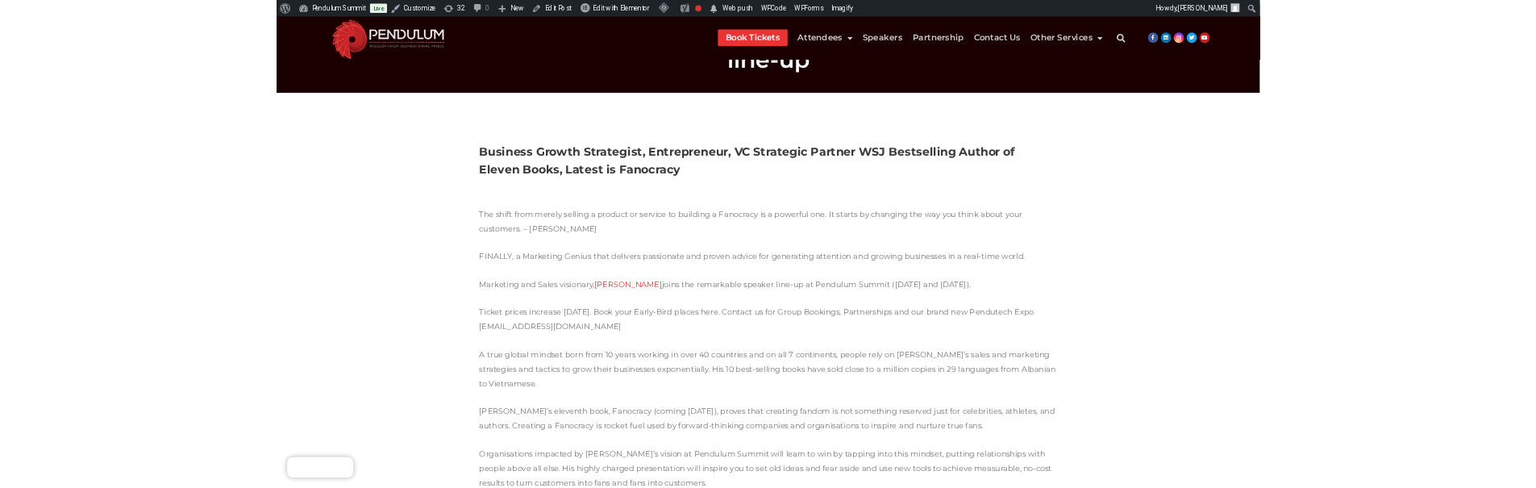
scroll to position [81, 0]
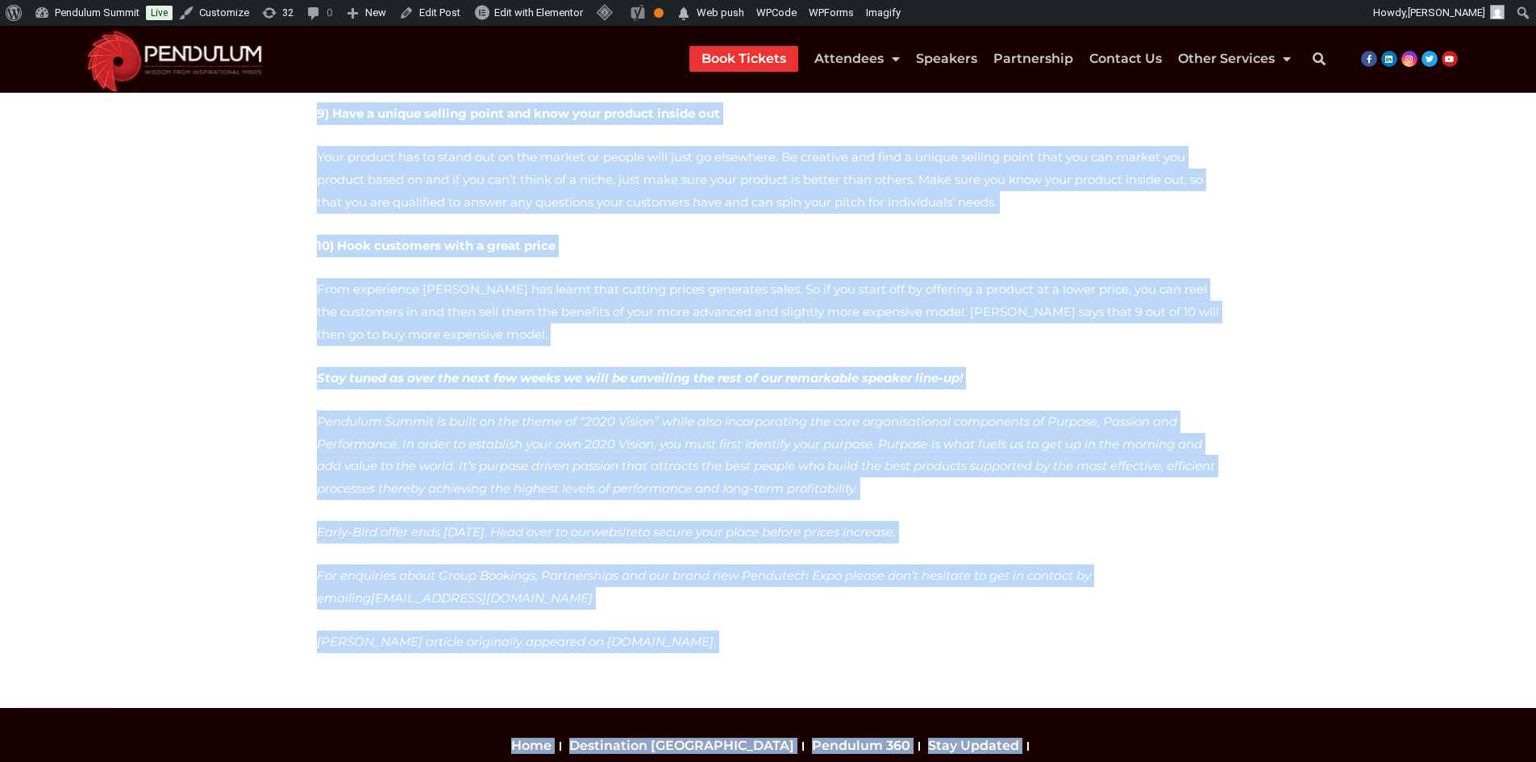
scroll to position [1537, 0]
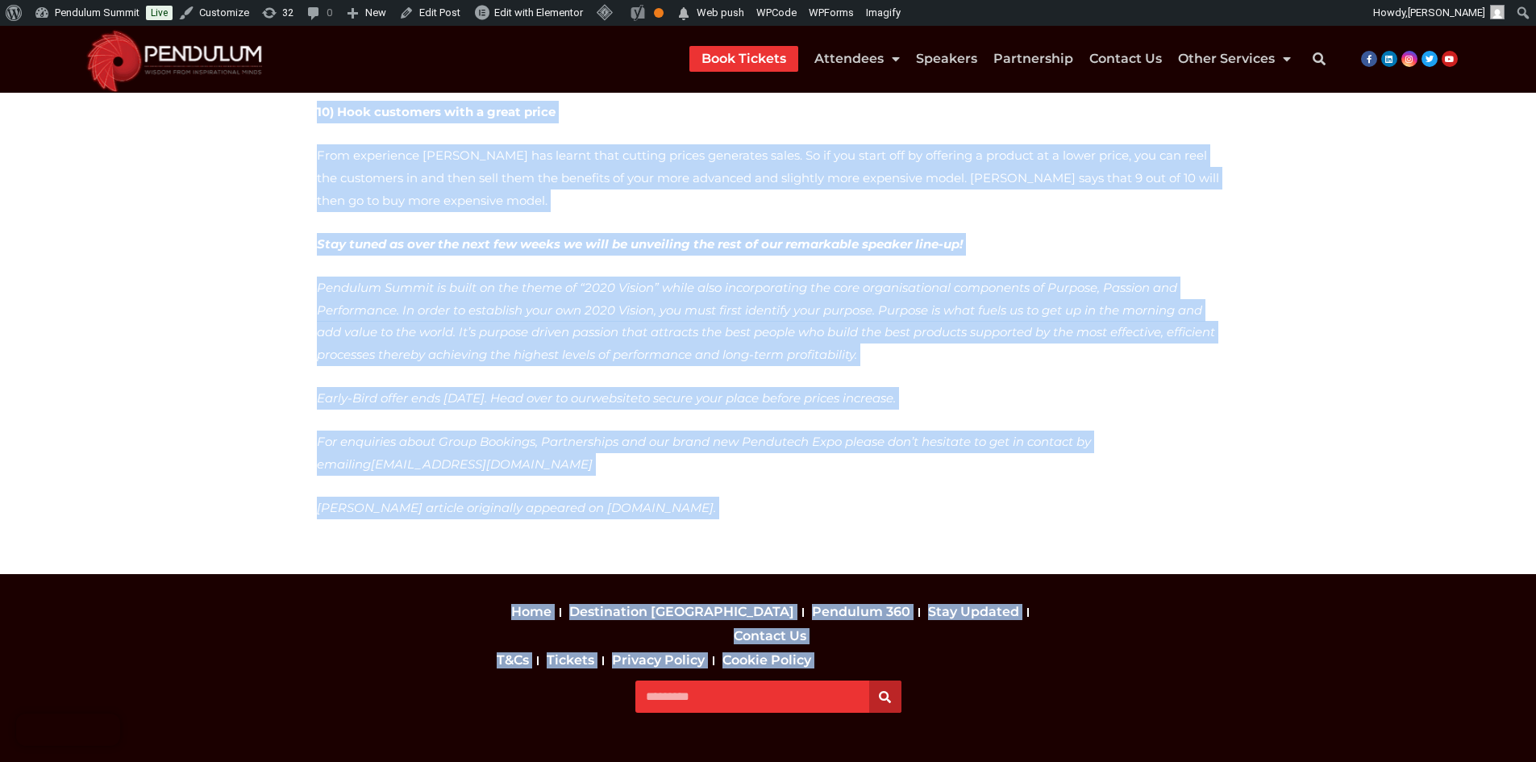
drag, startPoint x: 315, startPoint y: 235, endPoint x: 700, endPoint y: 468, distance: 450.1
copy div "The announcement of Lord Sugar, Business Titan, as a keynote speaker for Pendul…"
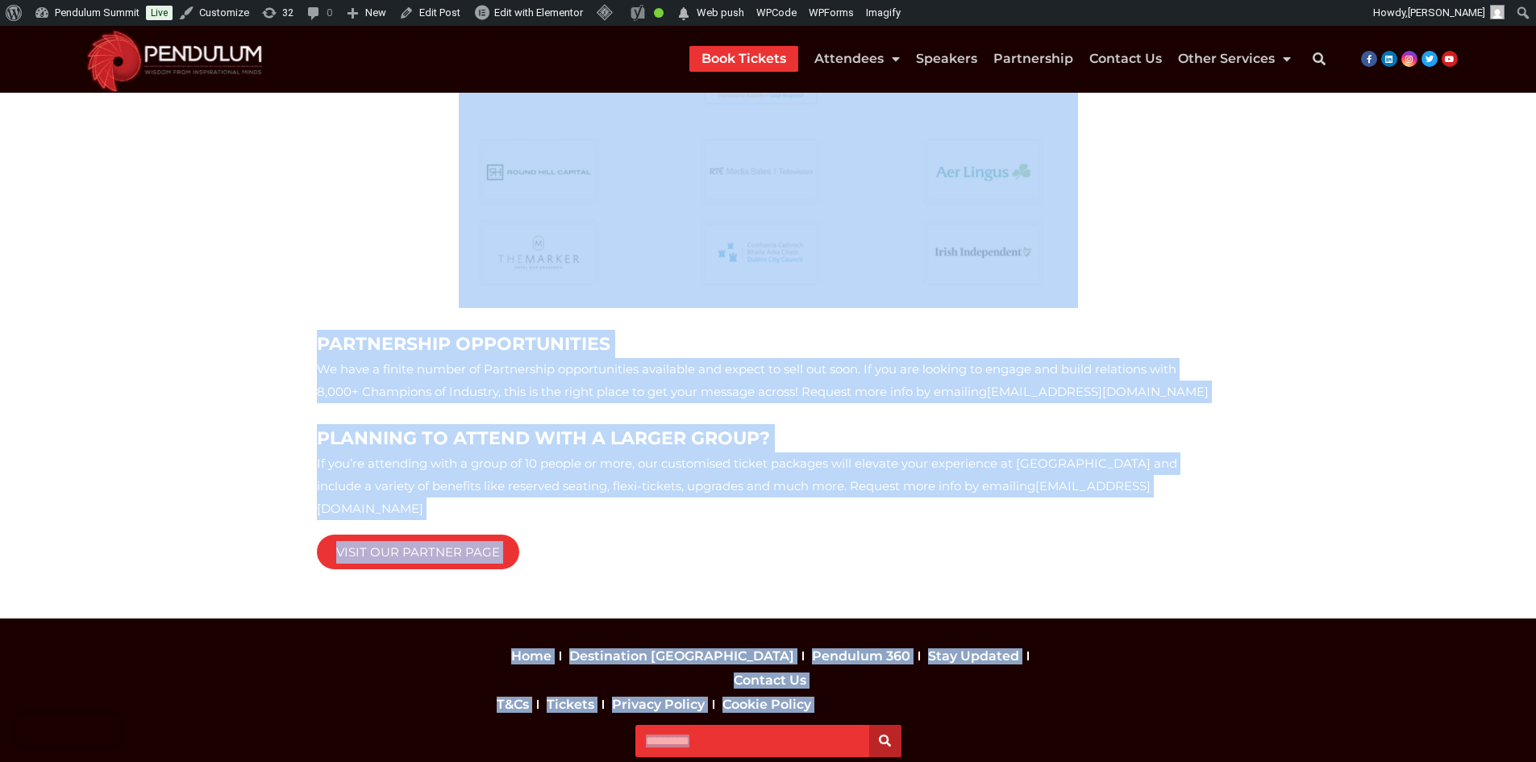
scroll to position [1617, 0]
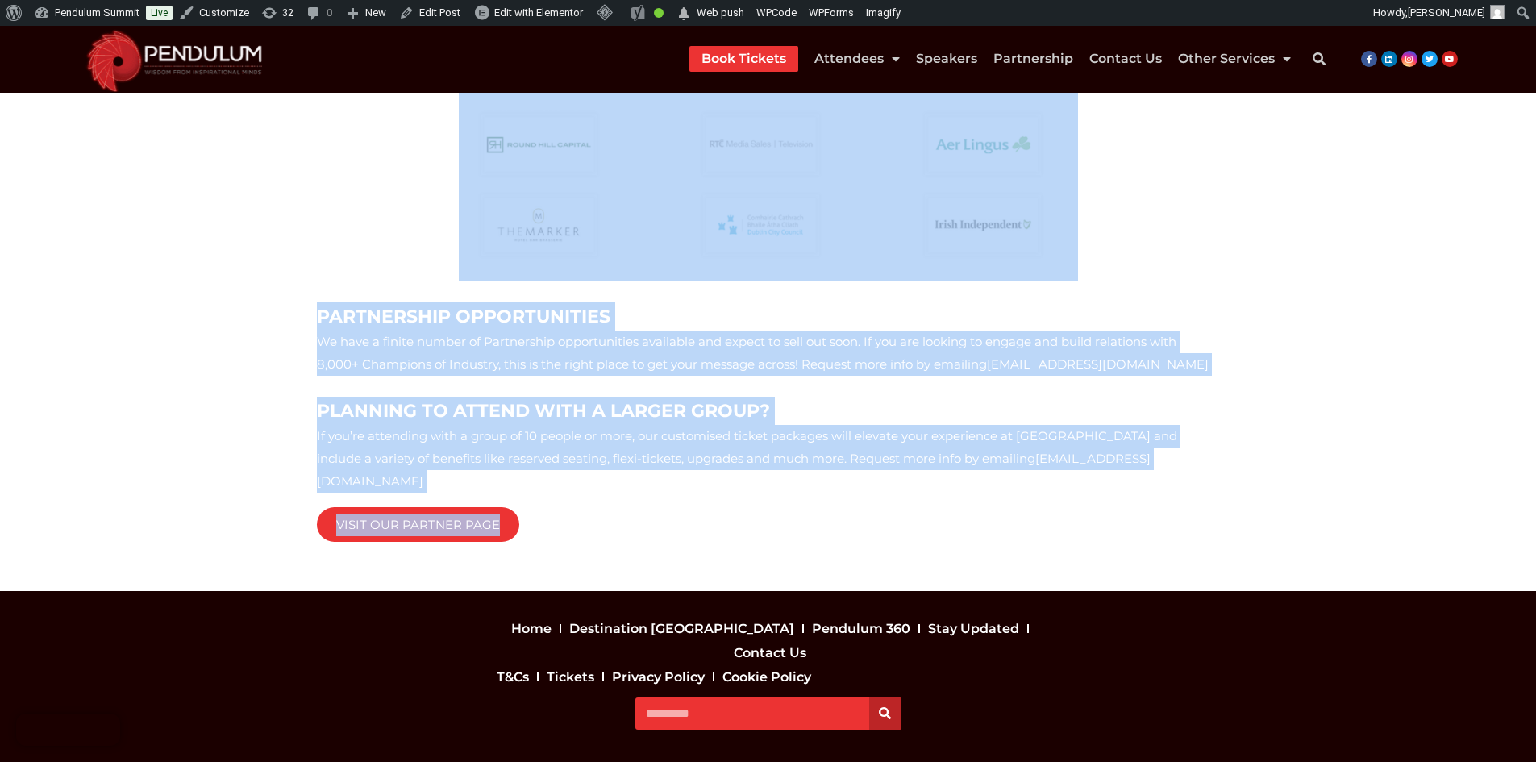
drag, startPoint x: 307, startPoint y: 277, endPoint x: 1001, endPoint y: 524, distance: 736.3
copy div "We’ve got a special offer for you! The Early-Bird rate on all tickets to Pendul…"
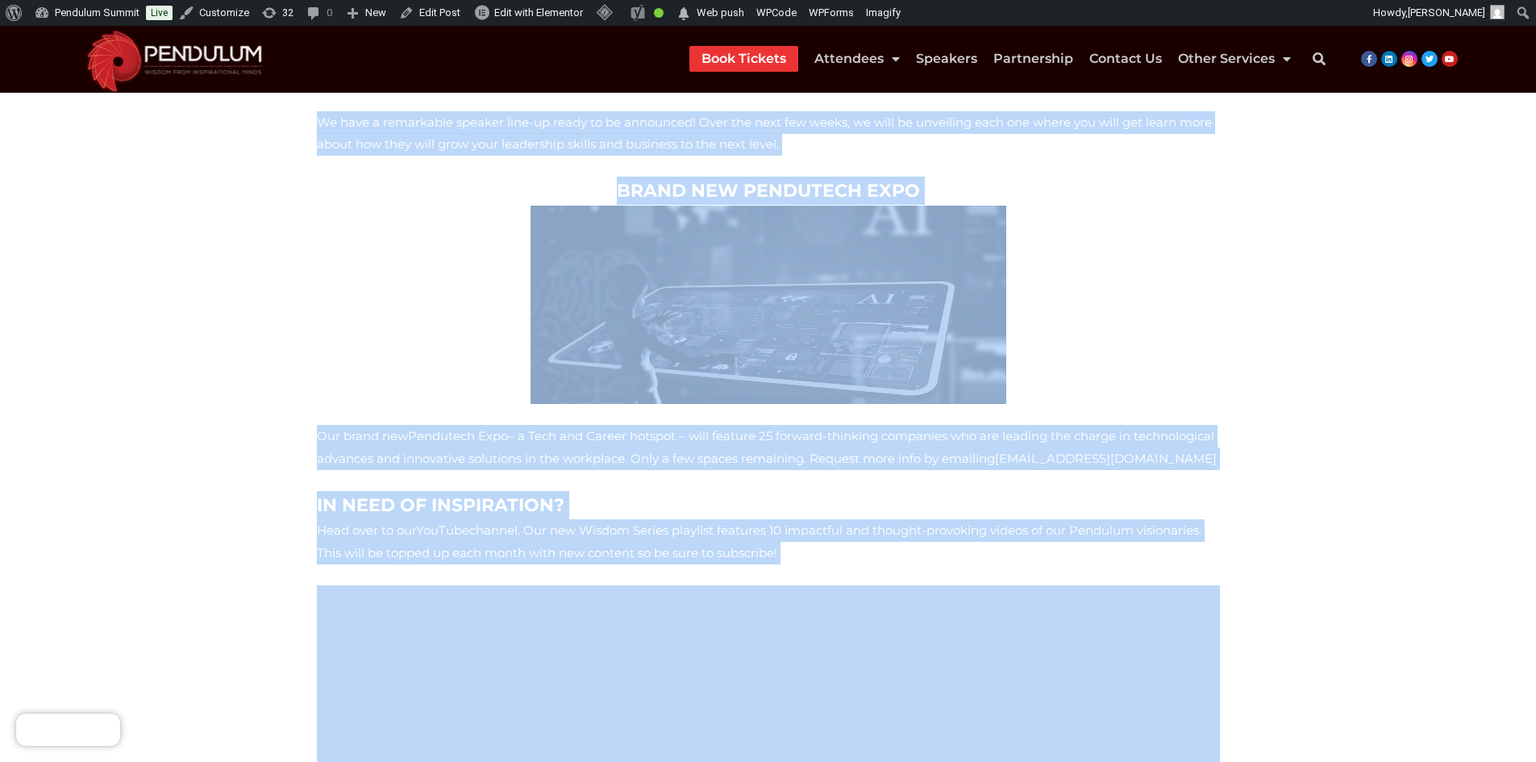
scroll to position [568, 0]
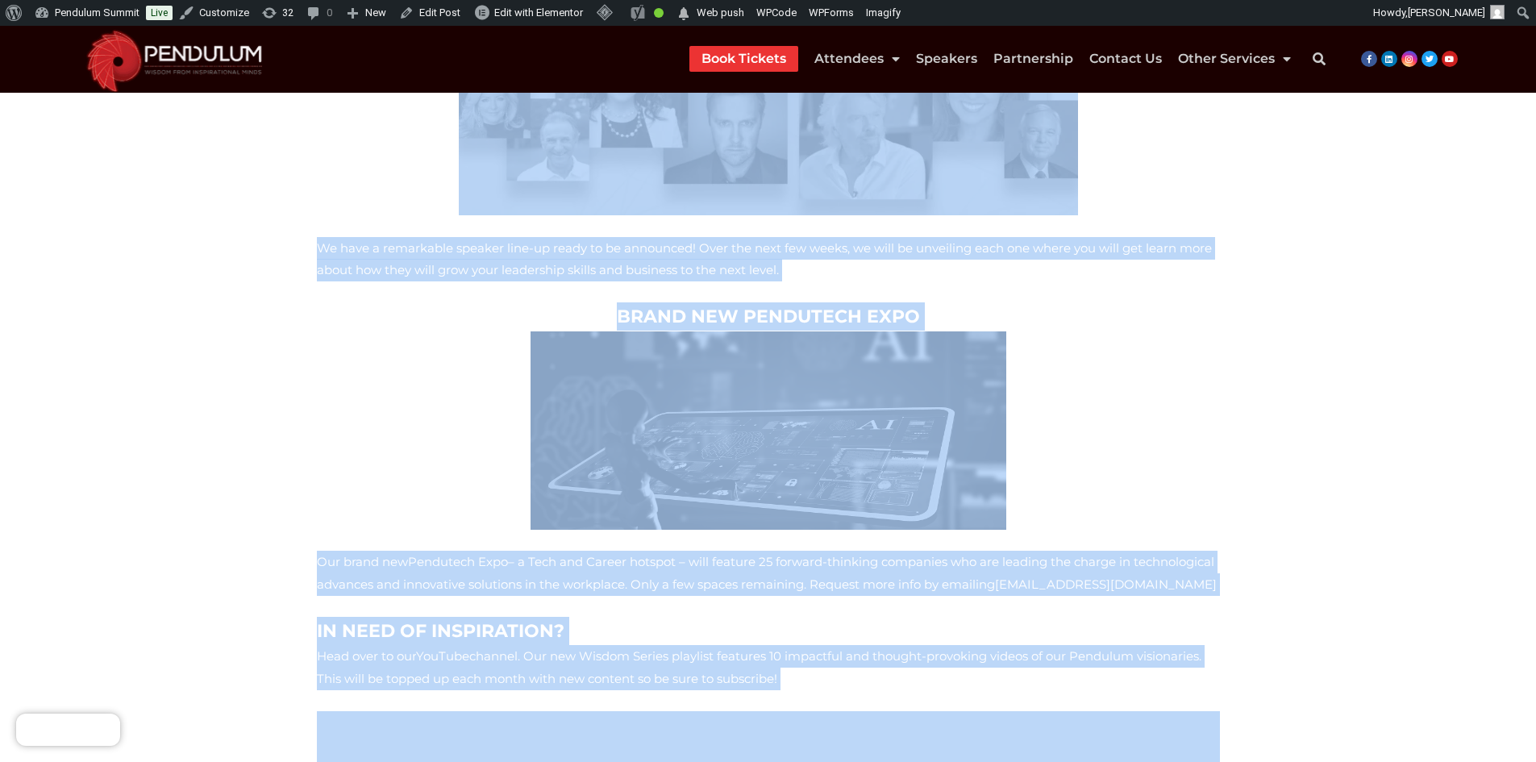
click at [307, 398] on section "We’ve got a special offer for you! The Early-Bird rate on all tickets to Pendul…" at bounding box center [768, 650] width 1536 height 1977
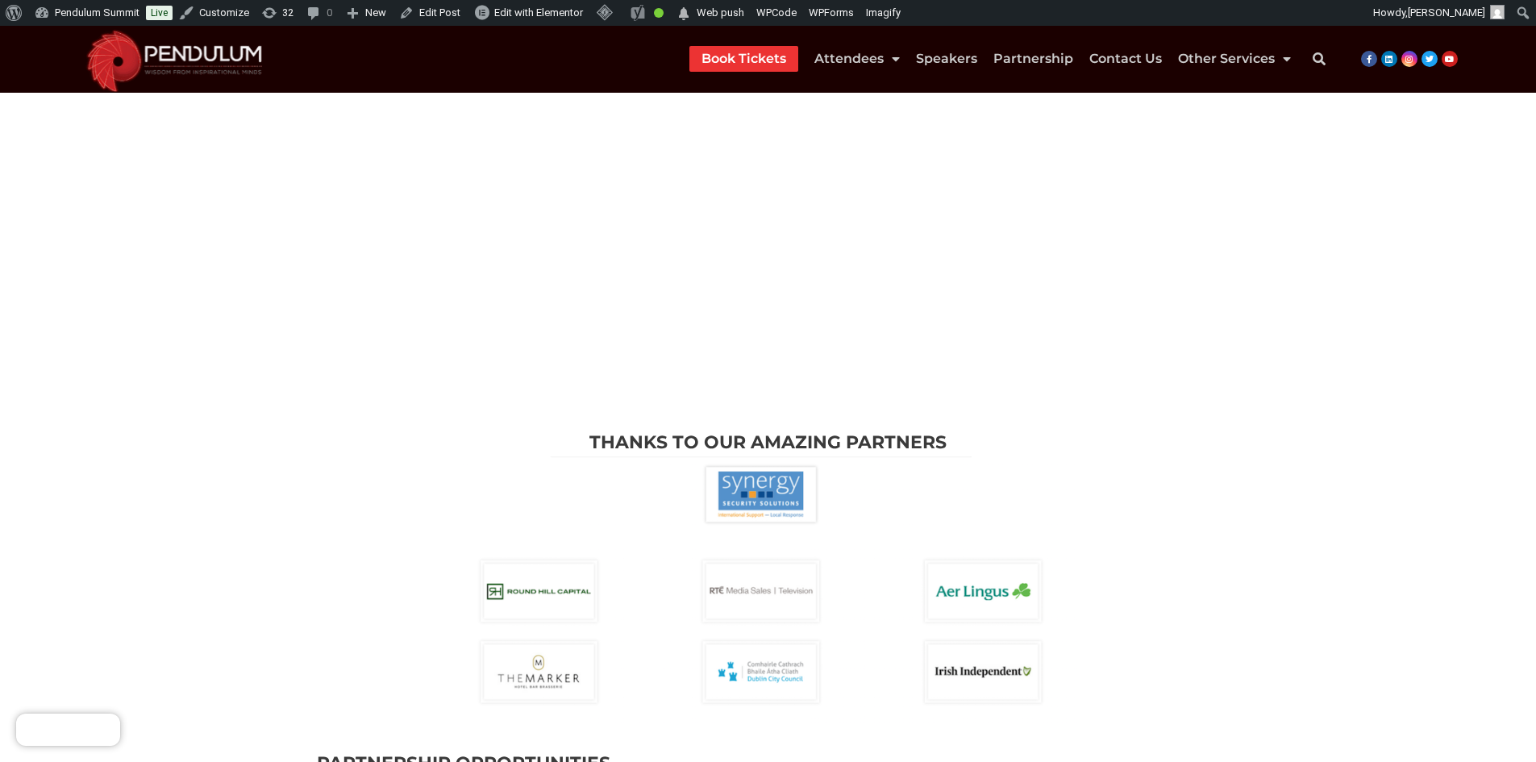
scroll to position [1172, 0]
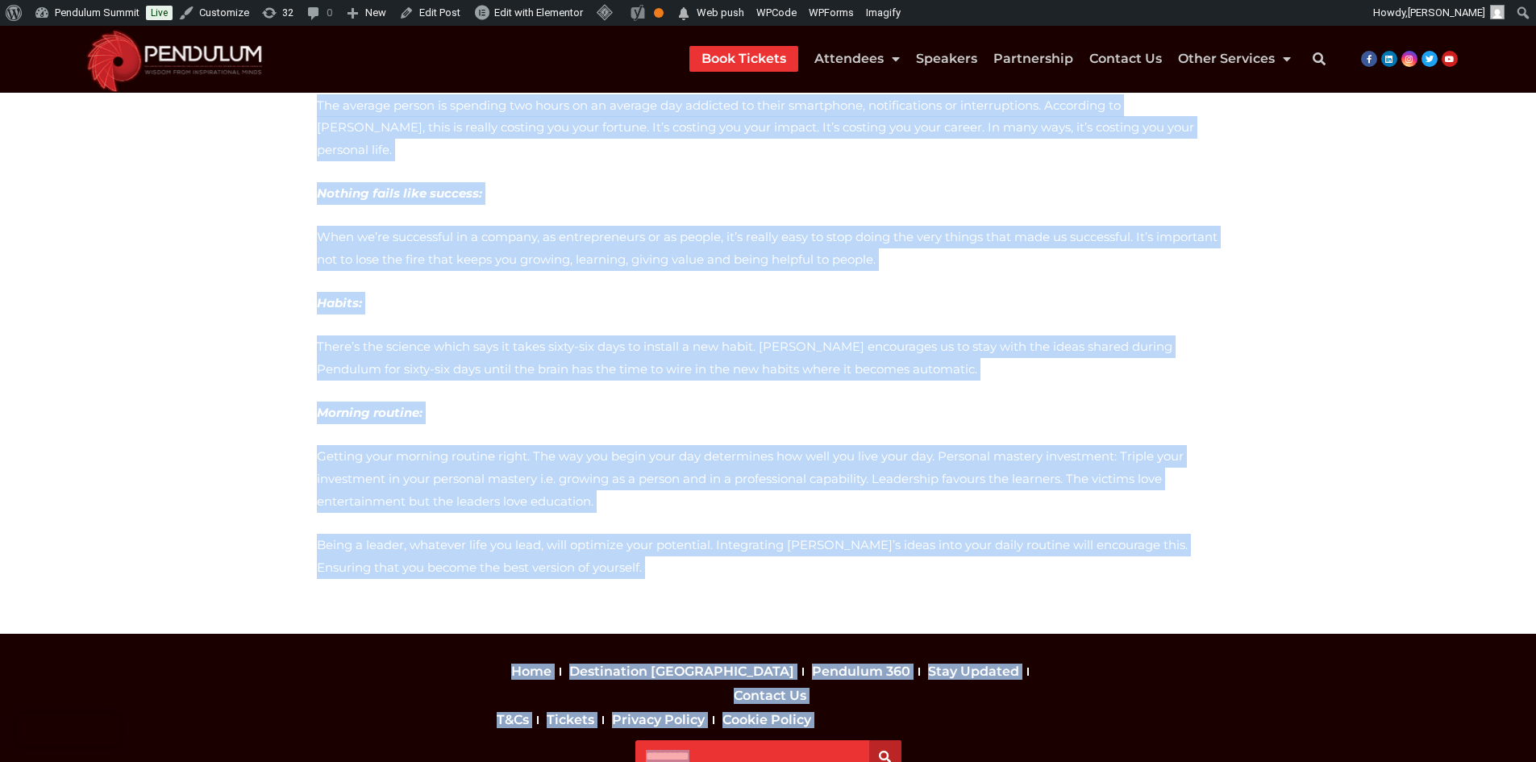
scroll to position [1677, 0]
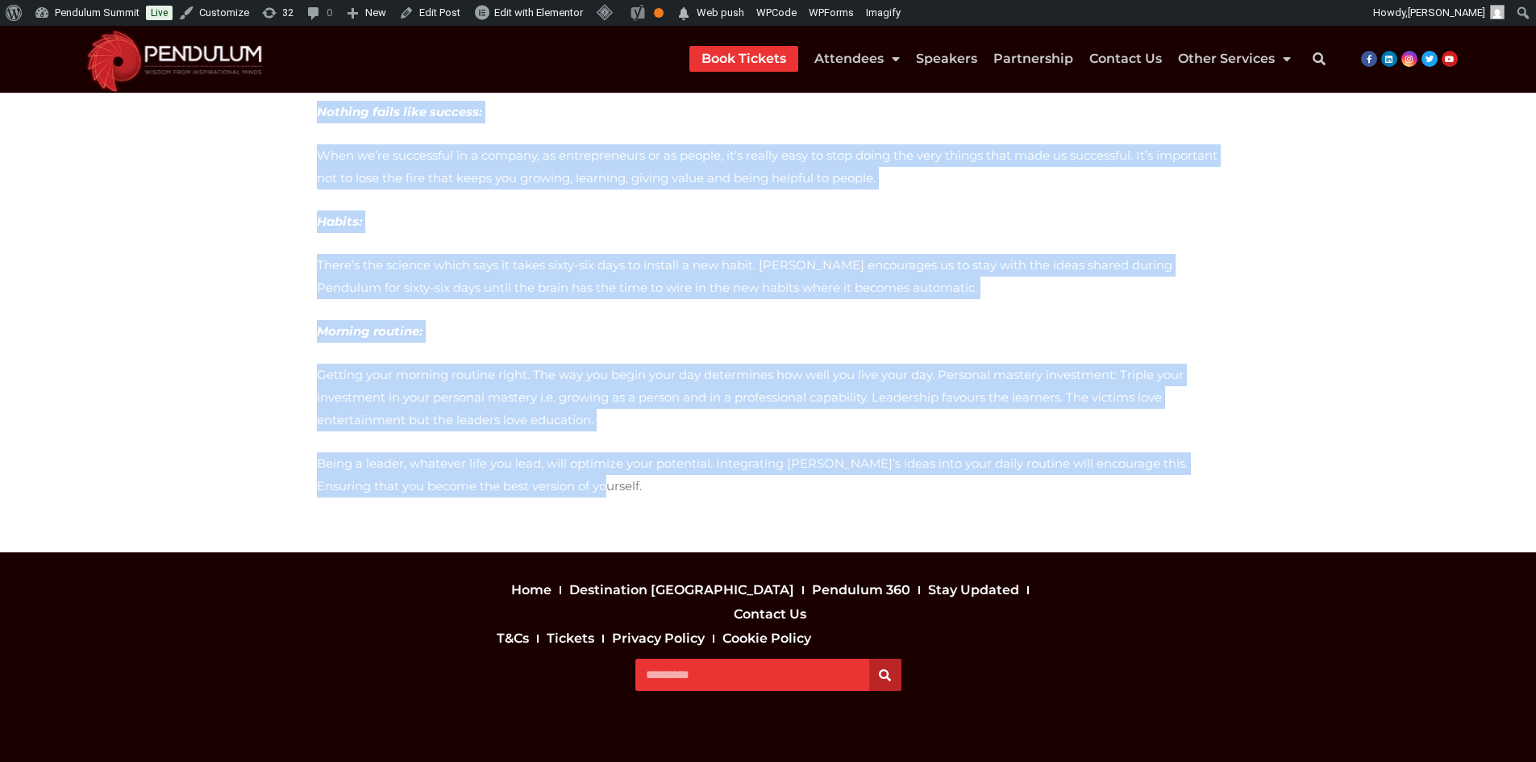
drag, startPoint x: 308, startPoint y: 255, endPoint x: 1156, endPoint y: 462, distance: 873.2
copy div "Lorem Ipsumd, Sitame Consectetu Adipis eli #2 Seddoeiusmo Tempor incididun utl …"
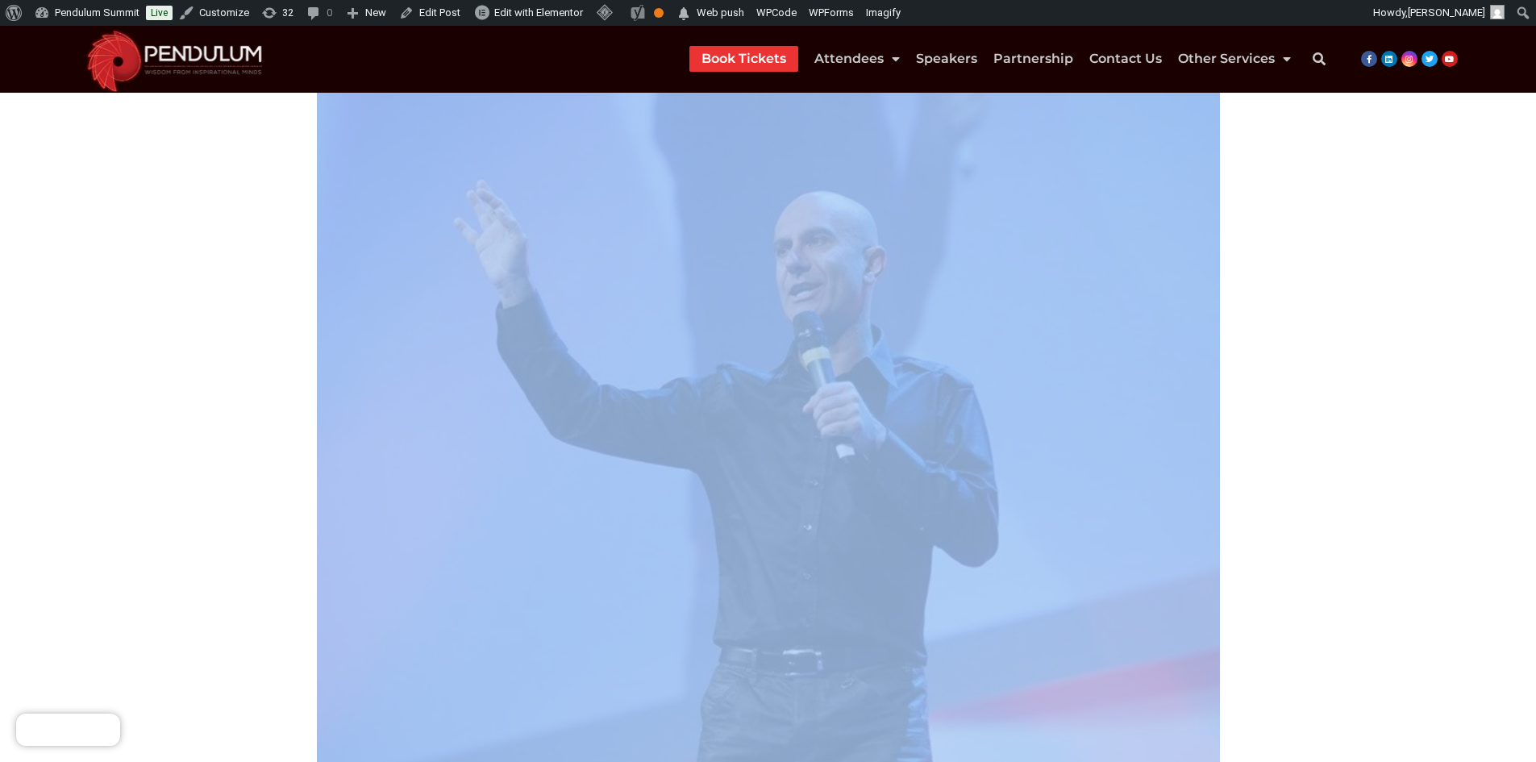
scroll to position [226, 0]
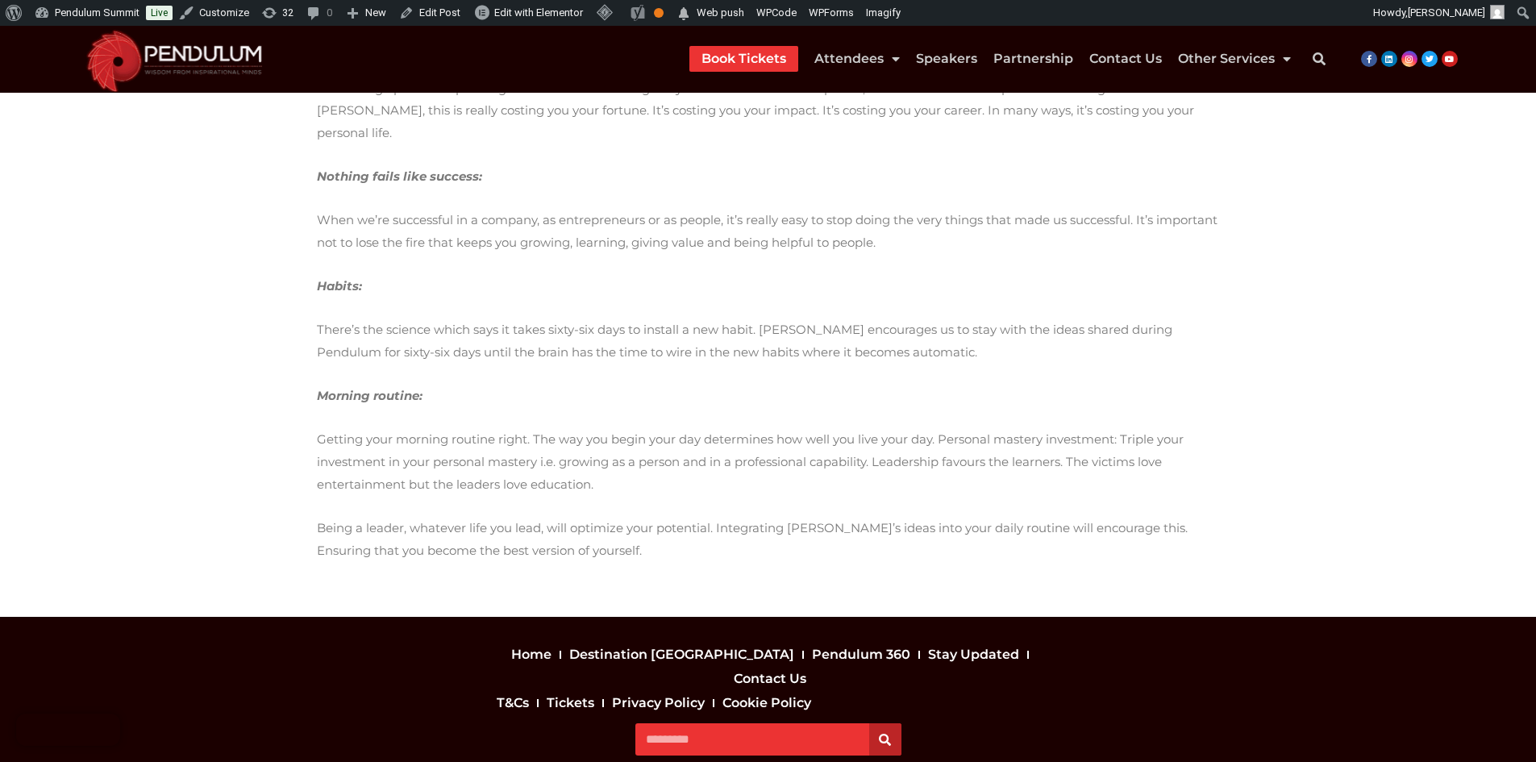
scroll to position [1677, 0]
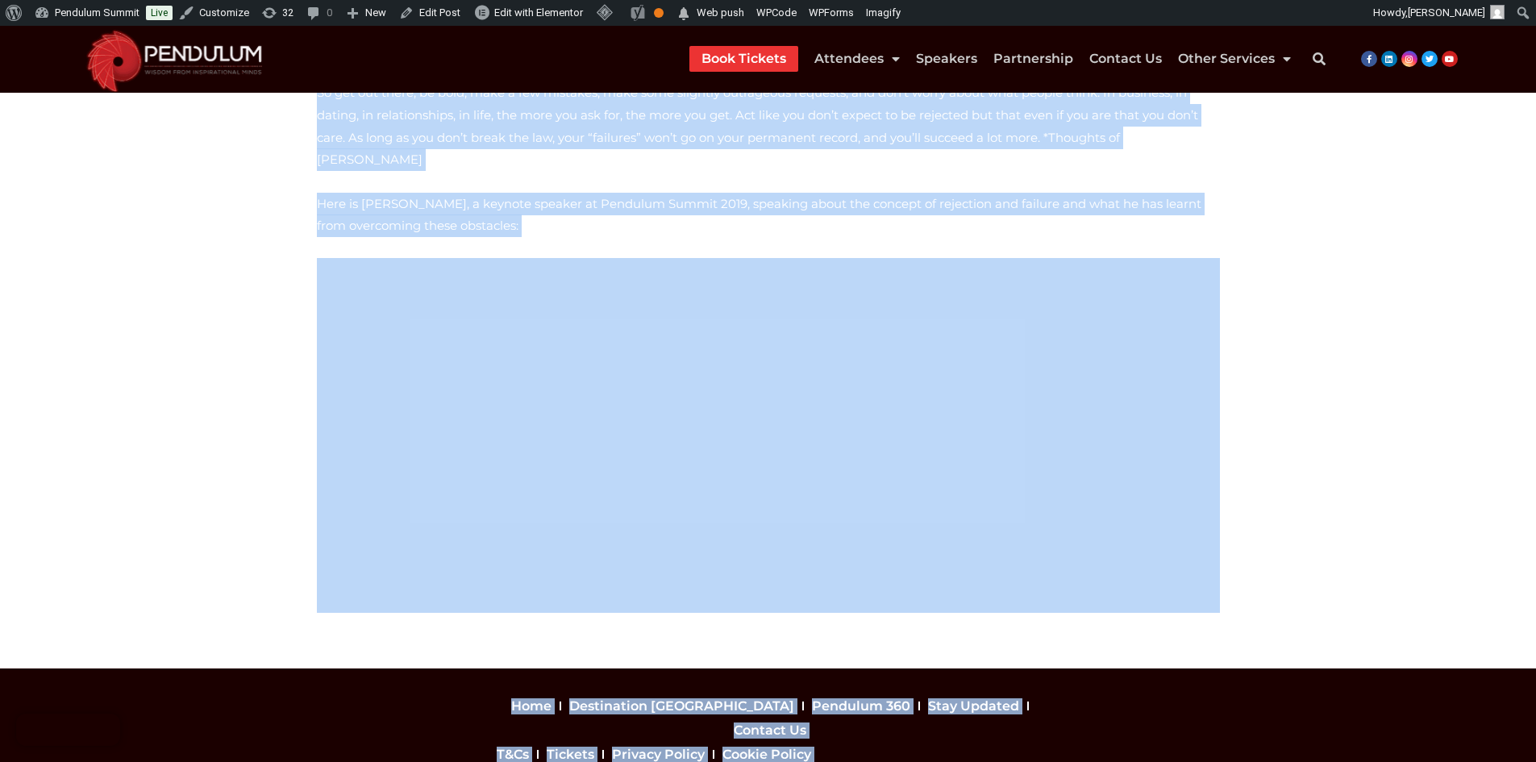
scroll to position [618, 0]
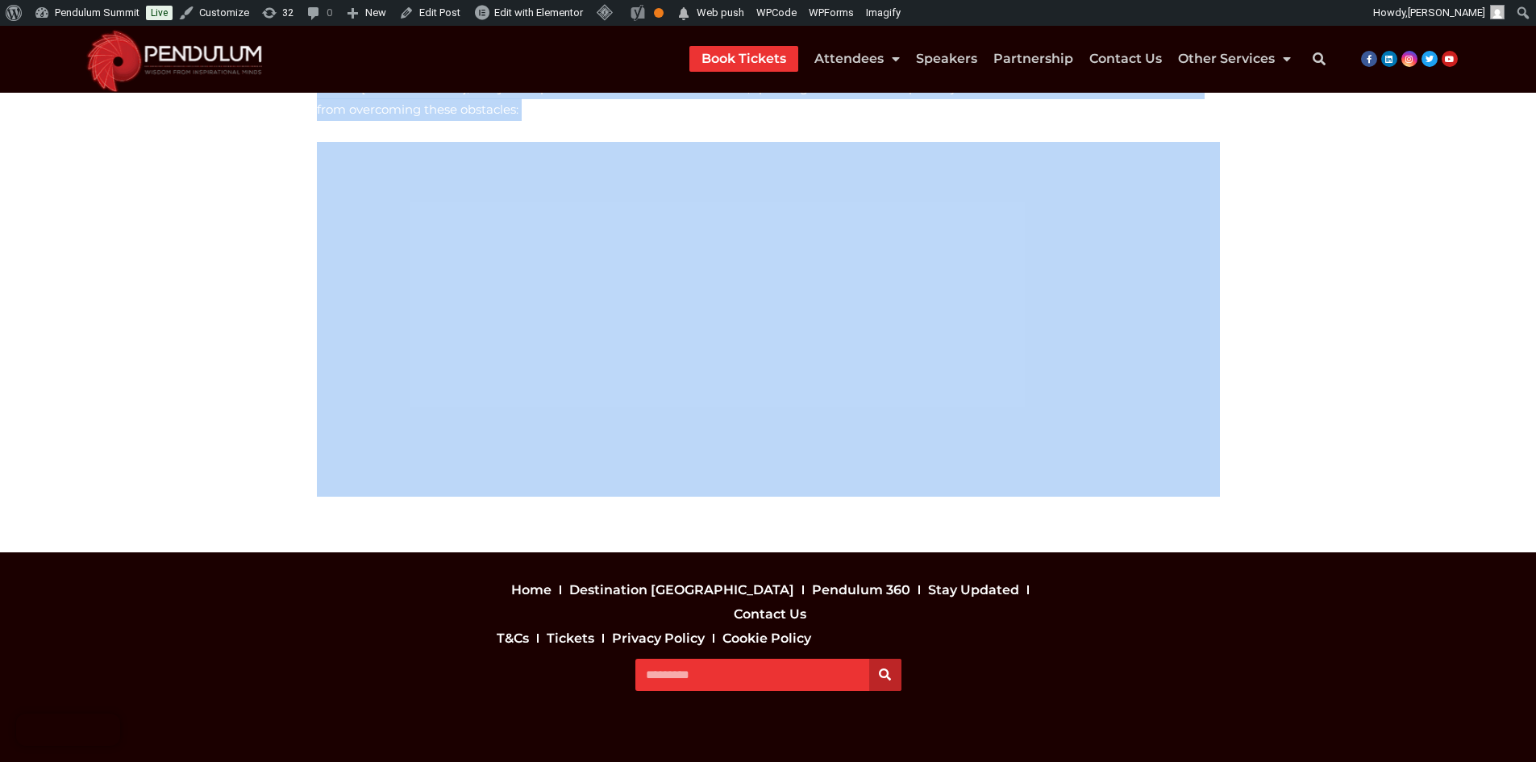
drag, startPoint x: 310, startPoint y: 237, endPoint x: 1268, endPoint y: 433, distance: 977.8
click at [1268, 433] on section "“If you aren’t getting rejected on a daily basis, your goals aren’t ambitious e…" at bounding box center [768, 64] width 1536 height 975
copy div "“If you aren’t getting rejected on a daily basis, your goals aren’t ambitious e…"
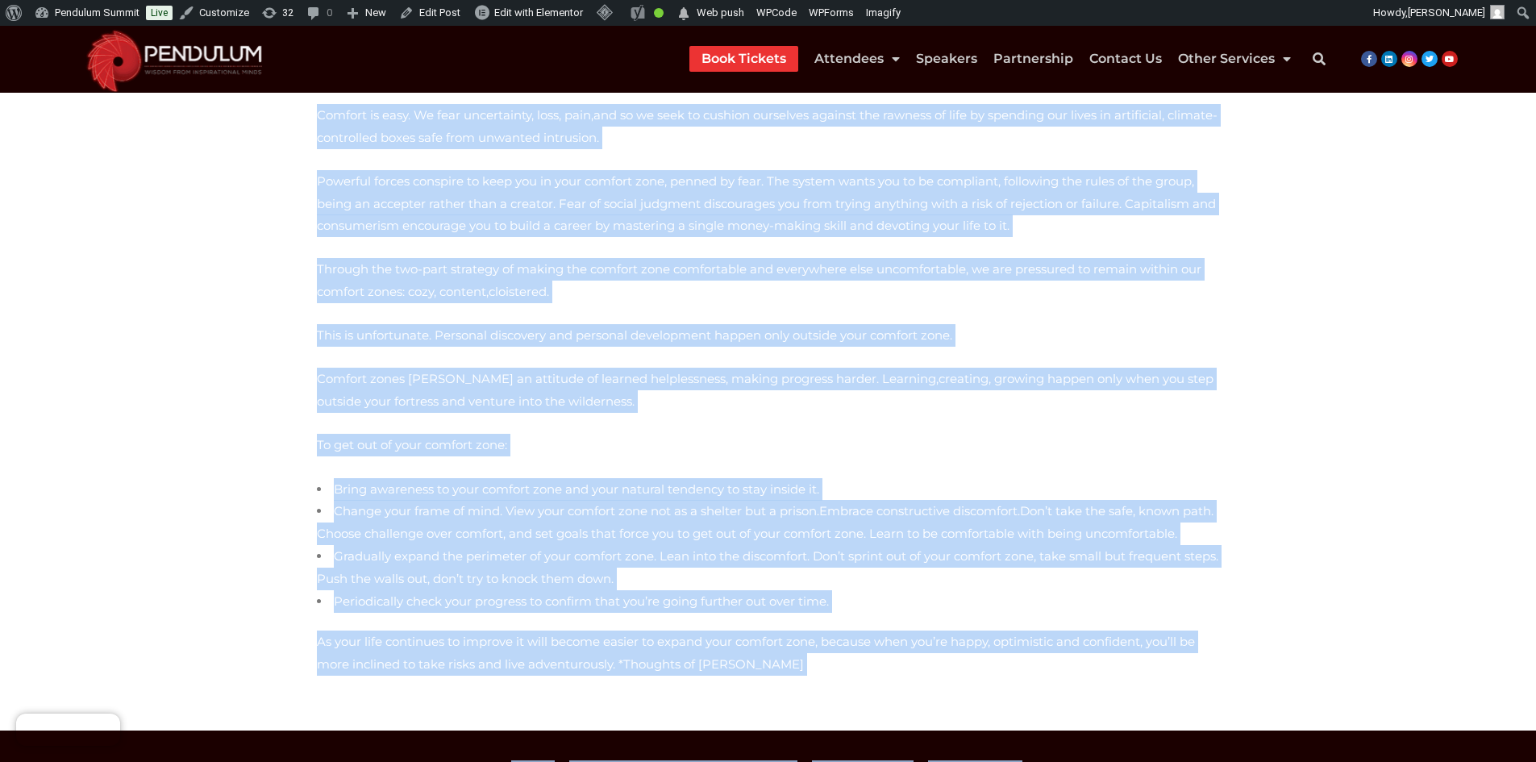
scroll to position [392, 0]
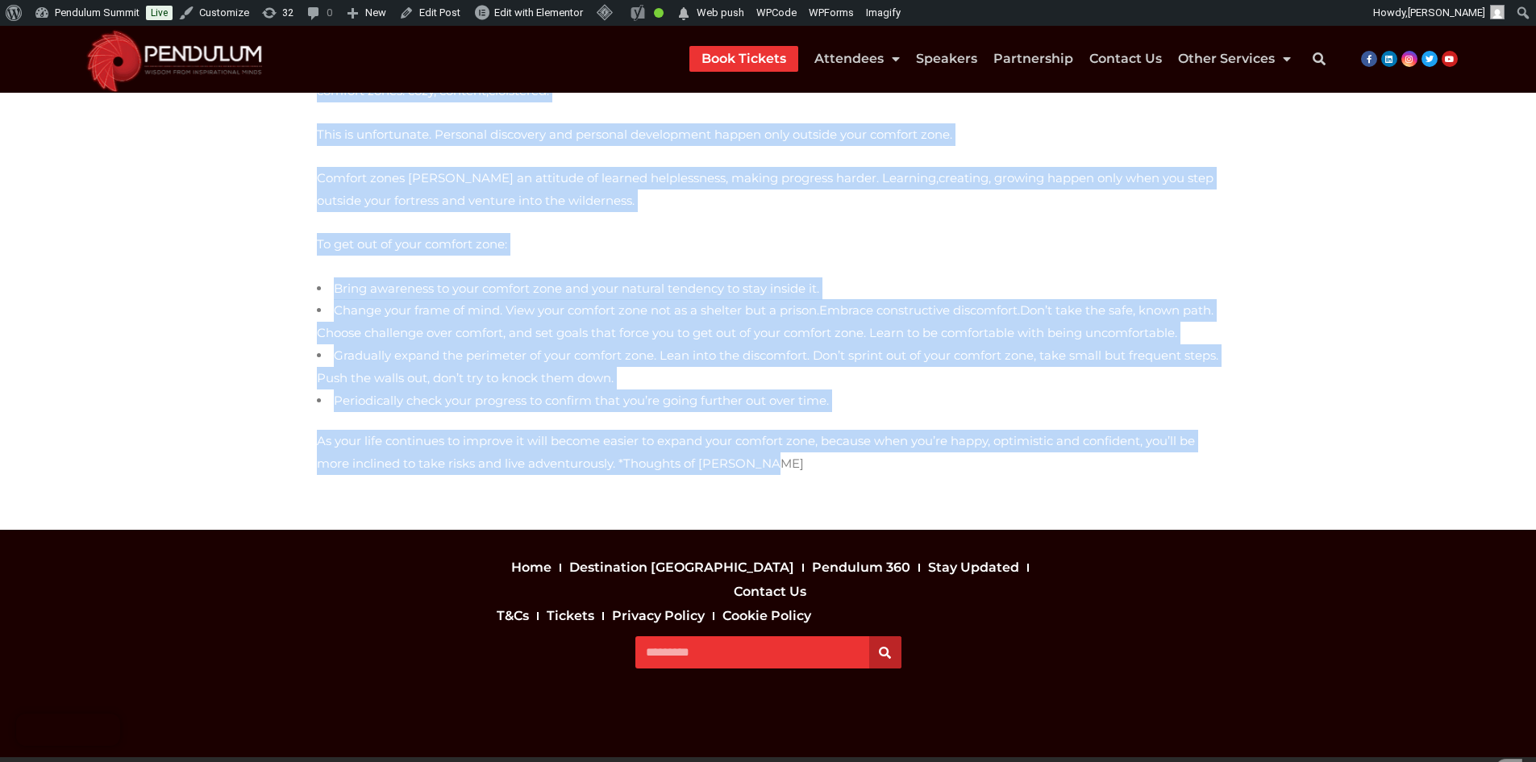
drag, startPoint x: 303, startPoint y: 239, endPoint x: 658, endPoint y: 489, distance: 434.0
click at [658, 489] on section "“The word ‘safe’ is an adjective meaning secure and a noun meaning an enclosed …" at bounding box center [768, 166] width 1536 height 727
copy div "“The word ‘safe’ is an adjective meaning secure and a noun meaning an enclosed …"
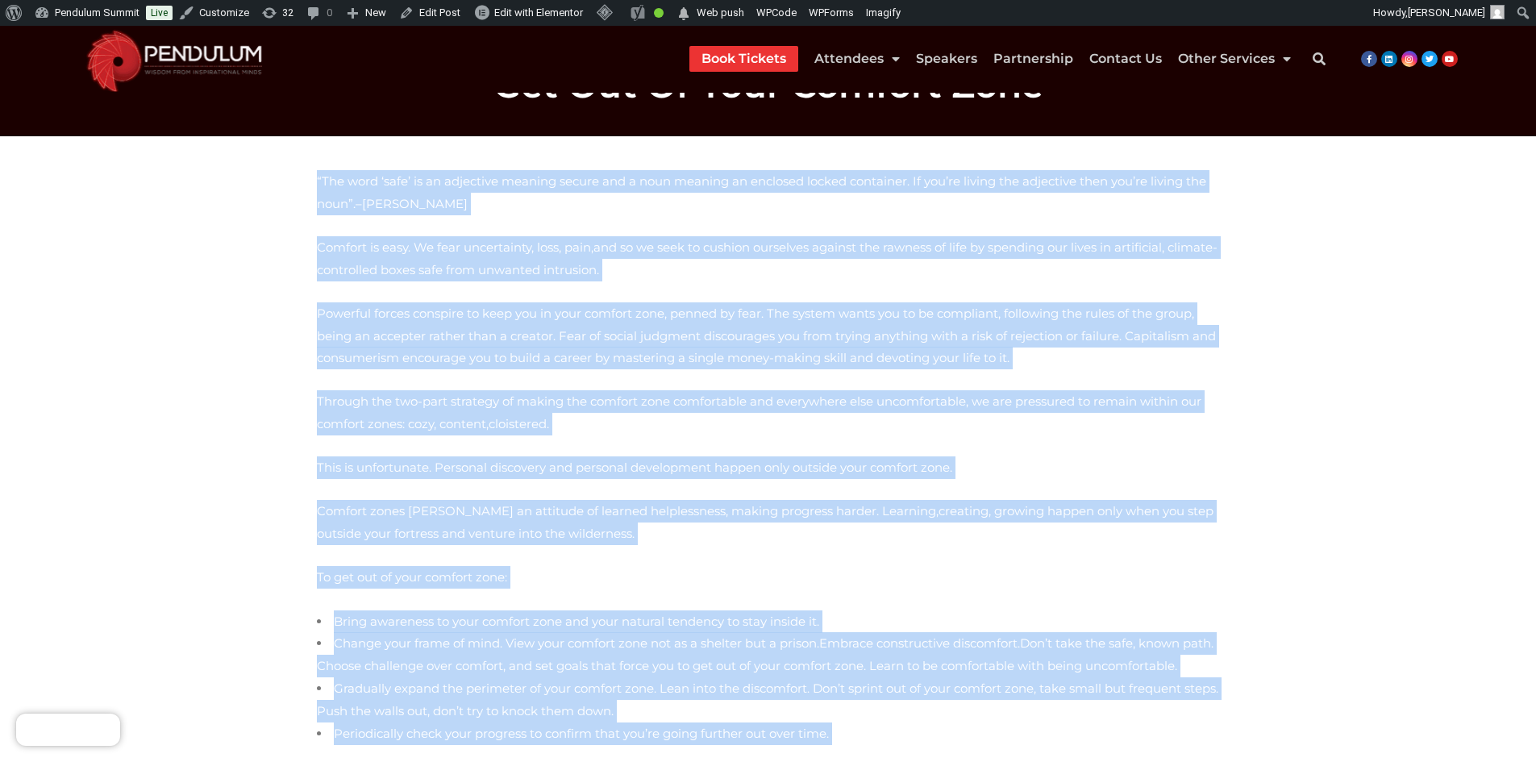
scroll to position [0, 0]
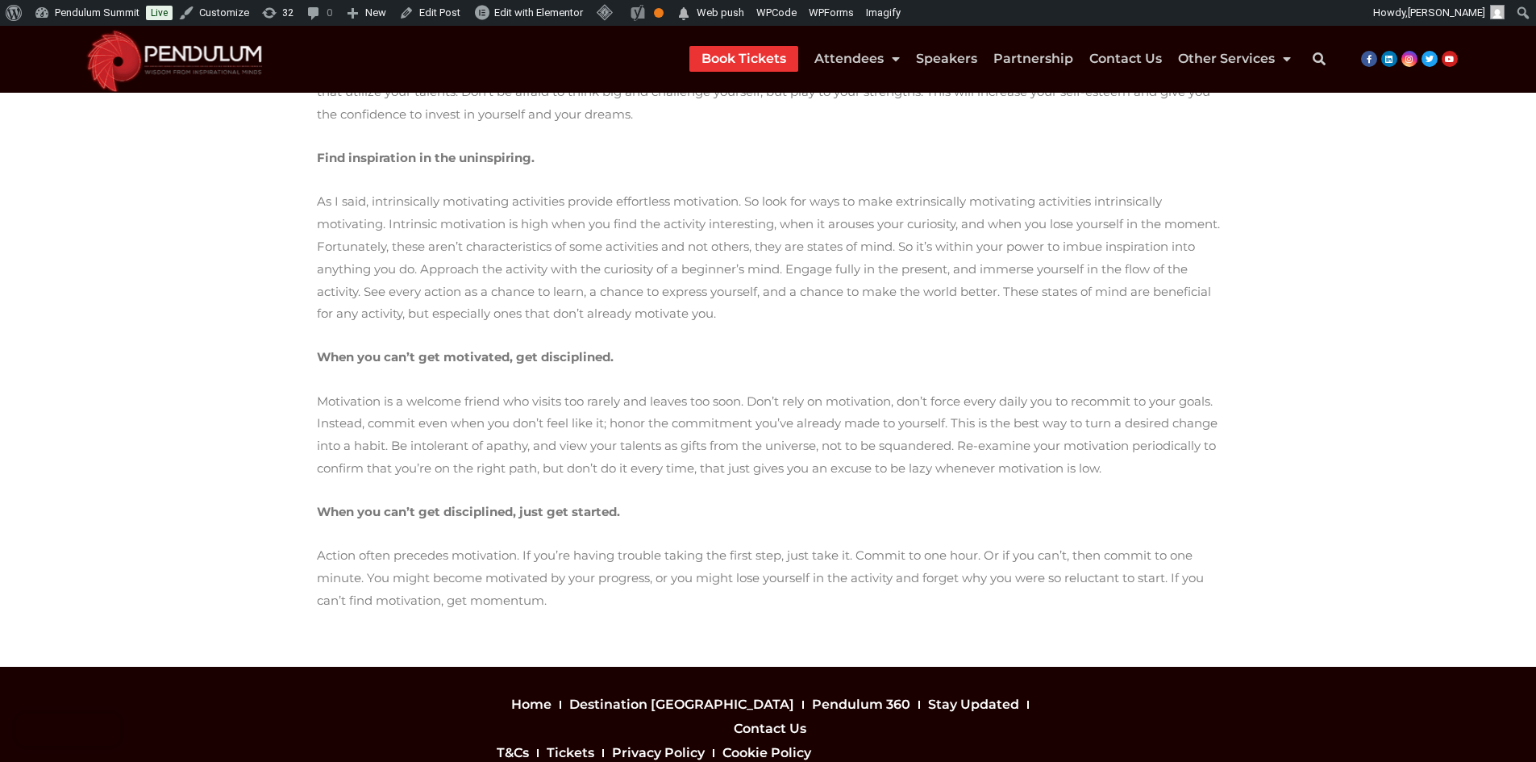
scroll to position [1163, 0]
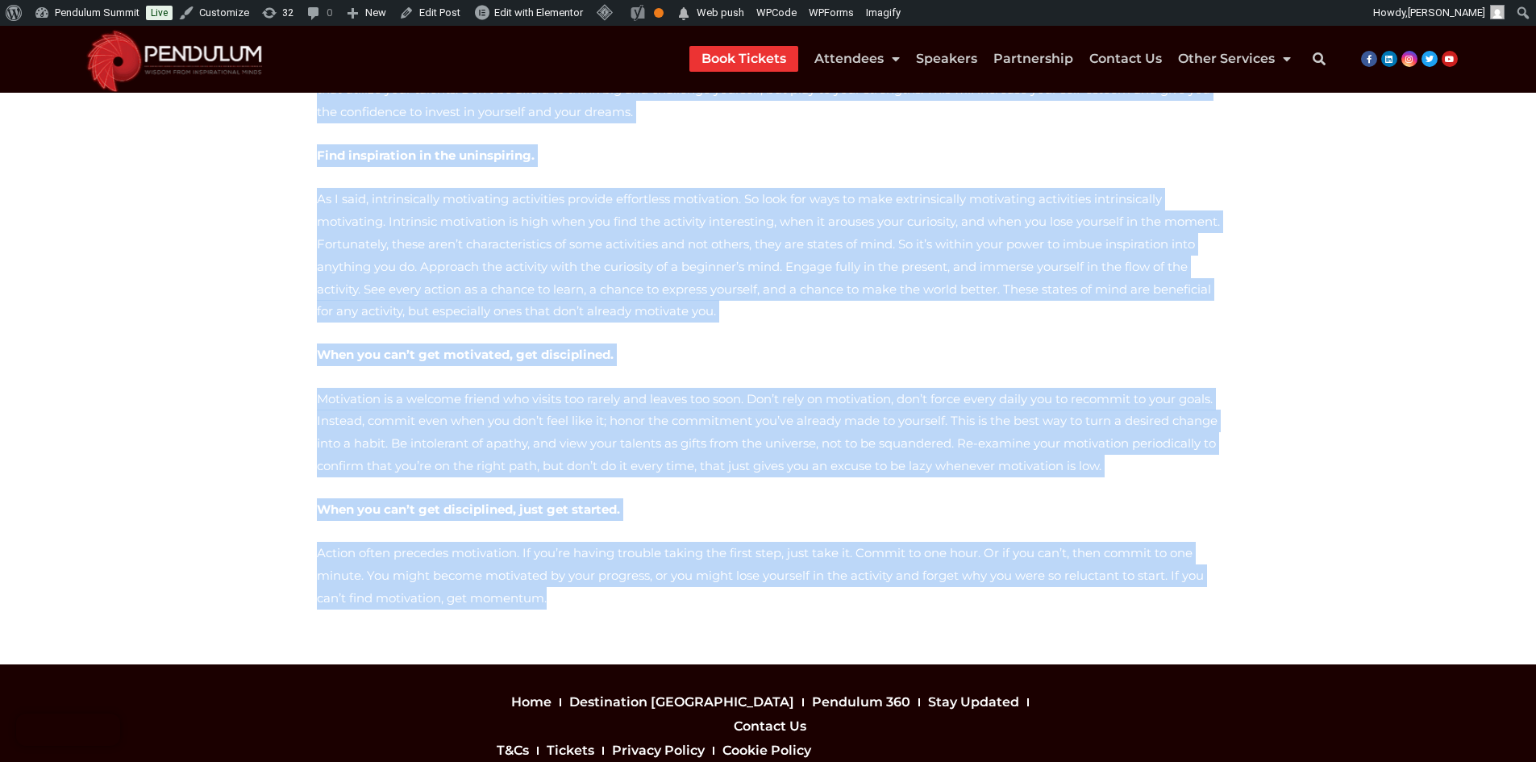
drag, startPoint x: 335, startPoint y: 281, endPoint x: 1214, endPoint y: 467, distance: 898.3
copy div "Life doesn’t live itself well. Like a ball rolling downhill, the default life t…"
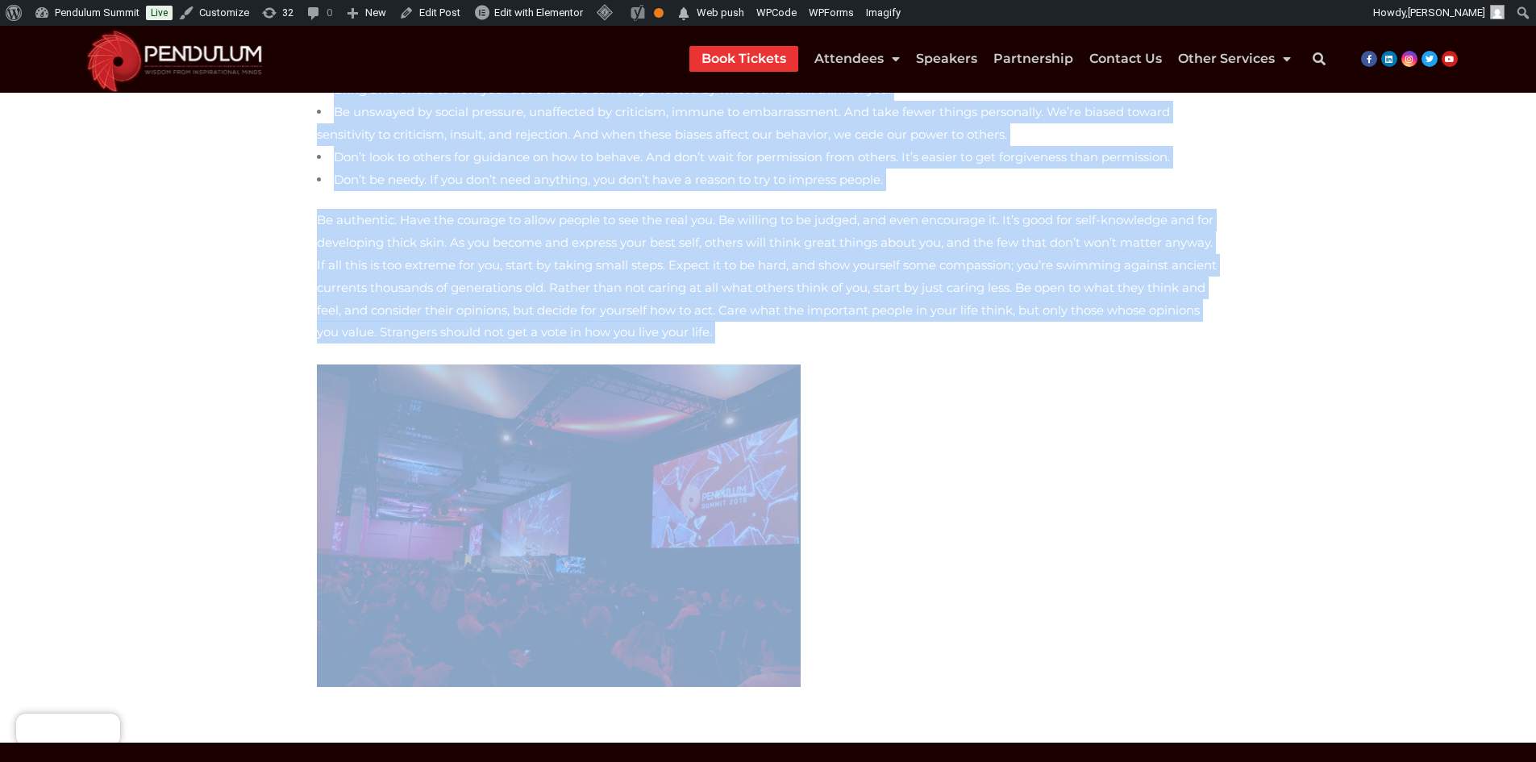
scroll to position [1055, 0]
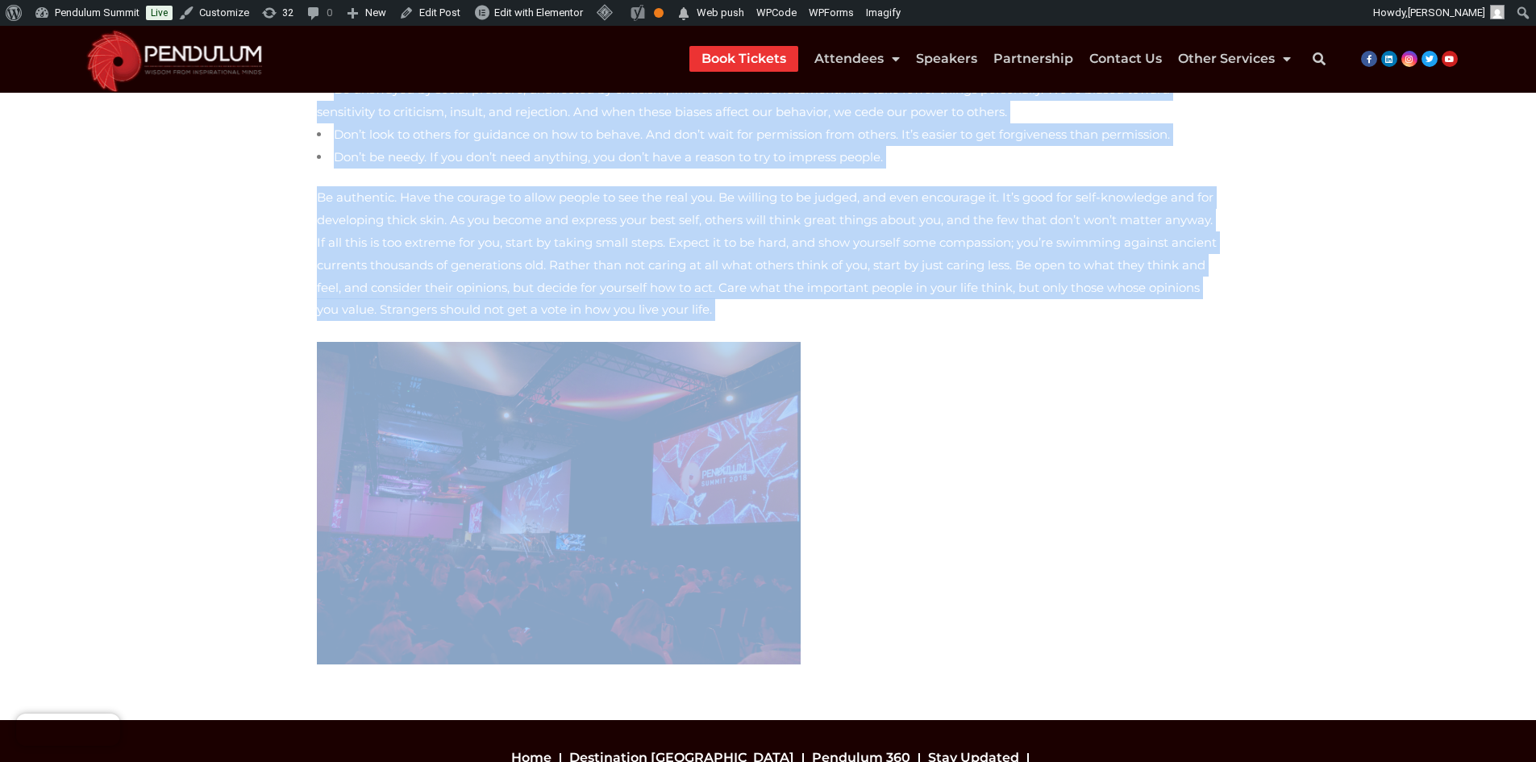
drag, startPoint x: 311, startPoint y: 263, endPoint x: 820, endPoint y: 567, distance: 592.7
copy div "Lo ips dol sit ame con adip eli sedd eiusmod tempo inc utla etd’m aliqua eni ad…"
click at [578, 490] on img at bounding box center [559, 503] width 484 height 323
click at [957, 389] on p at bounding box center [768, 503] width 903 height 323
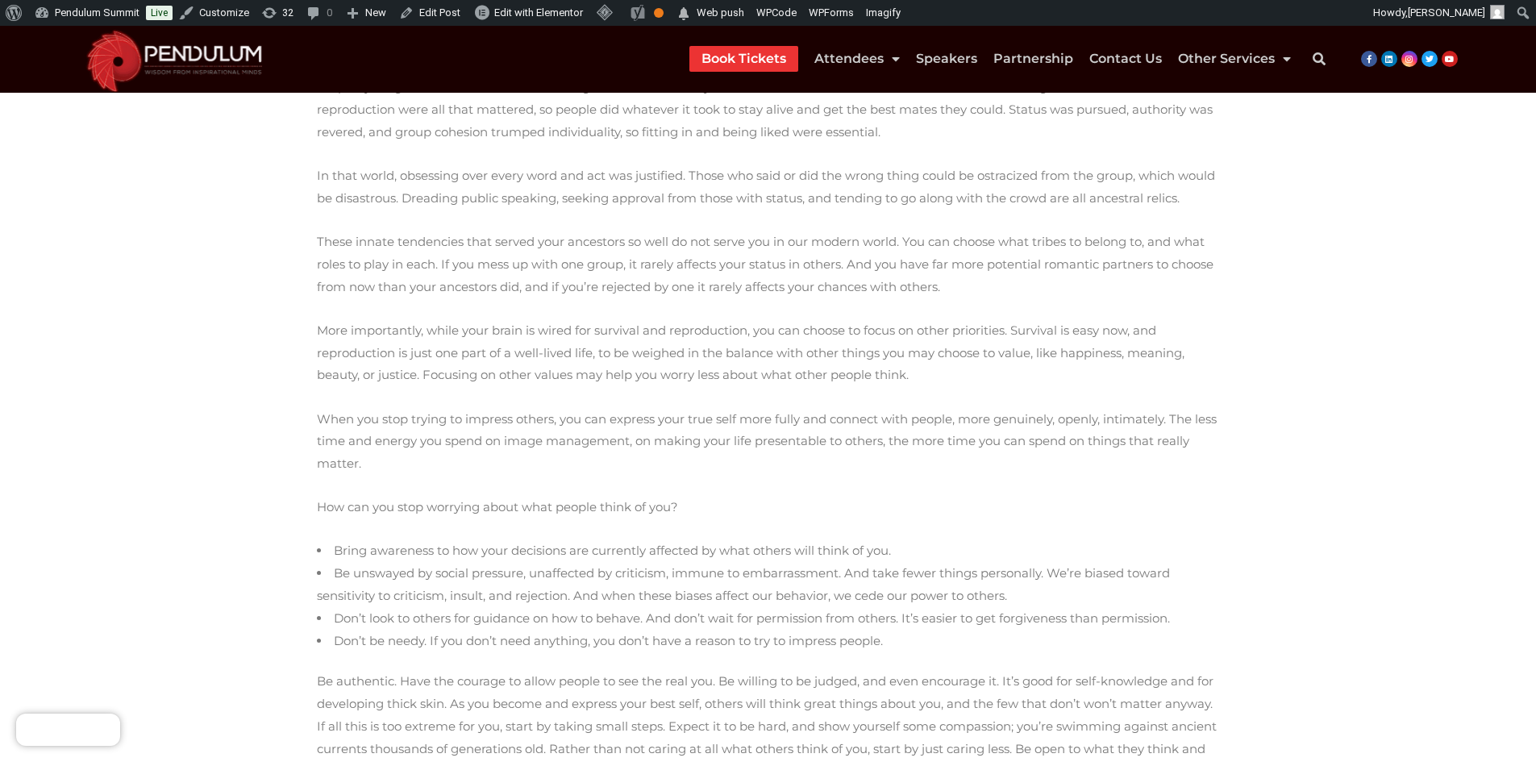
scroll to position [1178, 0]
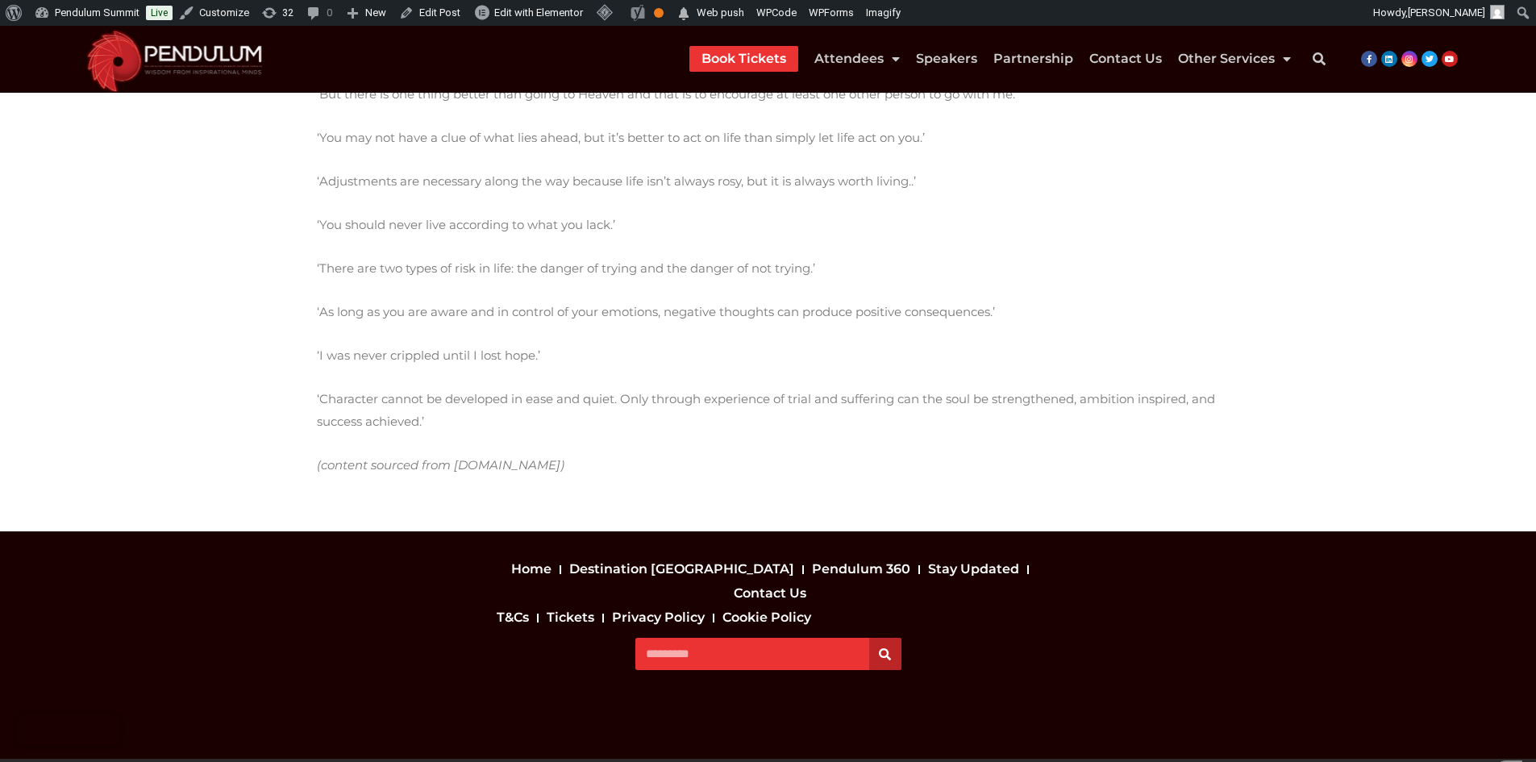
scroll to position [685, 0]
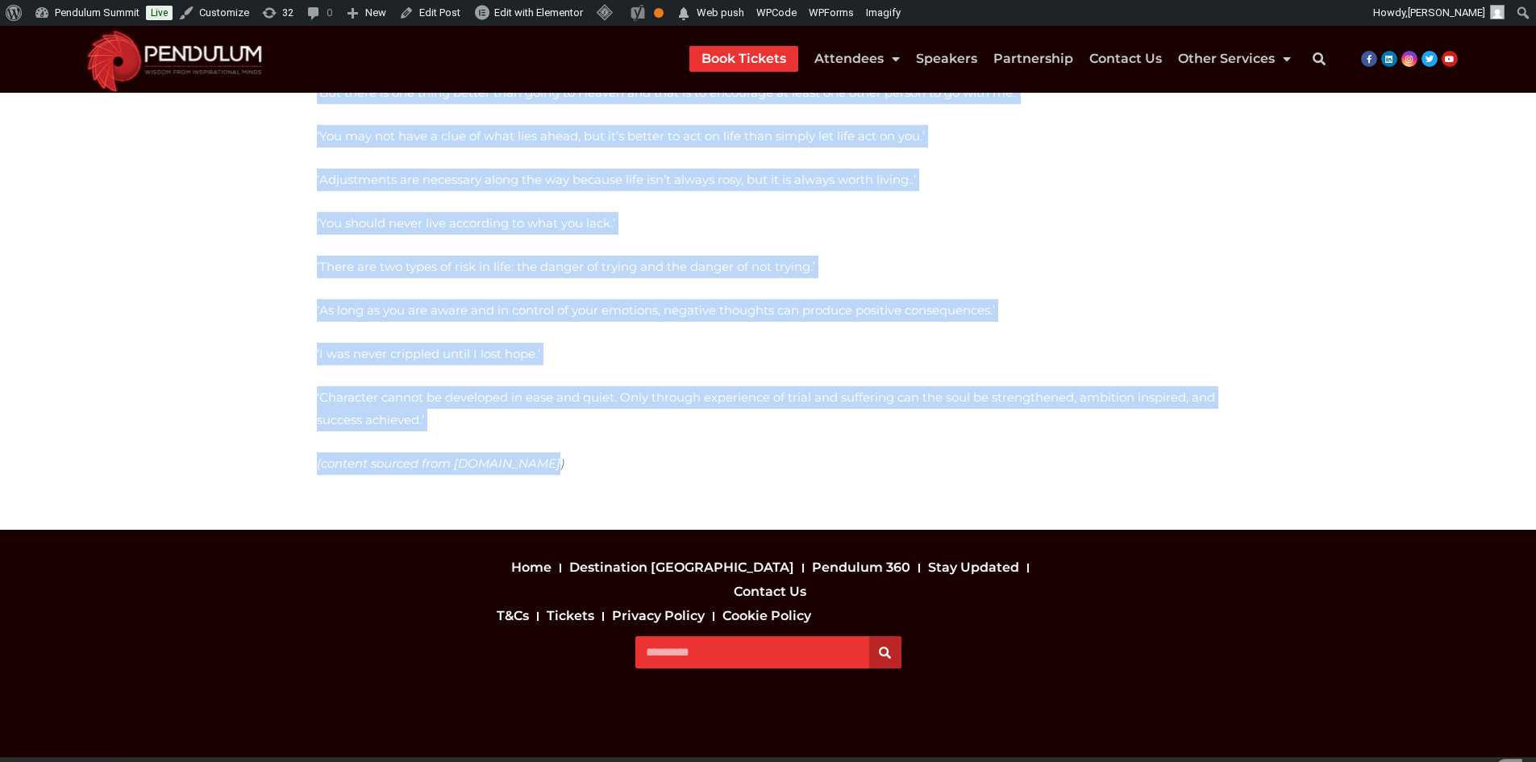
drag, startPoint x: 314, startPoint y: 293, endPoint x: 600, endPoint y: 480, distance: 341.3
click at [600, 480] on div "Pendulum veteran Nick Vujicic is an inspiration to us all, wowing our attendees…" at bounding box center [768, 38] width 919 height 934
copy div "Pendulum veteran Nick Vujicic is an inspiration to us all, wowing our attendees…"
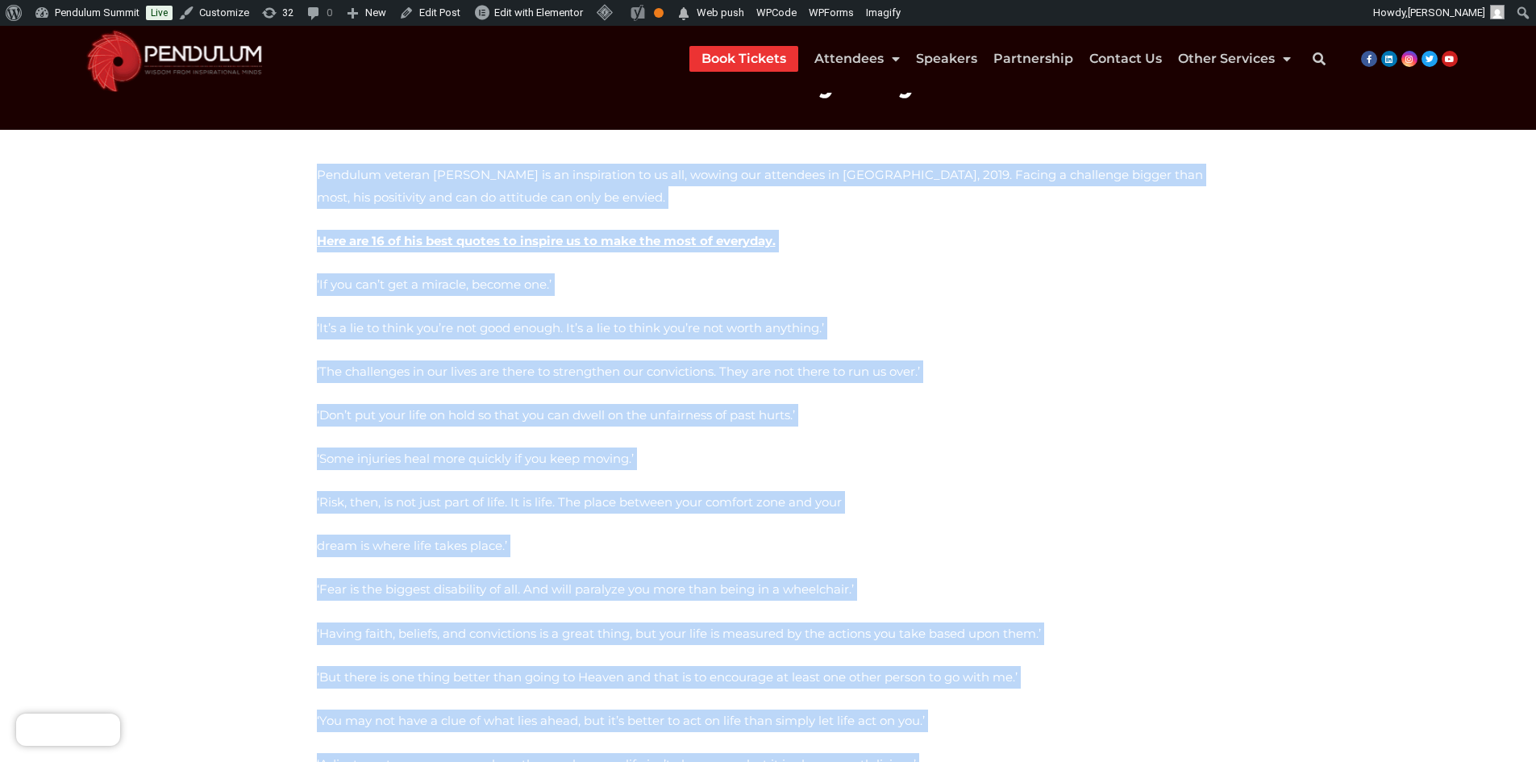
scroll to position [0, 0]
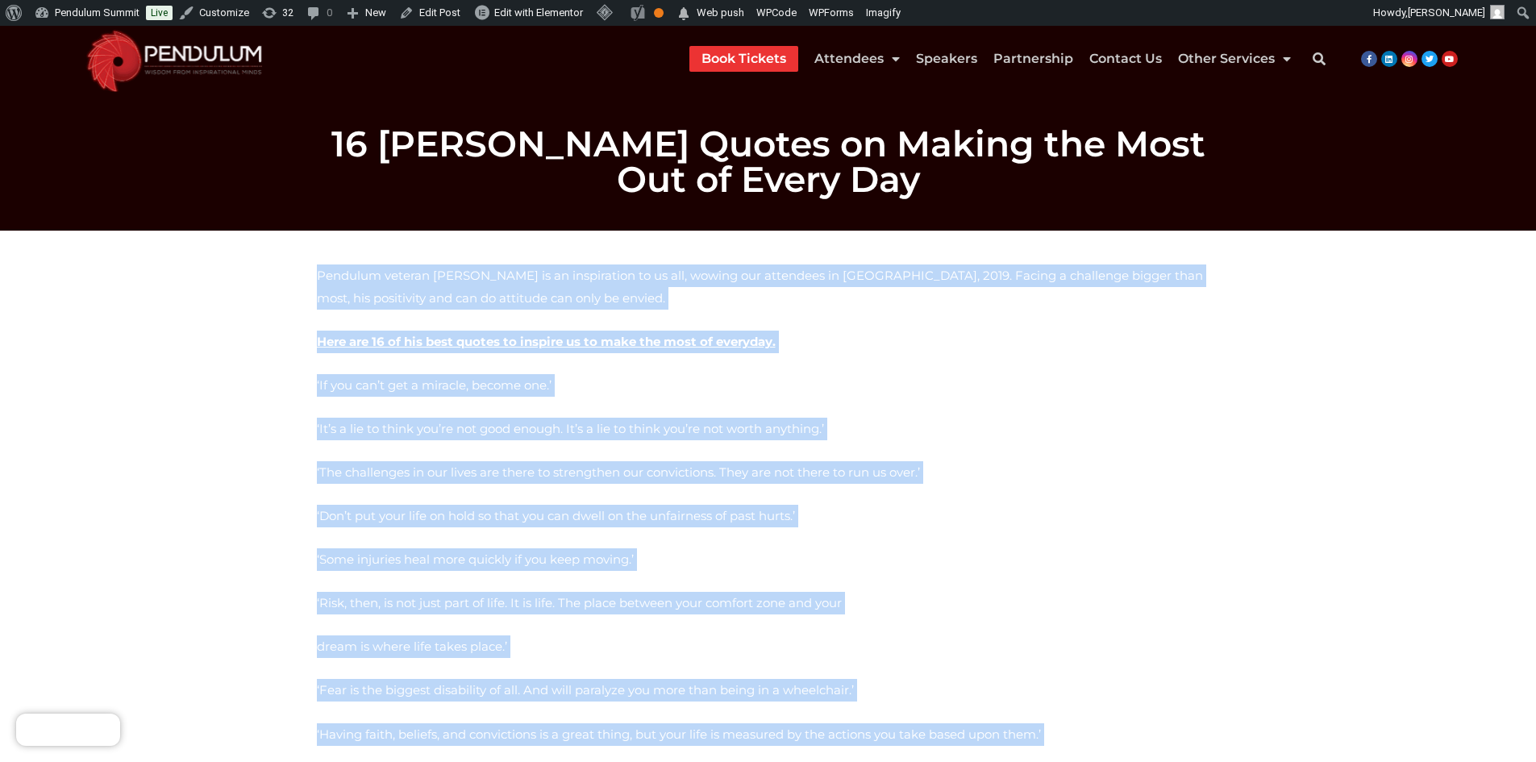
click at [1064, 419] on p "‘It’s a lie to think you’re not good enough. It’s a lie to think you’re not wor…" at bounding box center [768, 429] width 903 height 23
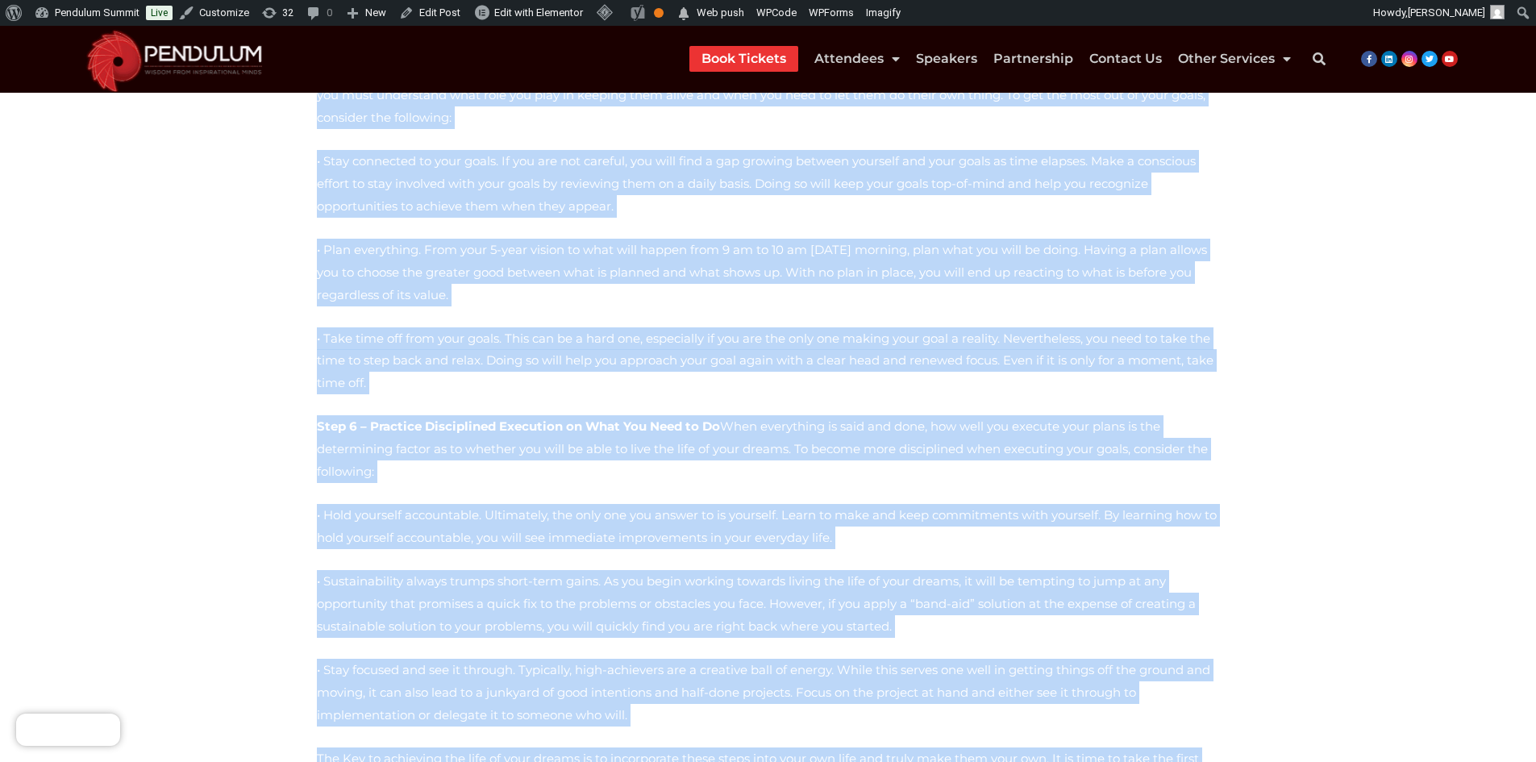
scroll to position [2525, 0]
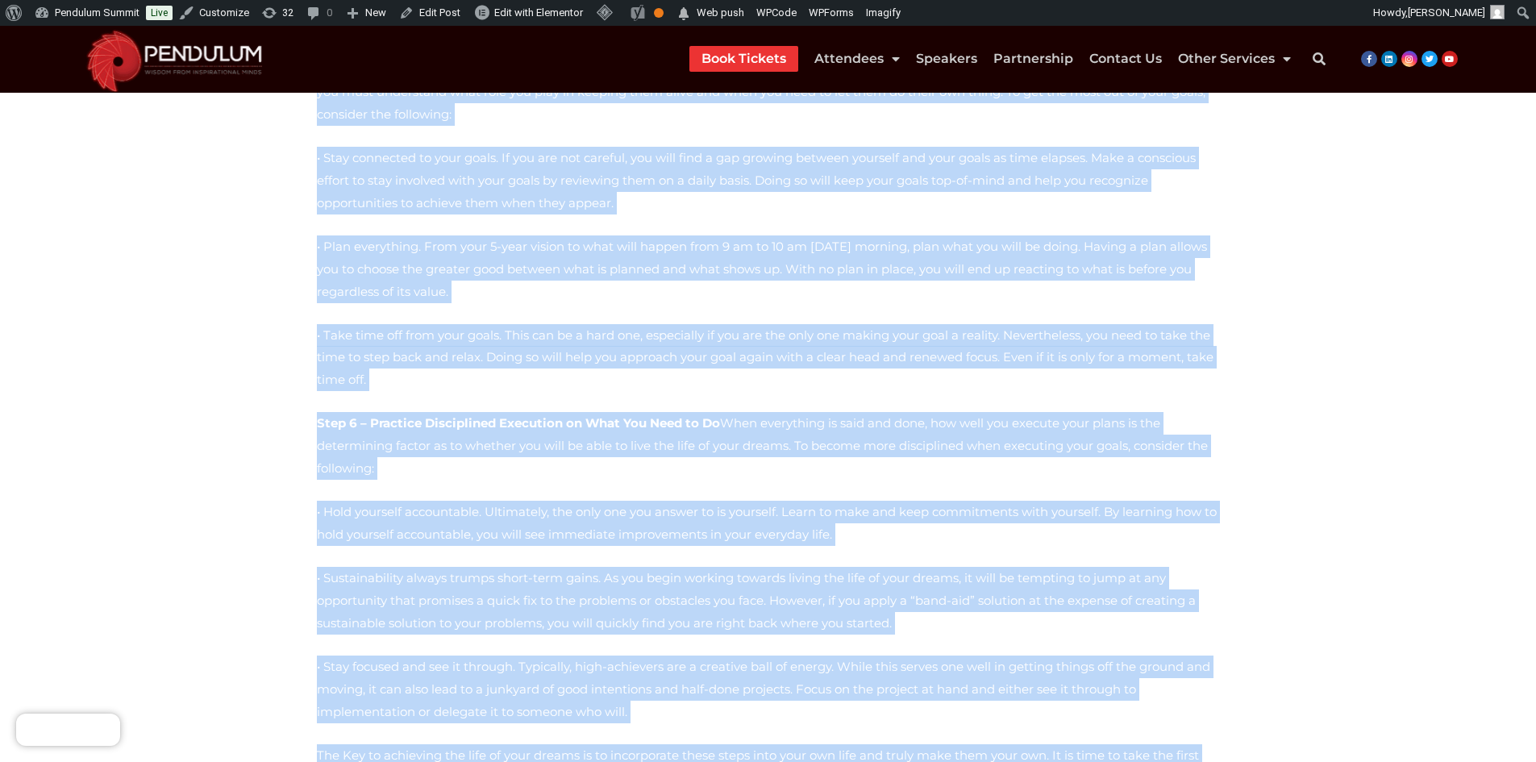
drag, startPoint x: 283, startPoint y: 266, endPoint x: 714, endPoint y: 485, distance: 483.6
copy div "Lore Ipsumdol sitametc adi elitseddo ei temporincidid utlaboreetd ma a enima – …"
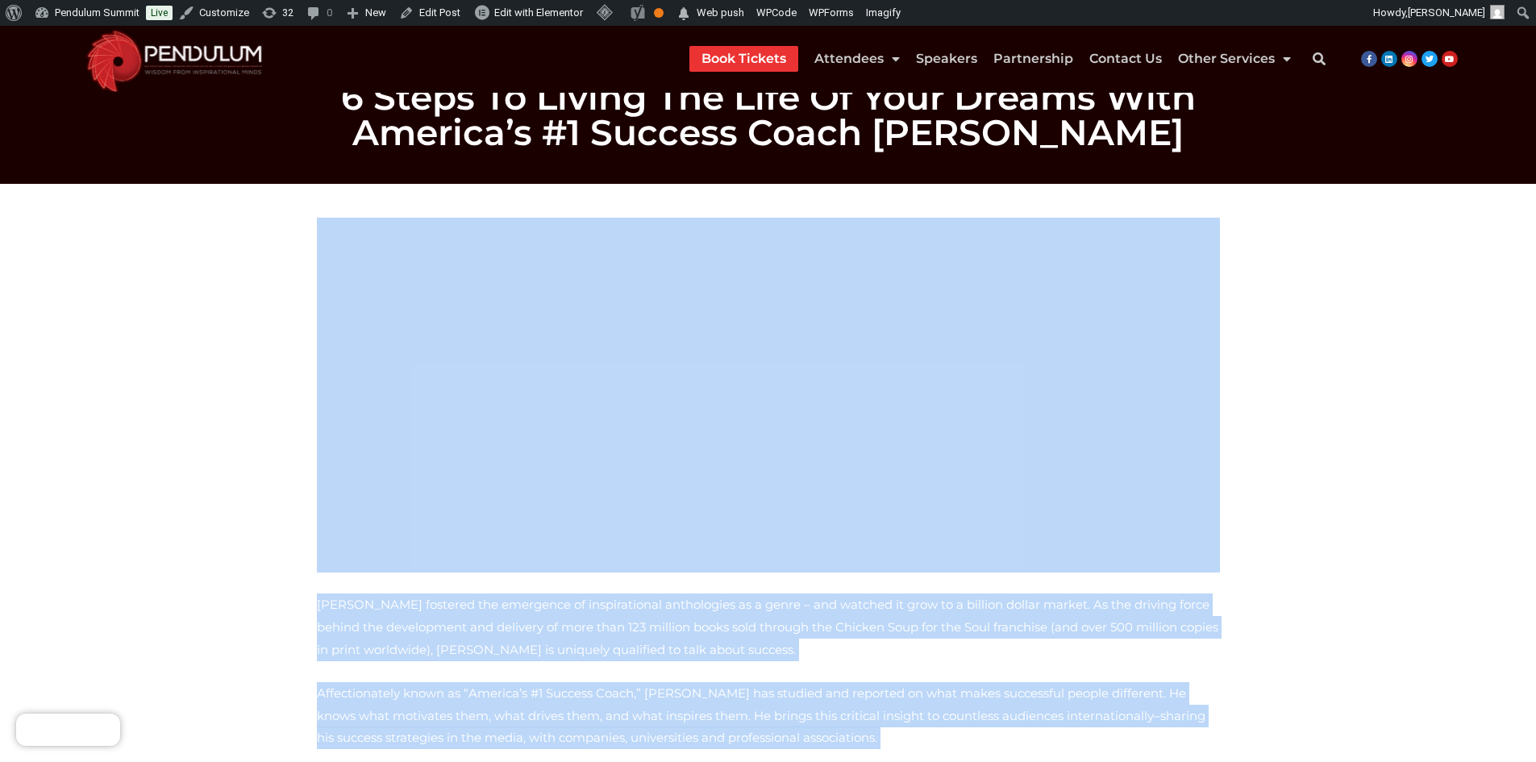
scroll to position [0, 0]
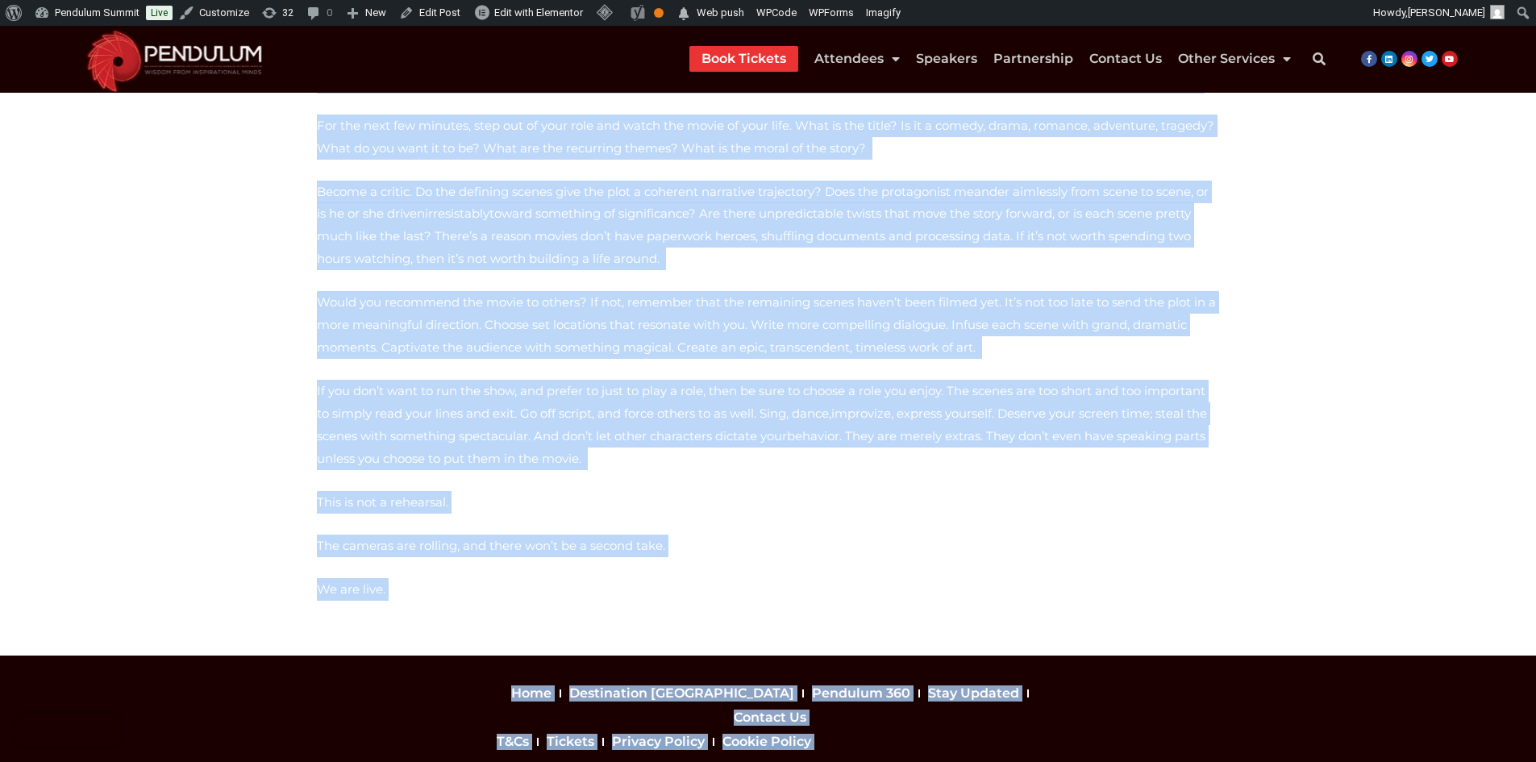
scroll to position [996, 0]
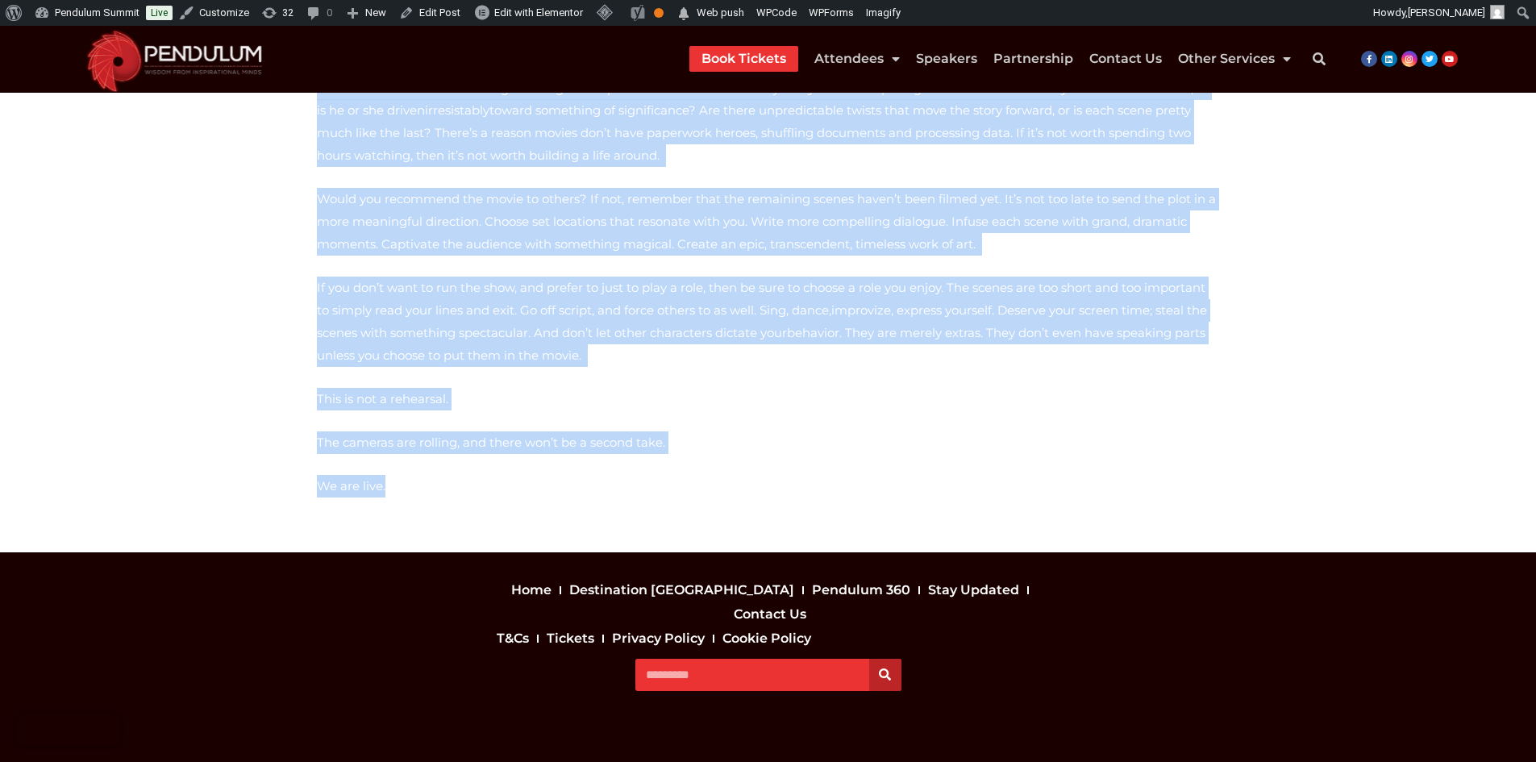
drag, startPoint x: 311, startPoint y: 236, endPoint x: 671, endPoint y: 444, distance: 415.5
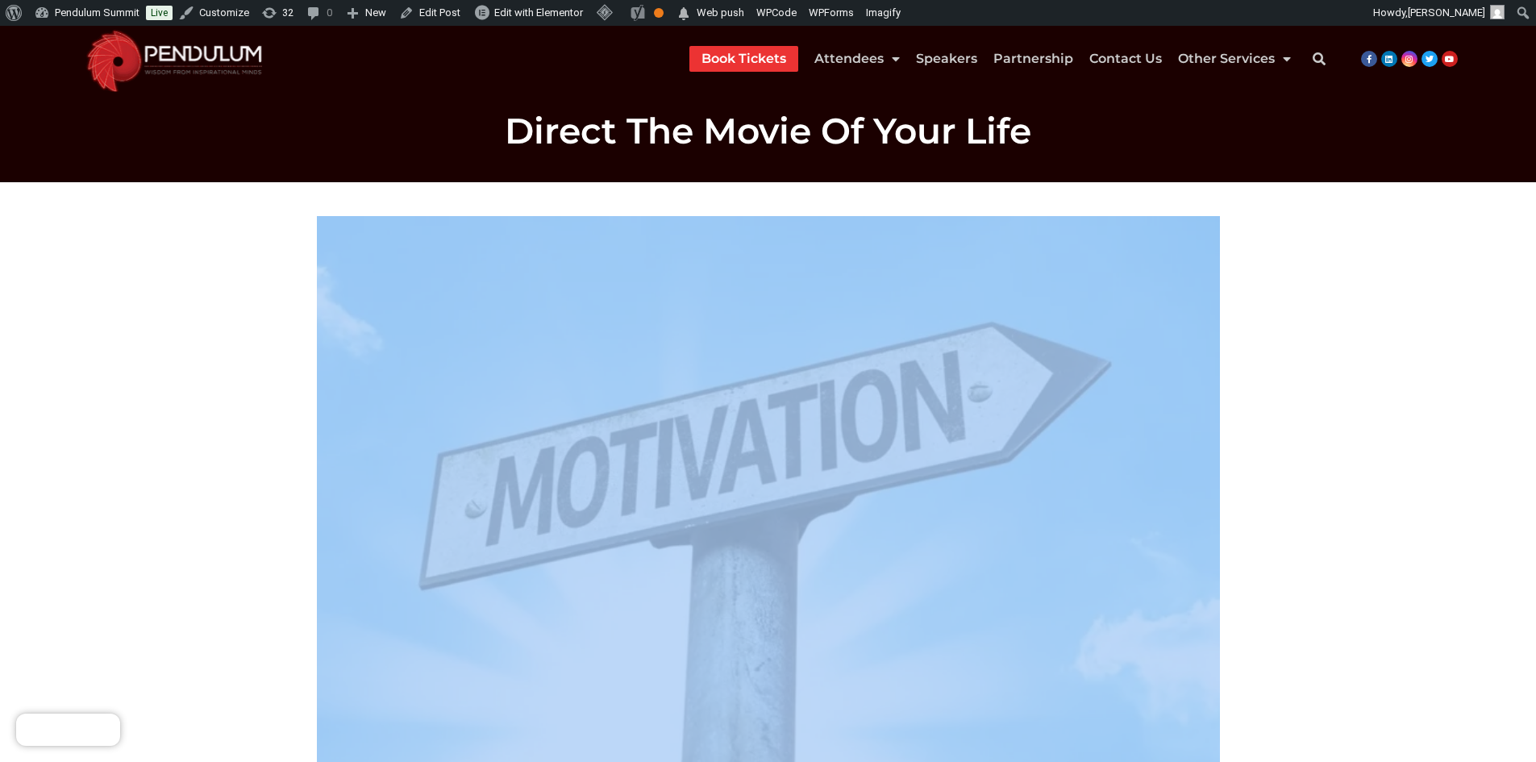
scroll to position [0, 0]
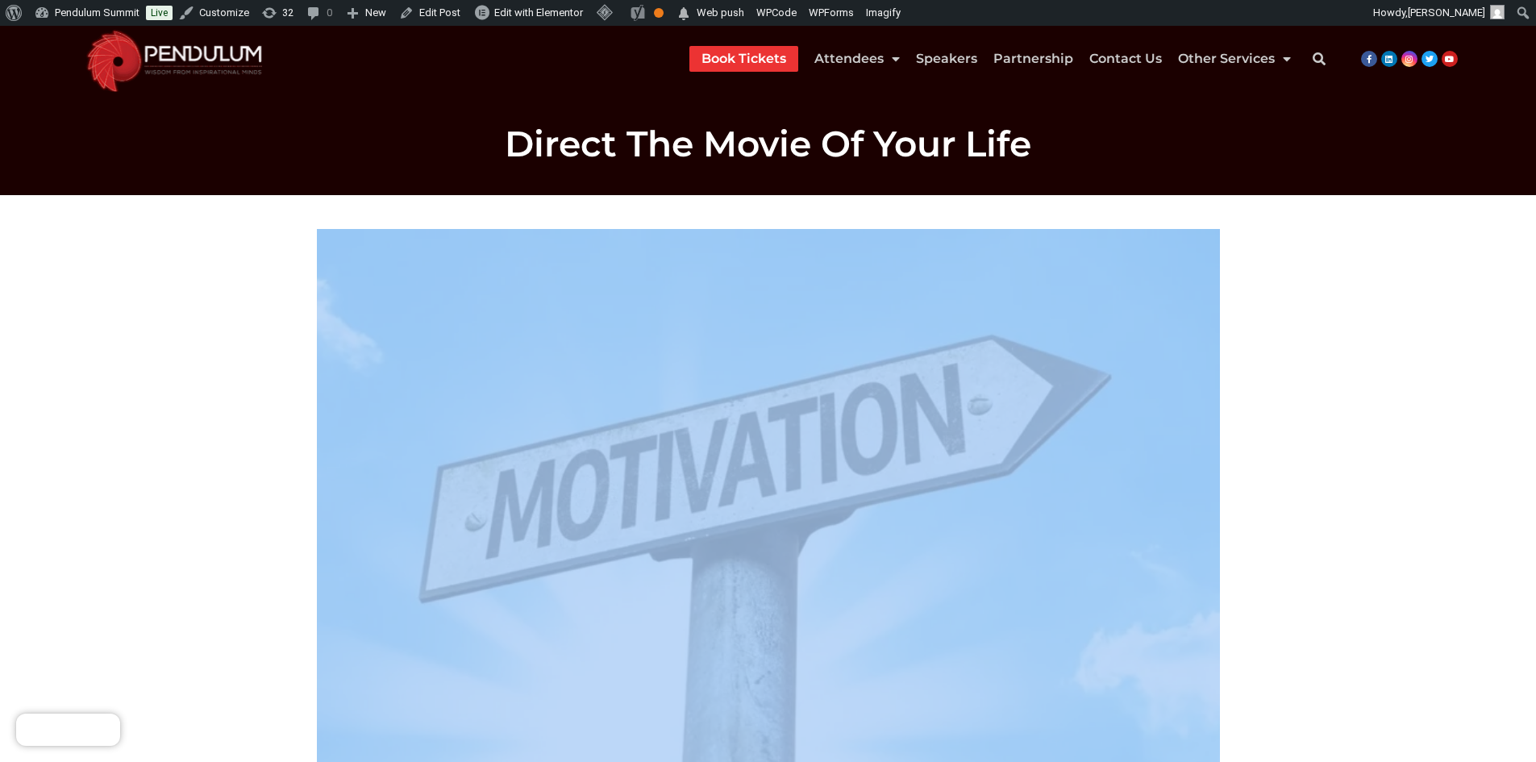
click at [560, 506] on img at bounding box center [768, 507] width 903 height 557
drag, startPoint x: 560, startPoint y: 505, endPoint x: 367, endPoint y: 489, distance: 193.3
click at [367, 489] on img at bounding box center [768, 507] width 903 height 557
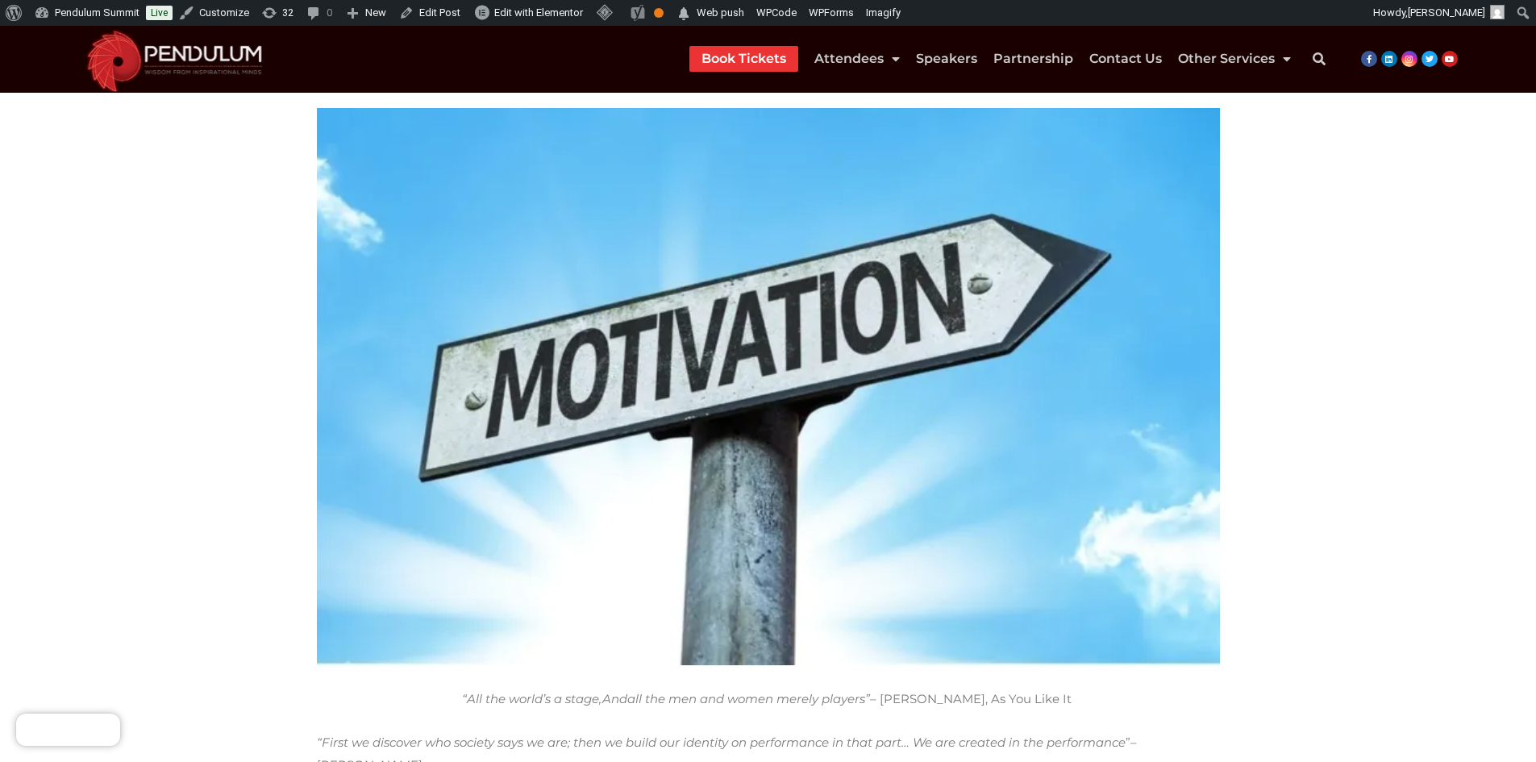
scroll to position [403, 0]
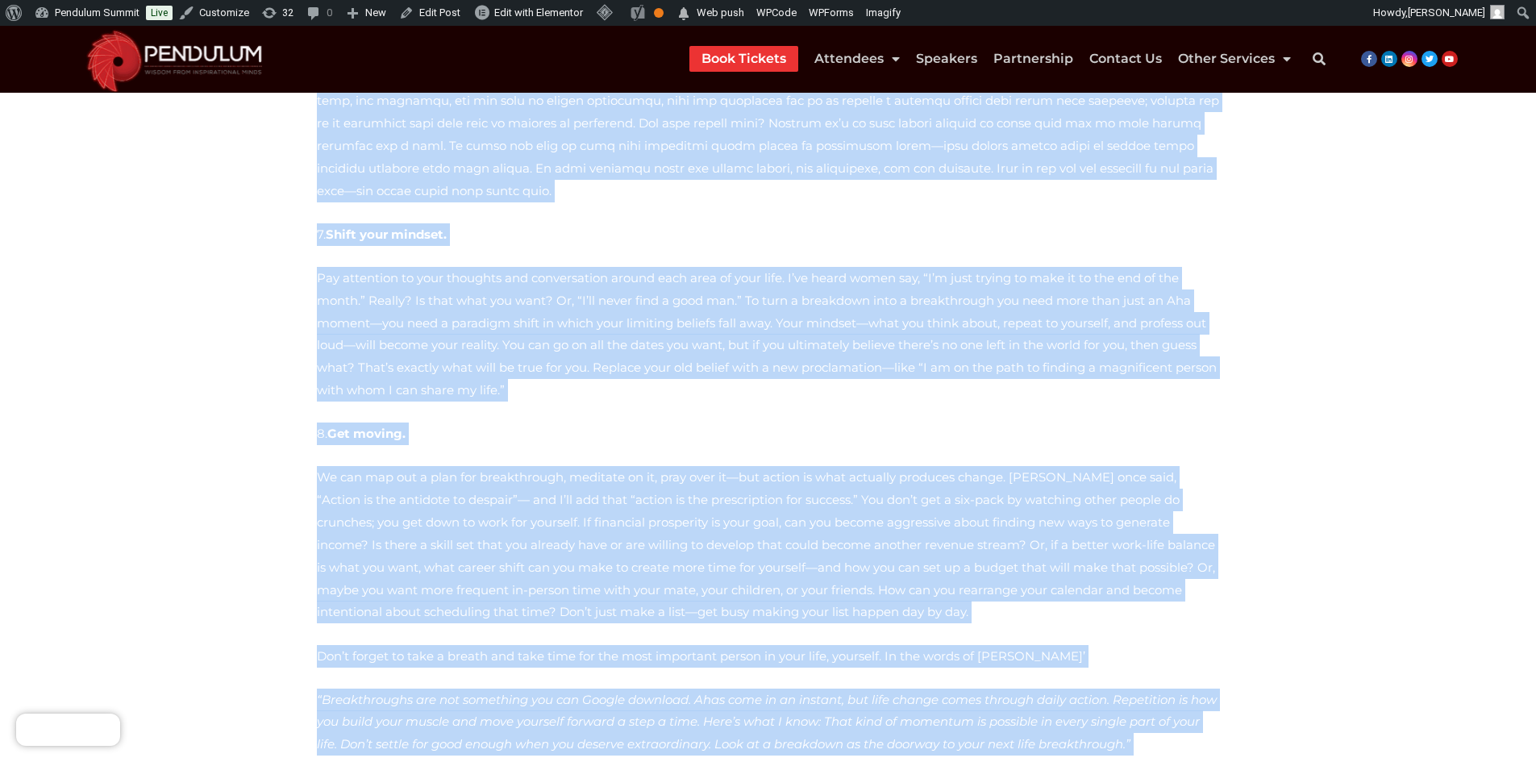
scroll to position [1494, 0]
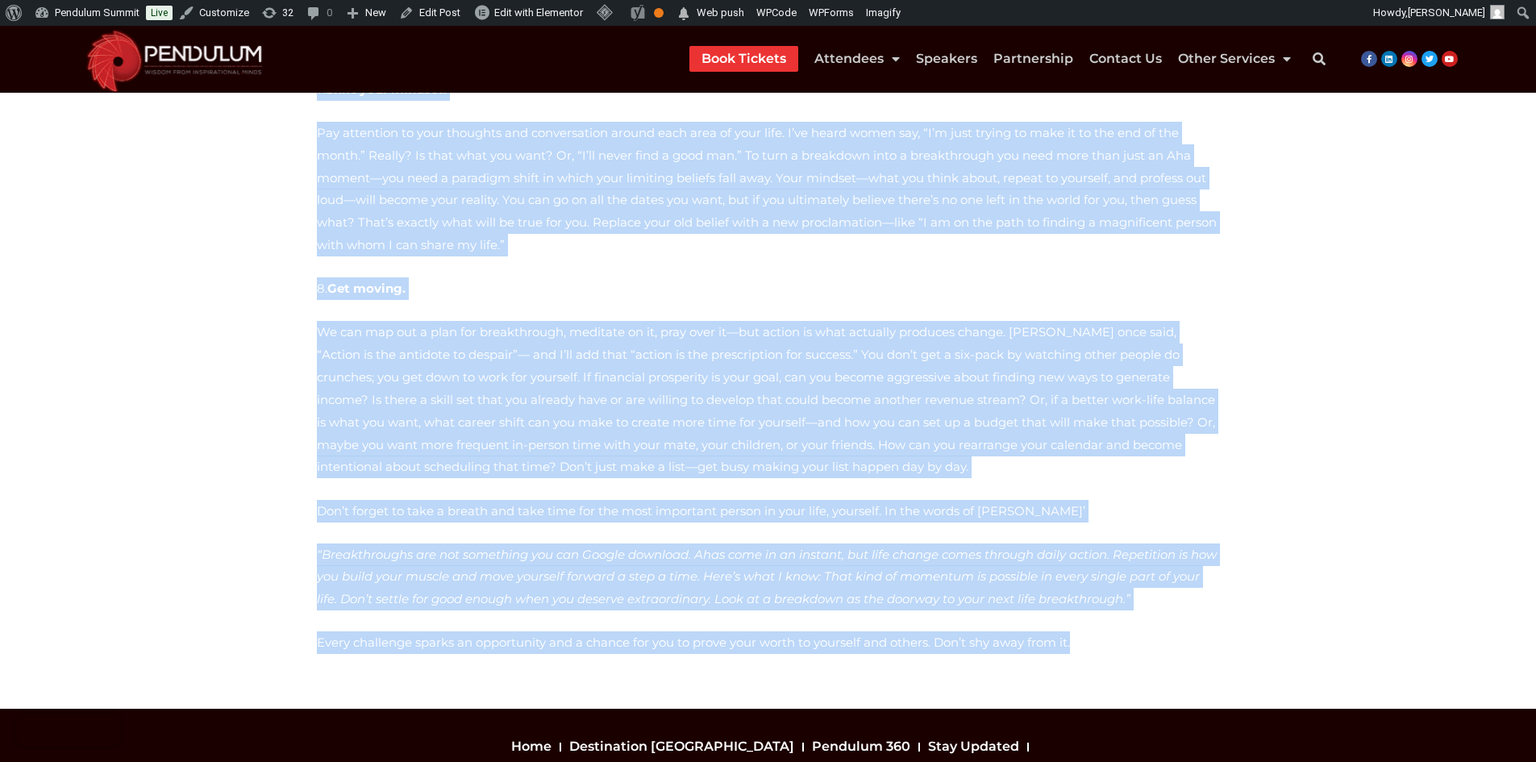
drag, startPoint x: 318, startPoint y: 291, endPoint x: 1049, endPoint y: 461, distance: 750.9
copy div "Lorem ips dolo sitametcon adipisc elitse doeiu tempor in utla etdolorema. Aliqu…"
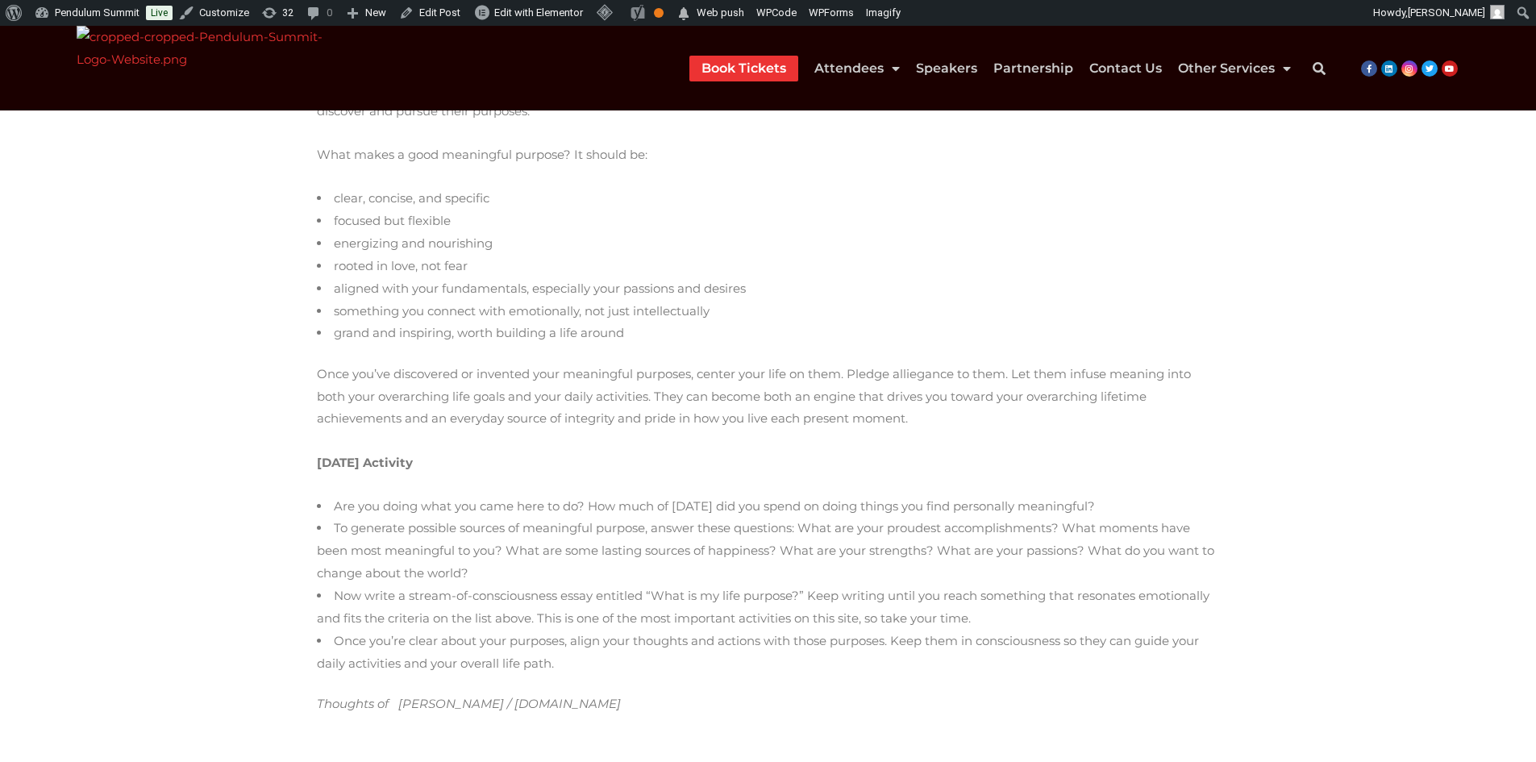
scroll to position [792, 0]
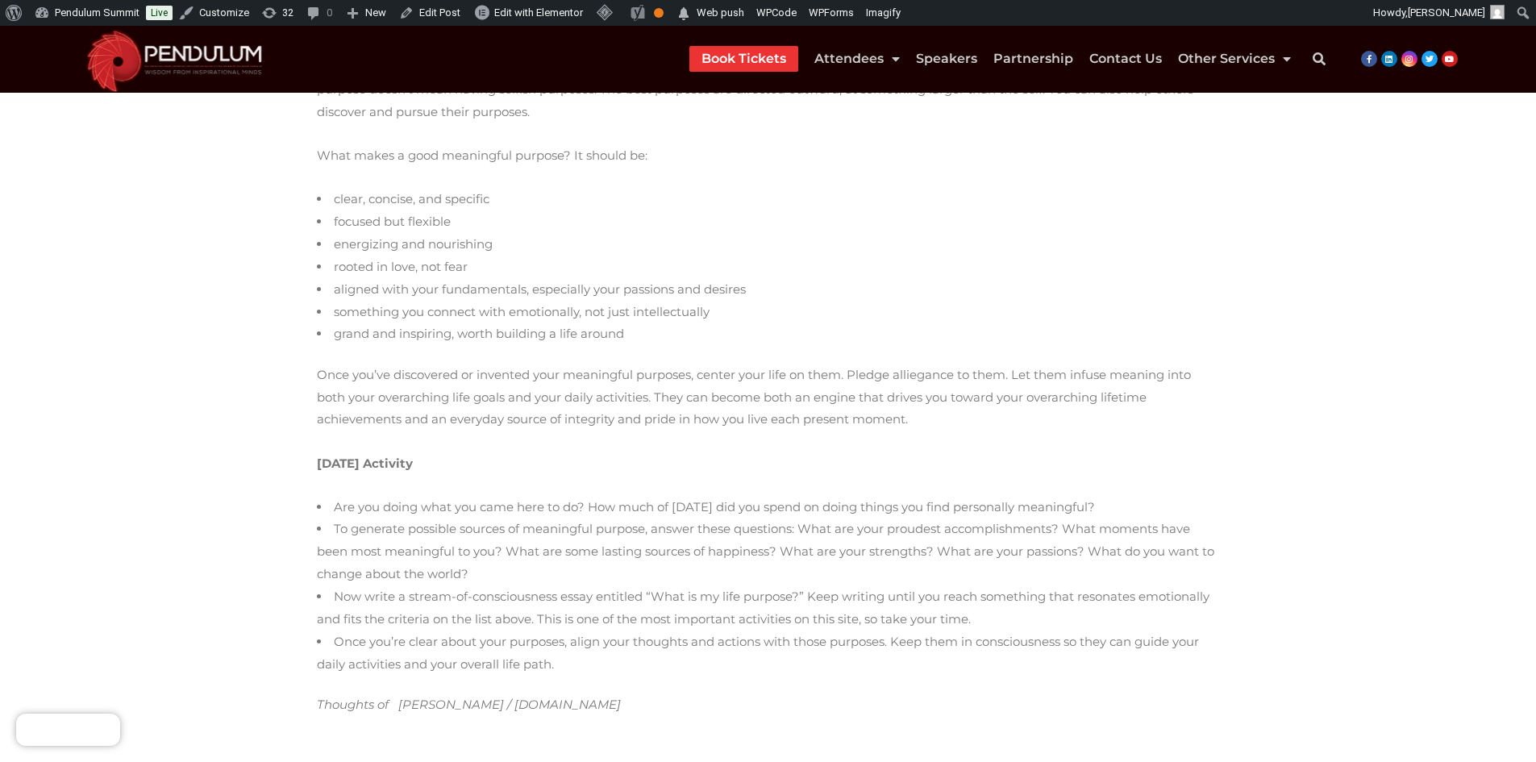
drag, startPoint x: 306, startPoint y: 249, endPoint x: 686, endPoint y: 620, distance: 530.9
click at [686, 620] on section "Everyone has a purpose in life. Perhaps yours is watching television . – [PERSO…" at bounding box center [768, 87] width 1536 height 1368
copy div "Loremips dol s ametcon ad elit. Seddoei tempo in utlabore etdolorema . – Aliqu …"
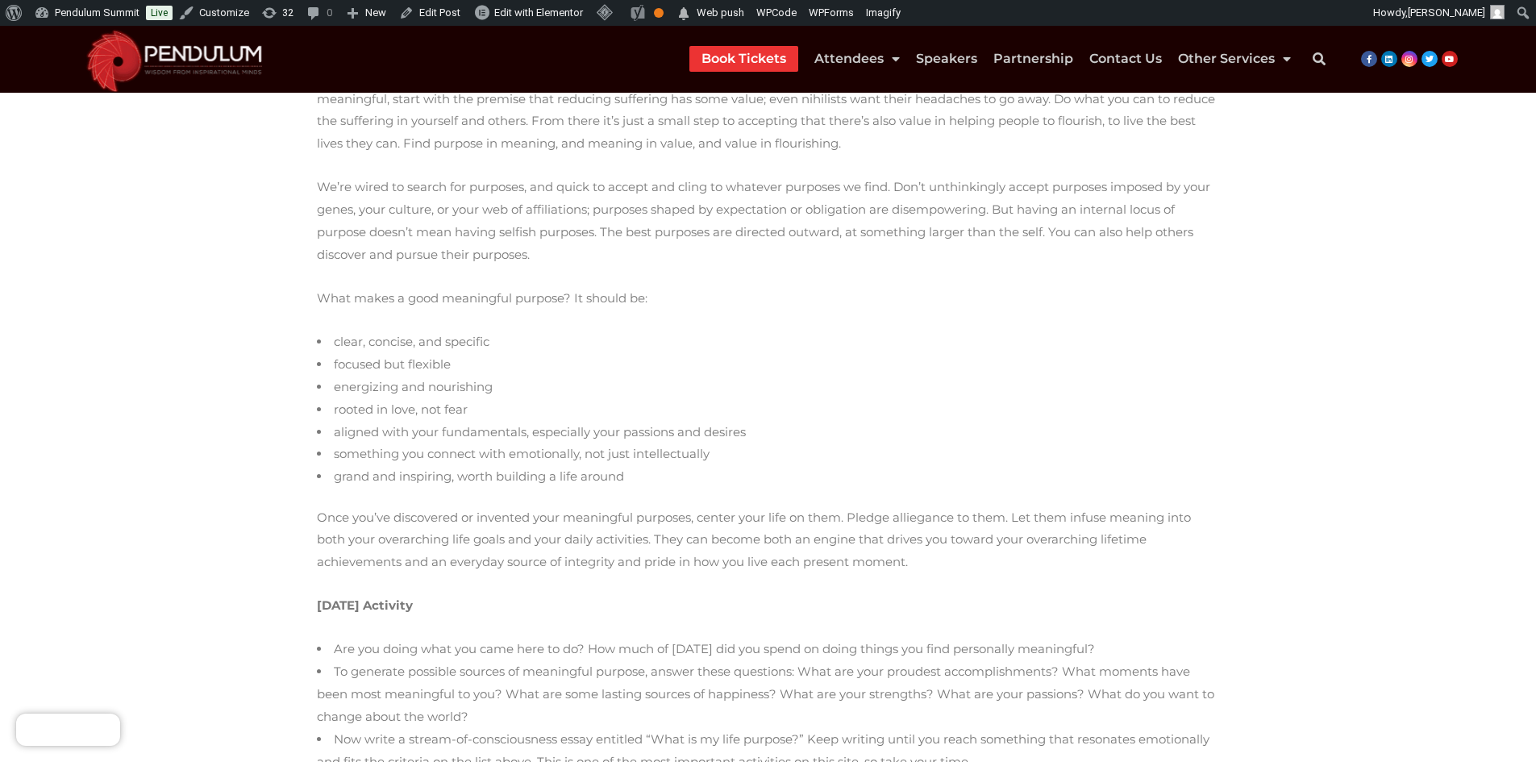
scroll to position [922, 0]
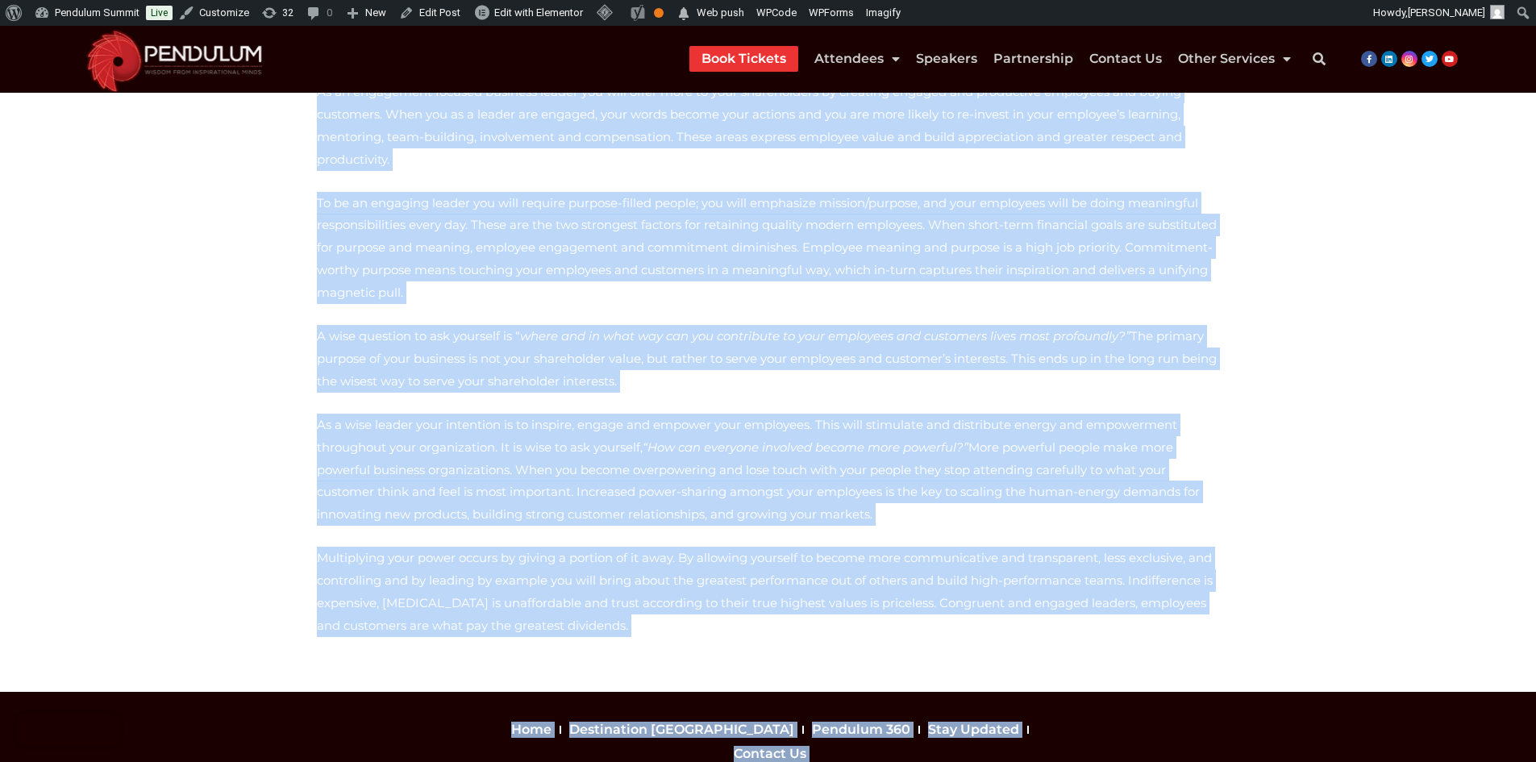
scroll to position [677, 0]
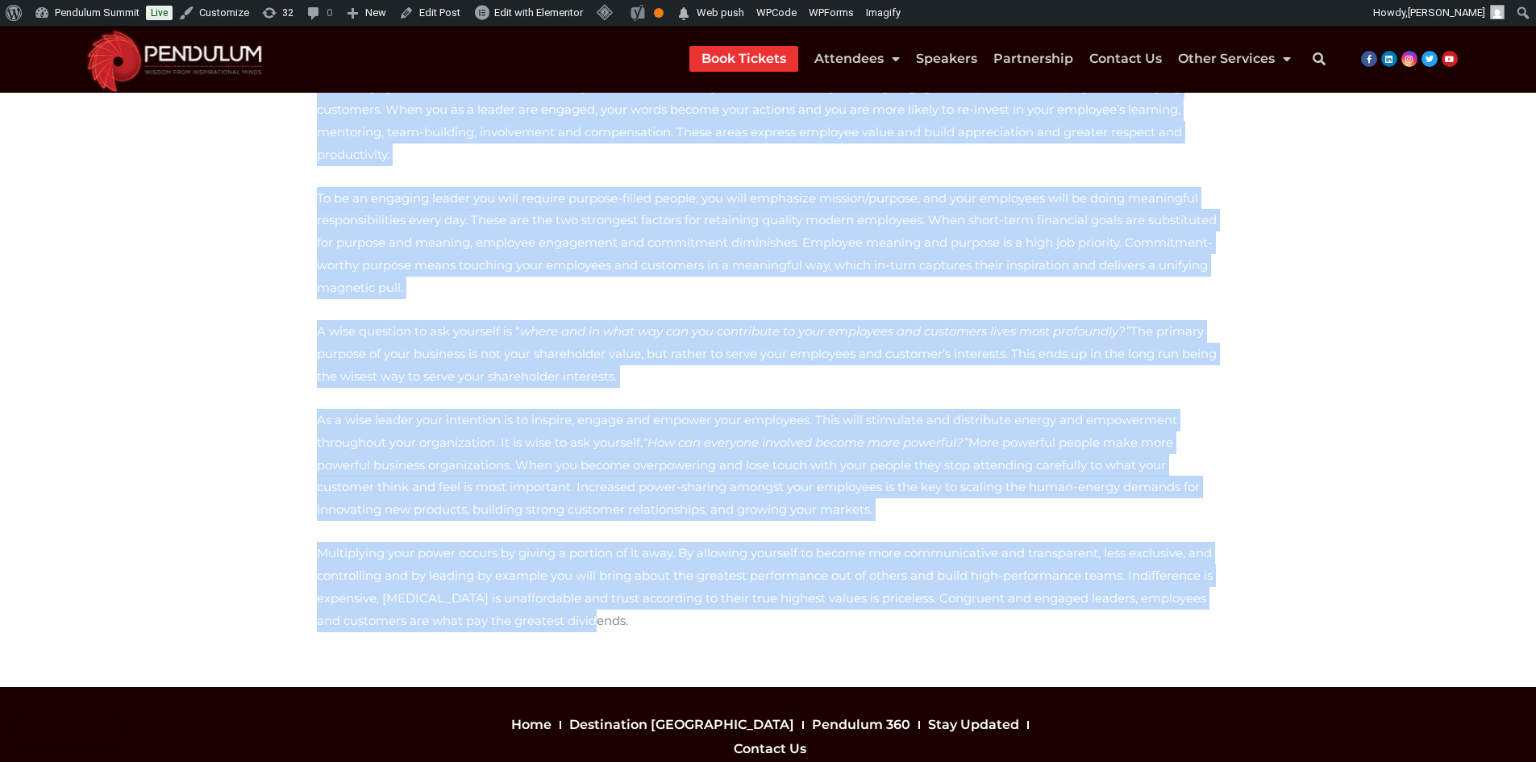
drag, startPoint x: 314, startPoint y: 294, endPoint x: 1171, endPoint y: 471, distance: 875.3
click at [1171, 471] on div "Dr. John Demartini is a human behavioural specialist, founder of the Demartini …" at bounding box center [768, 120] width 919 height 1082
copy div "Dr. John Demartini is a human behavioural specialist, founder of the Demartini …"
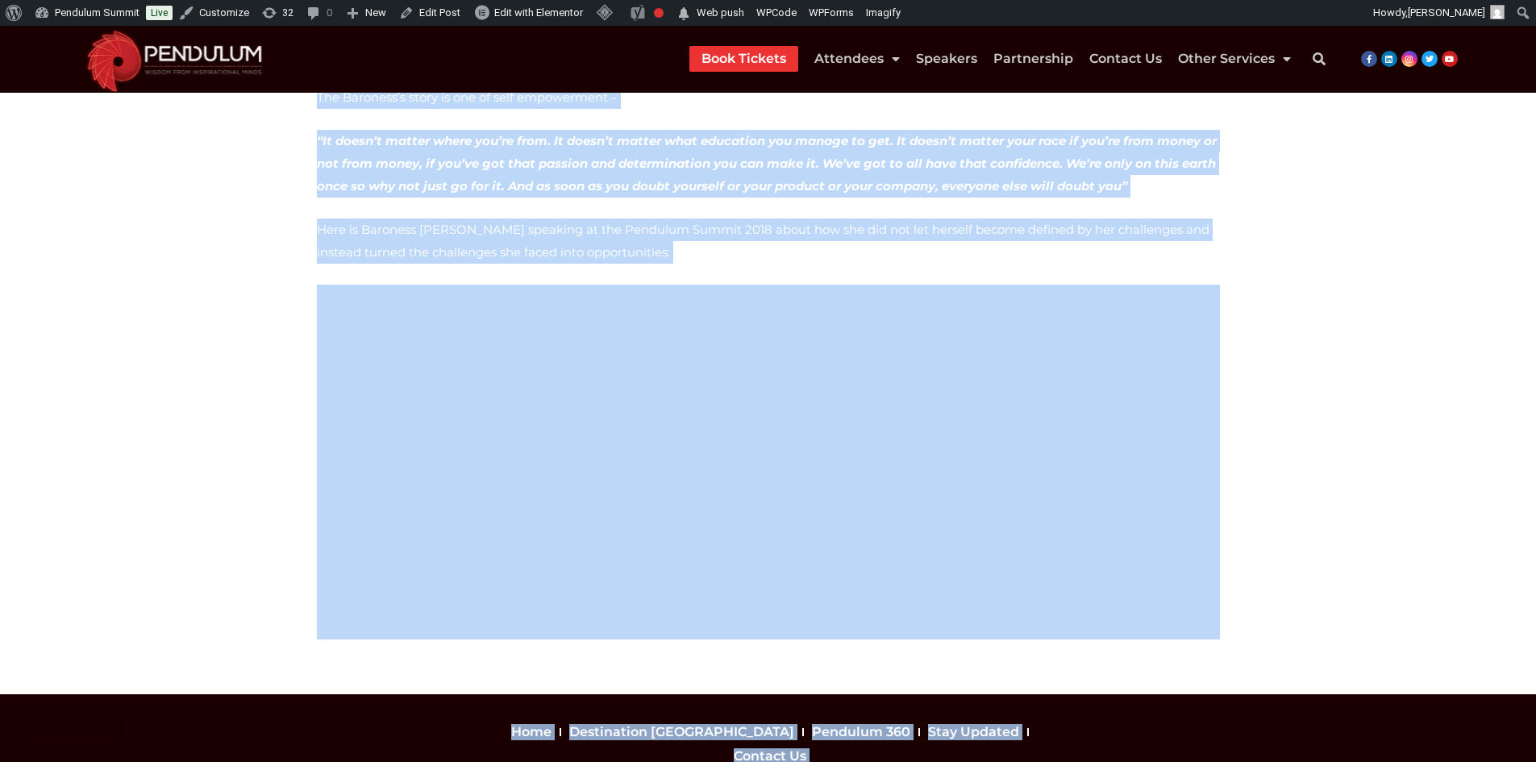
scroll to position [519, 0]
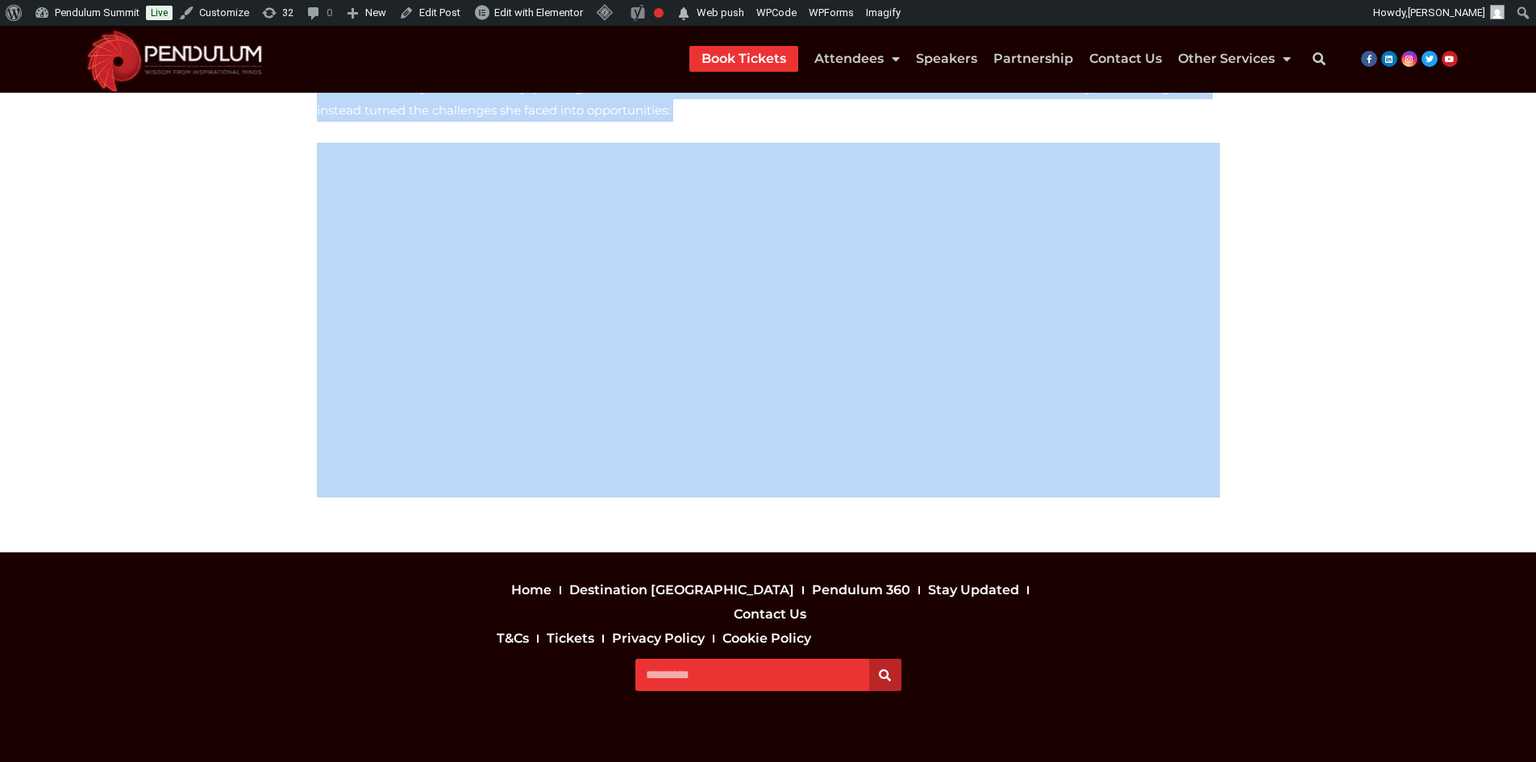
drag, startPoint x: 303, startPoint y: 274, endPoint x: 1247, endPoint y: 455, distance: 961.3
click at [1244, 460] on section "Baroness [PERSON_NAME] story is incredible. Growing up in the impoverished East…" at bounding box center [768, 131] width 1536 height 841
copy div "Loremips Dolorsit Amet’c adipi el seddoeiusm. Tempori ut la etd magnaaliquae Ad…"
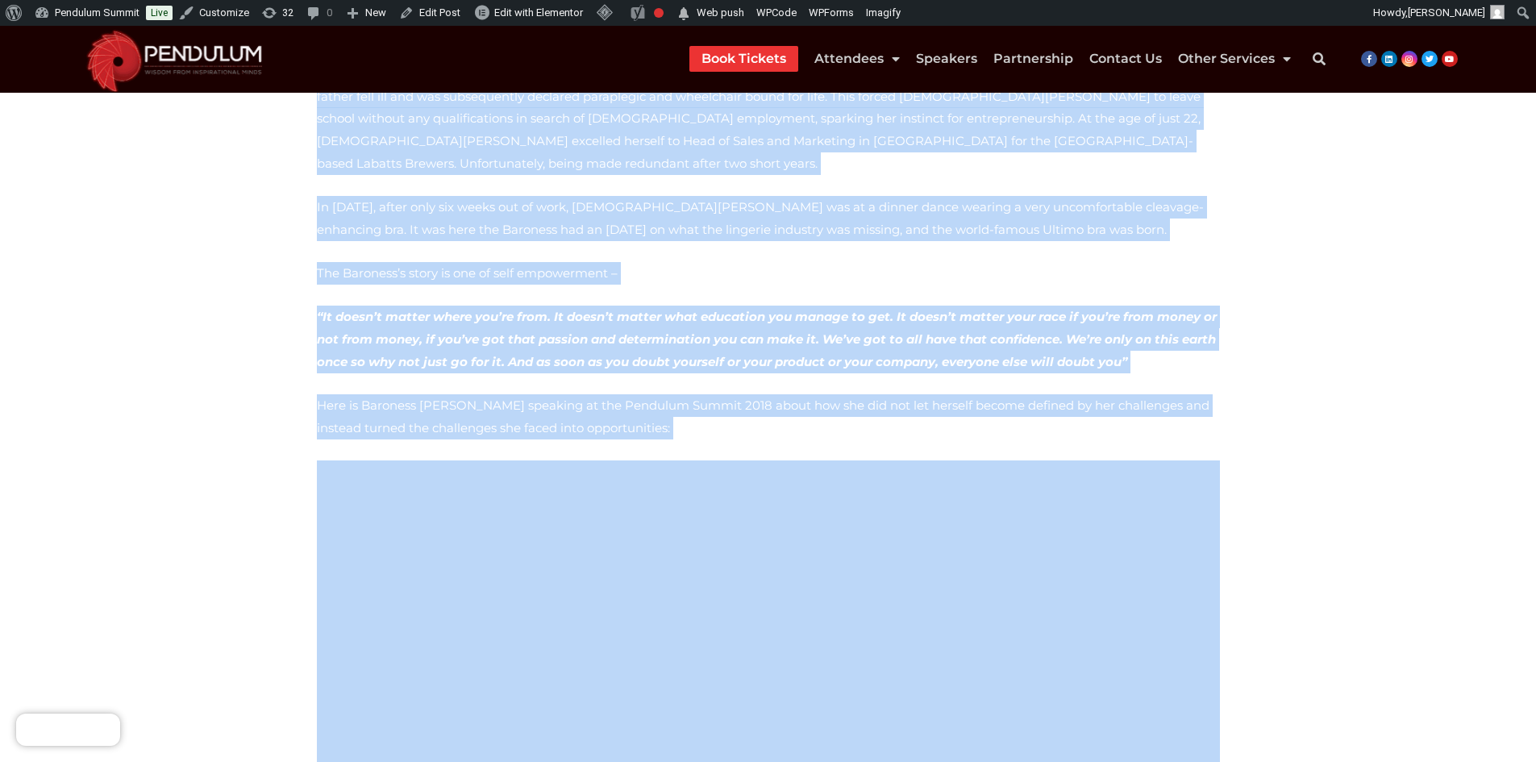
scroll to position [197, 0]
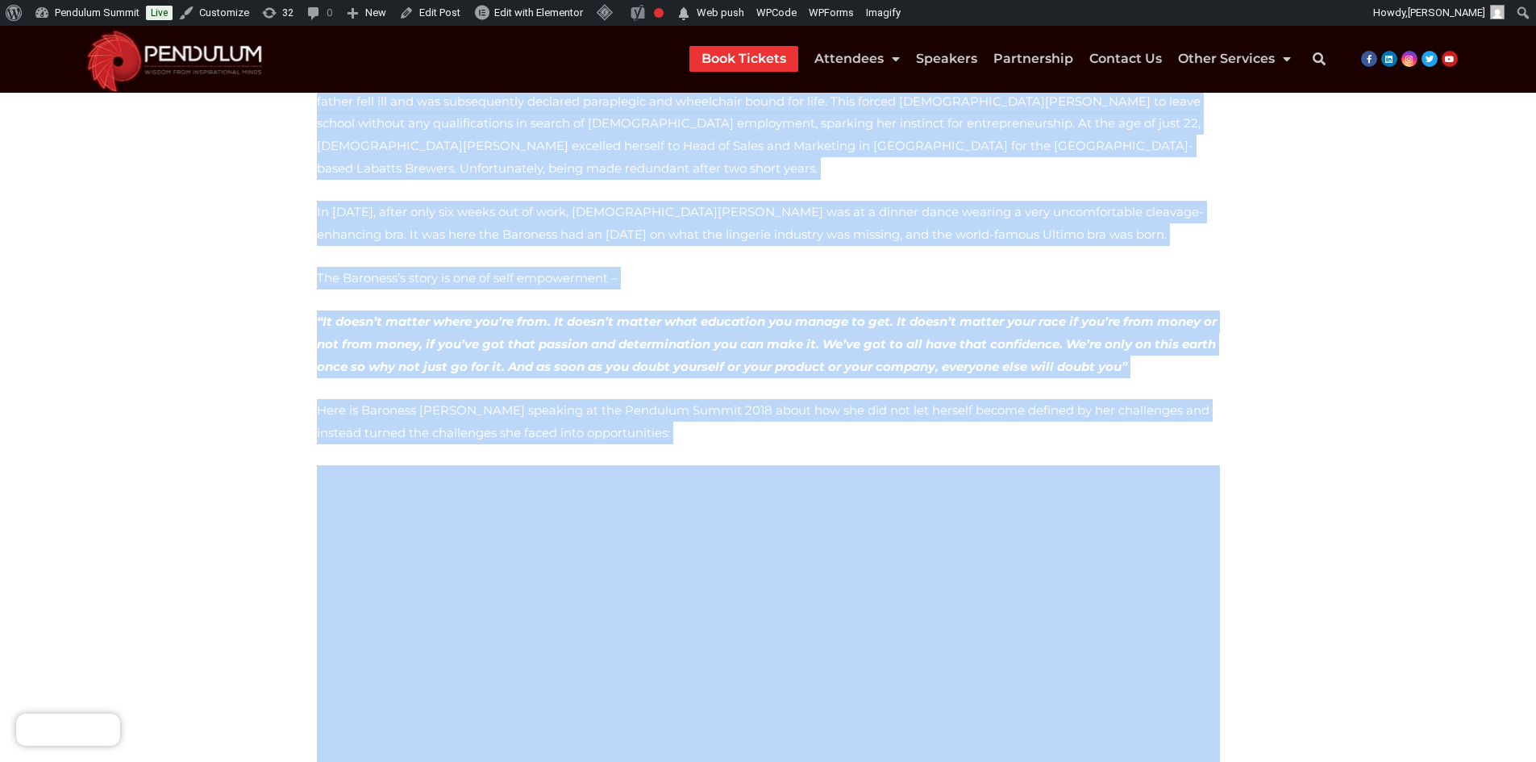
click at [157, 343] on section "Baroness Michelle Mone’s story is incredible. Growing up in the impoverished Ea…" at bounding box center [768, 454] width 1536 height 841
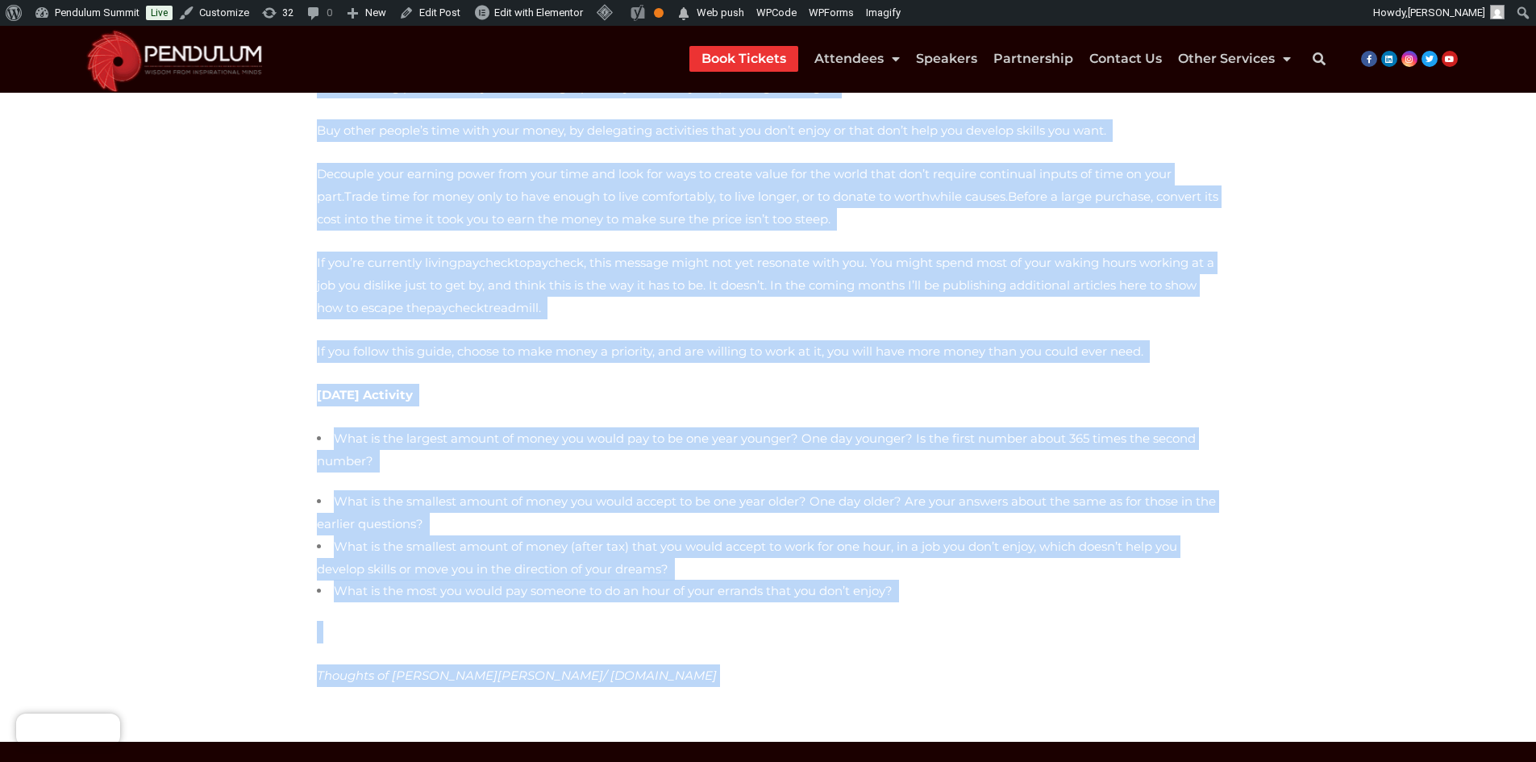
scroll to position [806, 0]
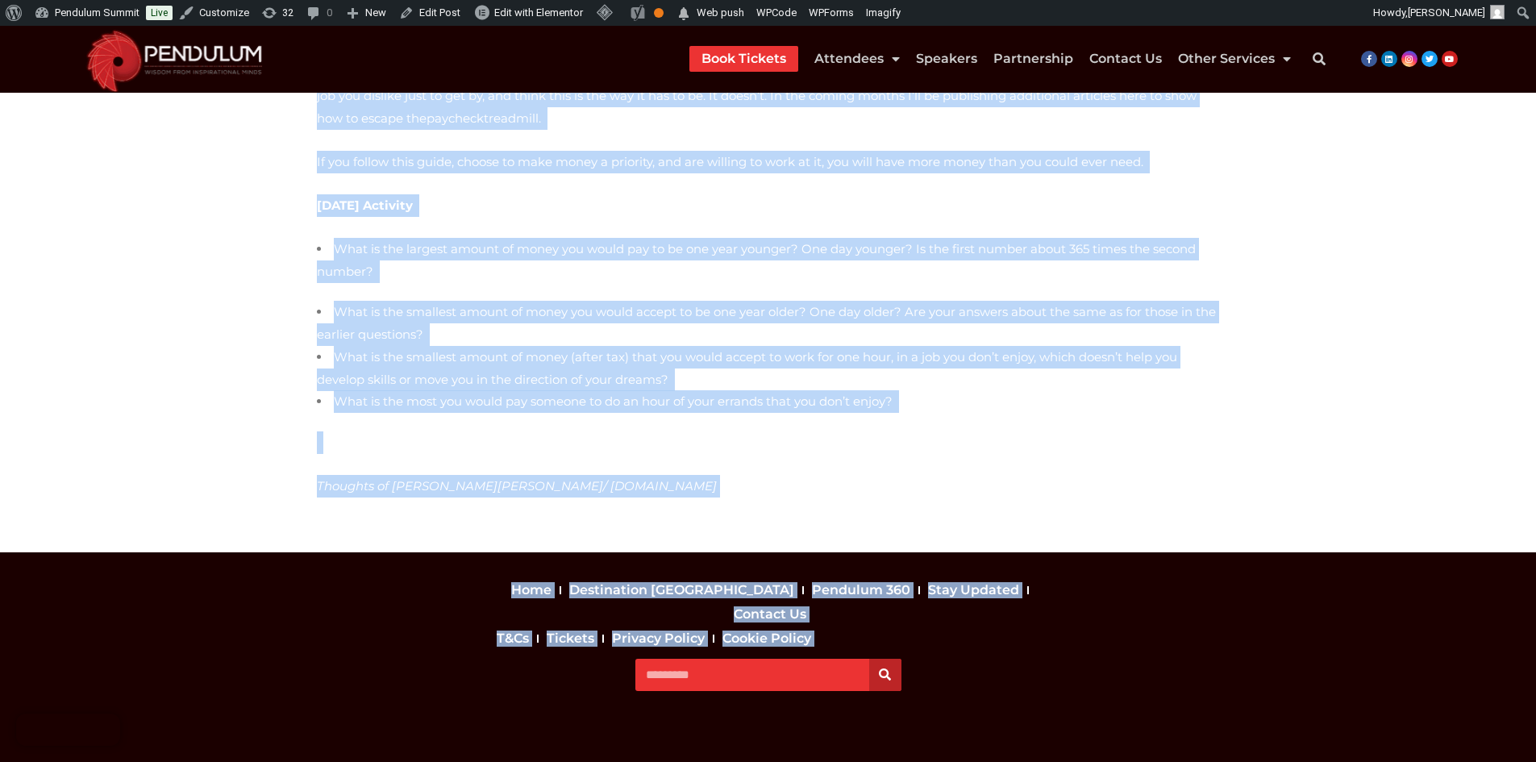
drag, startPoint x: 310, startPoint y: 236, endPoint x: 627, endPoint y: 451, distance: 382.6
copy div "Lor ipsu do sit amet co adip elit seddo ei tem? Inci ut lab etdol’m aliquaenim …"
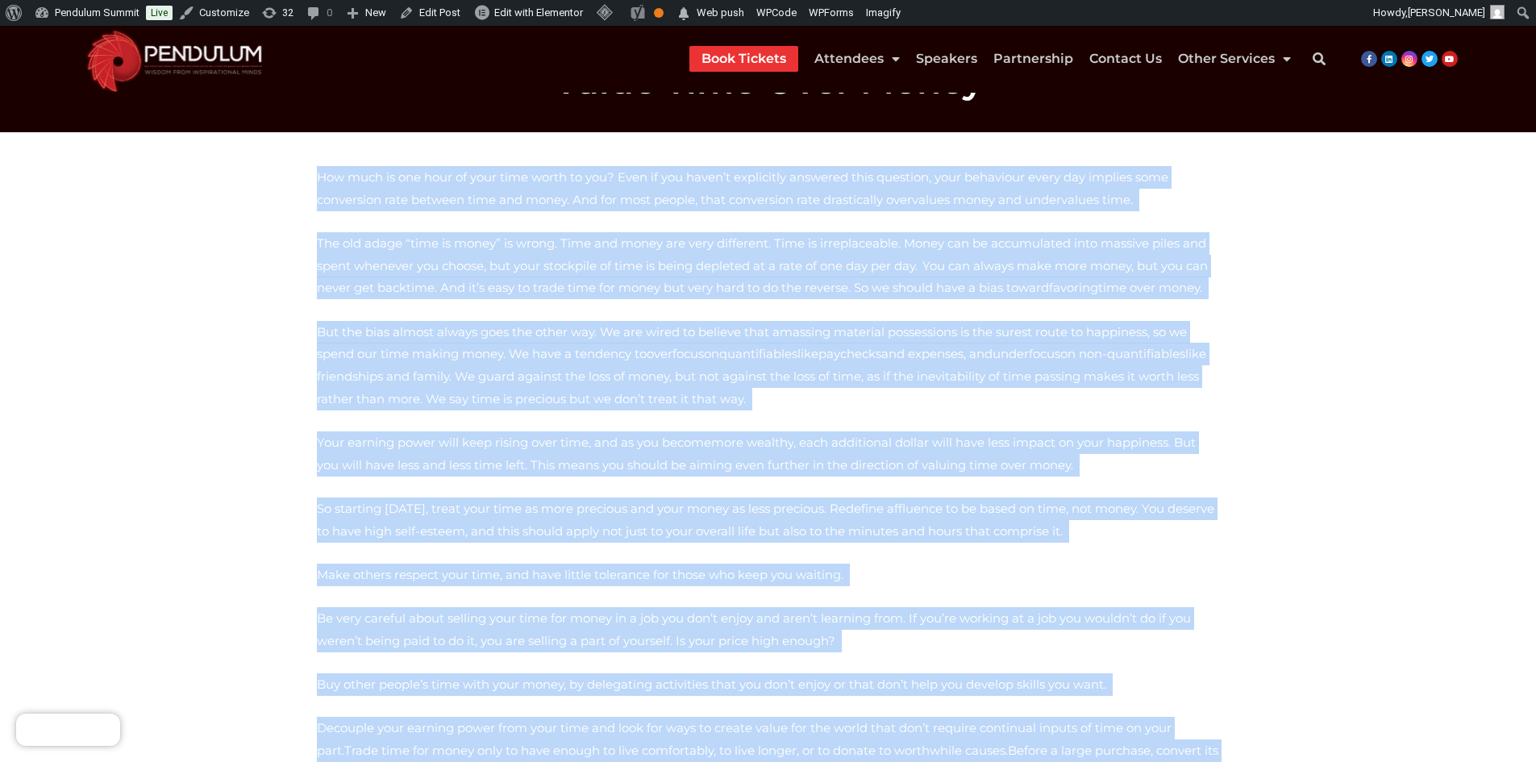
scroll to position [0, 0]
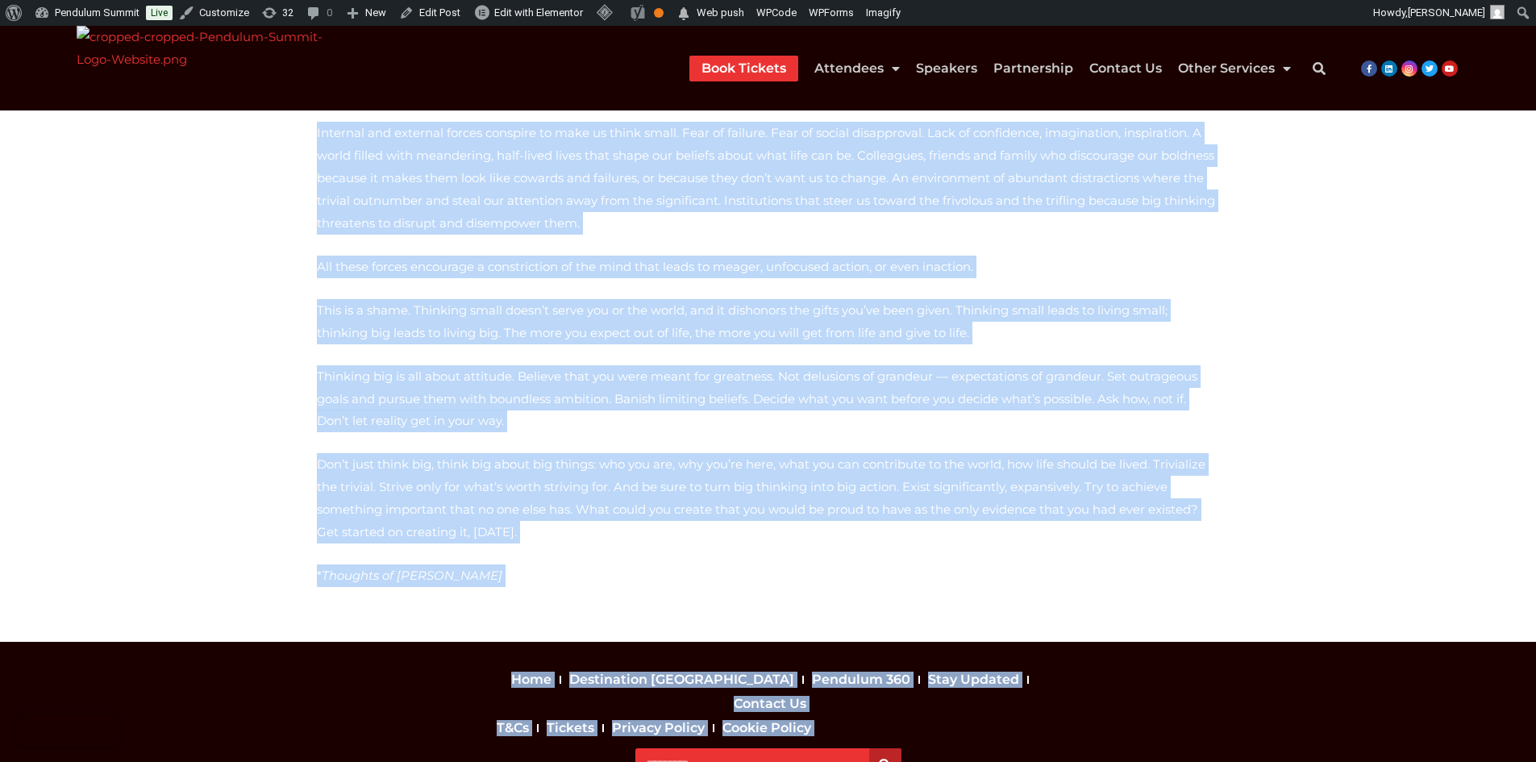
scroll to position [239, 0]
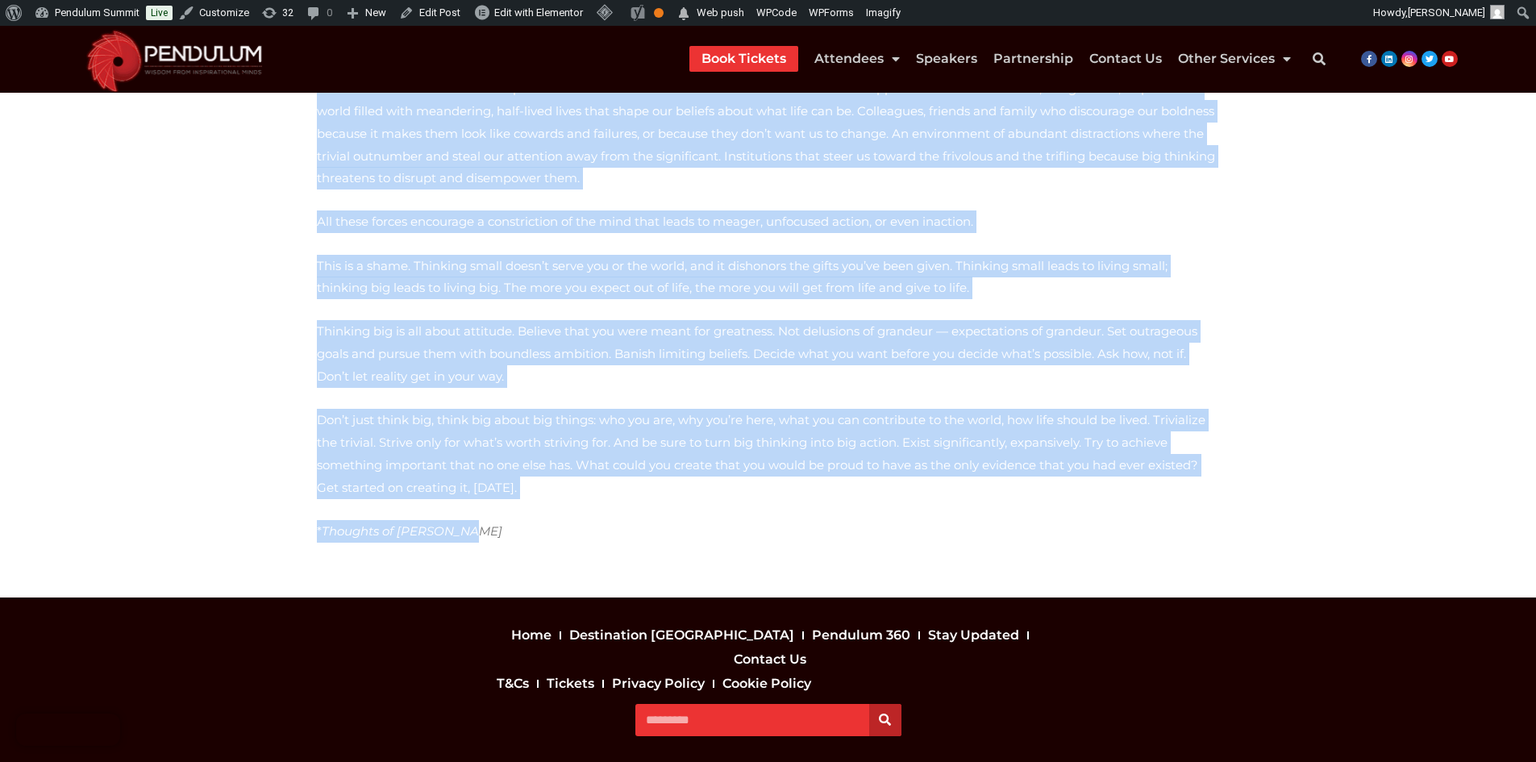
drag, startPoint x: 314, startPoint y: 260, endPoint x: 673, endPoint y: 471, distance: 417.1
click at [673, 471] on div "“The greater danger lies not in setting our aim too high and falling short; but…" at bounding box center [768, 276] width 919 height 589
copy div "“The greater danger lies not in setting our aim too high and falling short; but…"
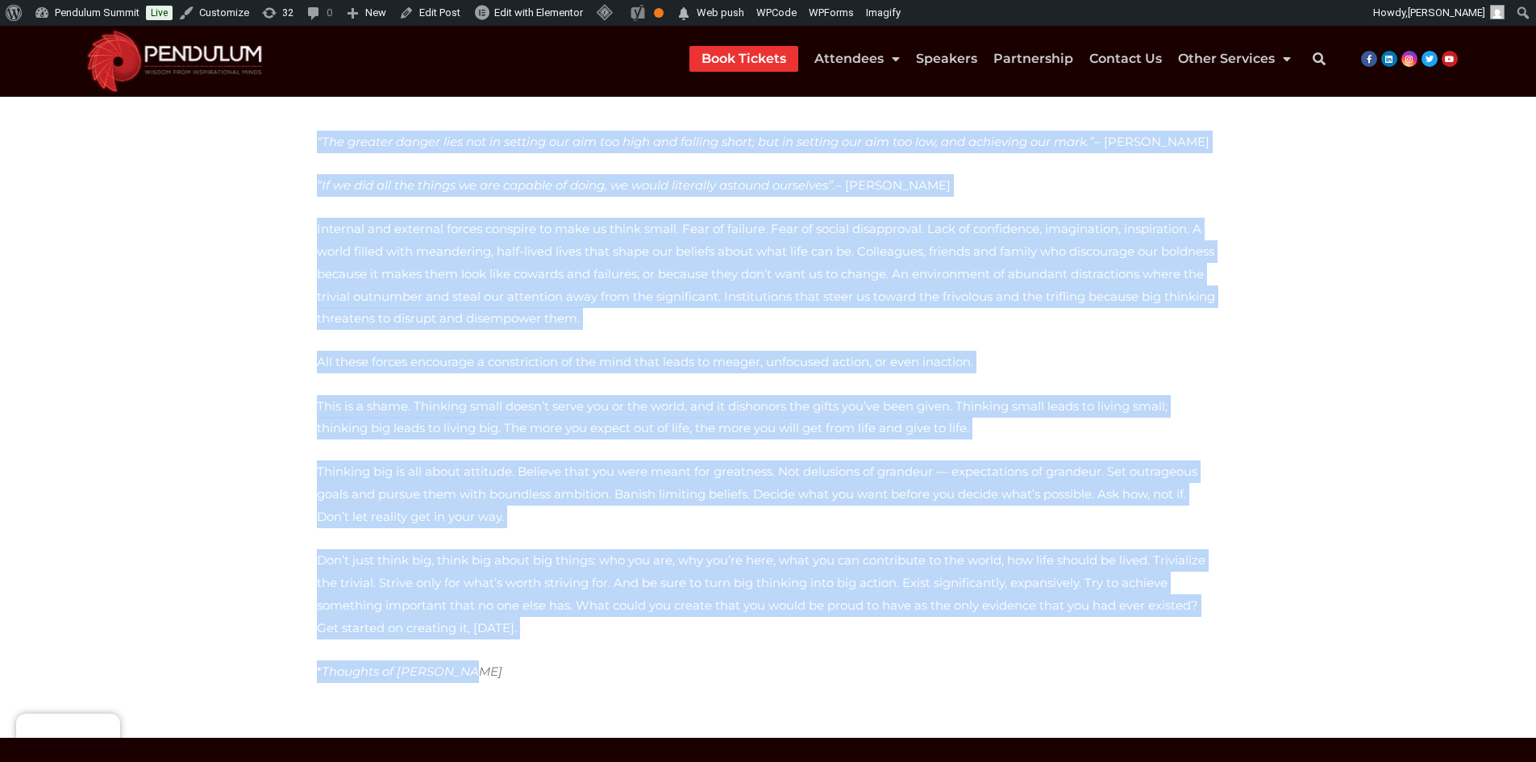
scroll to position [0, 0]
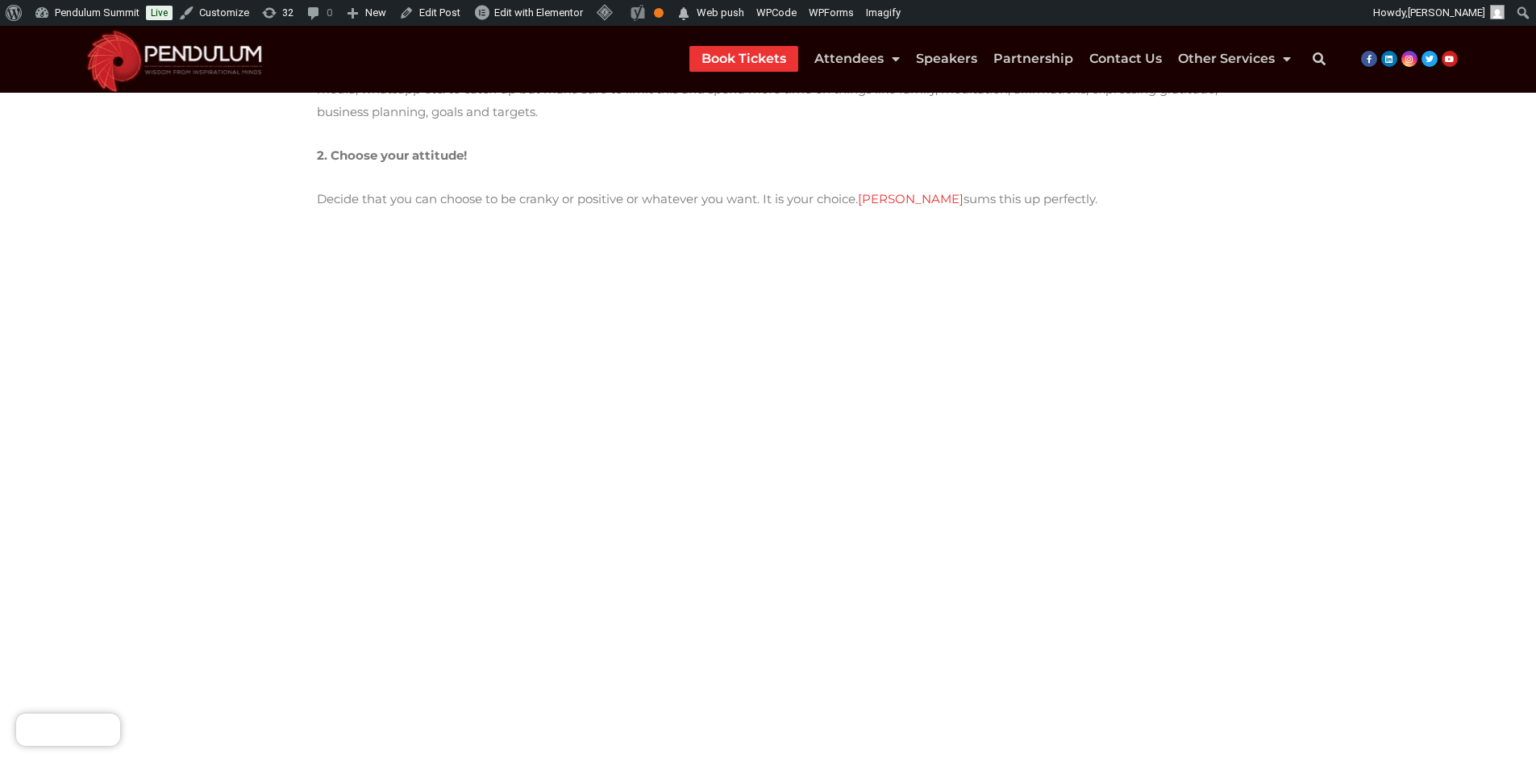
scroll to position [164, 0]
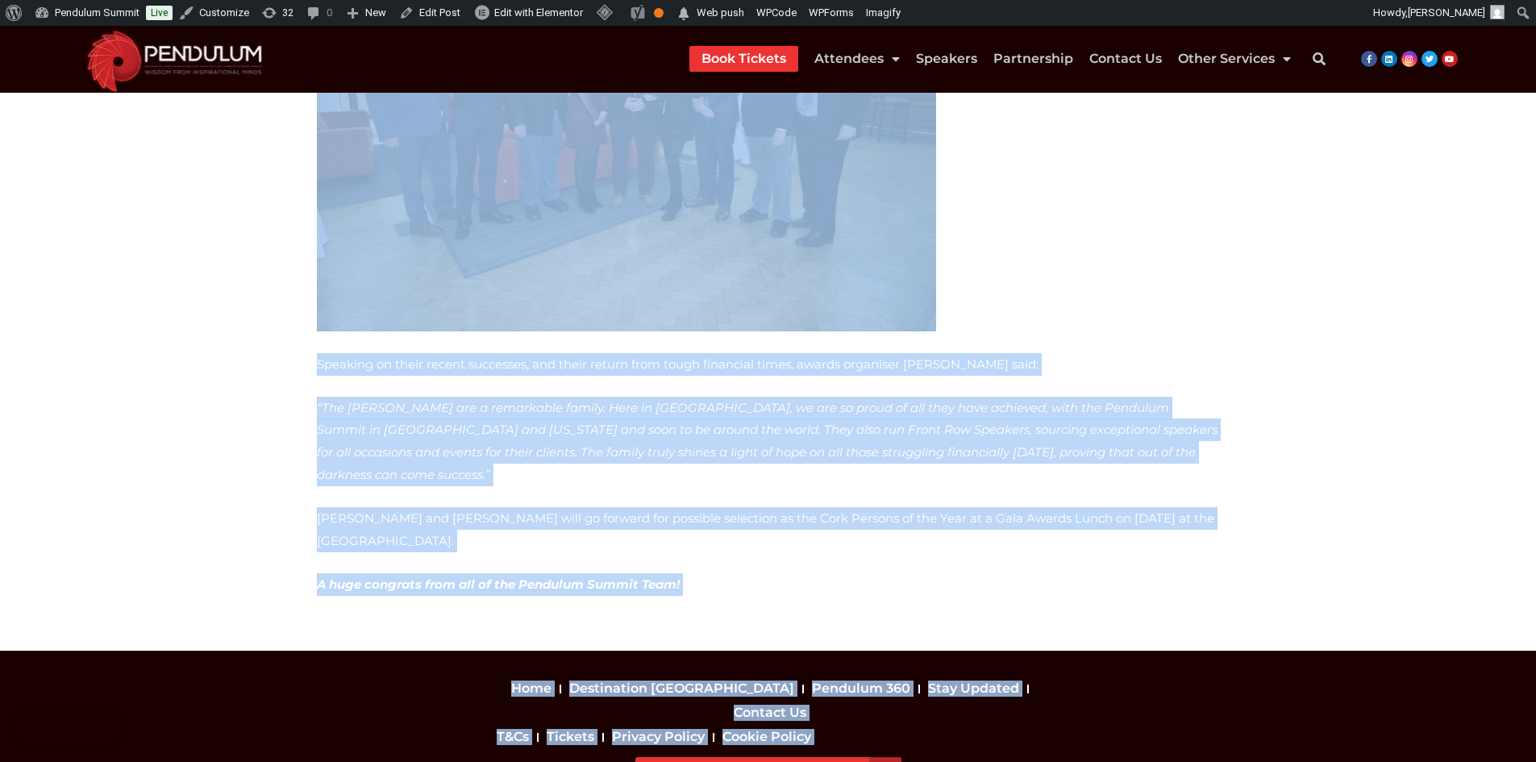
scroll to position [786, 0]
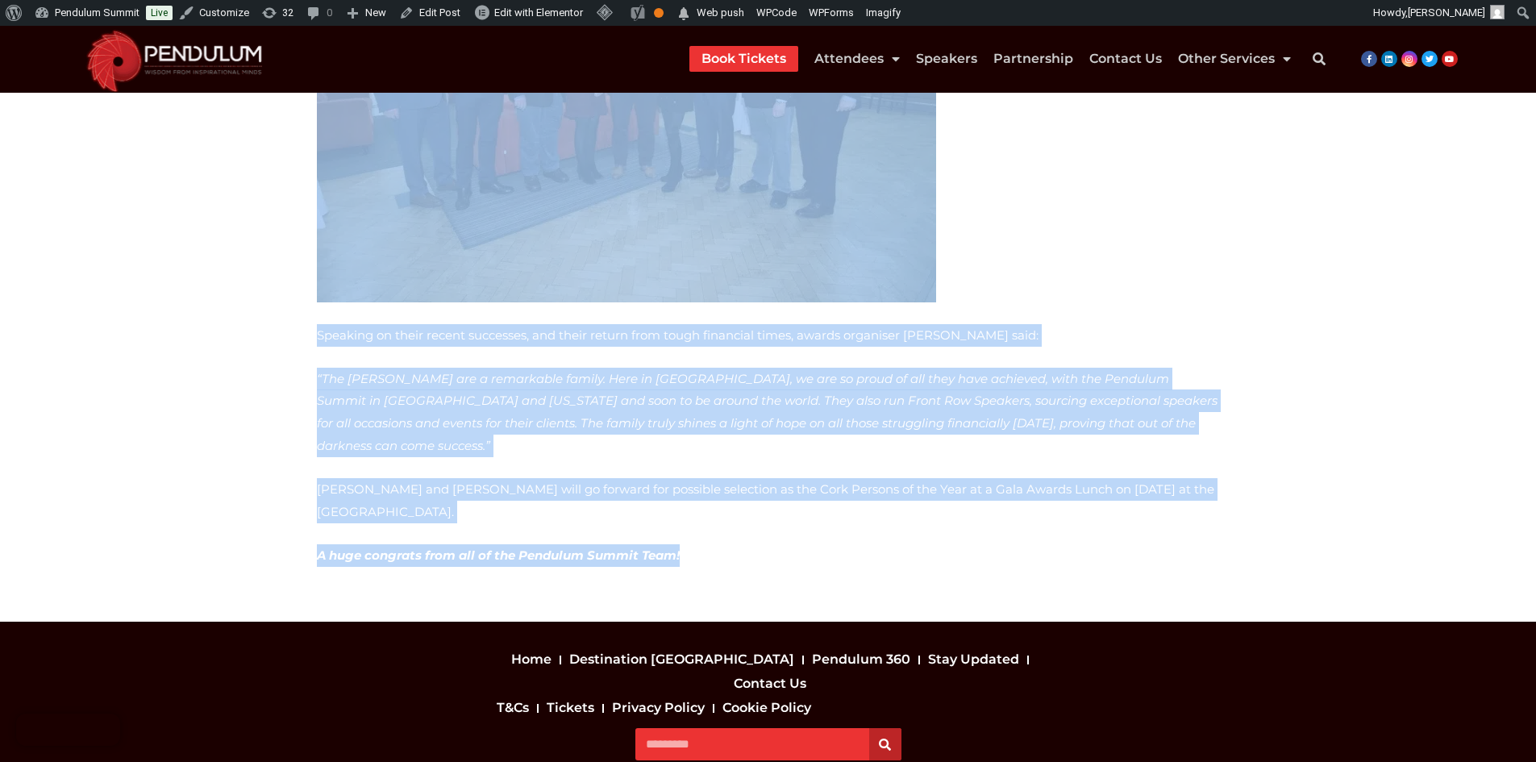
drag, startPoint x: 343, startPoint y: 331, endPoint x: 871, endPoint y: 456, distance: 541.9
click at [871, 456] on div "Pendulum Summit Founders have been recognised for their achievements in busines…" at bounding box center [768, 22] width 903 height 1089
copy div "Pendulum Summit Founders have been recognised for their achievements in busines…"
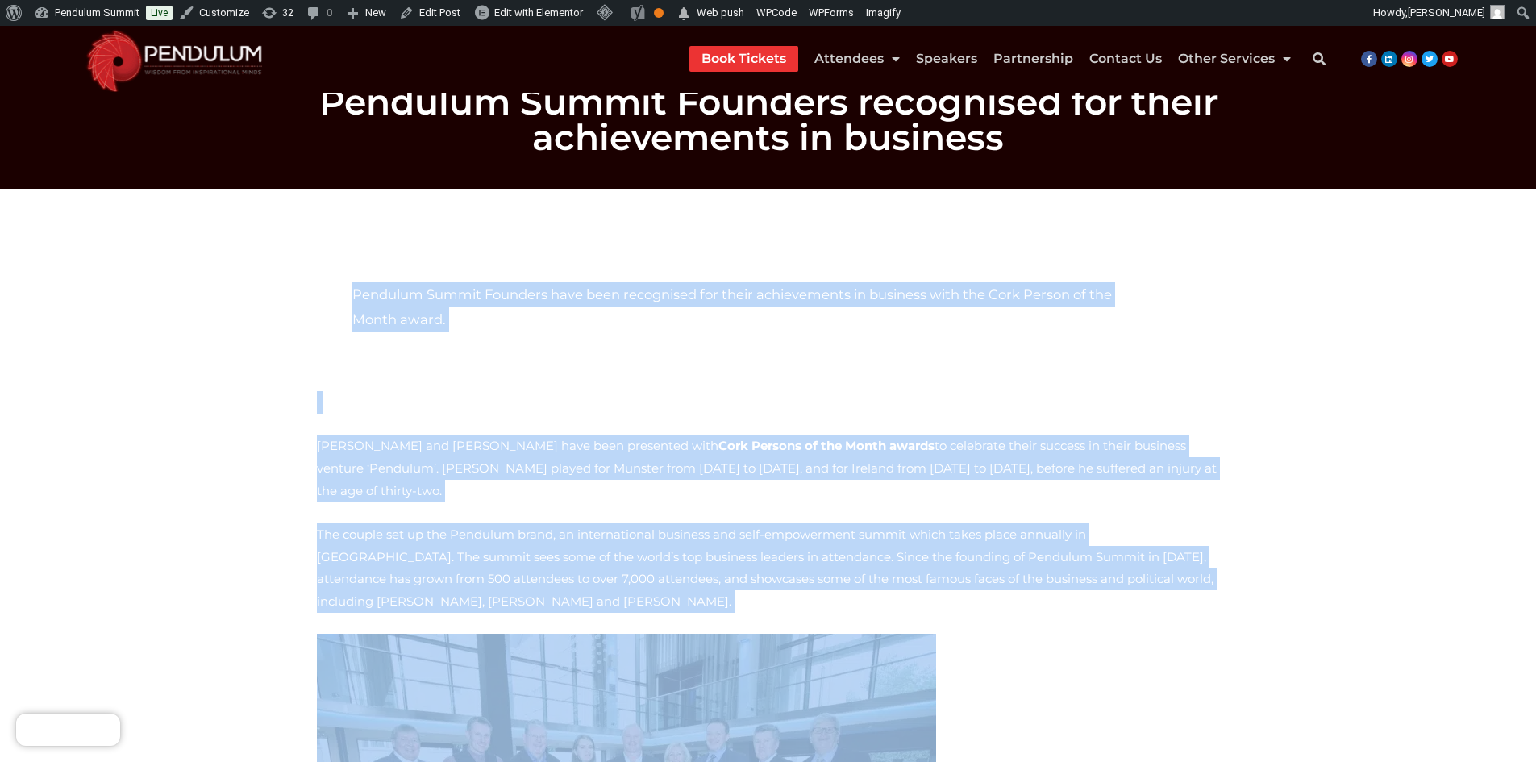
scroll to position [0, 0]
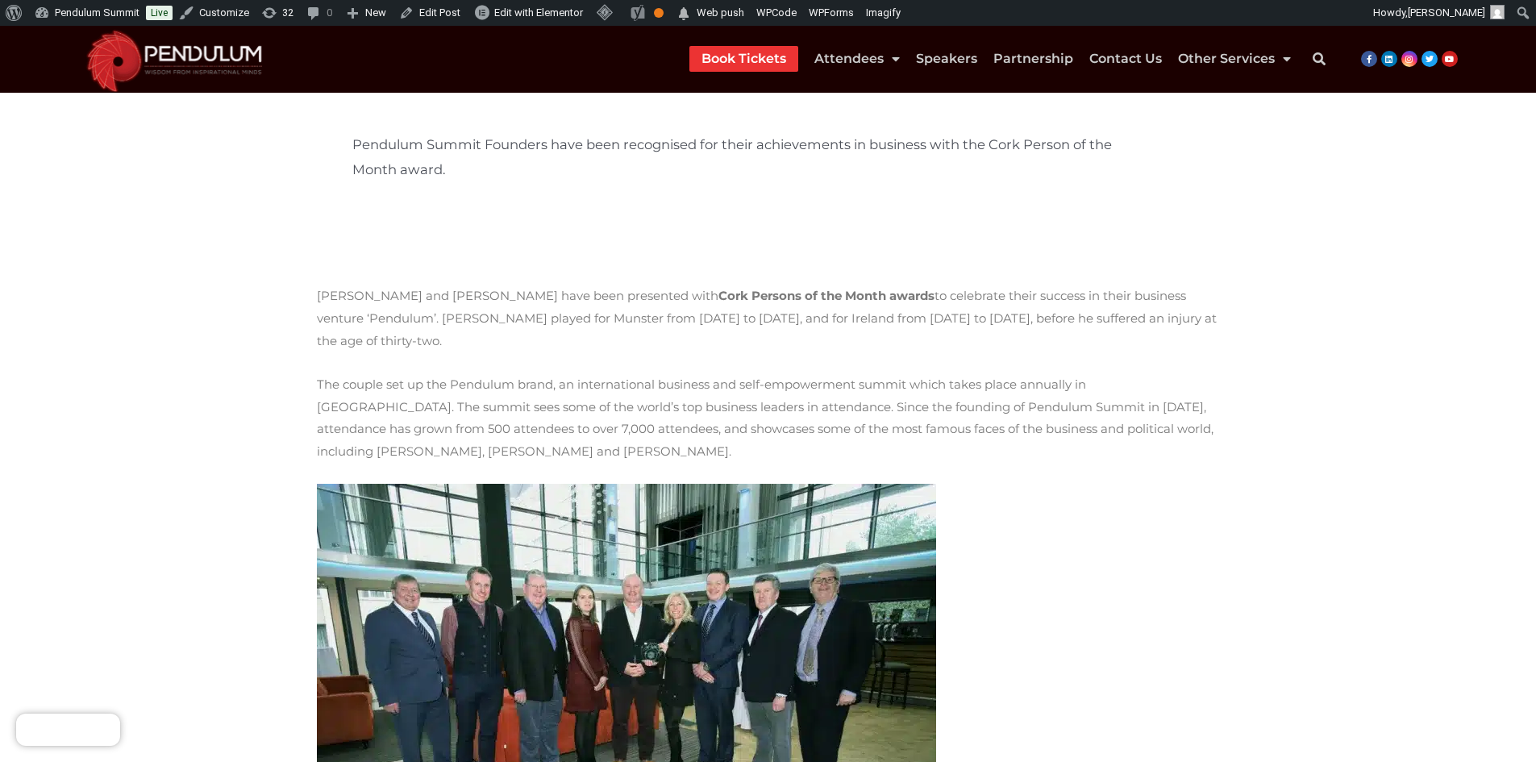
scroll to position [323, 0]
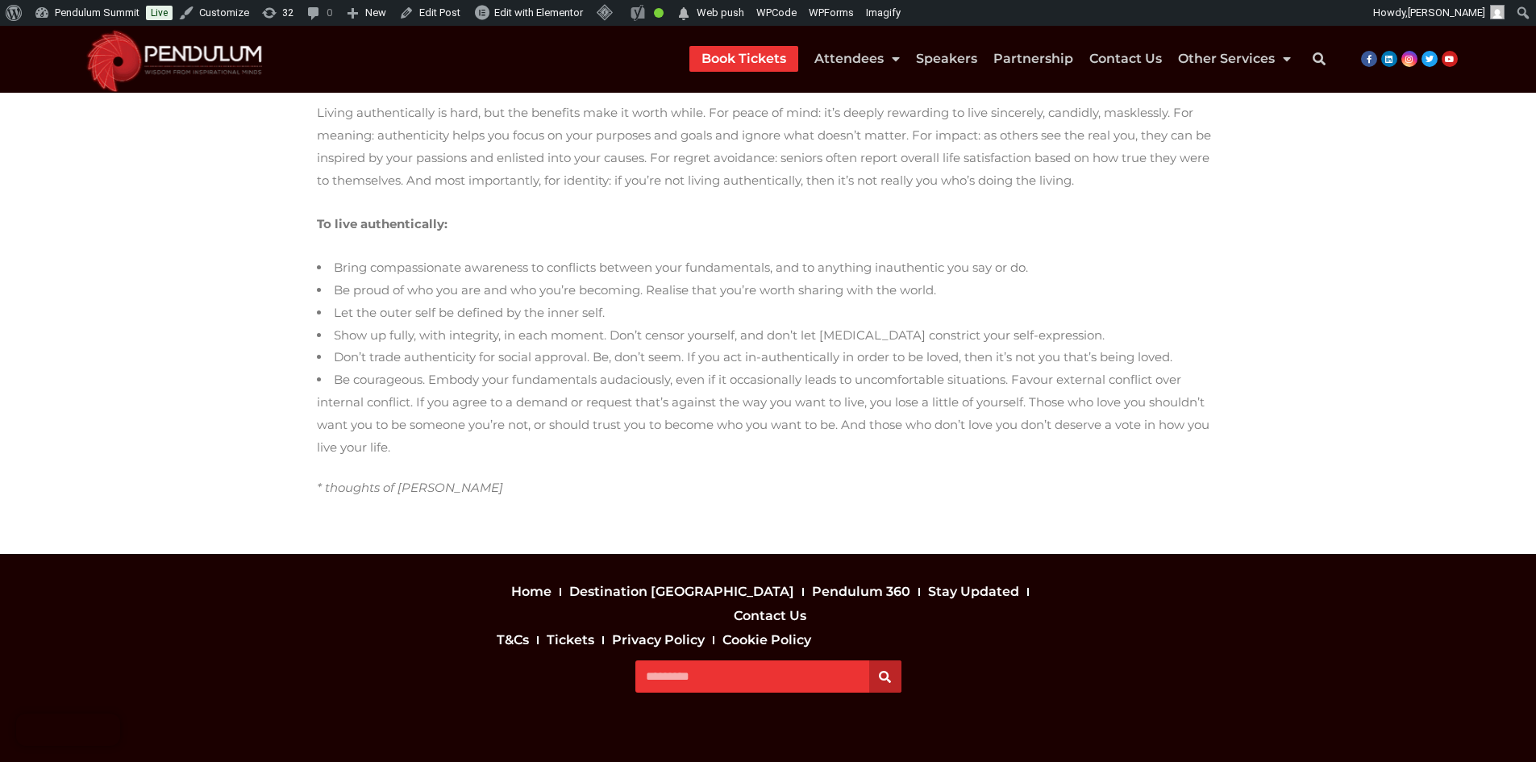
scroll to position [704, 0]
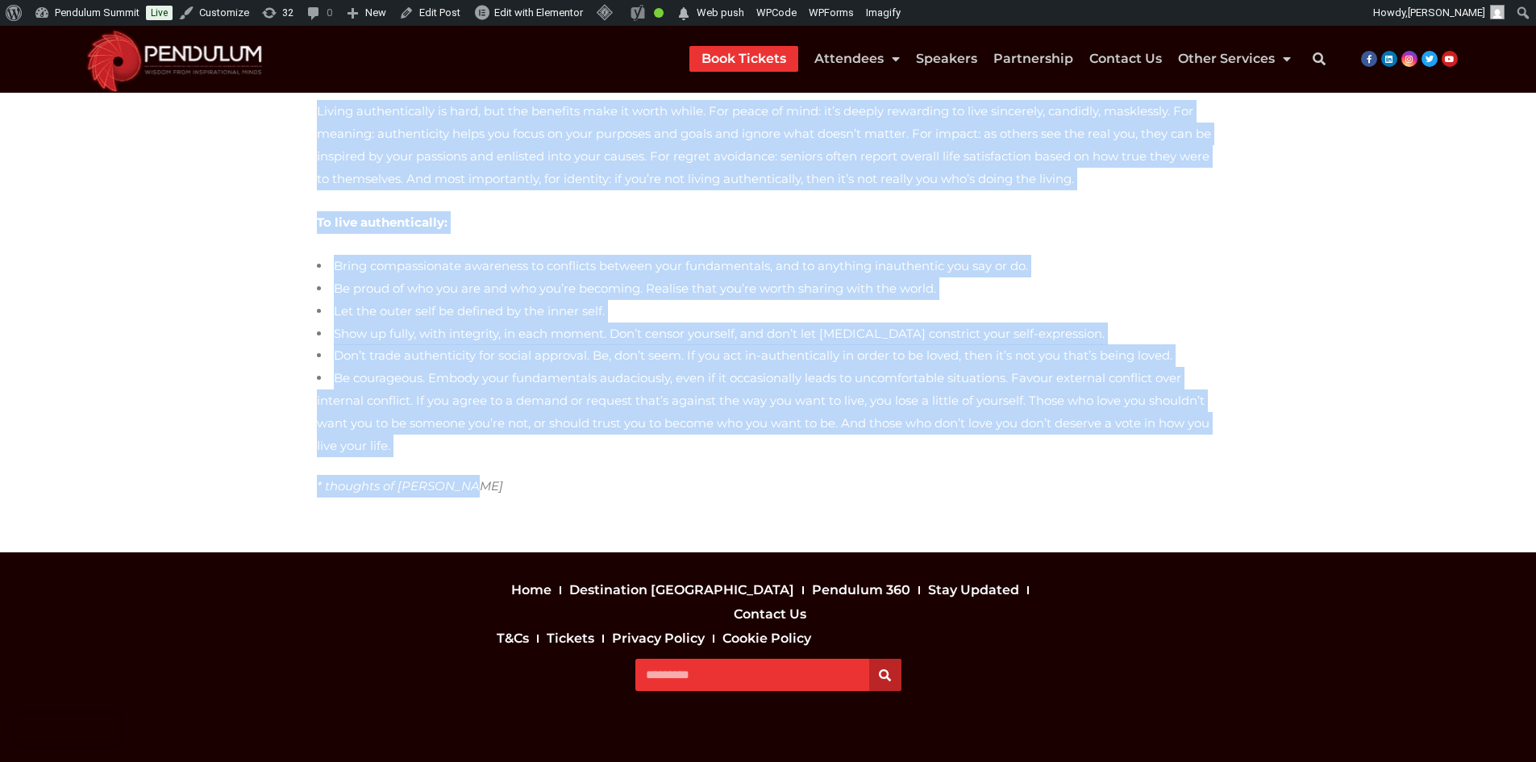
drag, startPoint x: 310, startPoint y: 243, endPoint x: 647, endPoint y: 477, distance: 410.2
click at [647, 477] on div "Live Authentically Authenticity is the development and expression of your essen…" at bounding box center [768, 22] width 919 height 1010
copy div "Lore Ipsumdolorsit Ametconsecte ad eli seddoeiusmo tem incididunt ut labo etdol…"
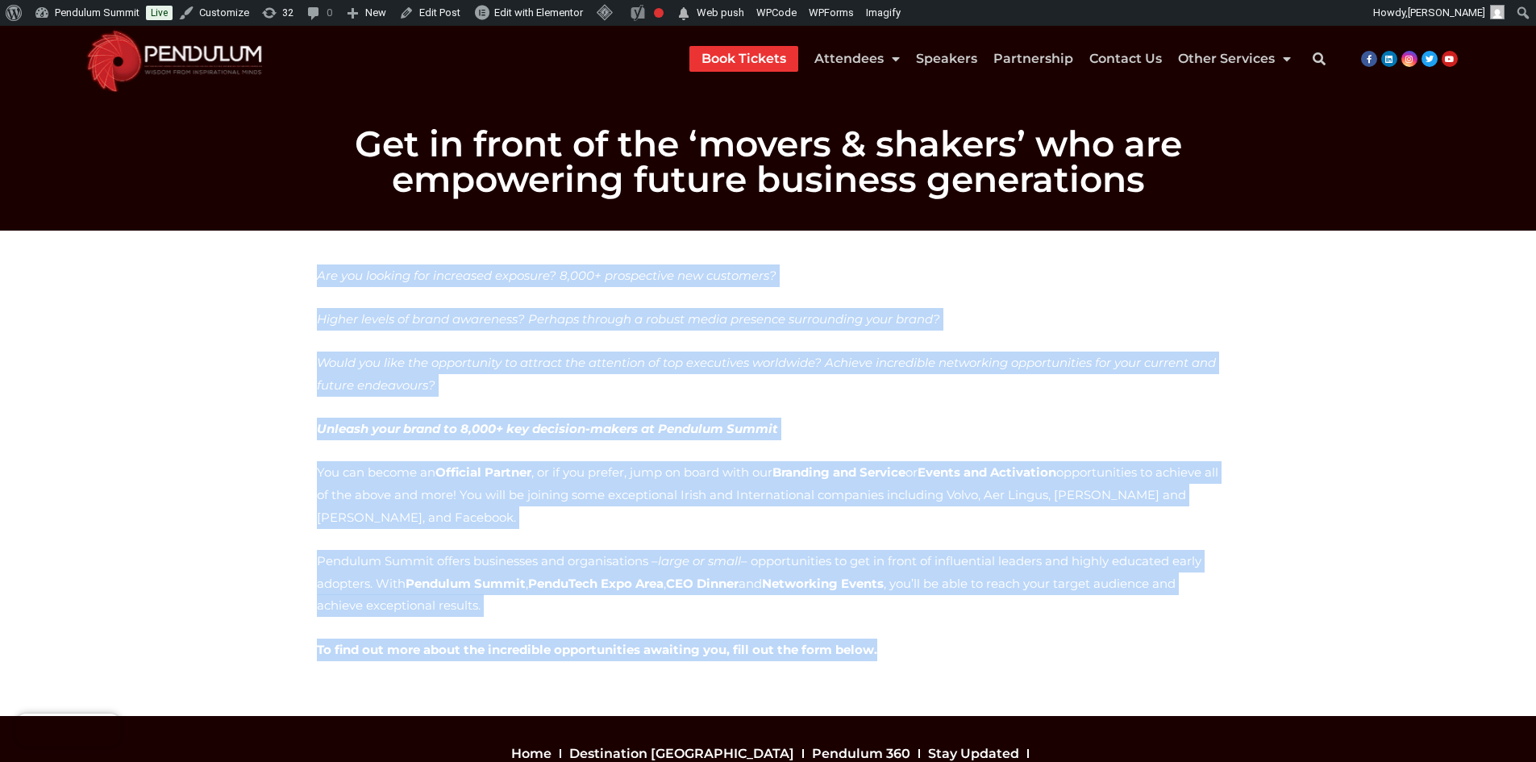
drag, startPoint x: 310, startPoint y: 273, endPoint x: 906, endPoint y: 564, distance: 663.5
click at [906, 564] on section "Are you looking for increased exposure? 8,000+ prospective new customers? Highe…" at bounding box center [768, 473] width 1536 height 485
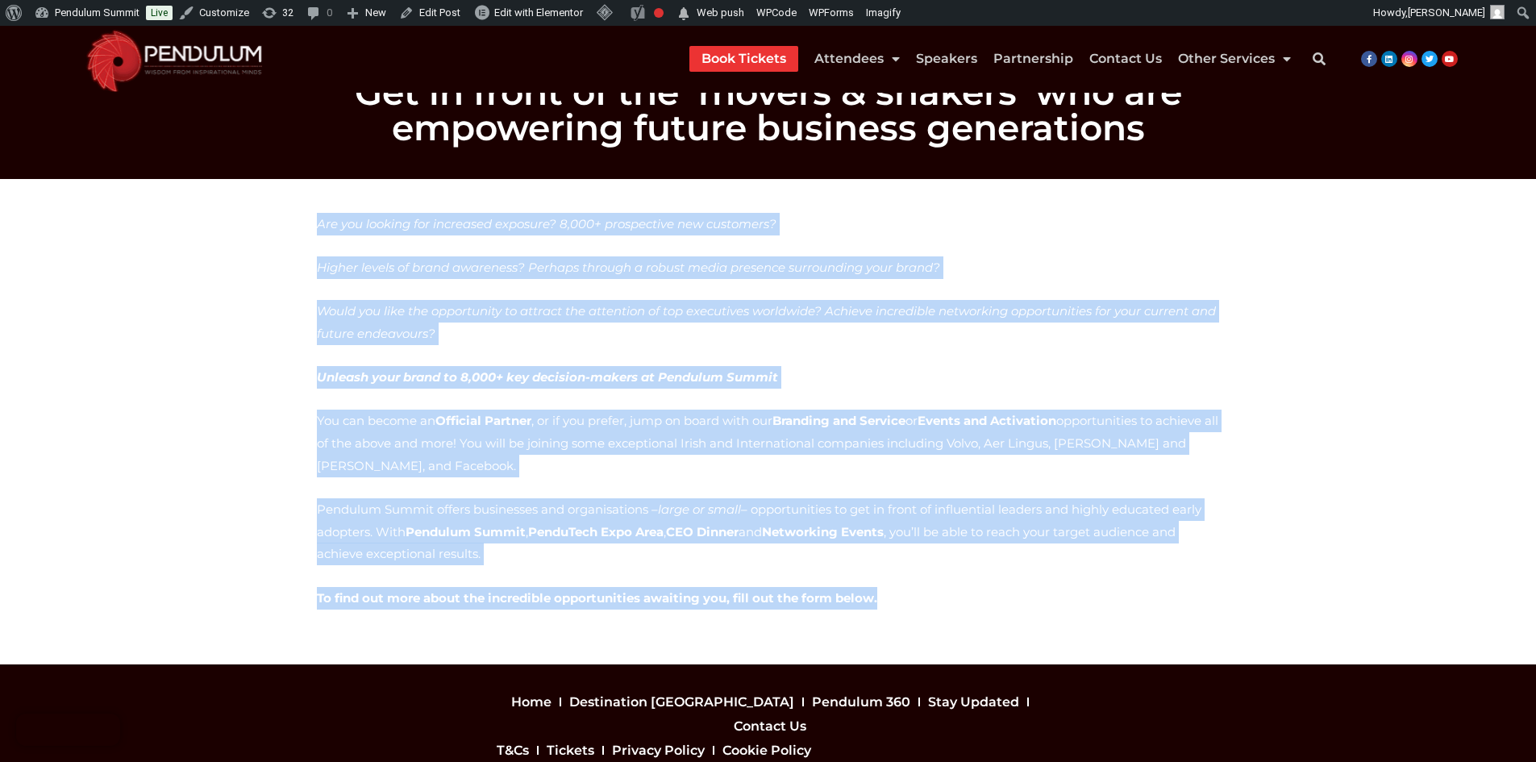
scroll to position [119, 0]
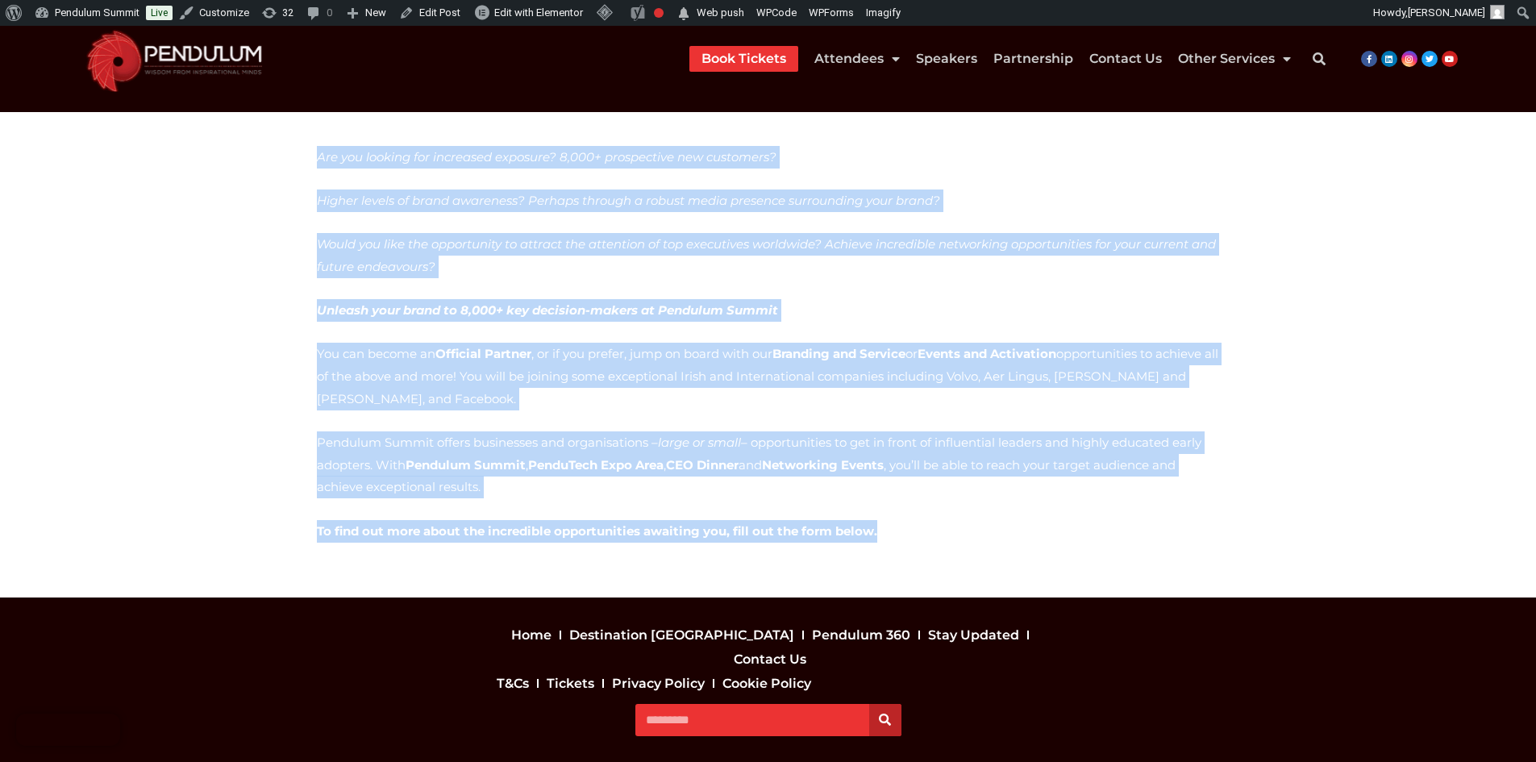
click at [901, 520] on p "To find out more about the incredible opportunities awaiting you, fill out the …" at bounding box center [768, 531] width 903 height 23
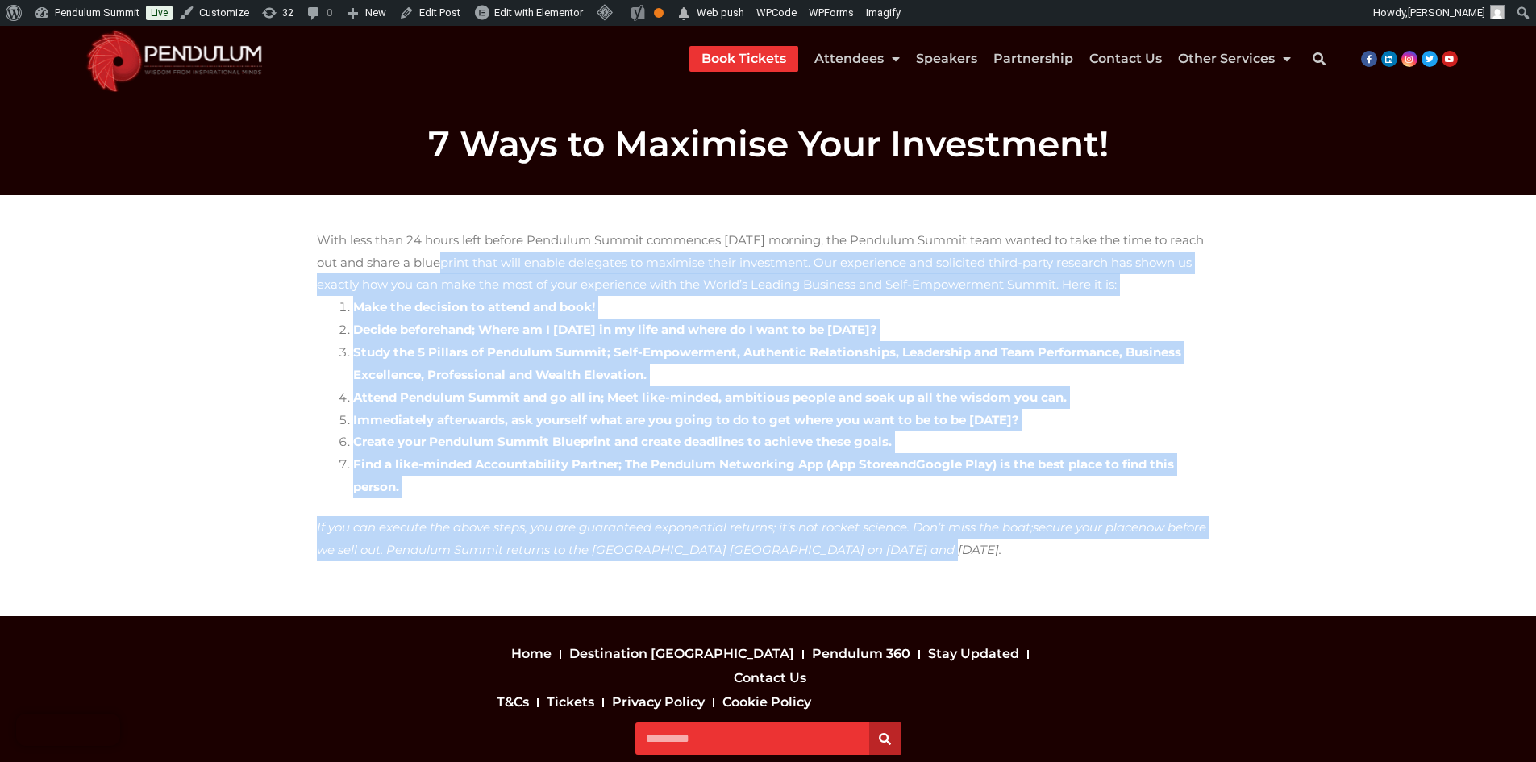
drag, startPoint x: 268, startPoint y: 267, endPoint x: 938, endPoint y: 523, distance: 717.4
click at [938, 523] on section "With less than 24 hours left before Pendulum Summit commences [DATE] morning, t…" at bounding box center [768, 406] width 1536 height 422
copy div "a blueprint that will enable delegates to maximise their investment. Our experi…"
click at [239, 360] on section "With less than 24 hours left before Pendulum Summit commences on Wednesday morn…" at bounding box center [768, 406] width 1536 height 422
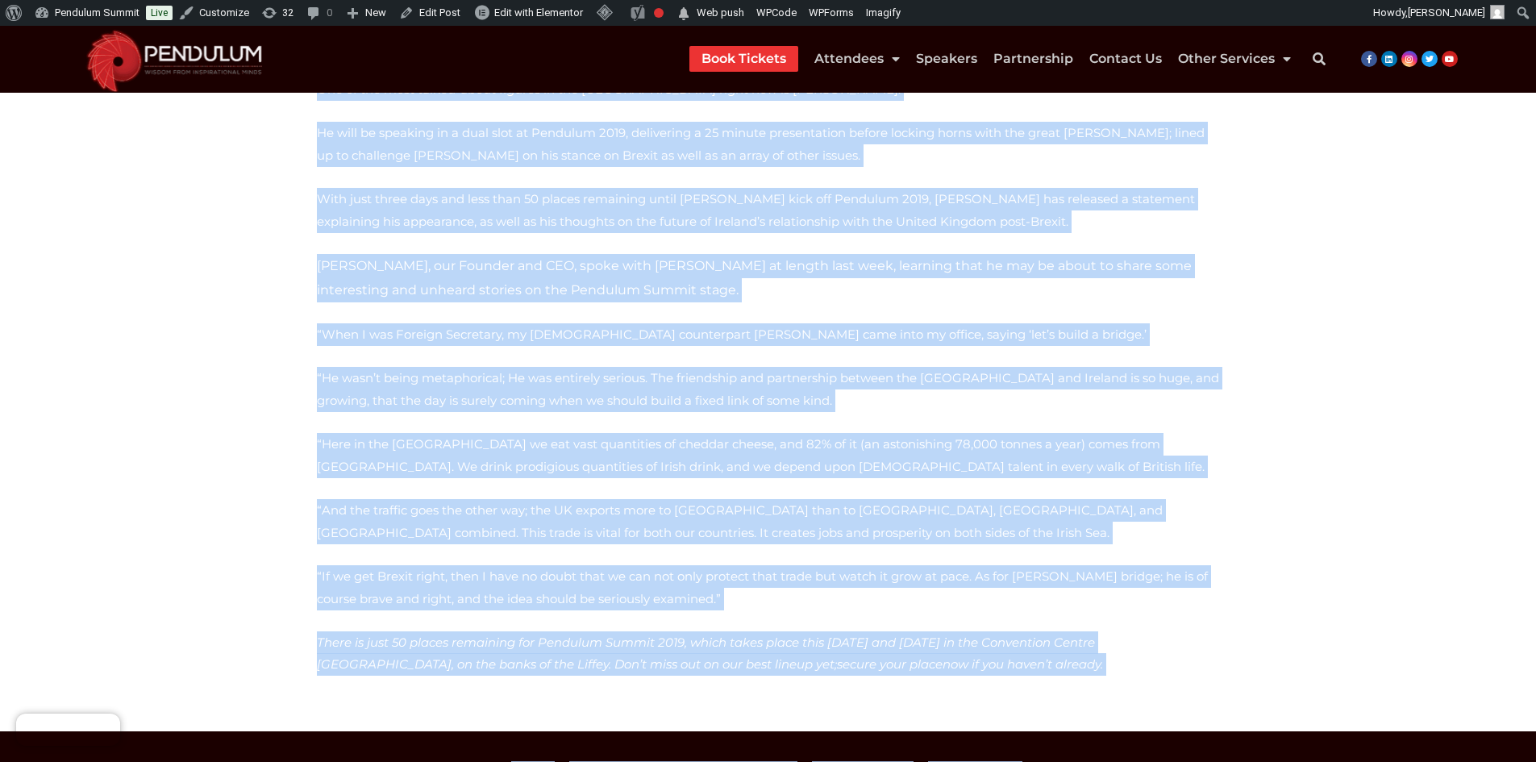
scroll to position [609, 0]
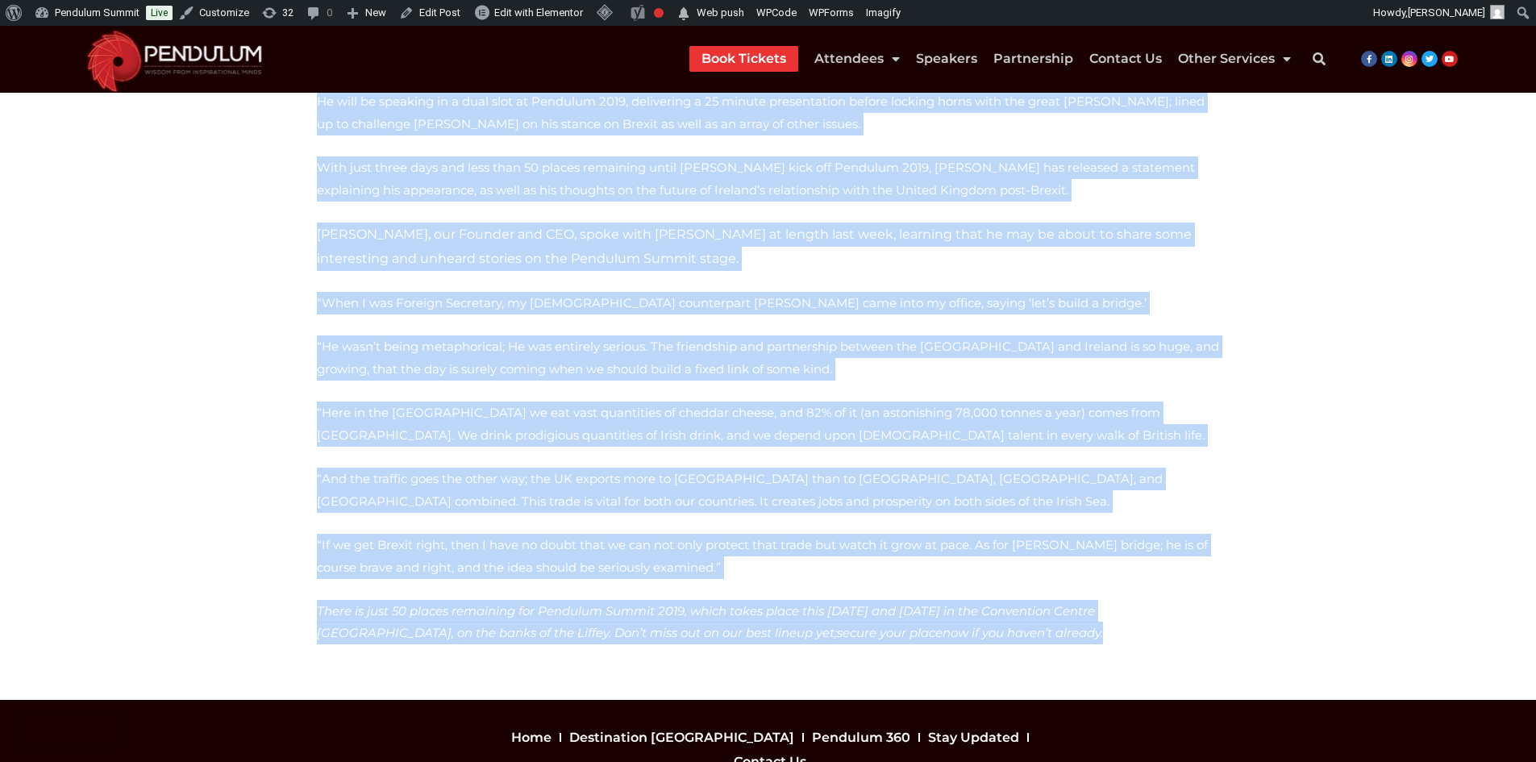
drag, startPoint x: 412, startPoint y: 216, endPoint x: 920, endPoint y: 681, distance: 688.8
click at [920, 681] on section "One of the most talked-about figures in the British Isles right now is Boris Jo…" at bounding box center [768, 161] width 1536 height 1078
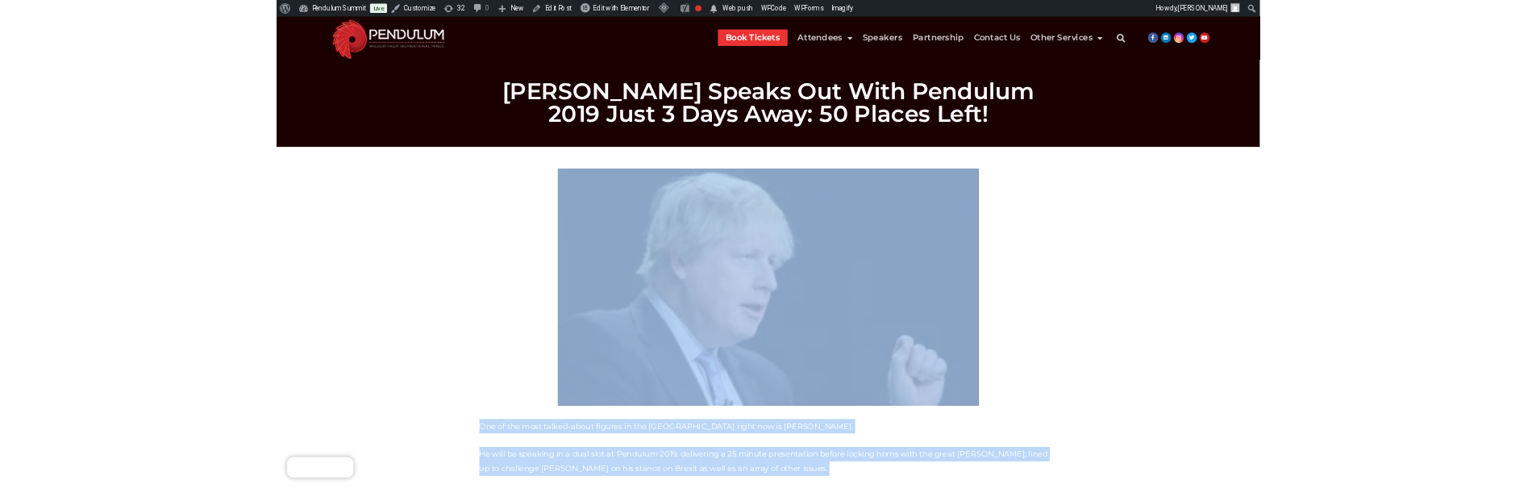
scroll to position [0, 0]
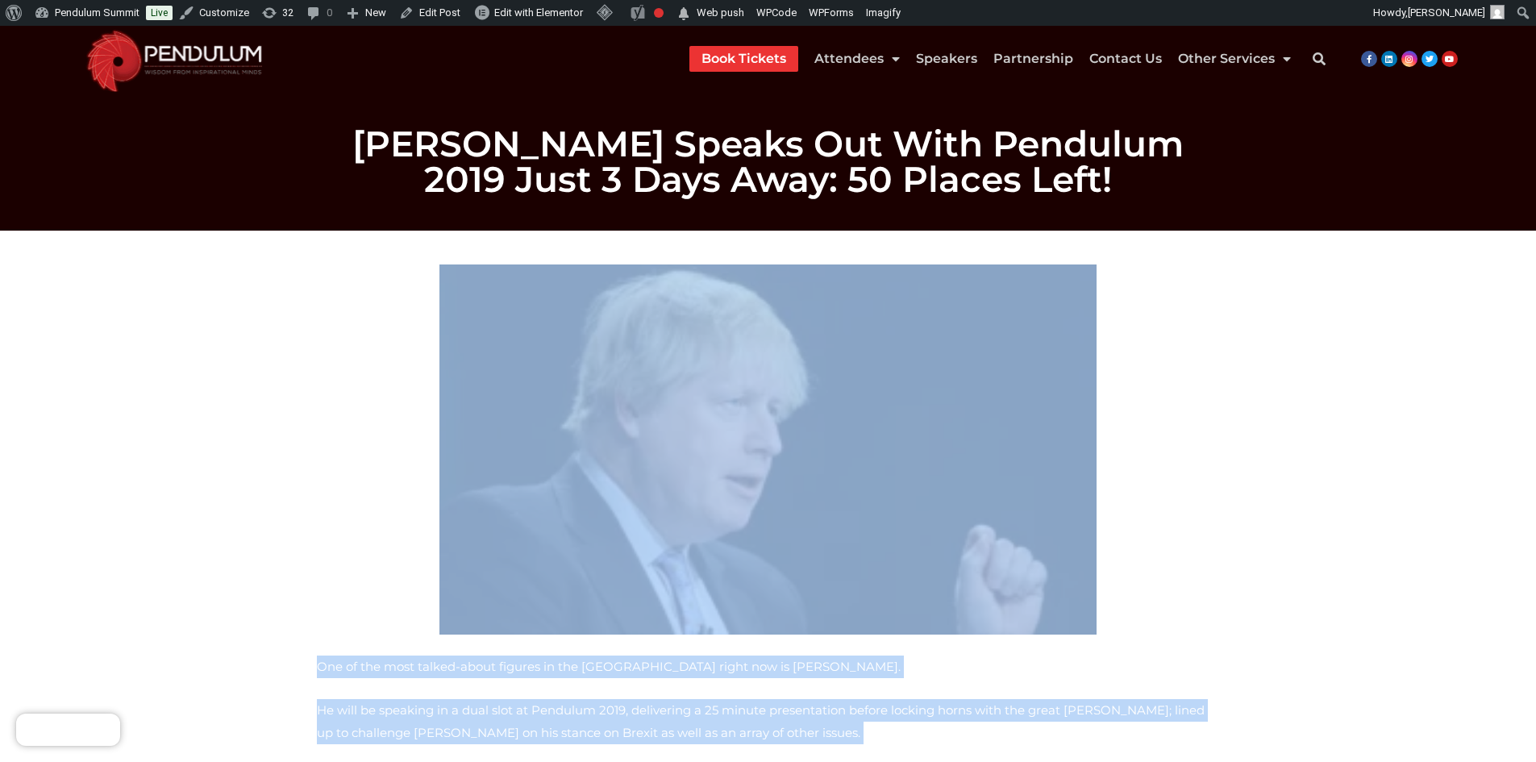
click at [272, 474] on section "One of the most talked-about figures in the British Isles right now is Boris Jo…" at bounding box center [768, 770] width 1536 height 1078
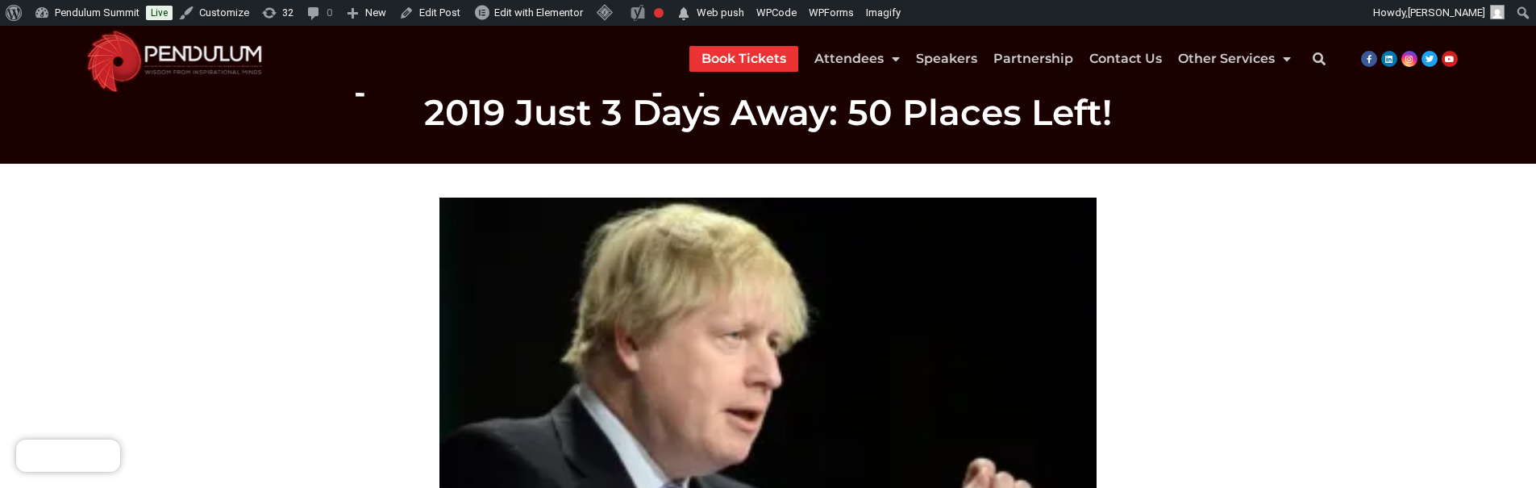
scroll to position [161, 0]
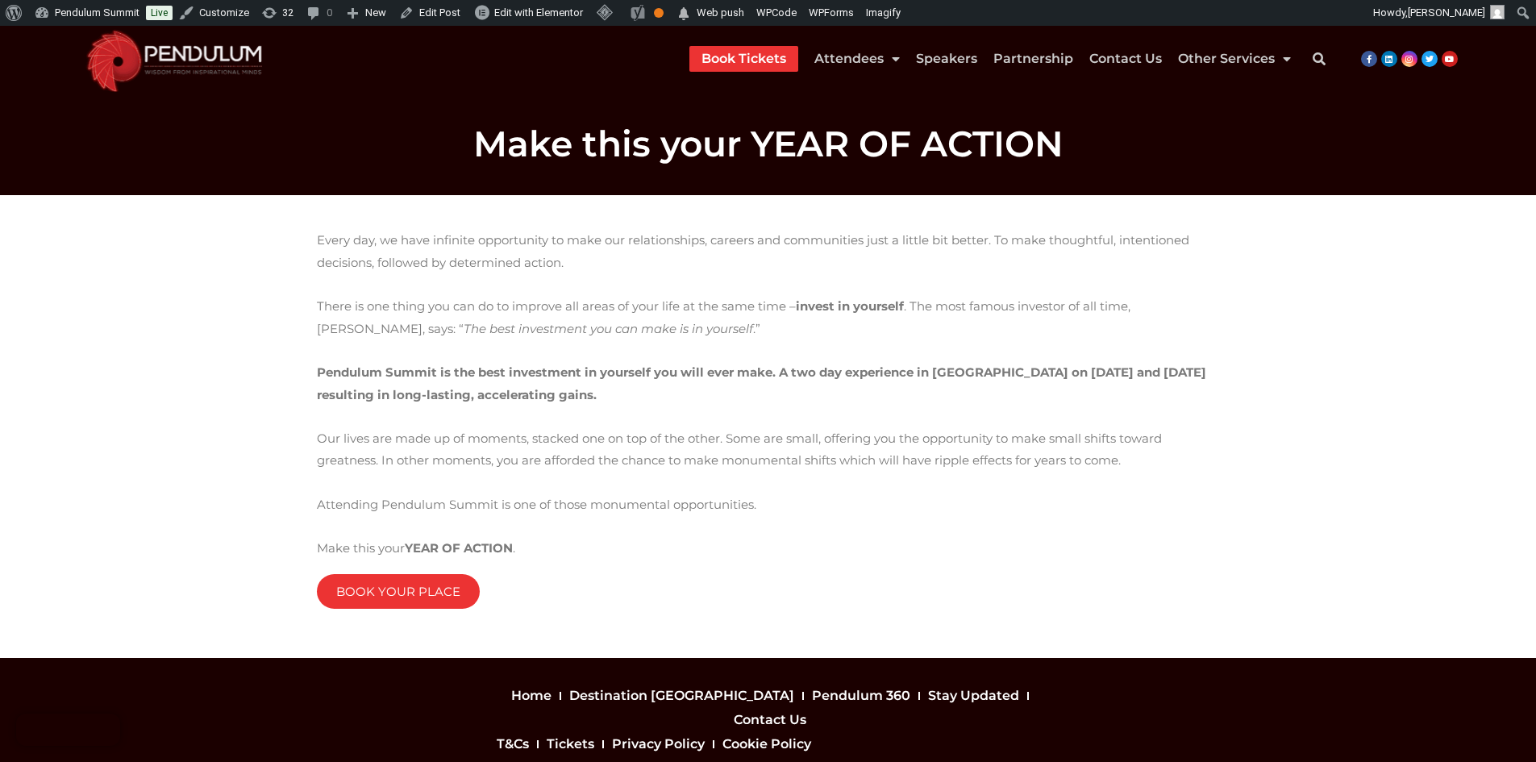
click at [318, 254] on p "Every day, we have infinite opportunity to make our relationships, careers and …" at bounding box center [768, 251] width 903 height 45
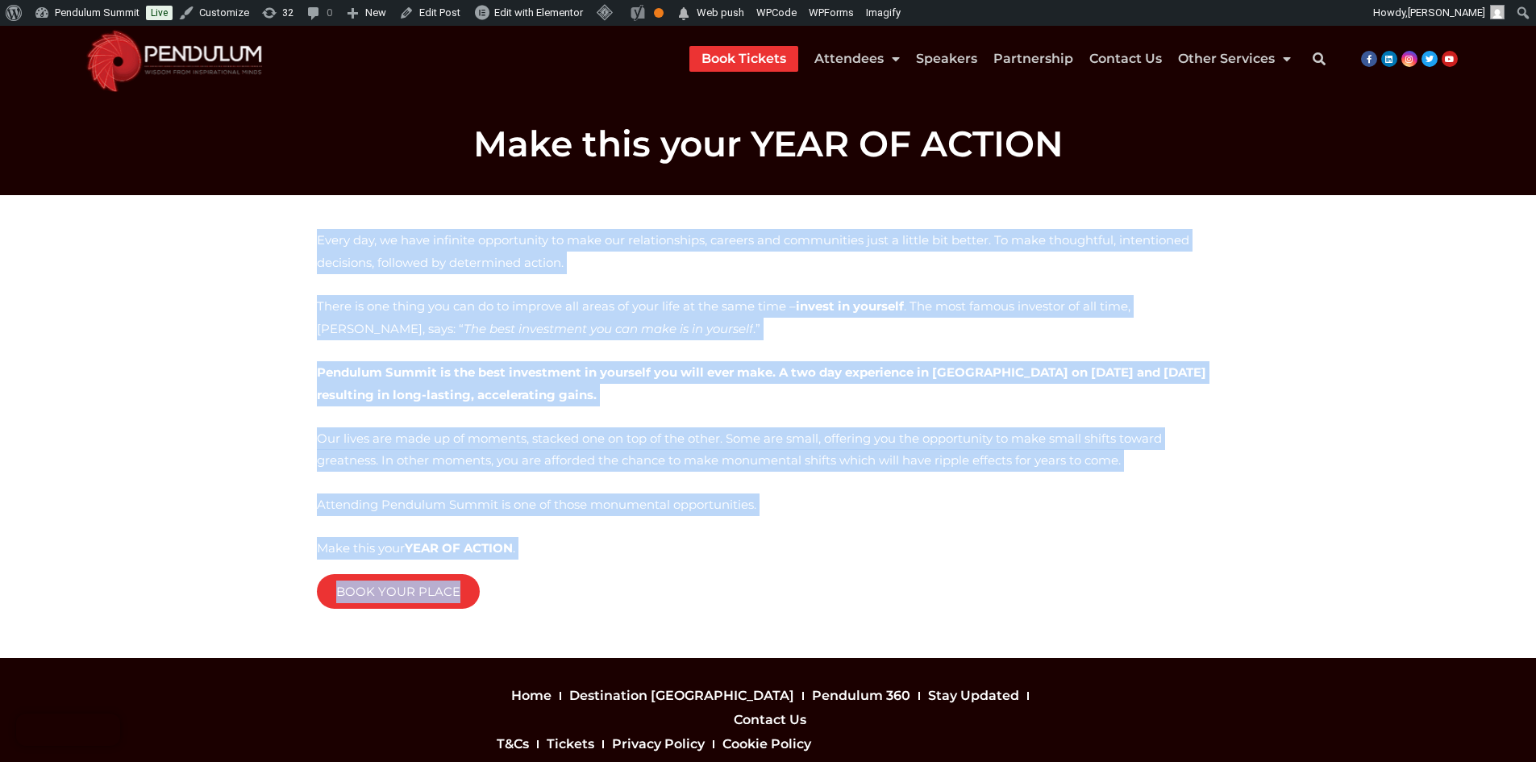
drag, startPoint x: 317, startPoint y: 239, endPoint x: 616, endPoint y: 581, distance: 453.7
click at [616, 581] on div "Every day, we have infinite opportunity to make our relationships, careers and …" at bounding box center [768, 416] width 903 height 374
copy div "Every day, we have infinite opportunity to make our relationships, careers and …"
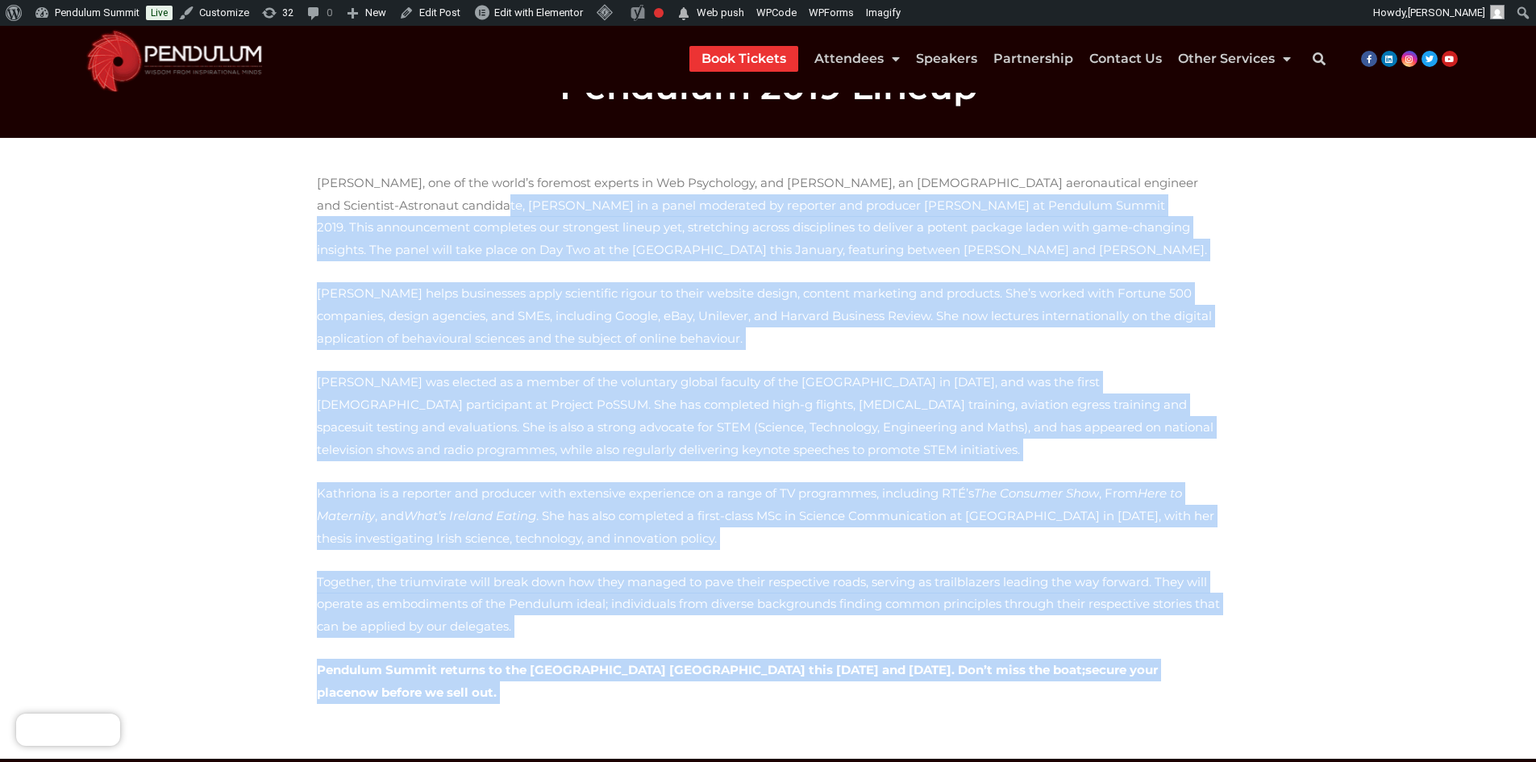
scroll to position [126, 0]
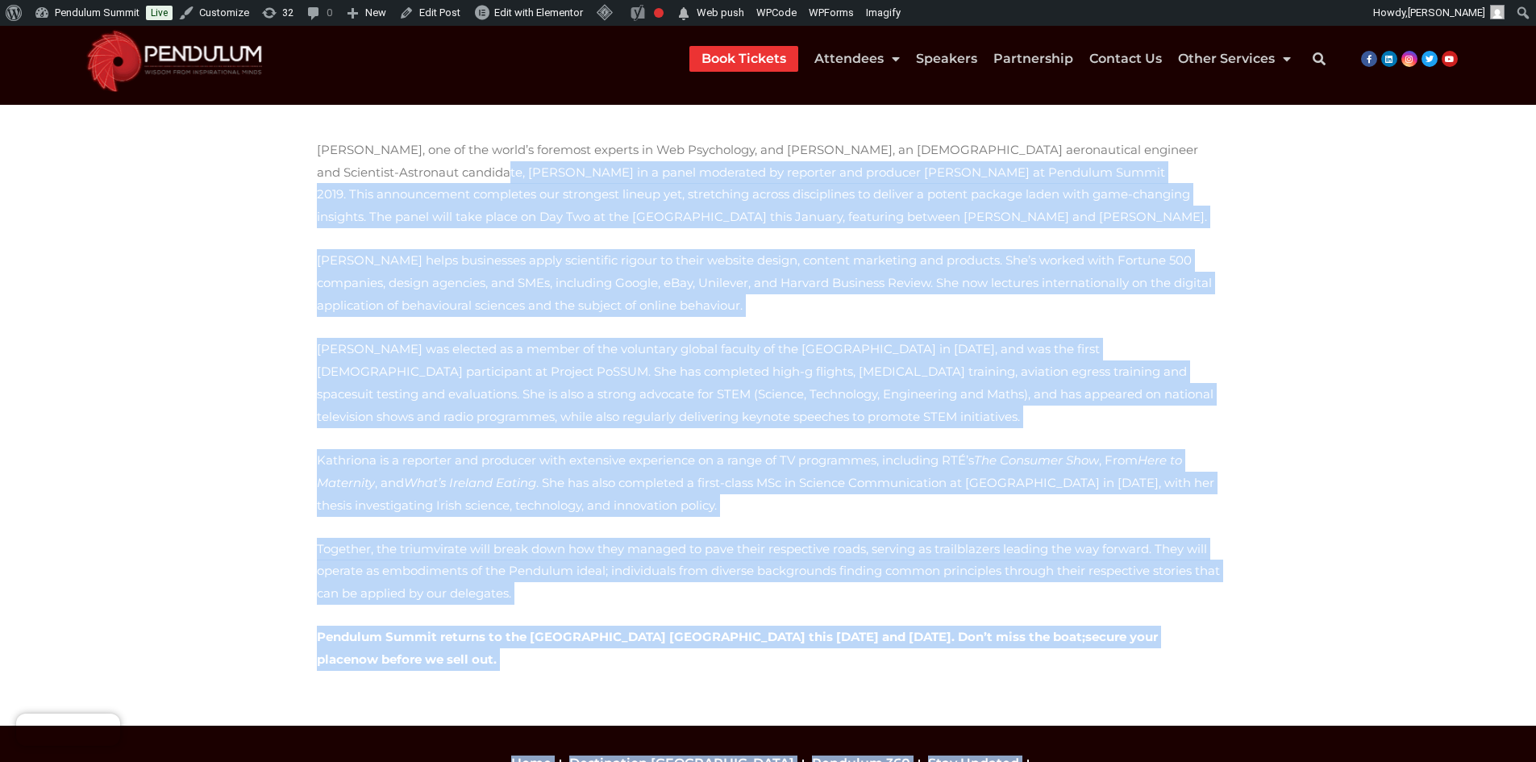
drag, startPoint x: 322, startPoint y: 296, endPoint x: 1176, endPoint y: 629, distance: 917.3
click at [1176, 629] on section "[PERSON_NAME], one of the world’s foremost experts in Web Psychology, and [PERS…" at bounding box center [768, 416] width 1536 height 622
copy div "loremip do s ametc adipiscin el seddoeiu tem incididu Utlaboree Dolorema al Eni…"
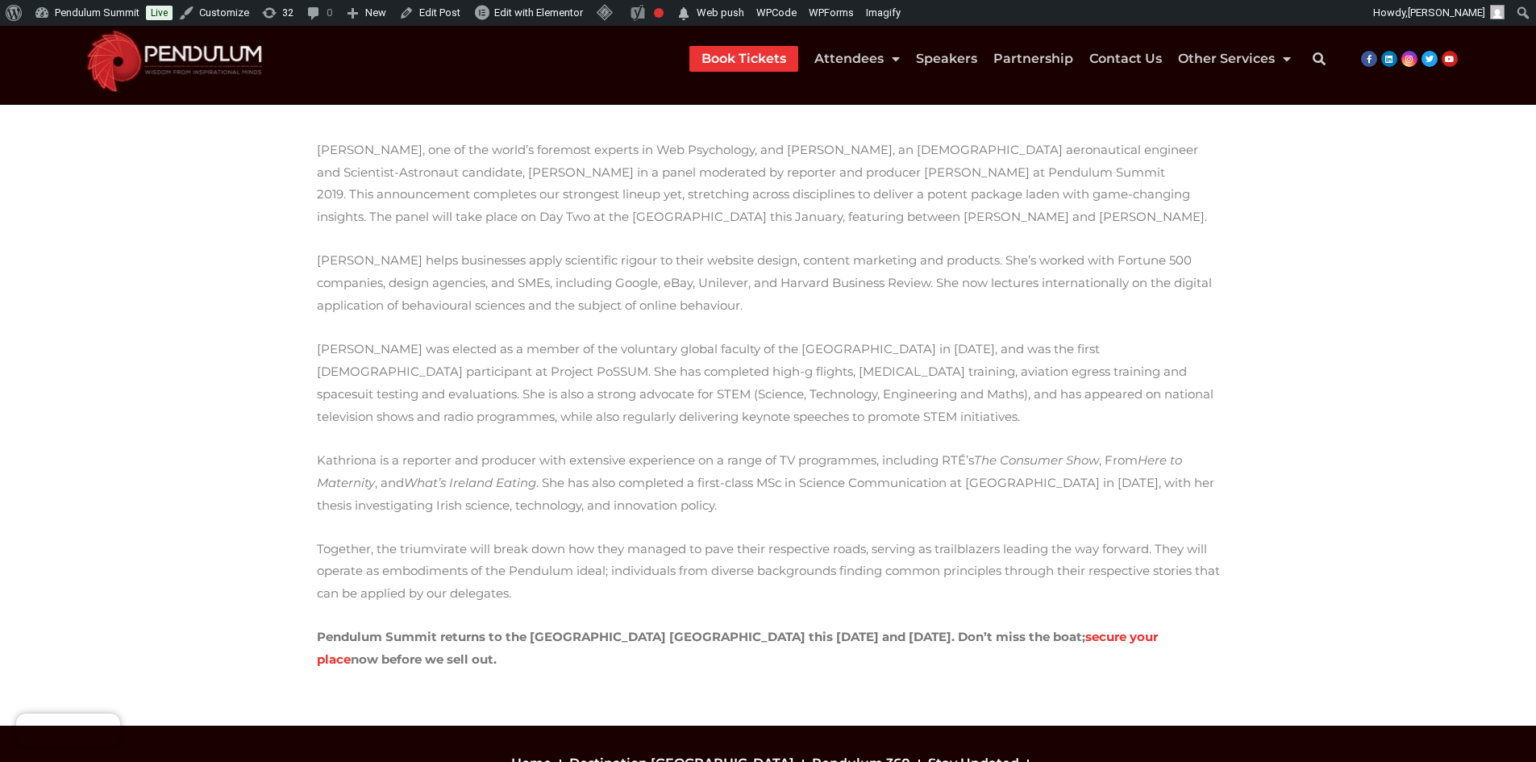
click at [297, 154] on section "Nathalie Nahai, one of the world’s foremost experts in Web Psychology, and Dr. …" at bounding box center [768, 416] width 1536 height 622
drag, startPoint x: 310, startPoint y: 145, endPoint x: 1212, endPoint y: 637, distance: 1027.6
click at [1212, 637] on div "Nathalie Nahai, one of the world’s foremost experts in Web Psychology, and Dr. …" at bounding box center [768, 416] width 919 height 570
copy div "Nathalie Nahai, one of the world’s foremost experts in Web Psychology, and Dr. …"
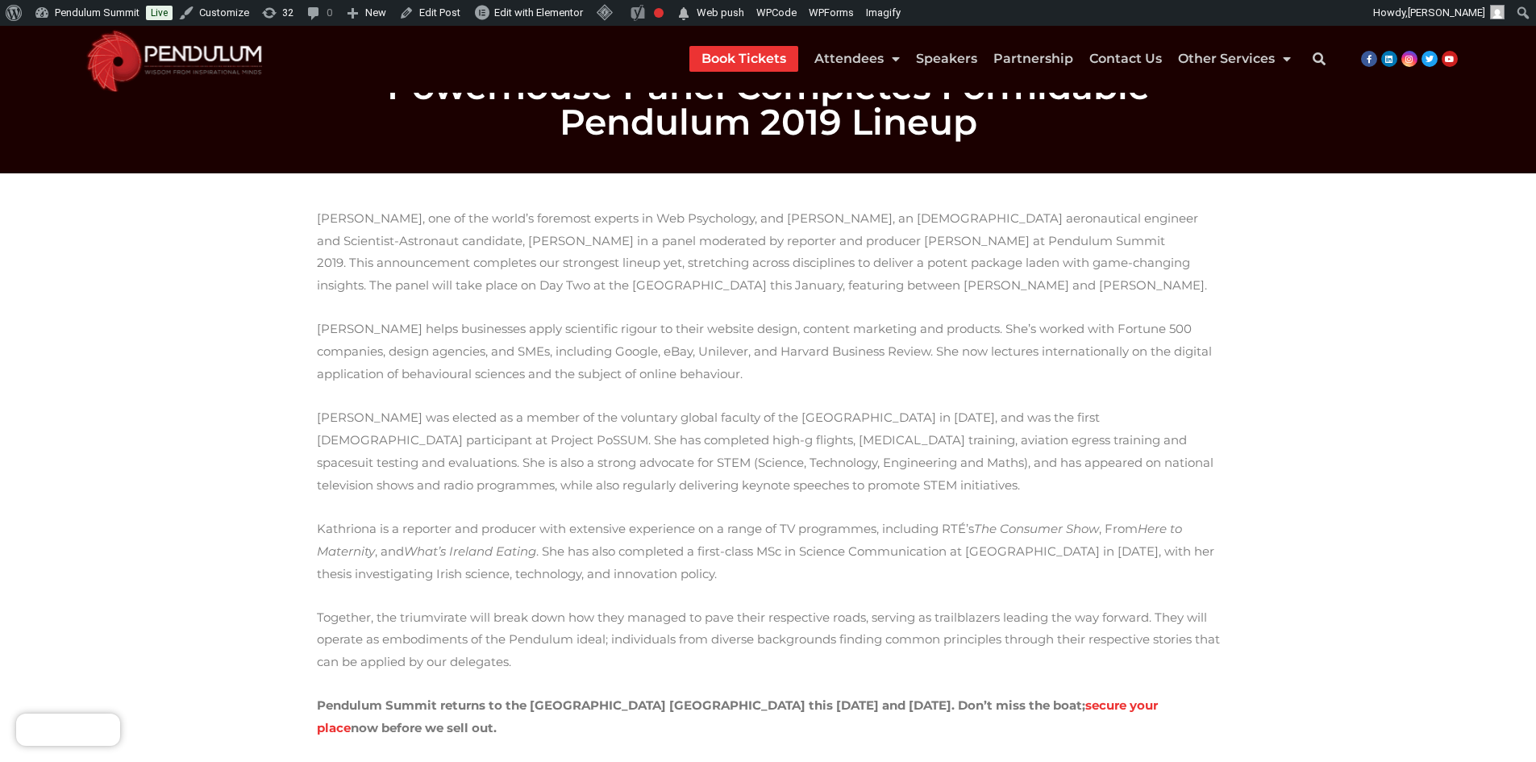
scroll to position [0, 0]
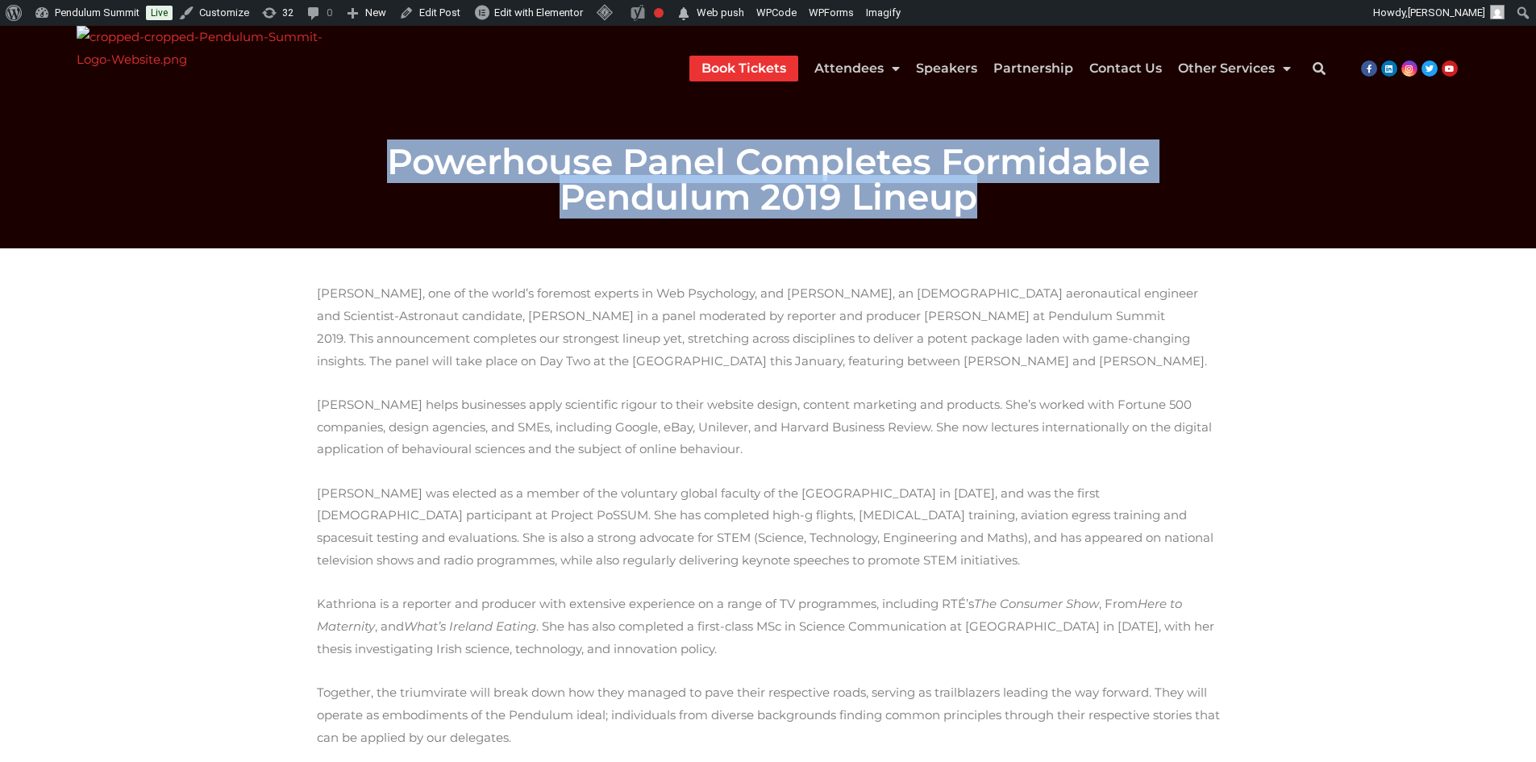
drag, startPoint x: 318, startPoint y: 160, endPoint x: 922, endPoint y: 214, distance: 605.5
click at [922, 214] on h1 "Powerhouse Panel Completes Formidable Pendulum 2019 Lineup" at bounding box center [768, 179] width 903 height 71
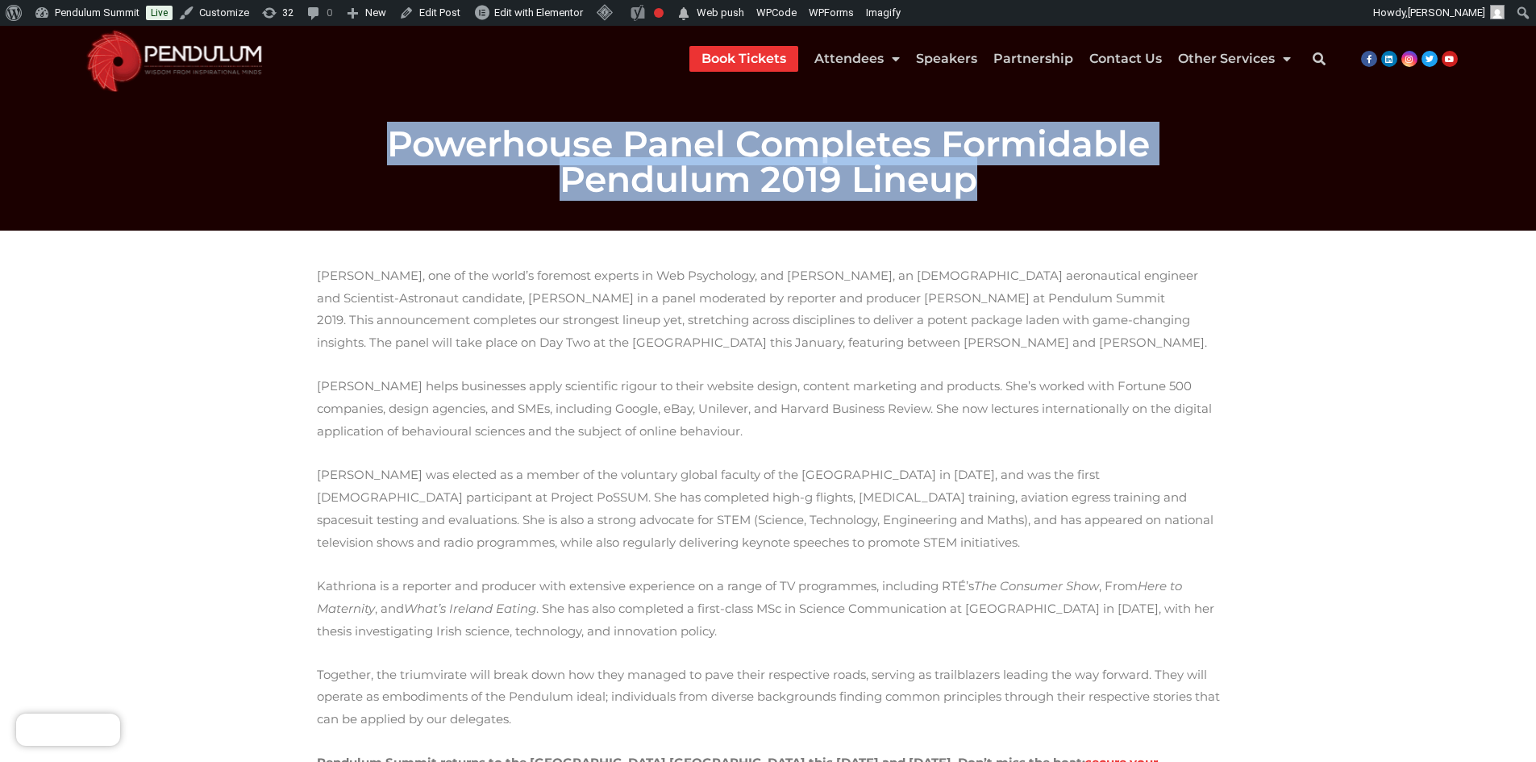
copy h1 "Powerhouse Panel Completes Formidable Pendulum 2019 Lineup"
